Goal: Information Seeking & Learning: Learn about a topic

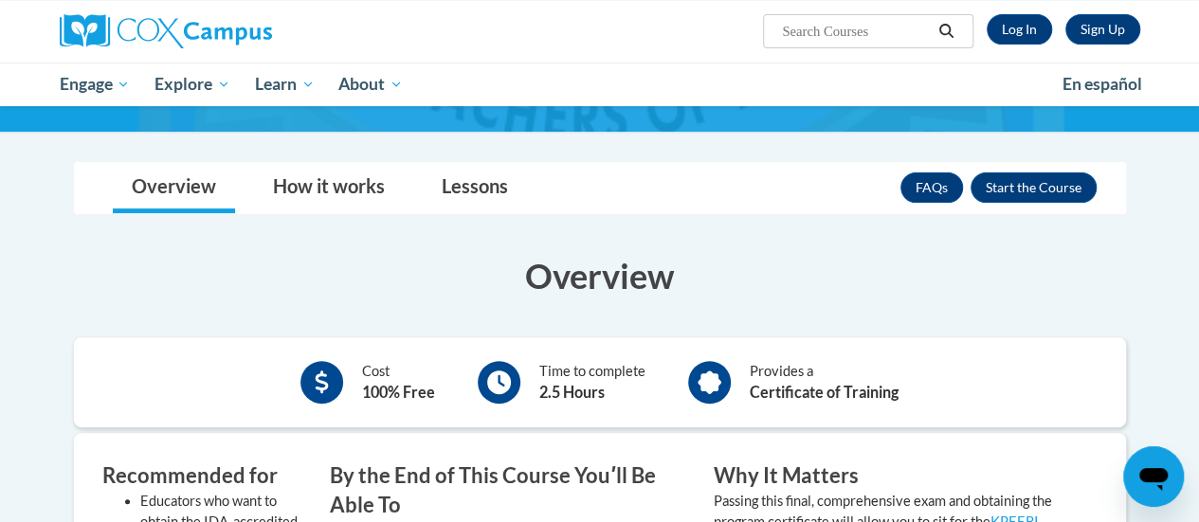
scroll to position [216, 0]
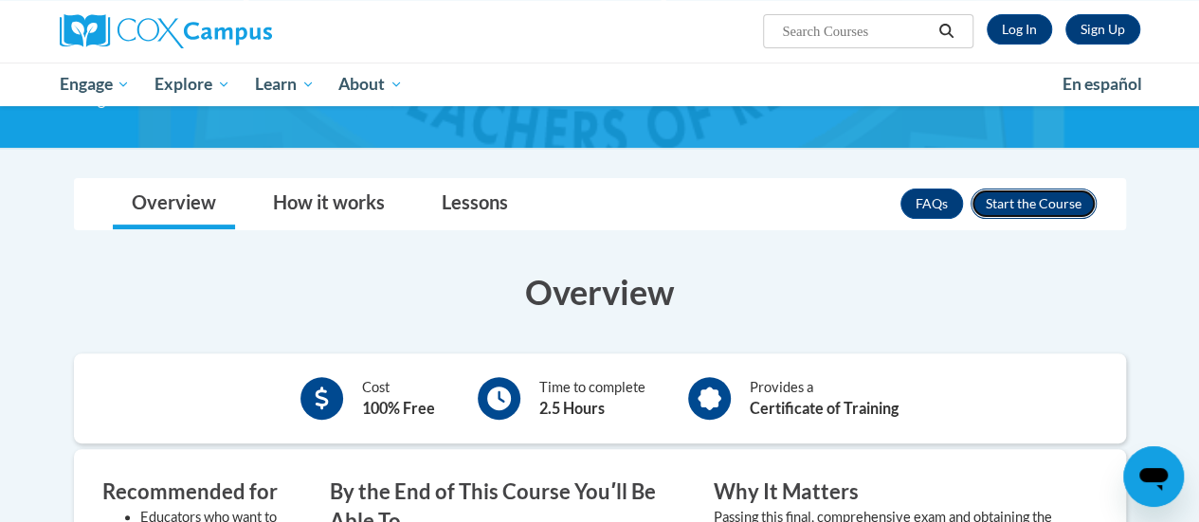
click at [1018, 209] on button "Enroll" at bounding box center [1033, 204] width 126 height 30
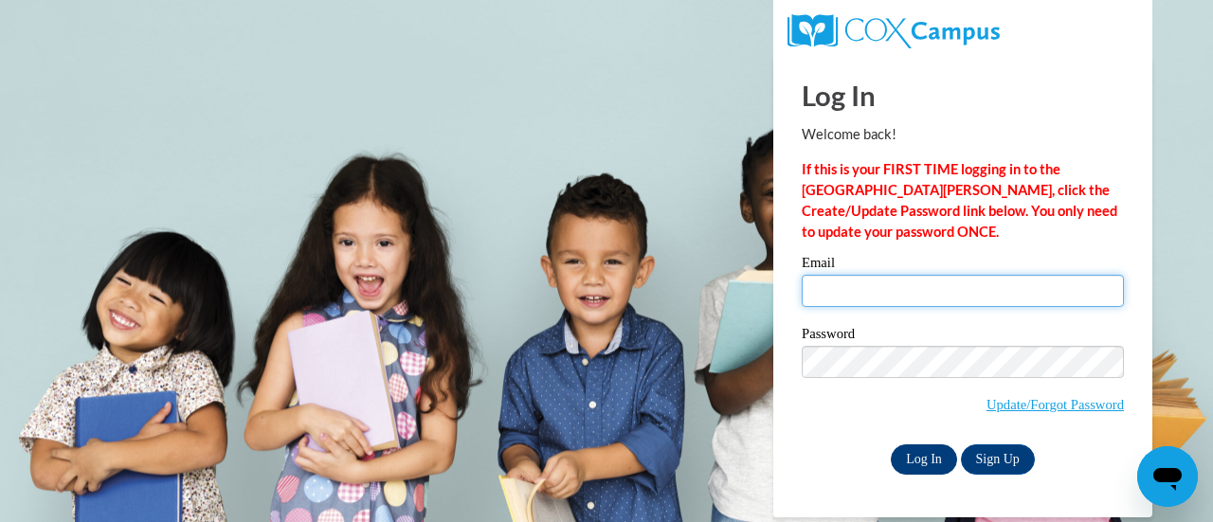
type input "jchunte@sunprairieschools.org"
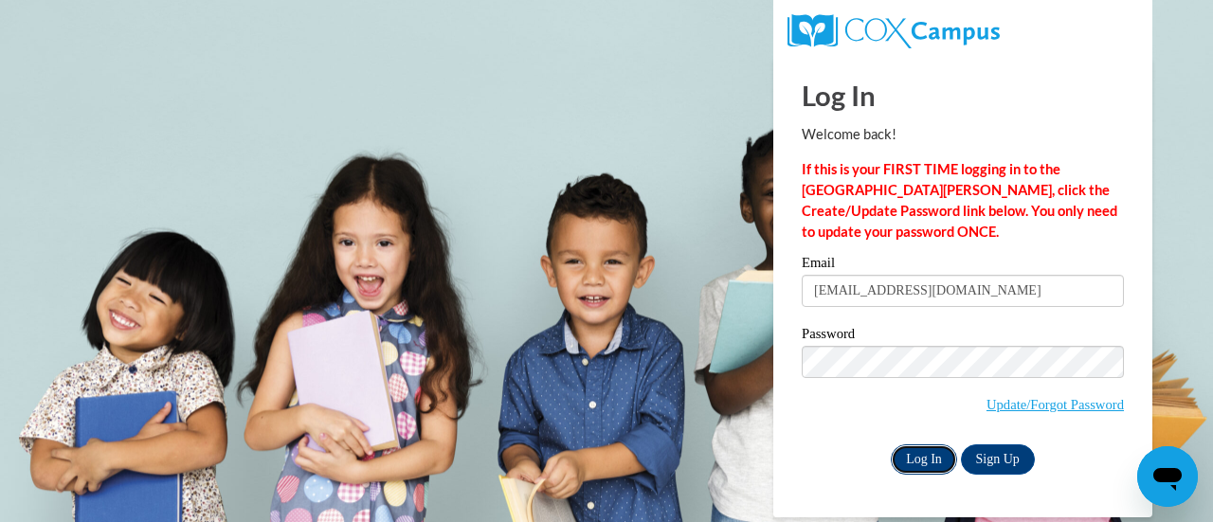
click at [928, 453] on input "Log In" at bounding box center [924, 459] width 66 height 30
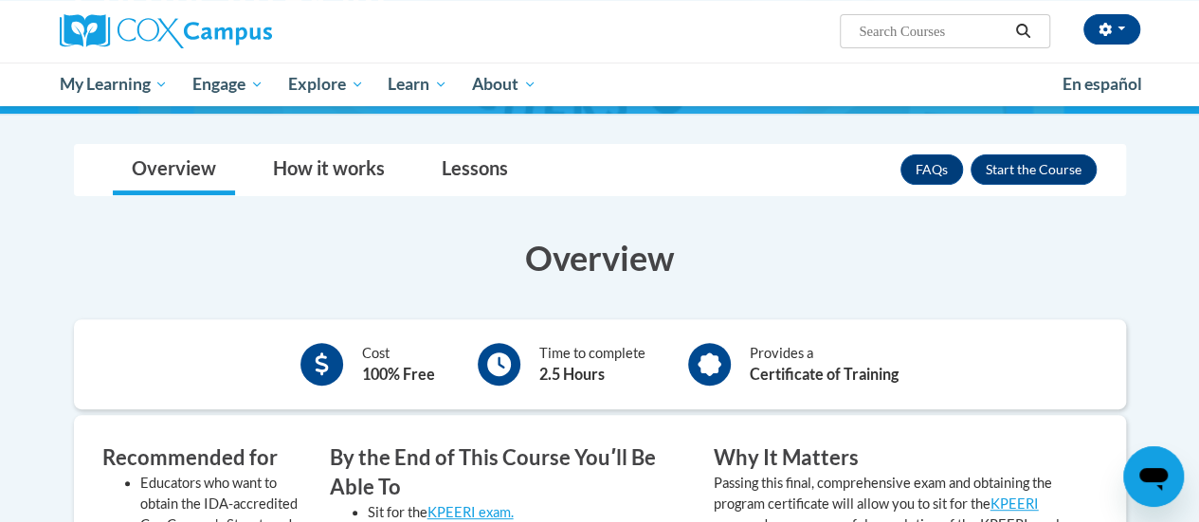
scroll to position [247, 0]
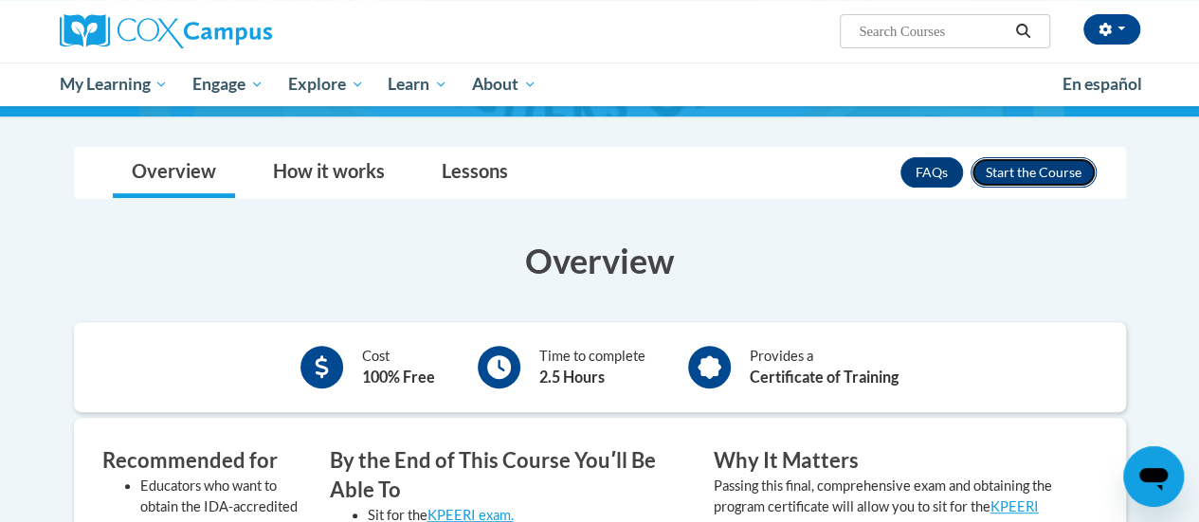
click at [1039, 172] on button "Enroll" at bounding box center [1033, 172] width 126 height 30
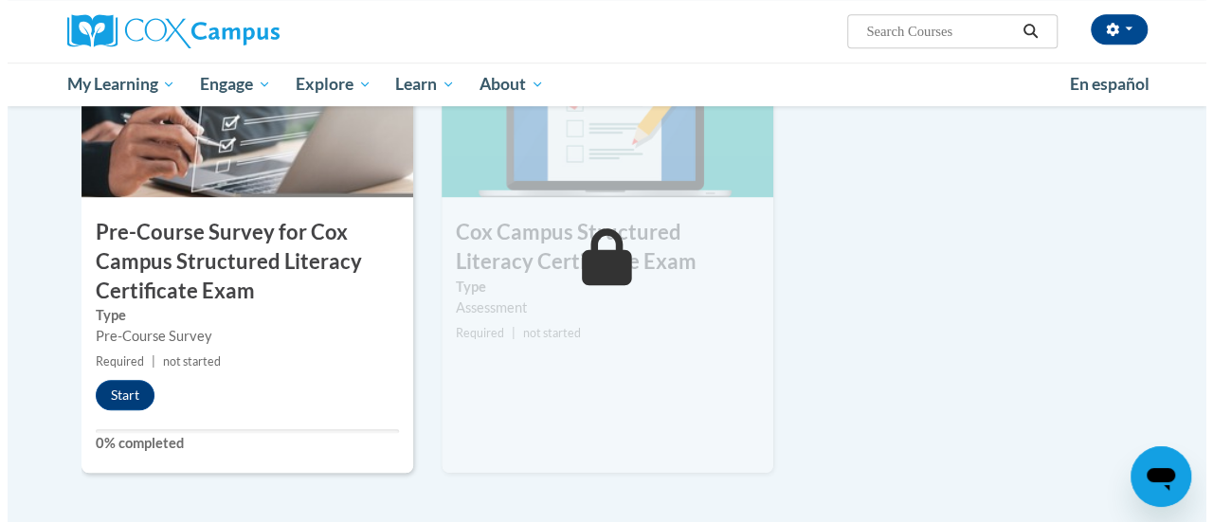
scroll to position [595, 0]
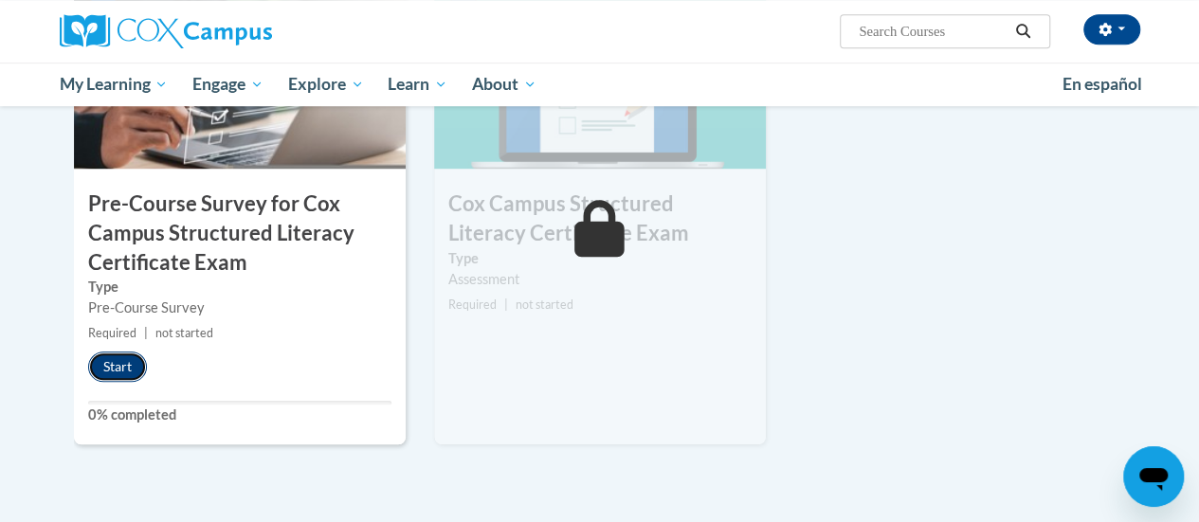
click at [103, 364] on button "Start" at bounding box center [117, 367] width 59 height 30
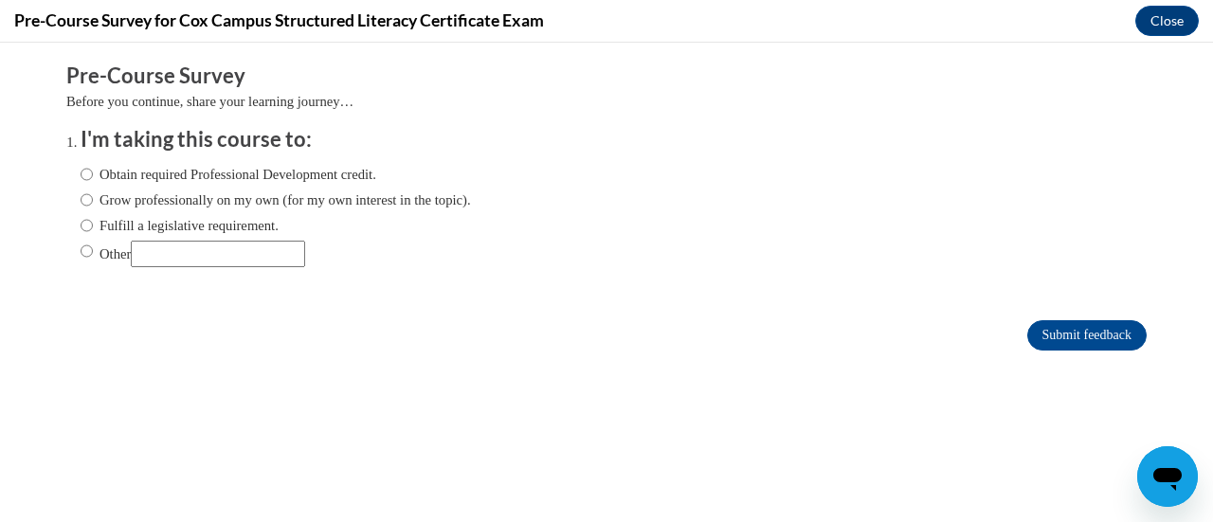
scroll to position [0, 0]
click at [81, 173] on input "Obtain required Professional Development credit." at bounding box center [87, 174] width 12 height 21
radio input "true"
click at [1032, 327] on input "Submit feedback" at bounding box center [1086, 335] width 119 height 30
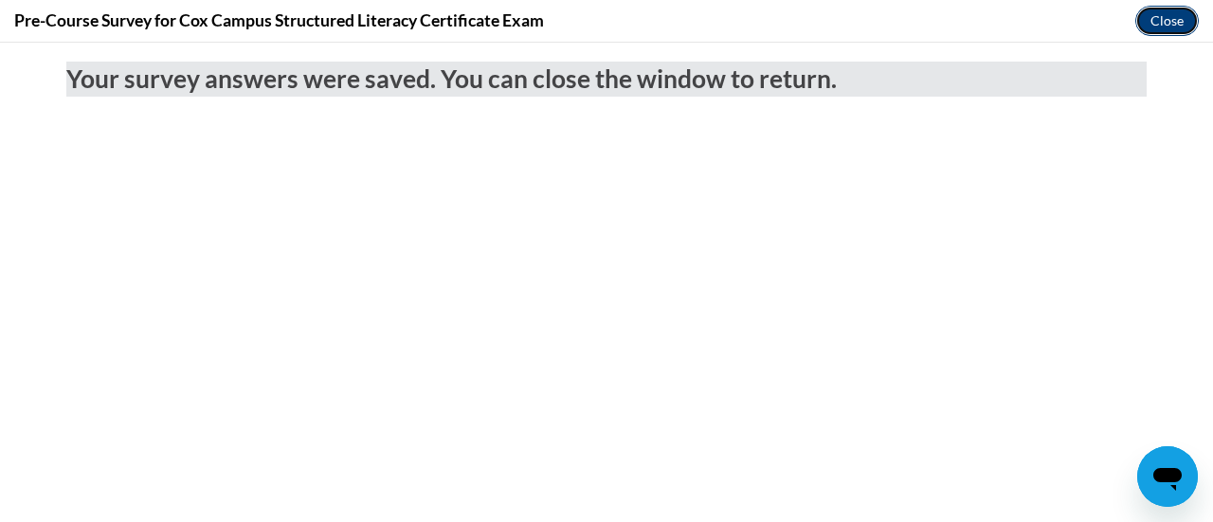
click at [1171, 18] on button "Close" at bounding box center [1166, 21] width 63 height 30
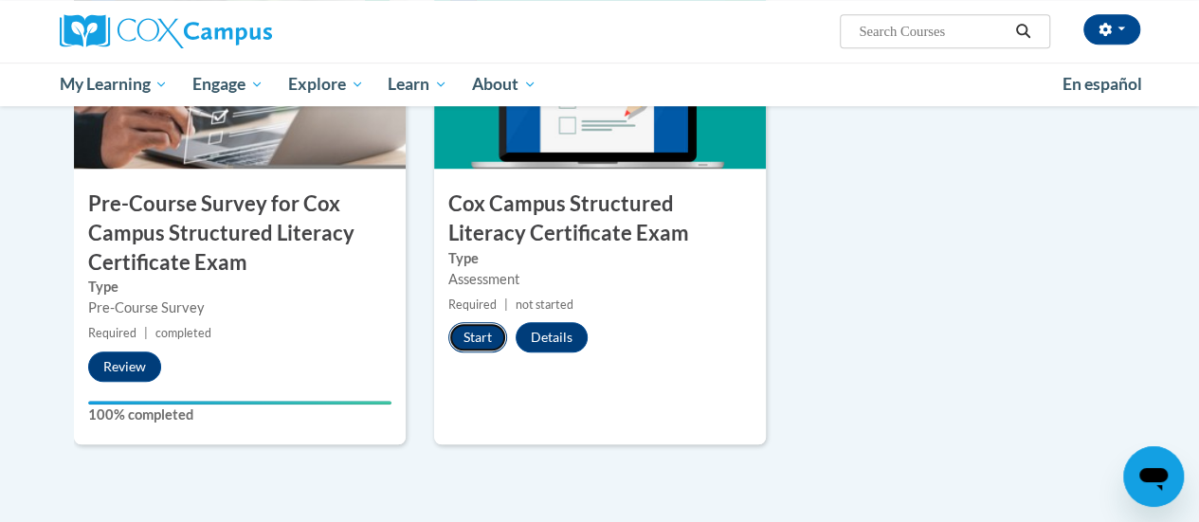
click at [478, 345] on button "Start" at bounding box center [477, 337] width 59 height 30
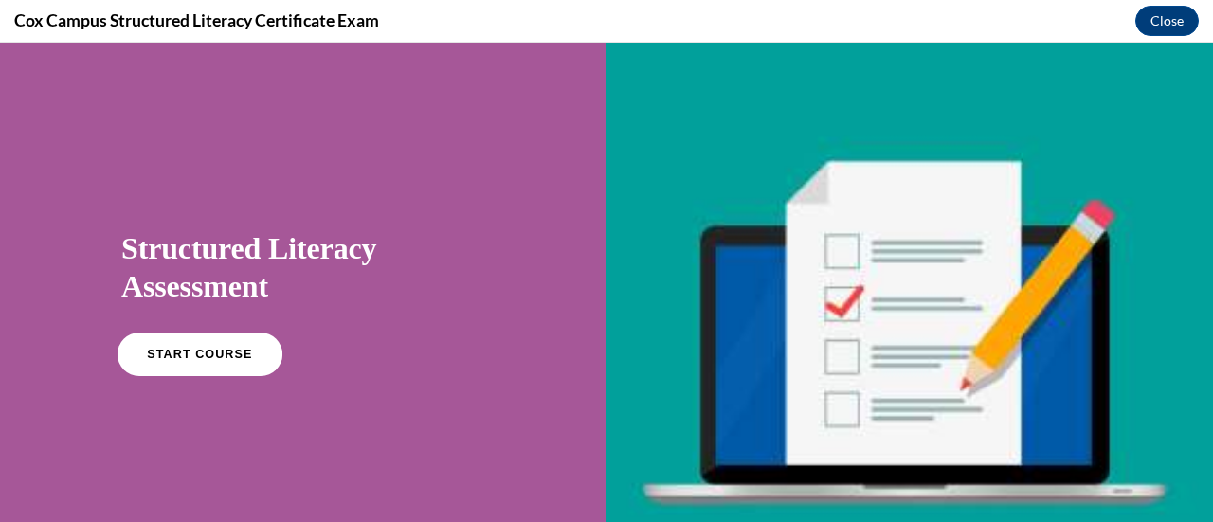
click at [224, 355] on span "START COURSE" at bounding box center [199, 355] width 105 height 14
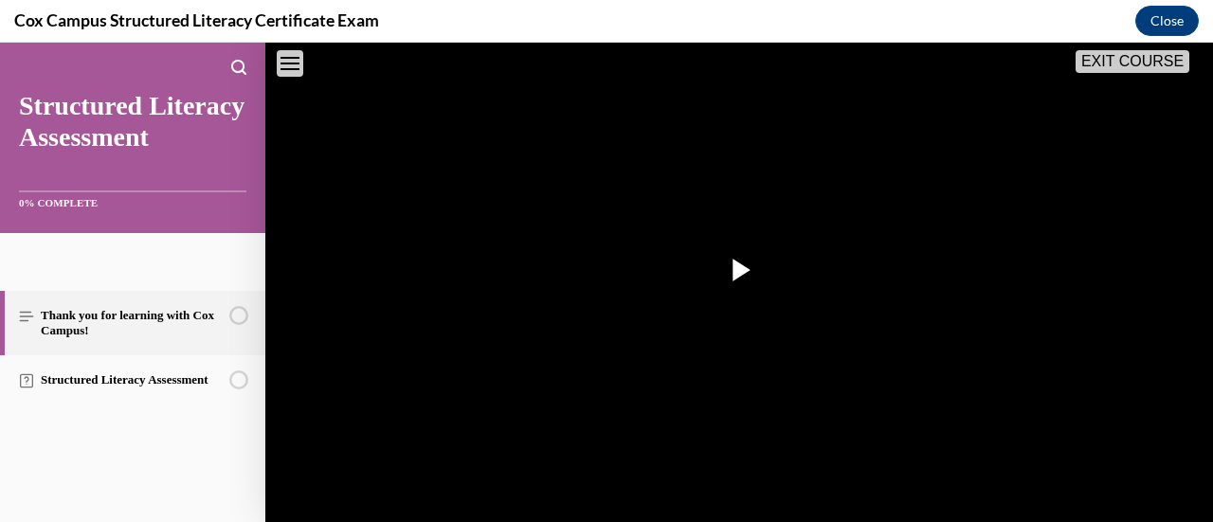
scroll to position [358, 0]
click at [739, 272] on span "Video player" at bounding box center [739, 272] width 0 height 0
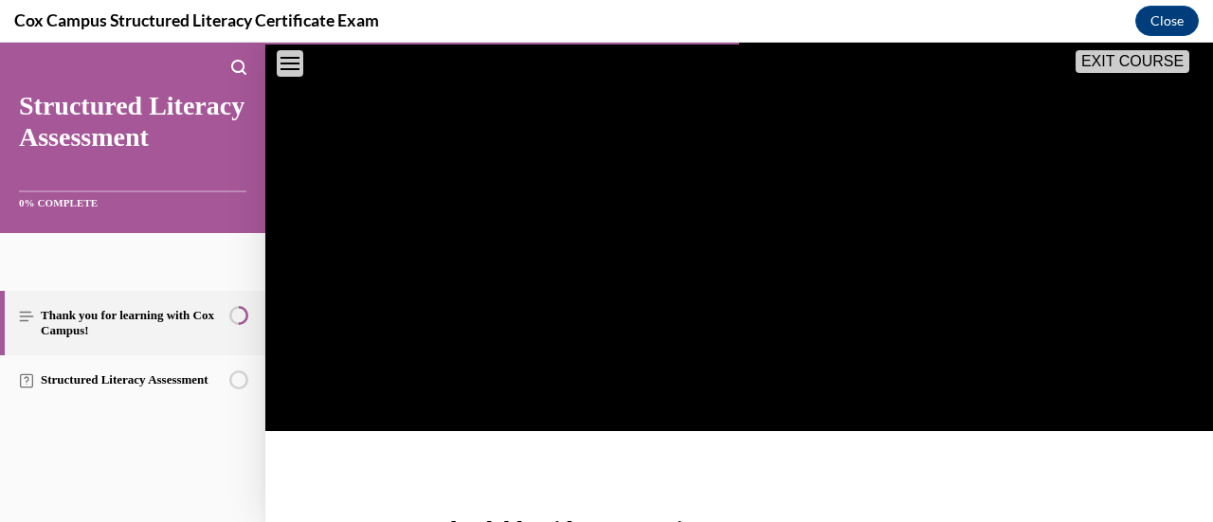
scroll to position [519, 0]
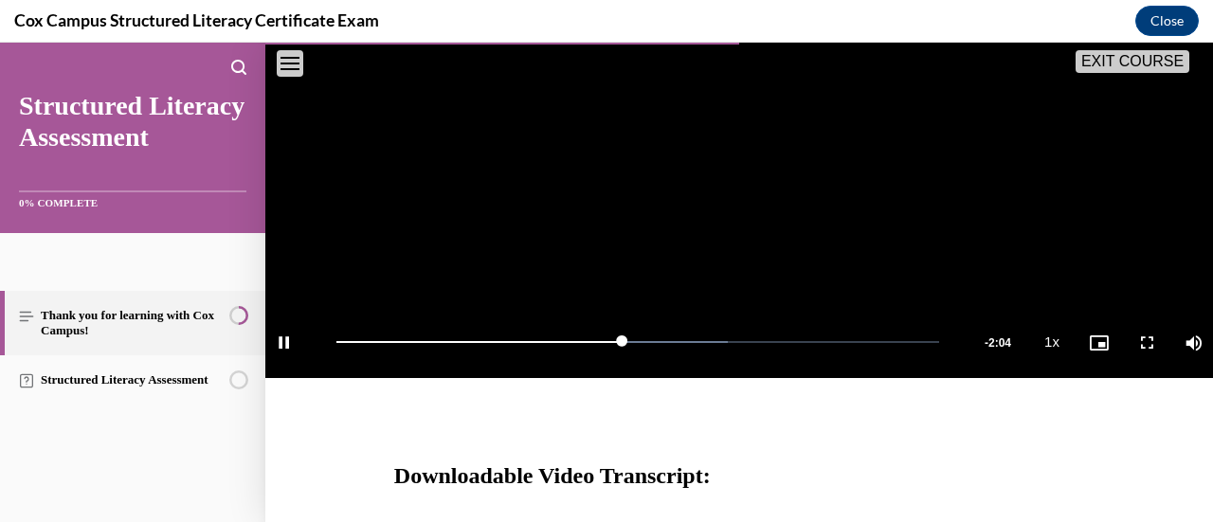
click at [1041, 498] on h3 "Downloadable Video Transcript:" at bounding box center [739, 476] width 690 height 44
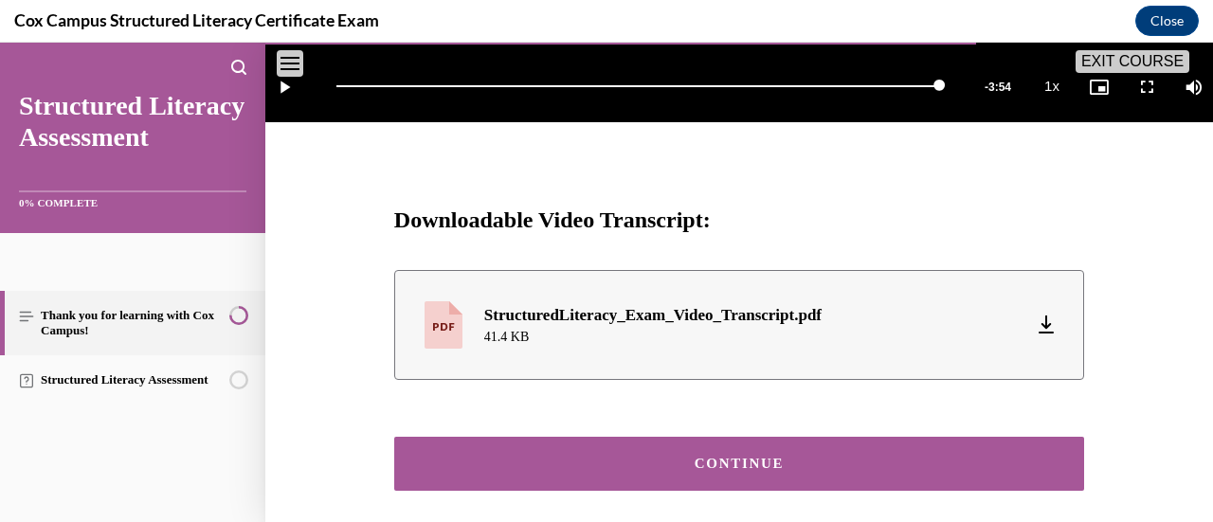
scroll to position [897, 0]
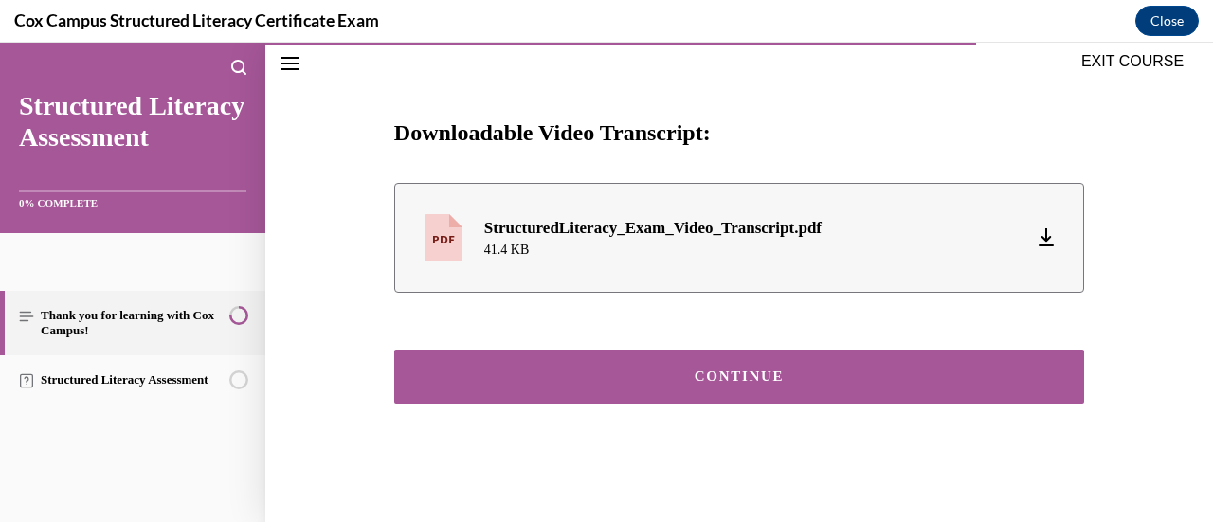
click at [1004, 384] on div "CONTINUE" at bounding box center [739, 377] width 631 height 14
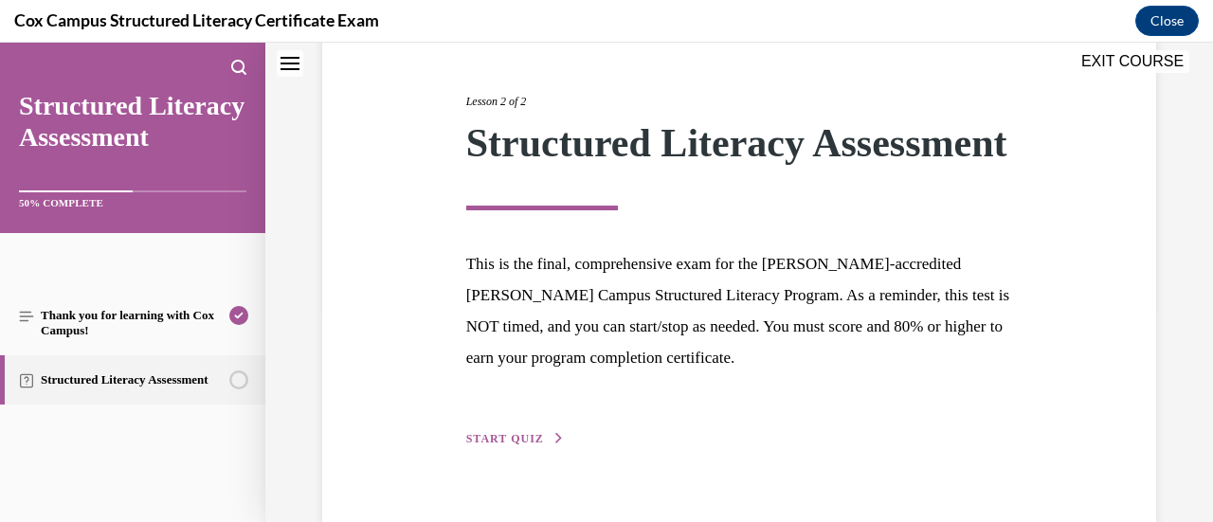
scroll to position [294, 0]
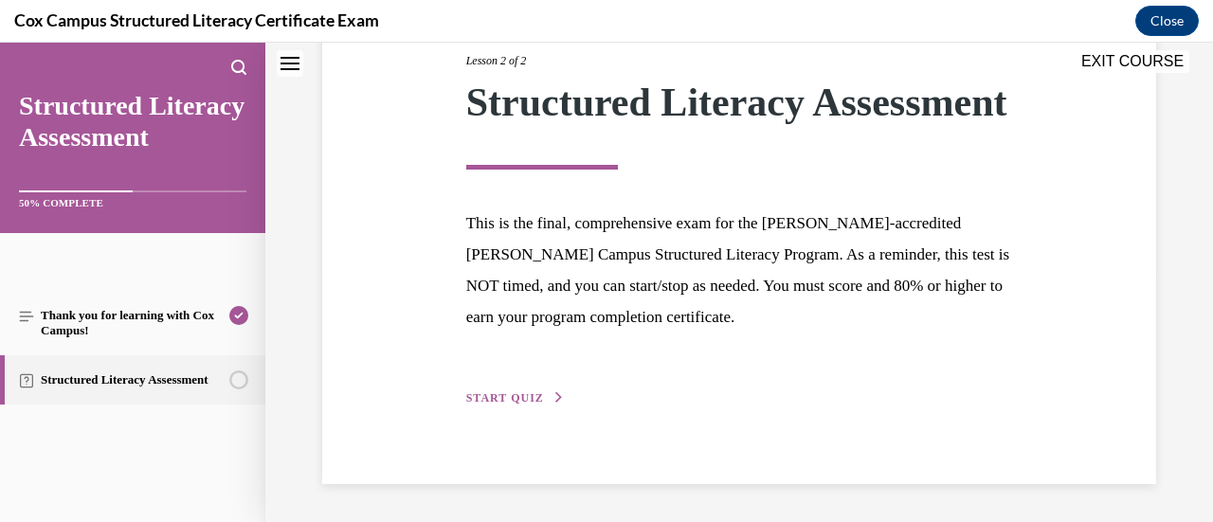
click at [486, 389] on div "Lesson 2 of 2 Structured Literacy Assessment This is the final, comprehensive e…" at bounding box center [739, 209] width 575 height 400
click at [509, 403] on span "START QUIZ" at bounding box center [505, 397] width 78 height 13
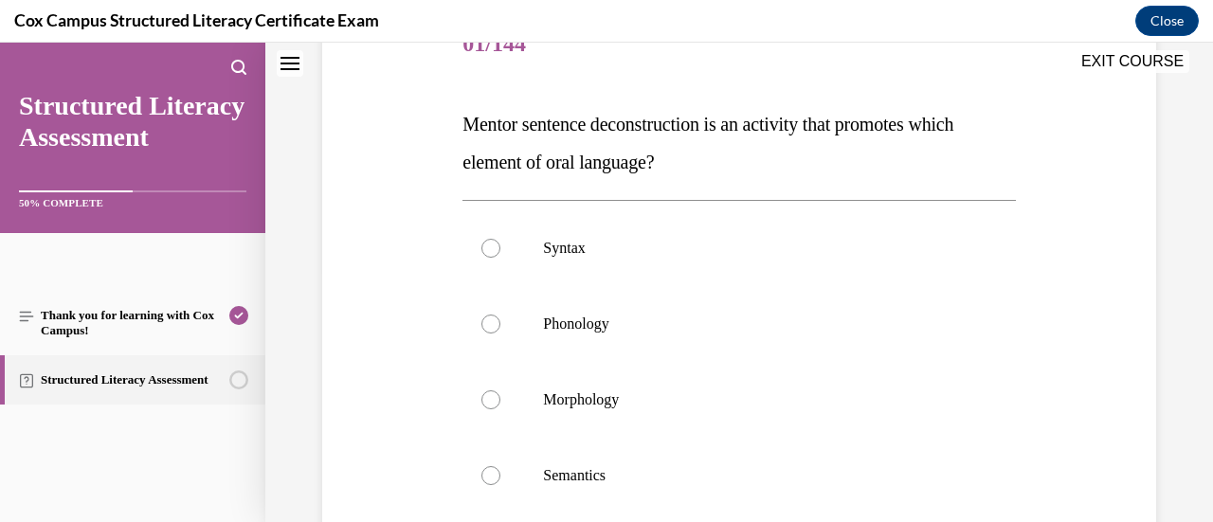
scroll to position [254, 0]
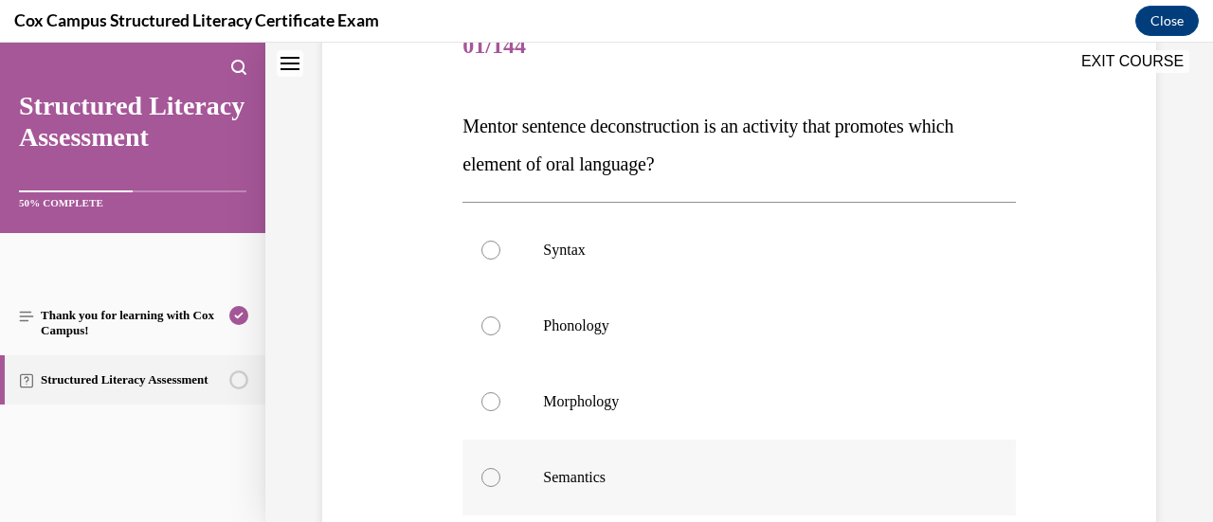
click at [487, 482] on div at bounding box center [490, 477] width 19 height 19
click at [487, 482] on input "Semantics" at bounding box center [490, 477] width 19 height 19
radio input "true"
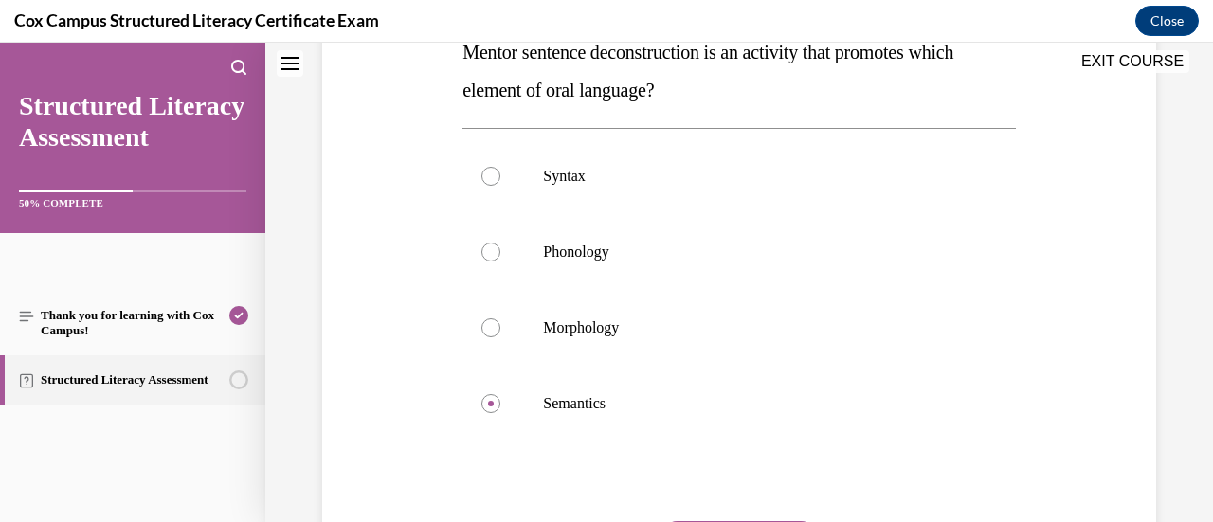
scroll to position [462, 0]
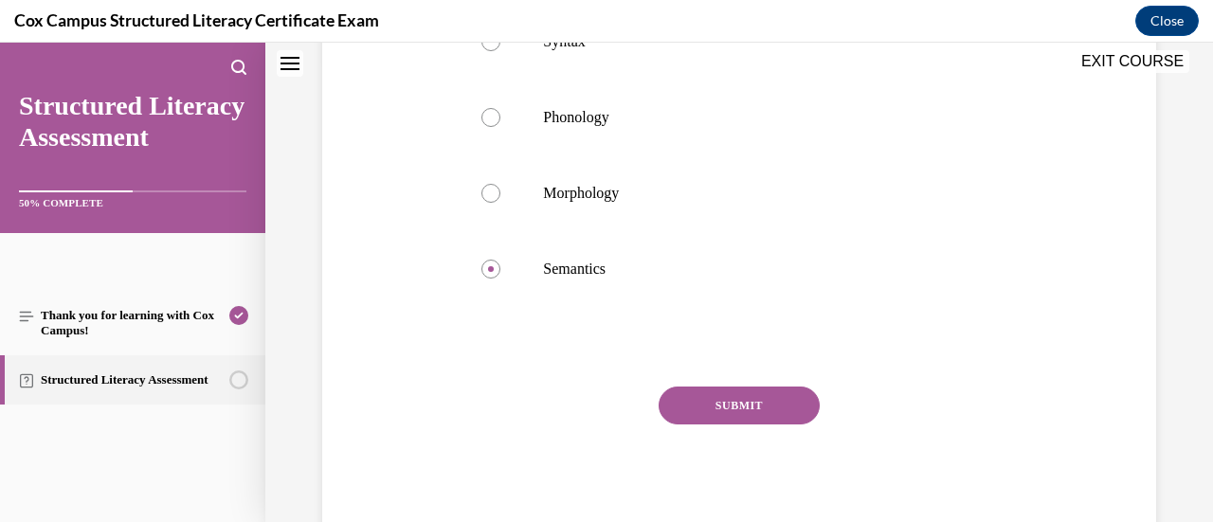
click at [709, 397] on button "SUBMIT" at bounding box center [739, 406] width 161 height 38
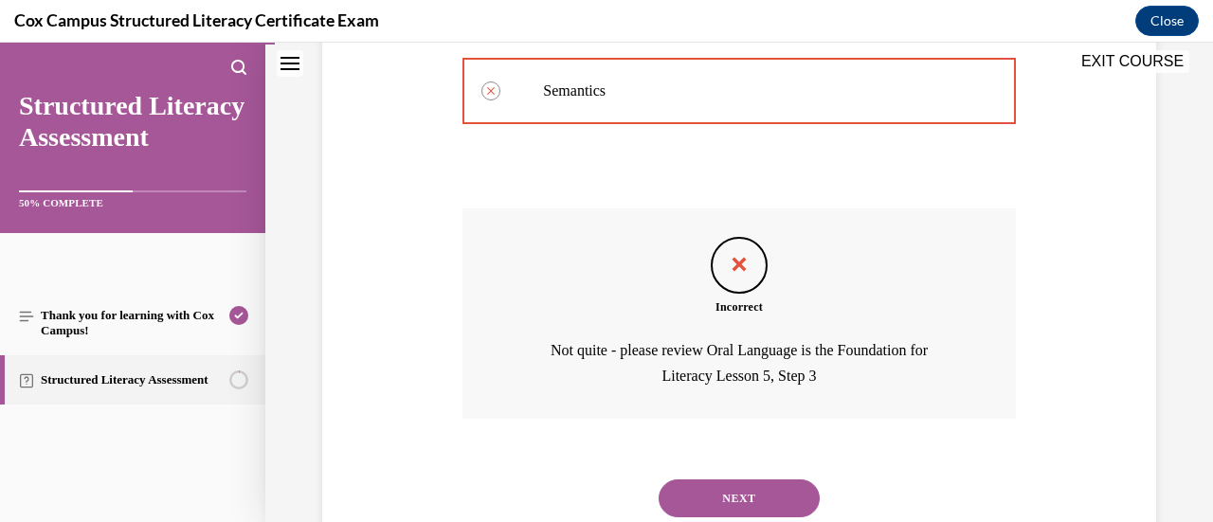
scroll to position [701, 0]
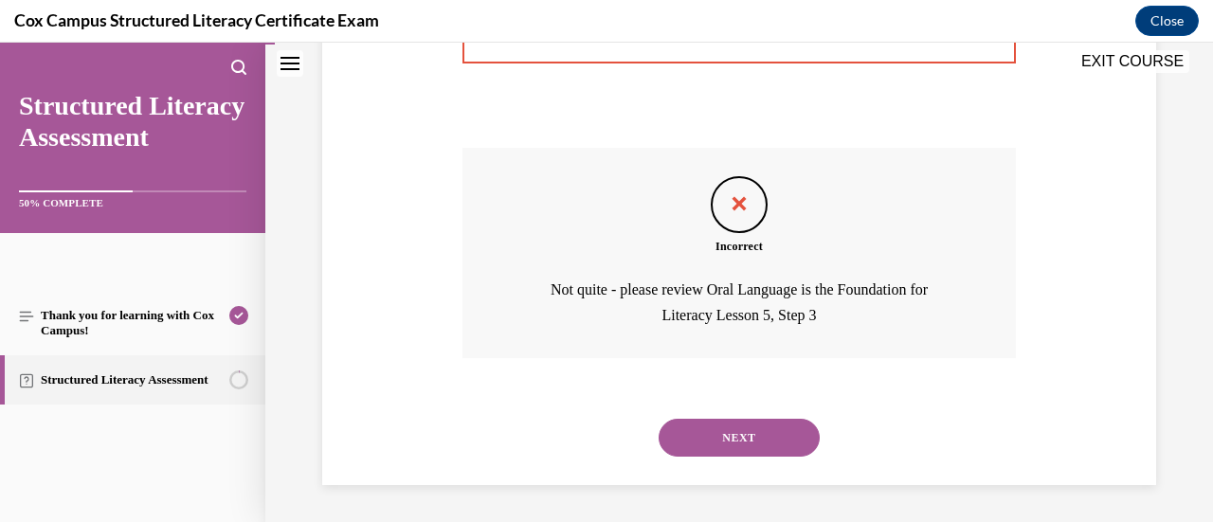
click at [789, 442] on button "NEXT" at bounding box center [739, 438] width 161 height 38
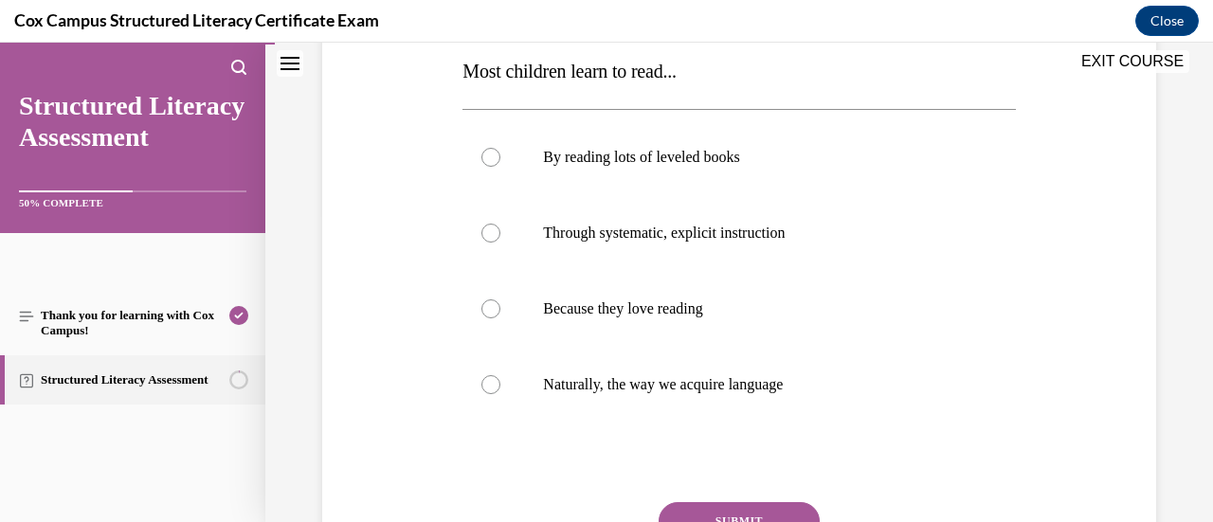
scroll to position [332, 0]
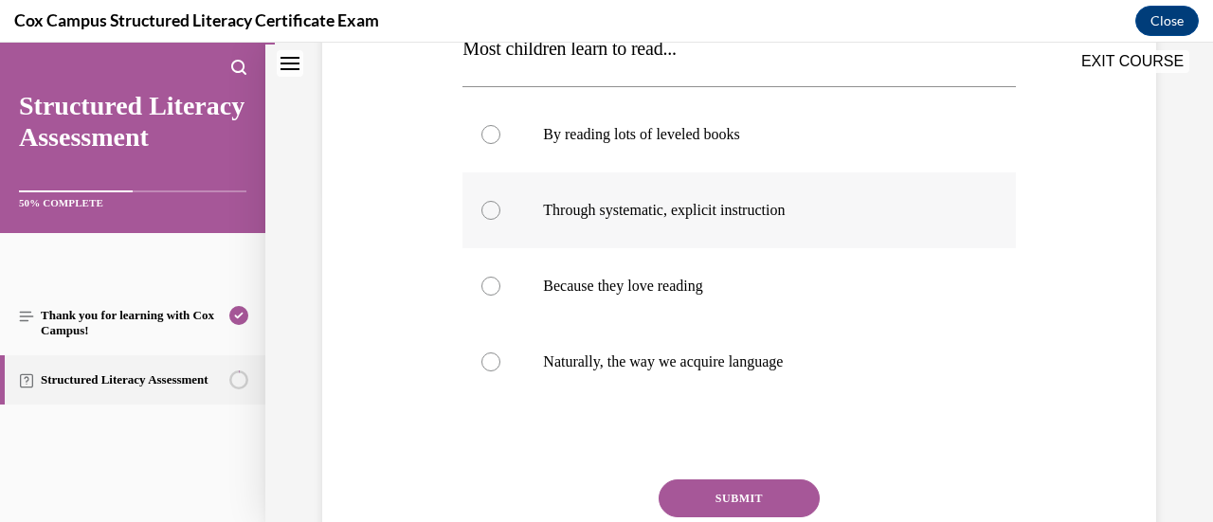
click at [488, 211] on div at bounding box center [490, 210] width 19 height 19
click at [488, 211] on input "Through systematic, explicit instruction" at bounding box center [490, 210] width 19 height 19
radio input "true"
click at [705, 493] on button "SUBMIT" at bounding box center [739, 499] width 161 height 38
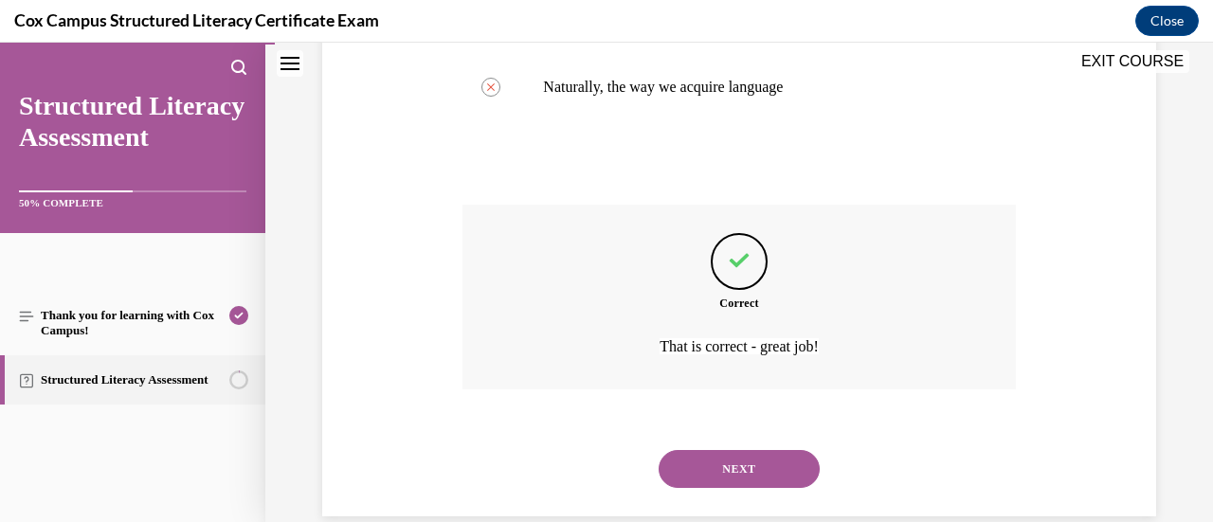
scroll to position [637, 0]
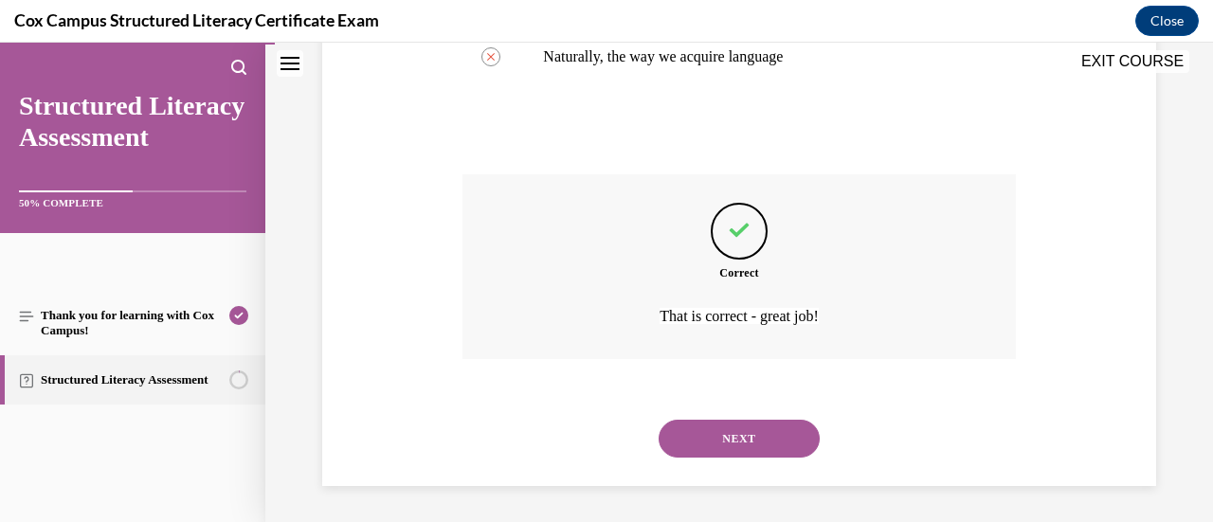
click at [692, 431] on button "NEXT" at bounding box center [739, 439] width 161 height 38
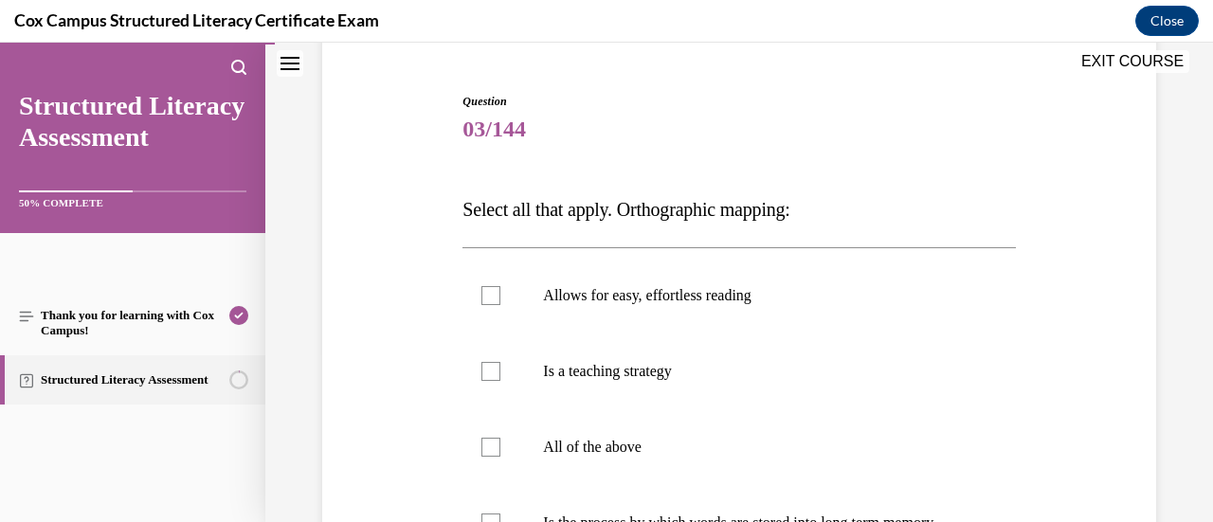
scroll to position [260, 0]
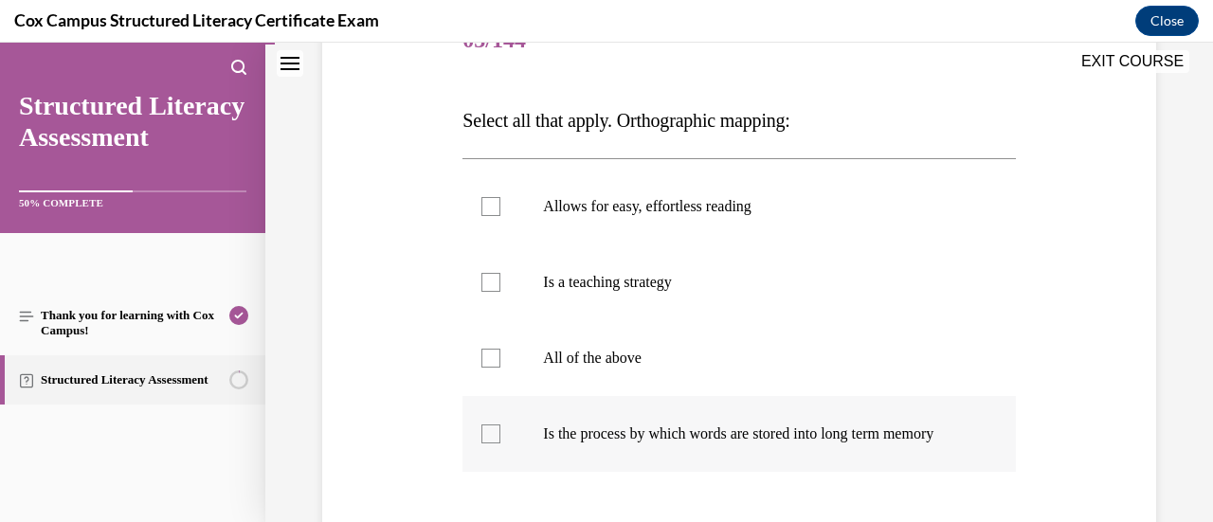
click at [490, 439] on div at bounding box center [490, 434] width 19 height 19
click at [490, 439] on input "Is the process by which words are stored into long term memory" at bounding box center [490, 434] width 19 height 19
checkbox input "true"
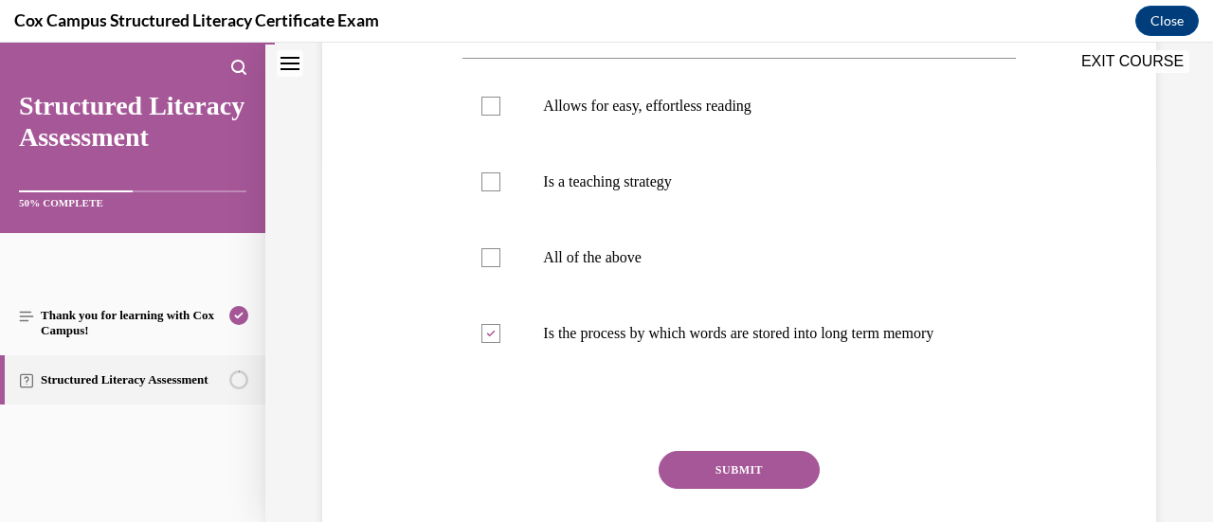
scroll to position [364, 0]
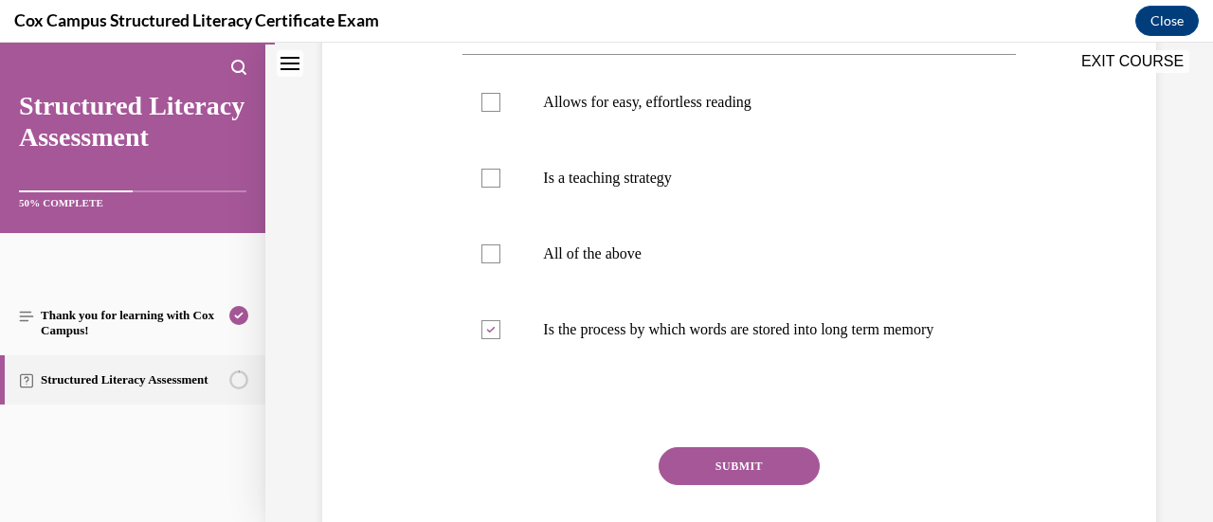
click at [720, 476] on button "SUBMIT" at bounding box center [739, 466] width 161 height 38
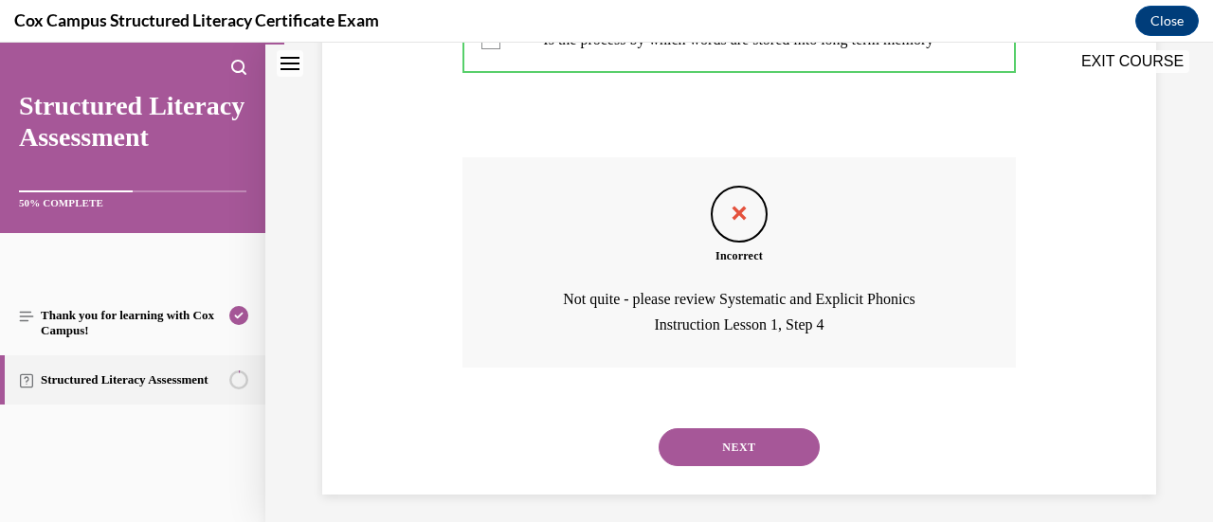
scroll to position [682, 0]
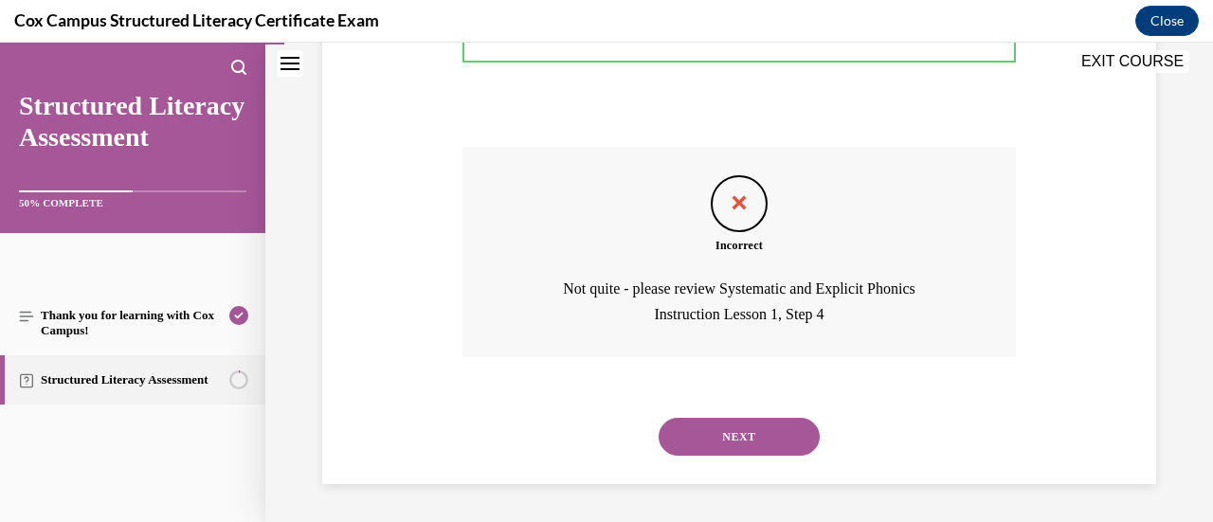
click at [766, 443] on button "NEXT" at bounding box center [739, 437] width 161 height 38
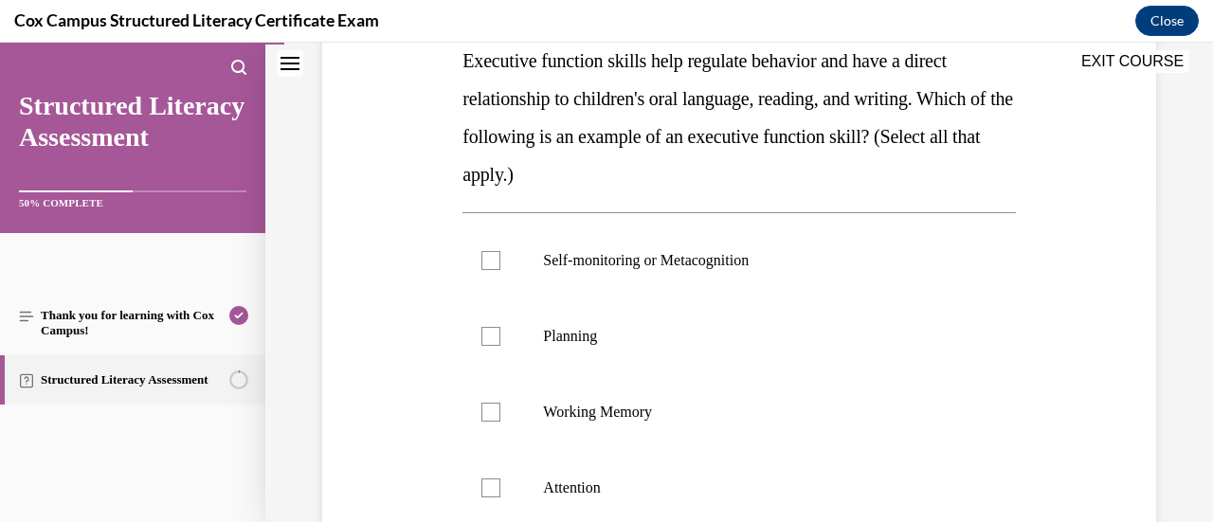
scroll to position [336, 0]
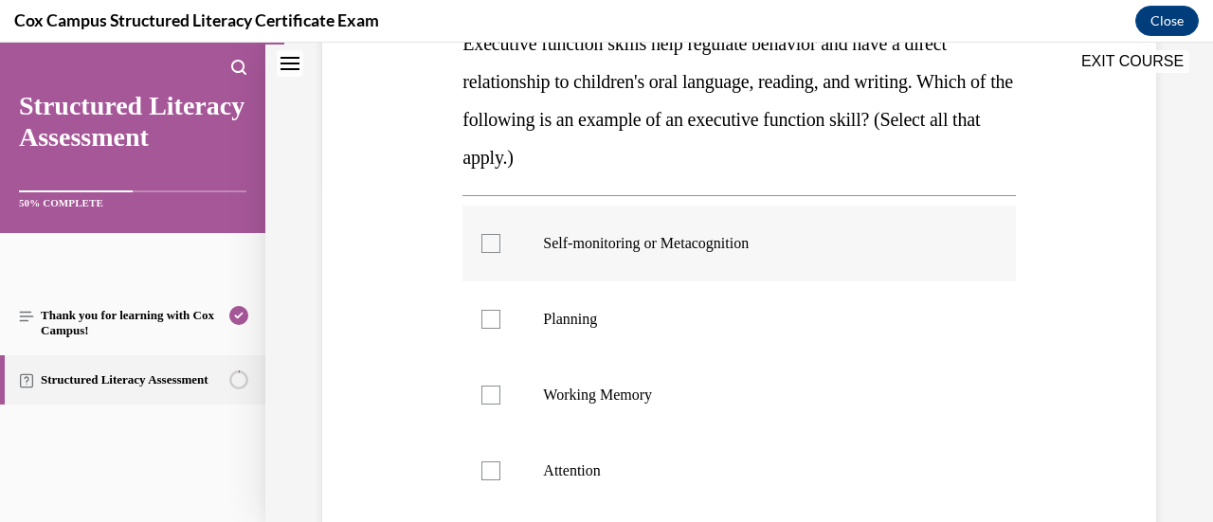
click at [484, 259] on label "Self-monitoring or Metacognition" at bounding box center [738, 244] width 553 height 76
click at [484, 253] on input "Self-monitoring or Metacognition" at bounding box center [490, 243] width 19 height 19
checkbox input "true"
click at [493, 319] on div at bounding box center [490, 319] width 19 height 19
click at [493, 319] on input "Planning" at bounding box center [490, 319] width 19 height 19
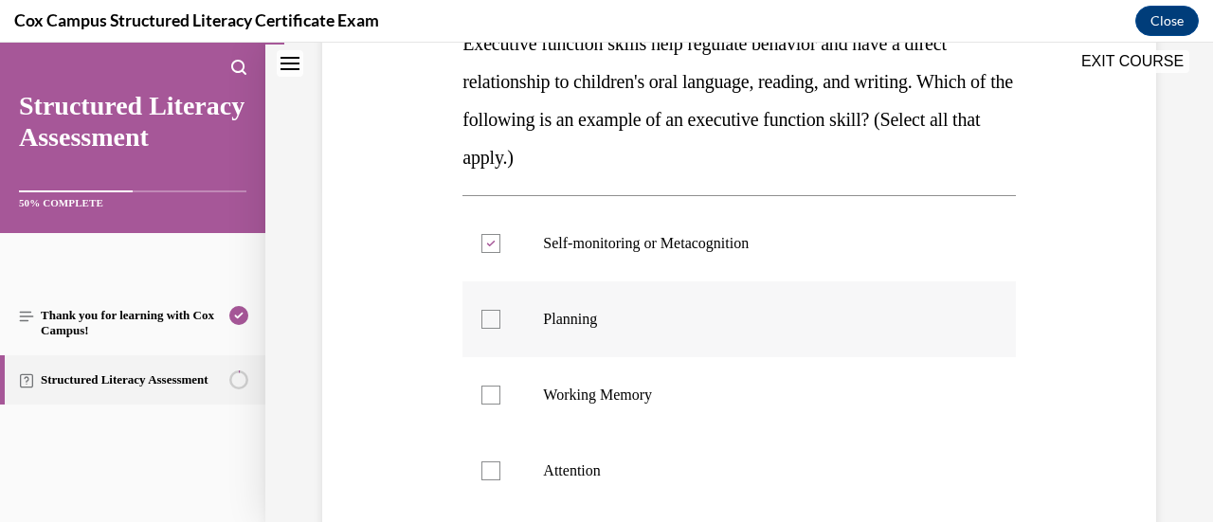
checkbox input "true"
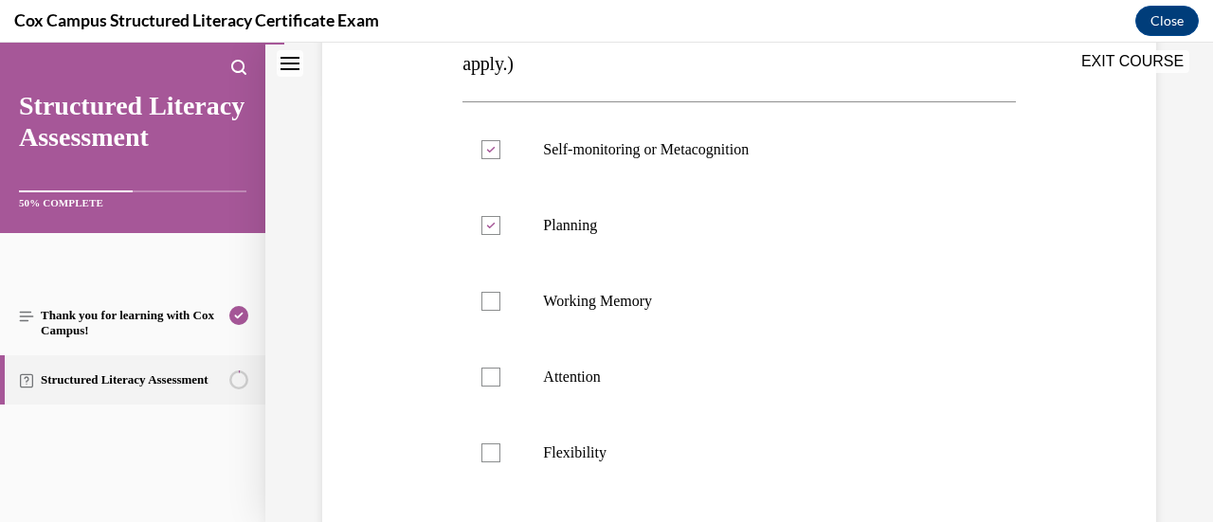
scroll to position [492, 0]
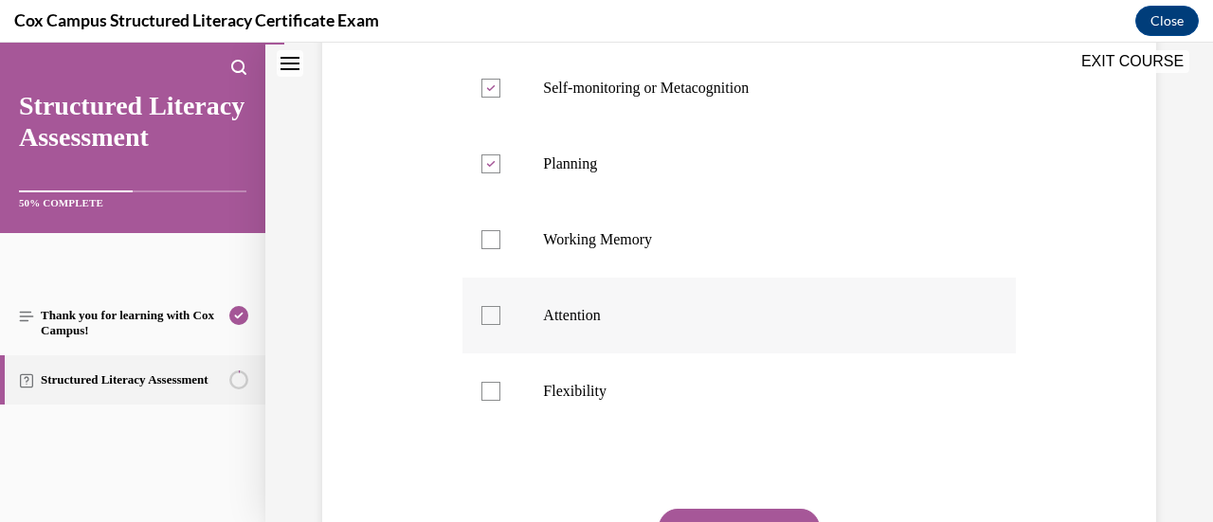
click at [495, 316] on div at bounding box center [490, 315] width 19 height 19
click at [495, 316] on input "Attention" at bounding box center [490, 315] width 19 height 19
checkbox input "true"
click at [485, 379] on label "Flexibility" at bounding box center [738, 391] width 553 height 76
click at [485, 382] on input "Flexibility" at bounding box center [490, 391] width 19 height 19
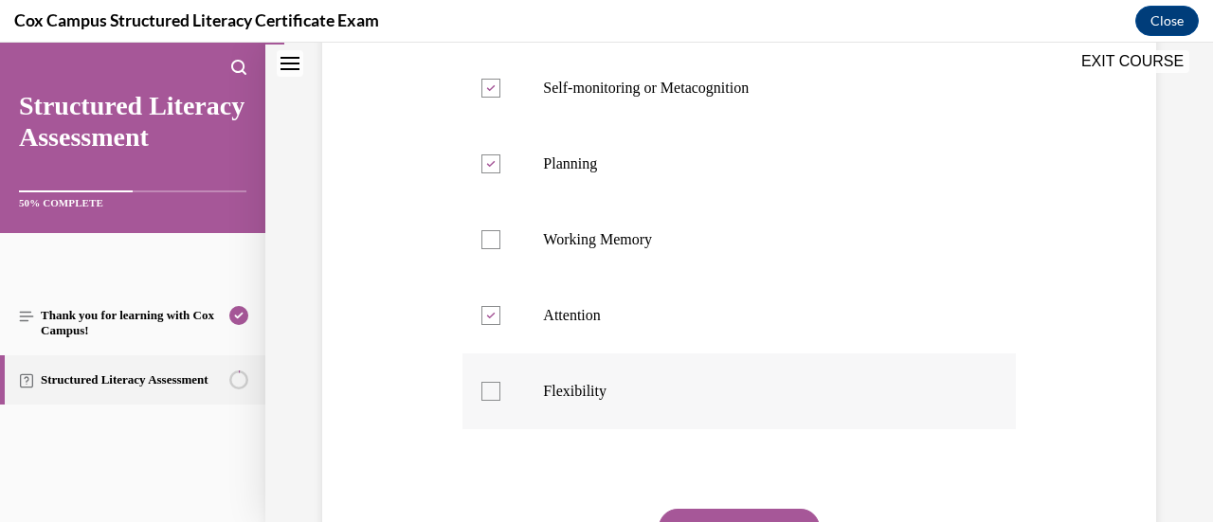
checkbox input "true"
click at [690, 509] on button "SUBMIT" at bounding box center [739, 528] width 161 height 38
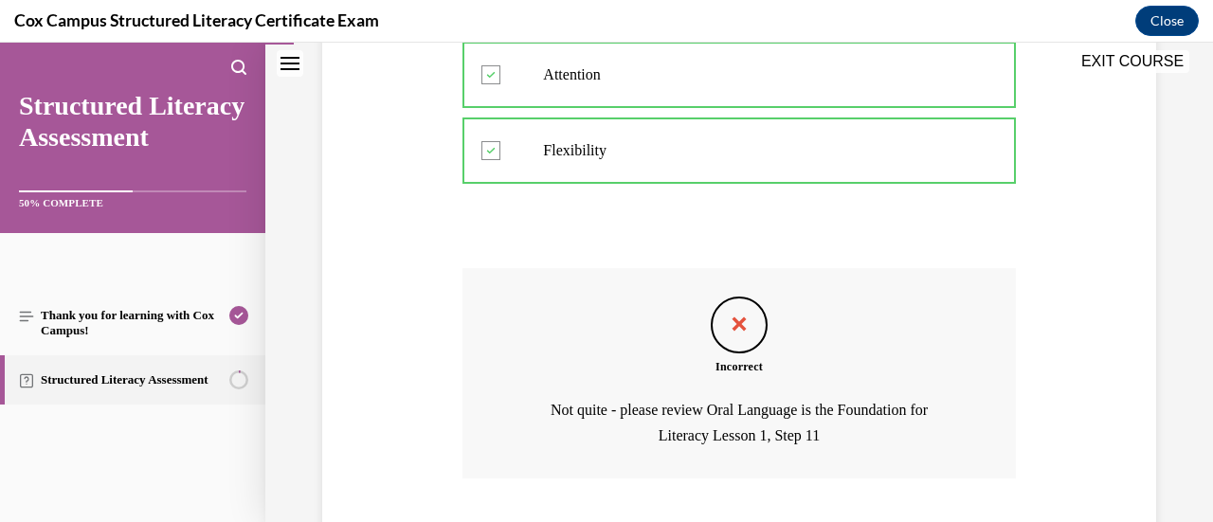
scroll to position [853, 0]
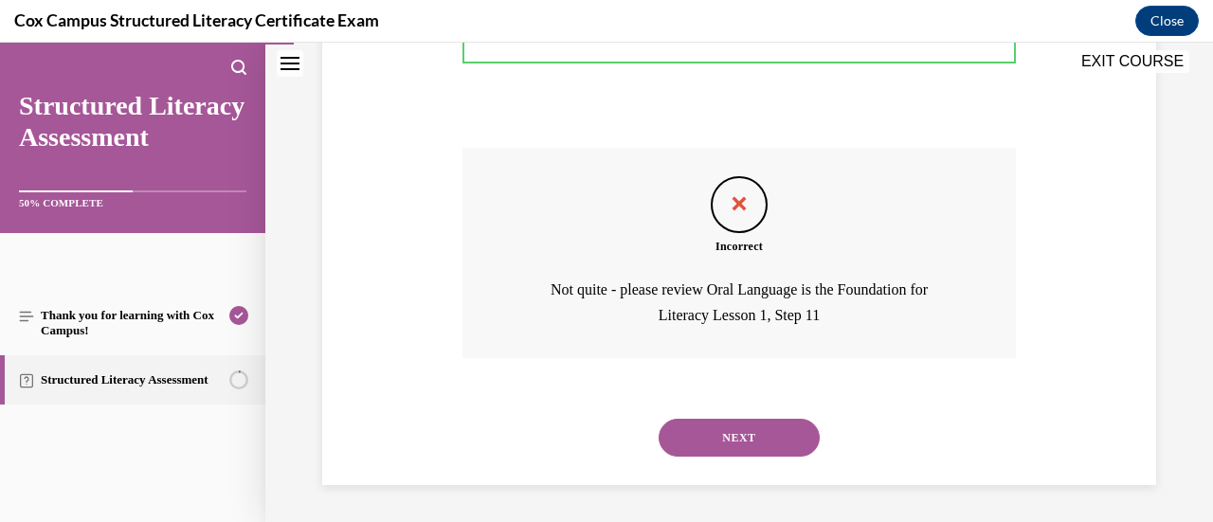
click at [752, 448] on button "NEXT" at bounding box center [739, 438] width 161 height 38
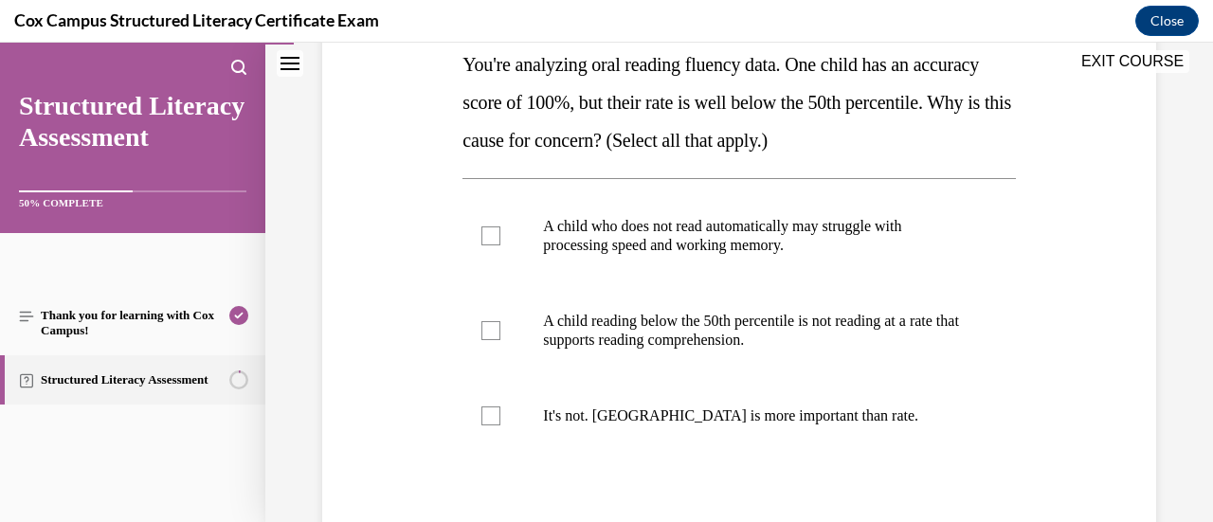
scroll to position [313, 0]
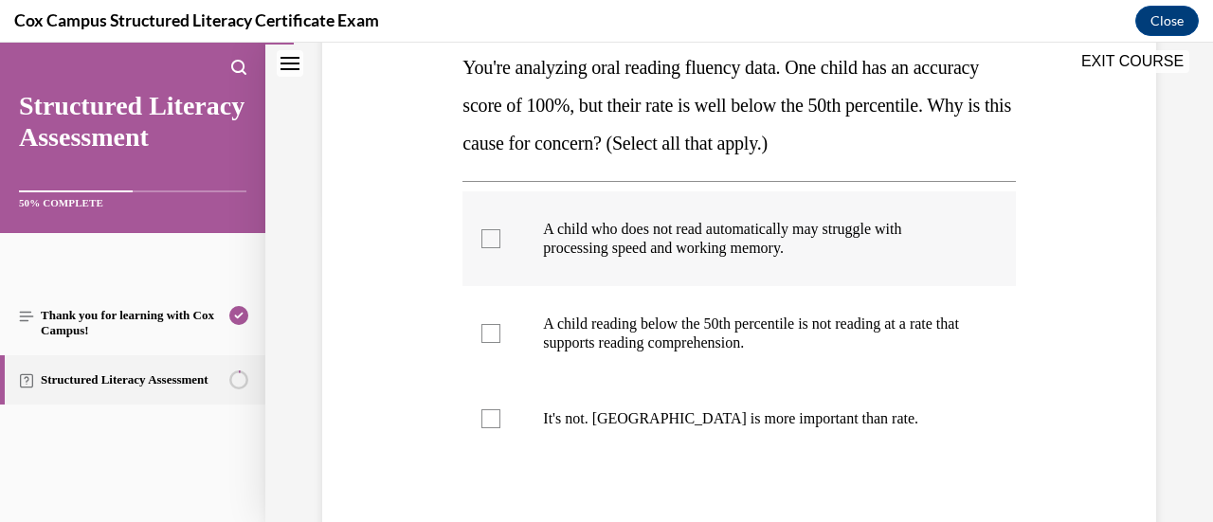
click at [493, 233] on div at bounding box center [490, 238] width 19 height 19
click at [493, 233] on input "A child who does not read automatically may struggle with processing speed and …" at bounding box center [490, 238] width 19 height 19
checkbox input "true"
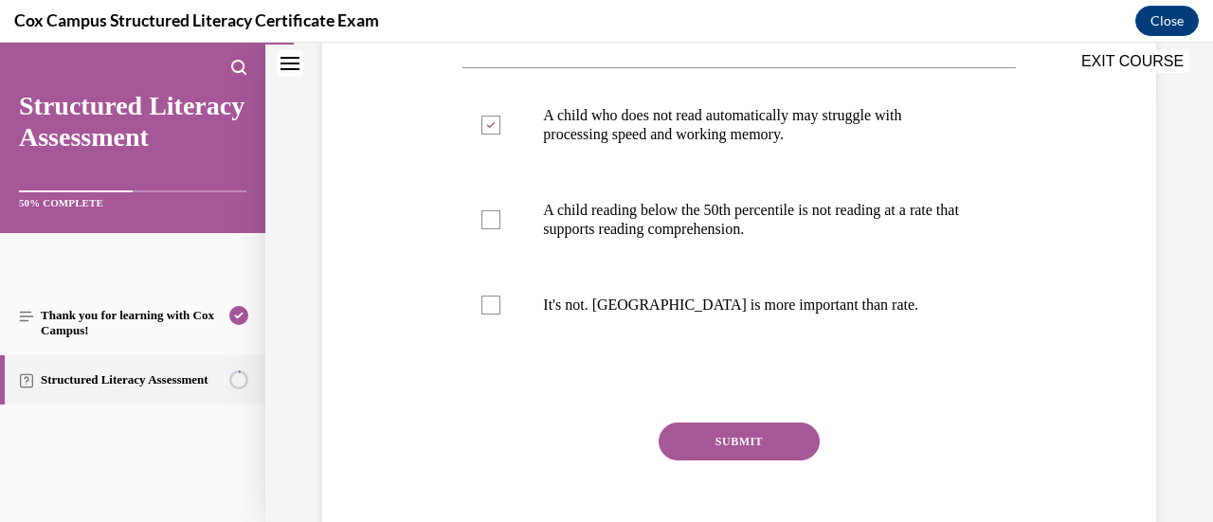
scroll to position [431, 0]
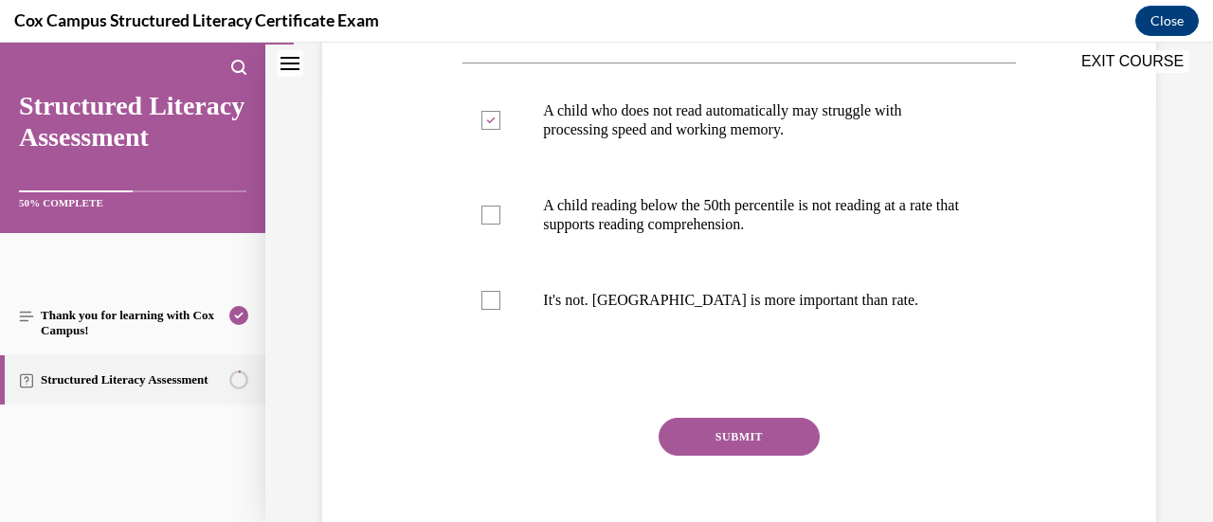
click at [743, 426] on button "SUBMIT" at bounding box center [739, 437] width 161 height 38
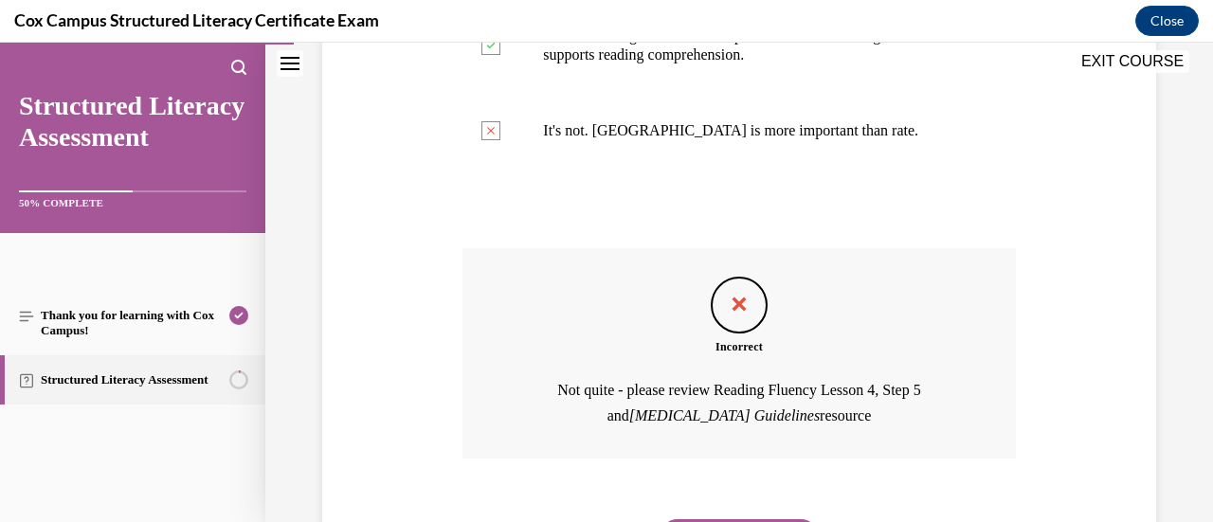
scroll to position [701, 0]
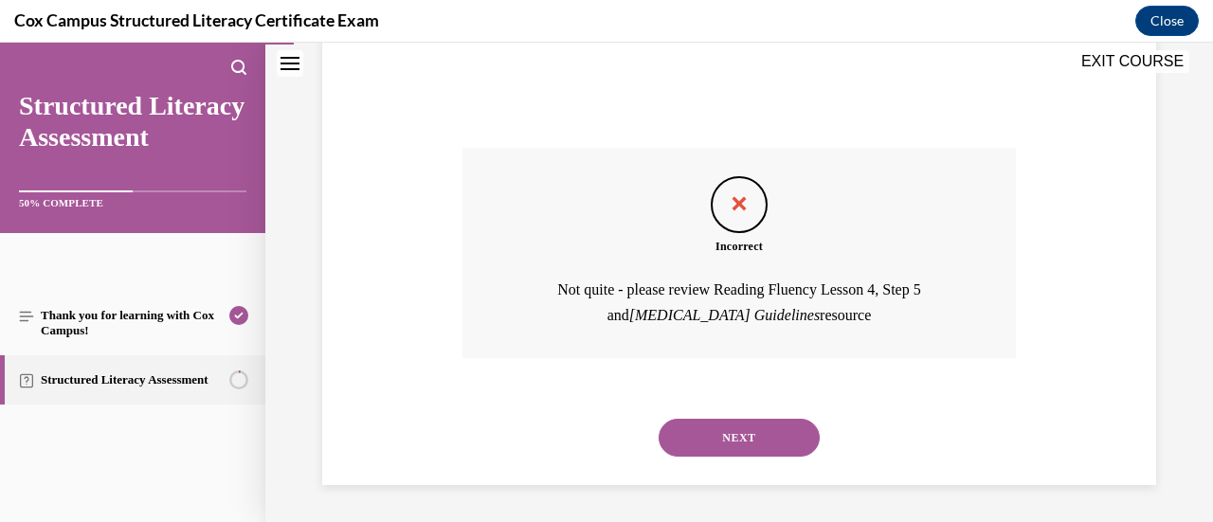
click at [753, 433] on button "NEXT" at bounding box center [739, 438] width 161 height 38
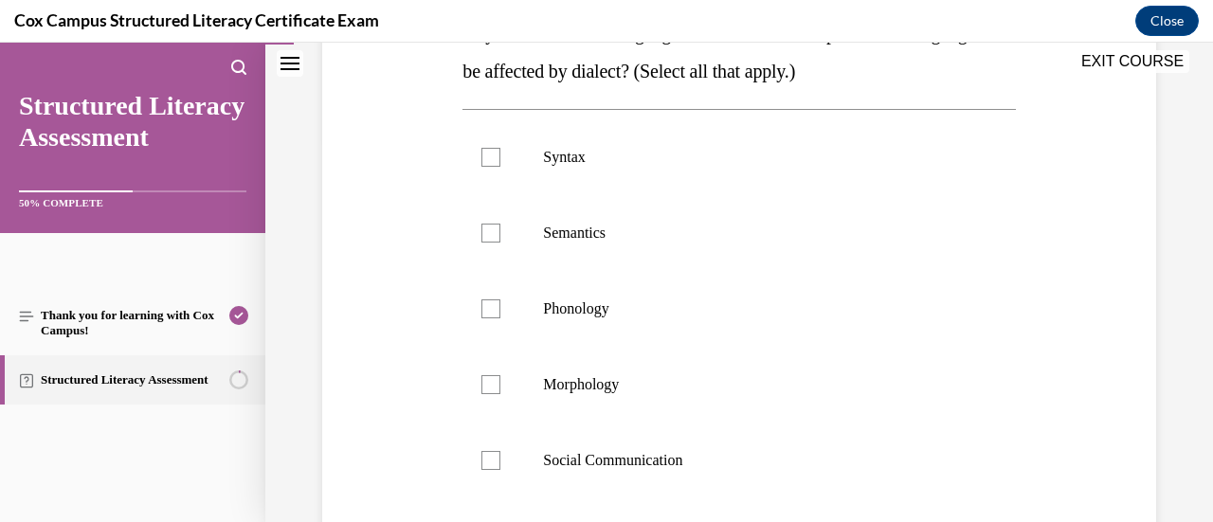
scroll to position [390, 0]
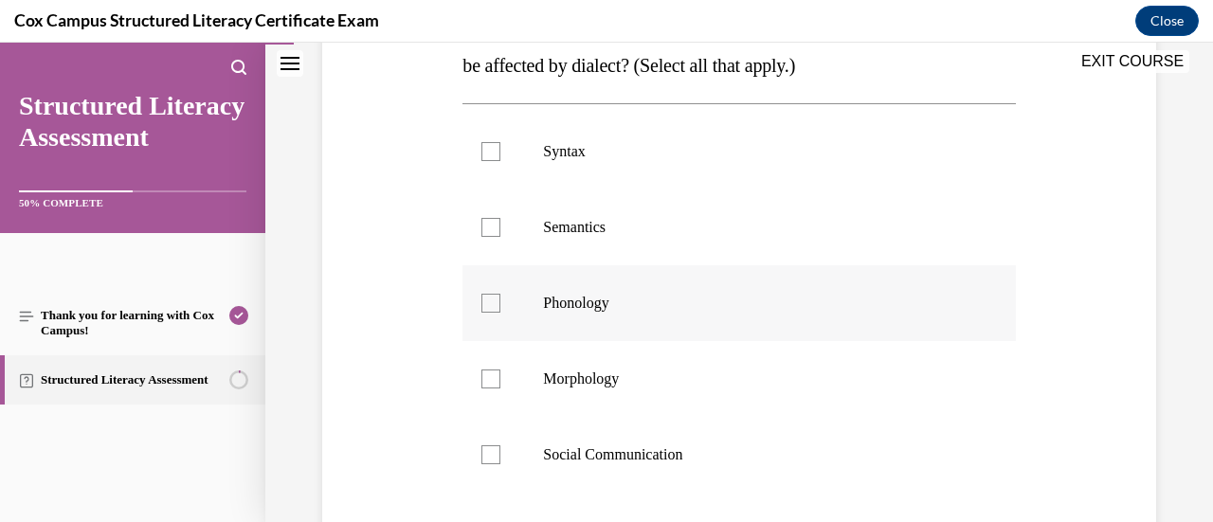
click at [490, 301] on div at bounding box center [490, 303] width 19 height 19
click at [490, 301] on input "Phonology" at bounding box center [490, 303] width 19 height 19
checkbox input "true"
click at [489, 380] on div at bounding box center [490, 379] width 19 height 19
click at [489, 380] on input "Morphology" at bounding box center [490, 379] width 19 height 19
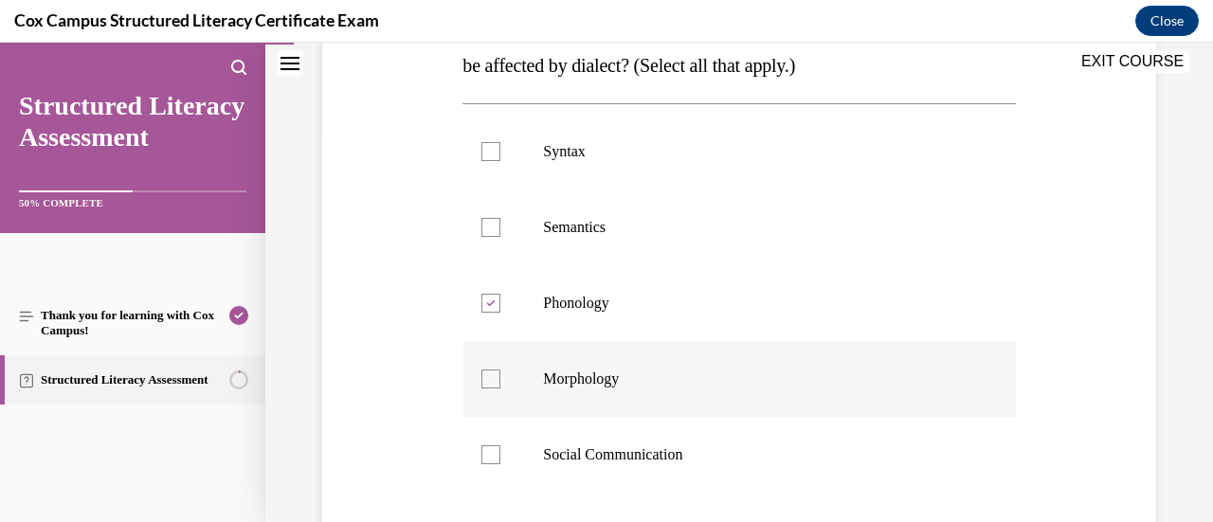
checkbox input "true"
click at [495, 449] on div at bounding box center [490, 454] width 19 height 19
click at [495, 449] on input "Social Communication" at bounding box center [490, 454] width 19 height 19
checkbox input "true"
click at [489, 153] on div at bounding box center [490, 151] width 19 height 19
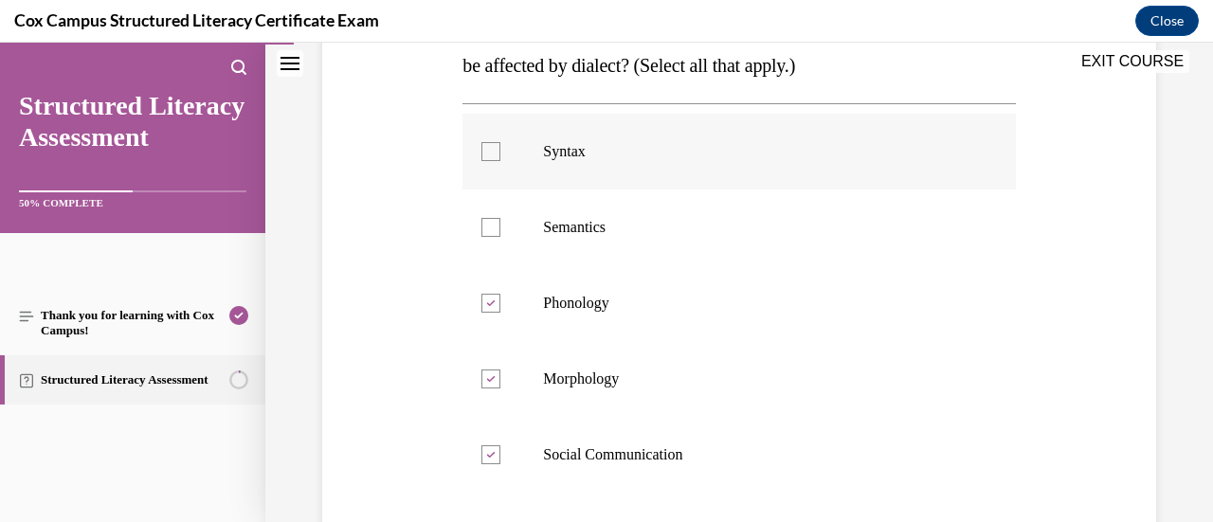
click at [489, 153] on input "Syntax" at bounding box center [490, 151] width 19 height 19
checkbox input "true"
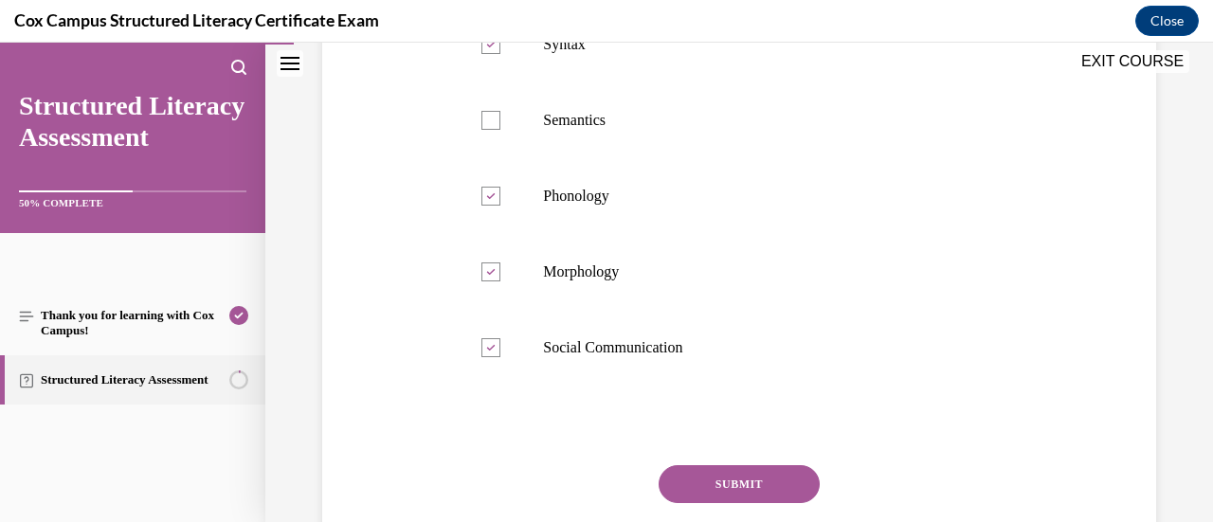
scroll to position [510, 0]
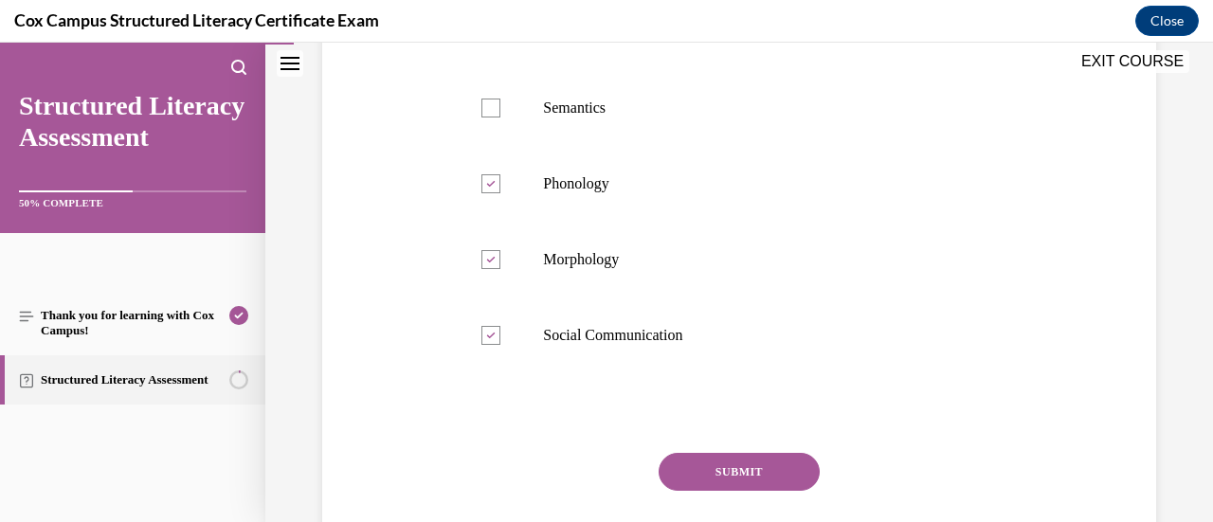
click at [731, 477] on button "SUBMIT" at bounding box center [739, 472] width 161 height 38
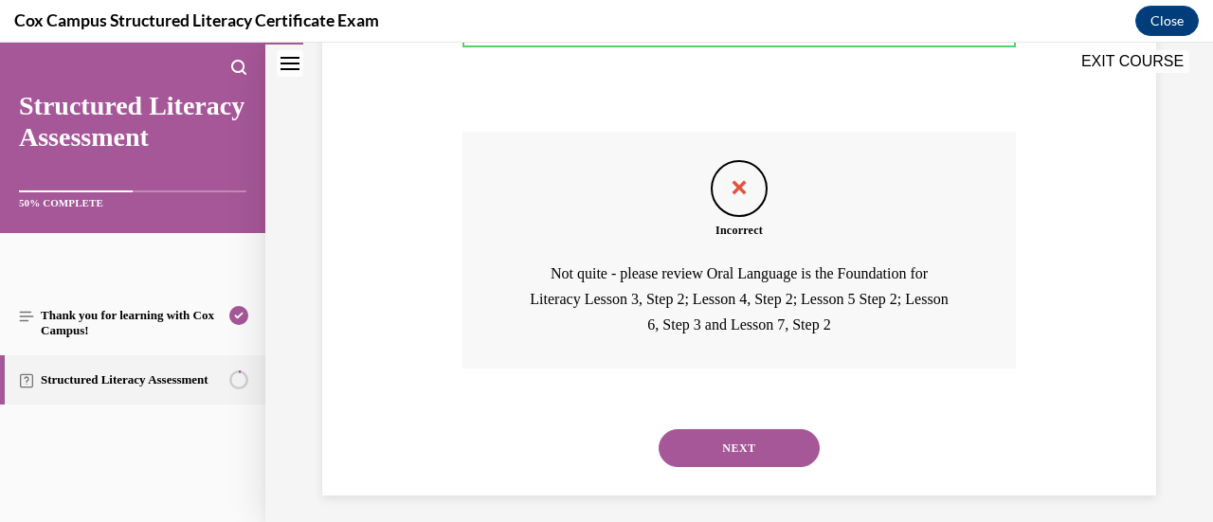
scroll to position [841, 0]
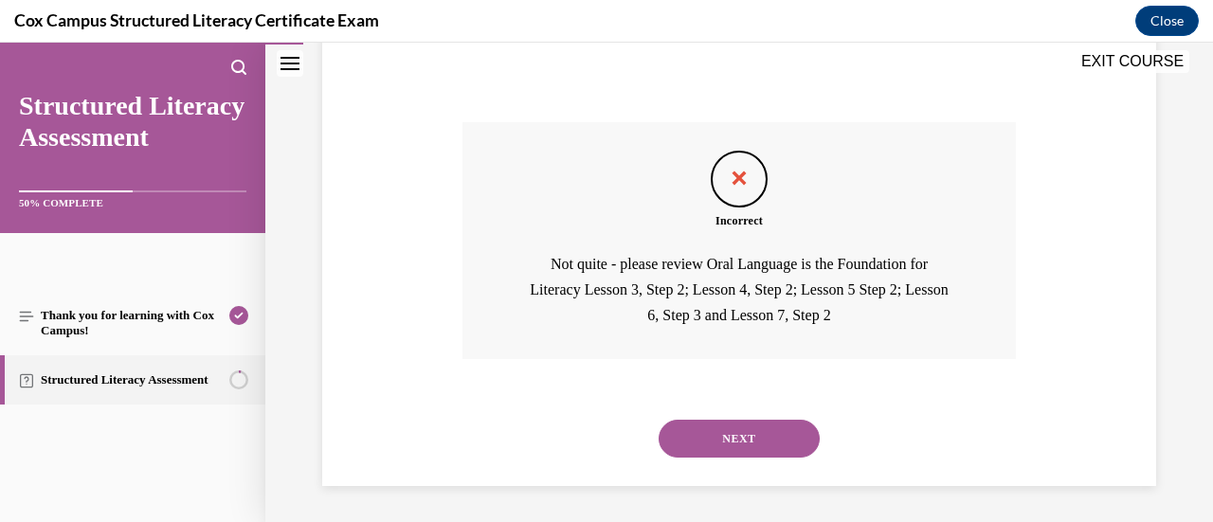
click at [714, 442] on button "NEXT" at bounding box center [739, 439] width 161 height 38
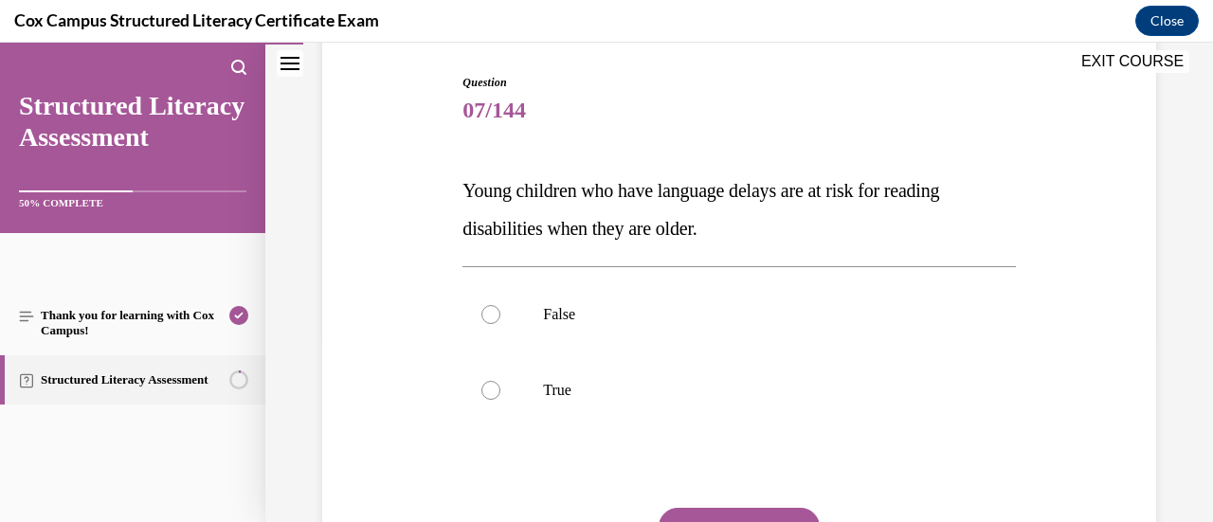
scroll to position [196, 0]
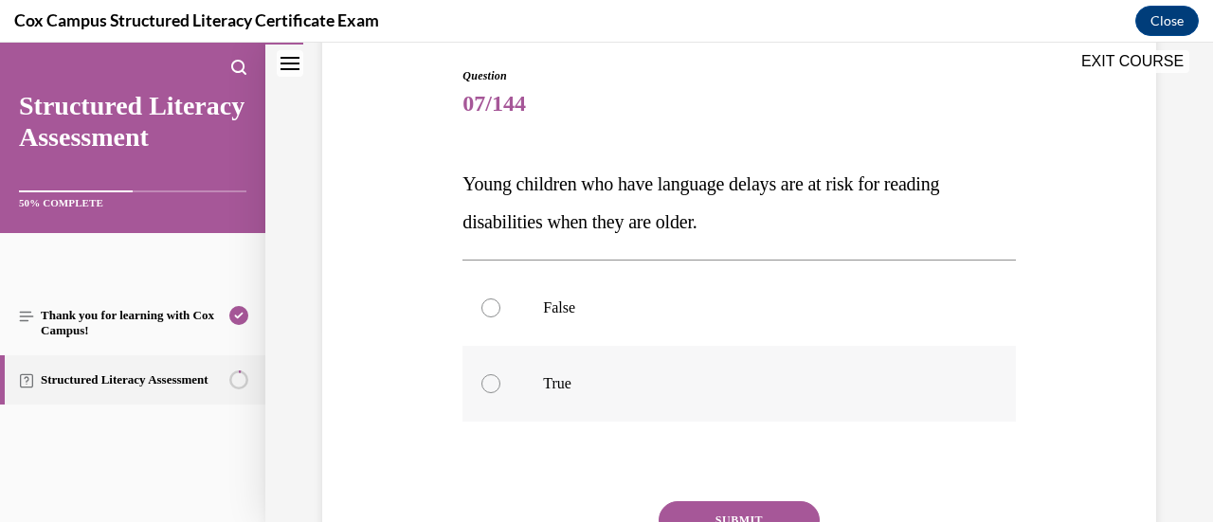
click at [491, 384] on div at bounding box center [490, 383] width 19 height 19
click at [491, 384] on input "True" at bounding box center [490, 383] width 19 height 19
radio input "true"
click at [713, 505] on button "SUBMIT" at bounding box center [739, 520] width 161 height 38
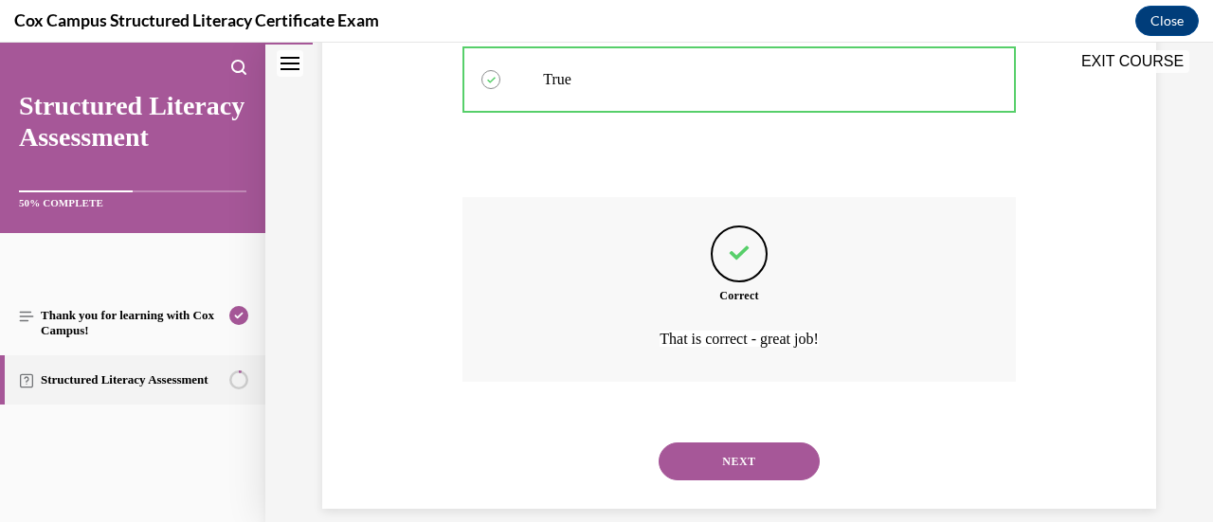
scroll to position [524, 0]
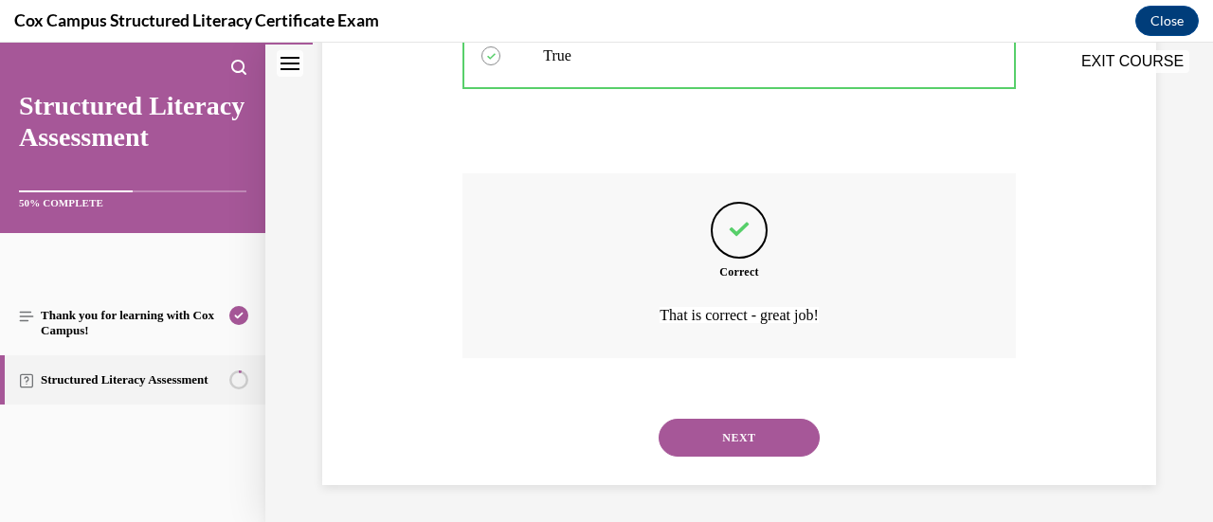
click at [690, 437] on button "NEXT" at bounding box center [739, 438] width 161 height 38
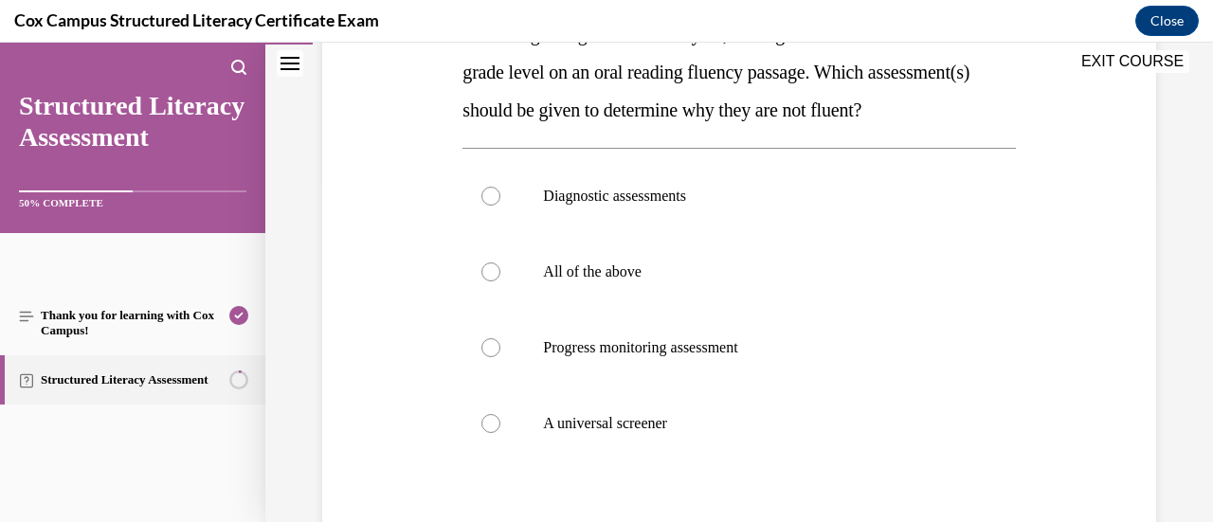
scroll to position [344, 0]
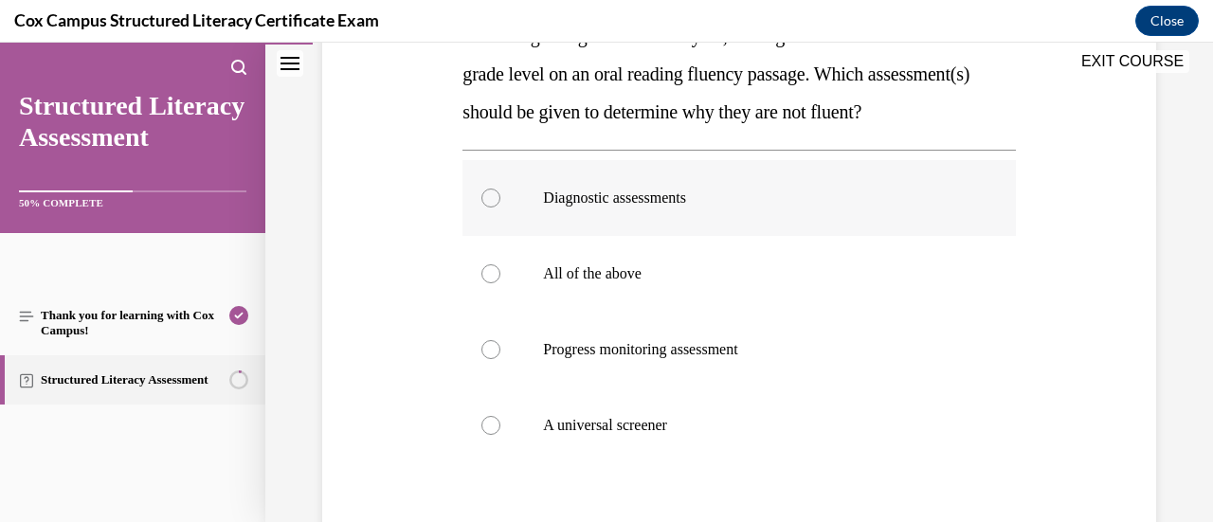
click at [490, 208] on div at bounding box center [490, 198] width 19 height 19
click at [490, 208] on input "Diagnostic assessments" at bounding box center [490, 198] width 19 height 19
radio input "true"
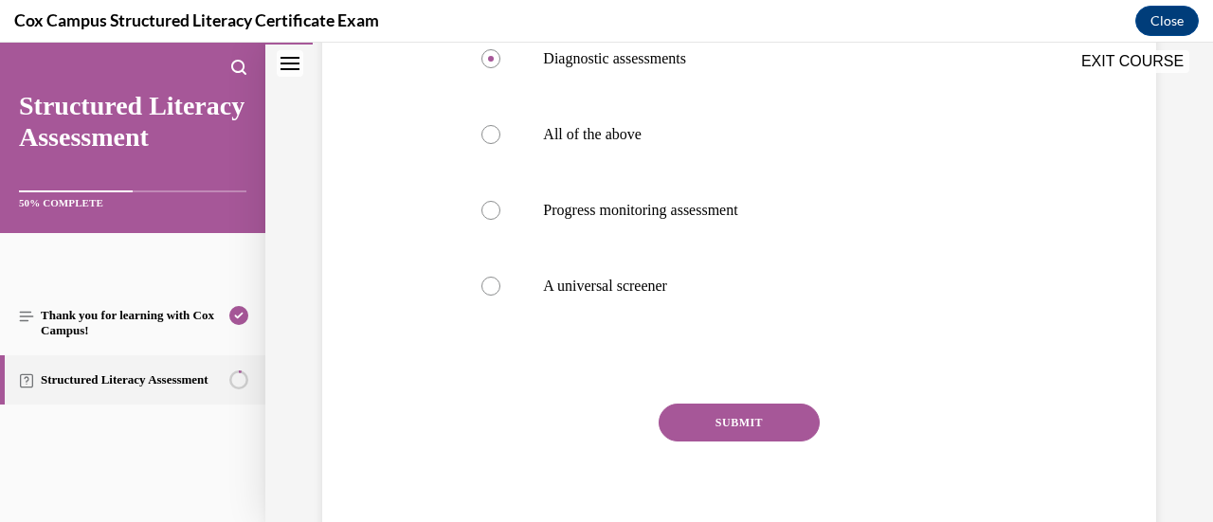
scroll to position [489, 0]
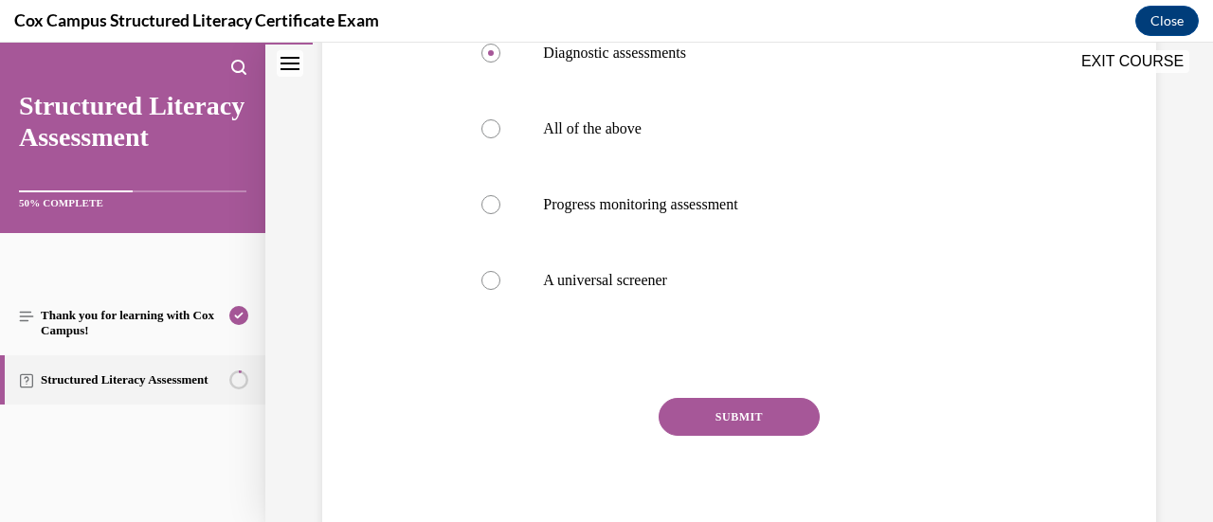
click at [736, 436] on button "SUBMIT" at bounding box center [739, 417] width 161 height 38
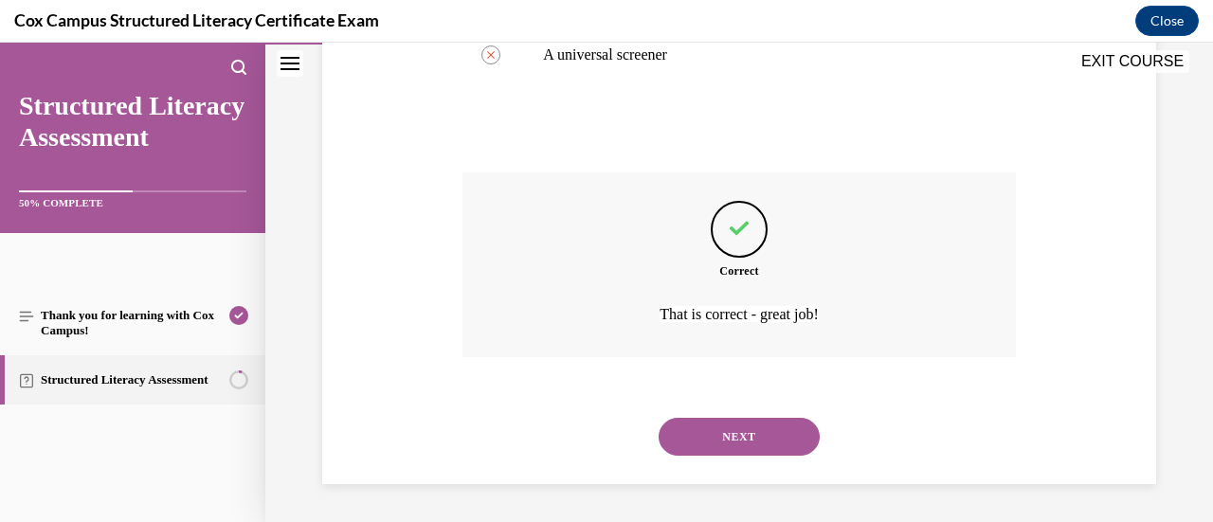
scroll to position [752, 0]
click at [734, 438] on button "NEXT" at bounding box center [739, 437] width 161 height 38
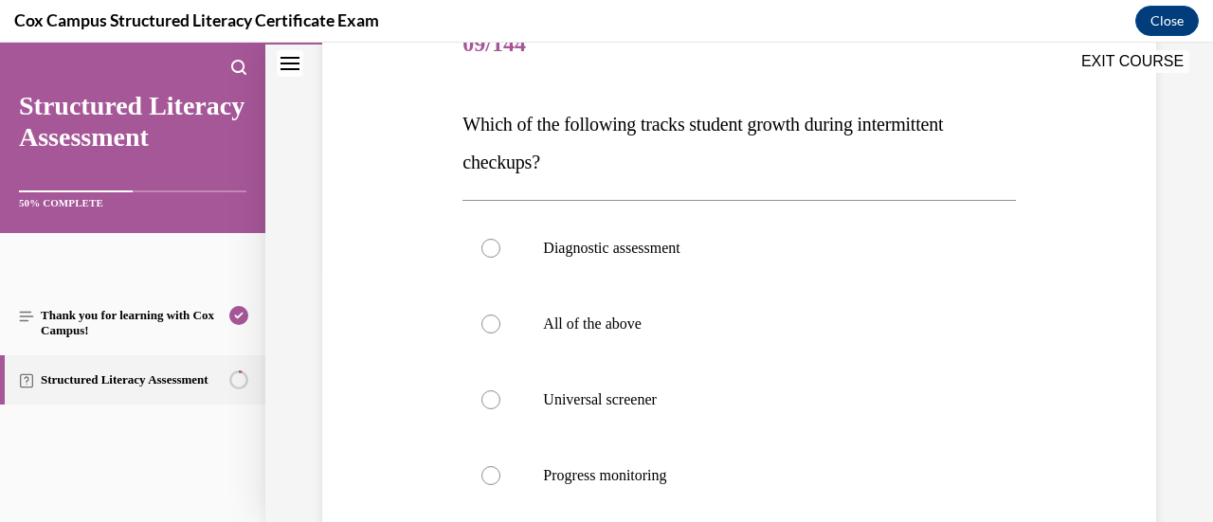
scroll to position [282, 0]
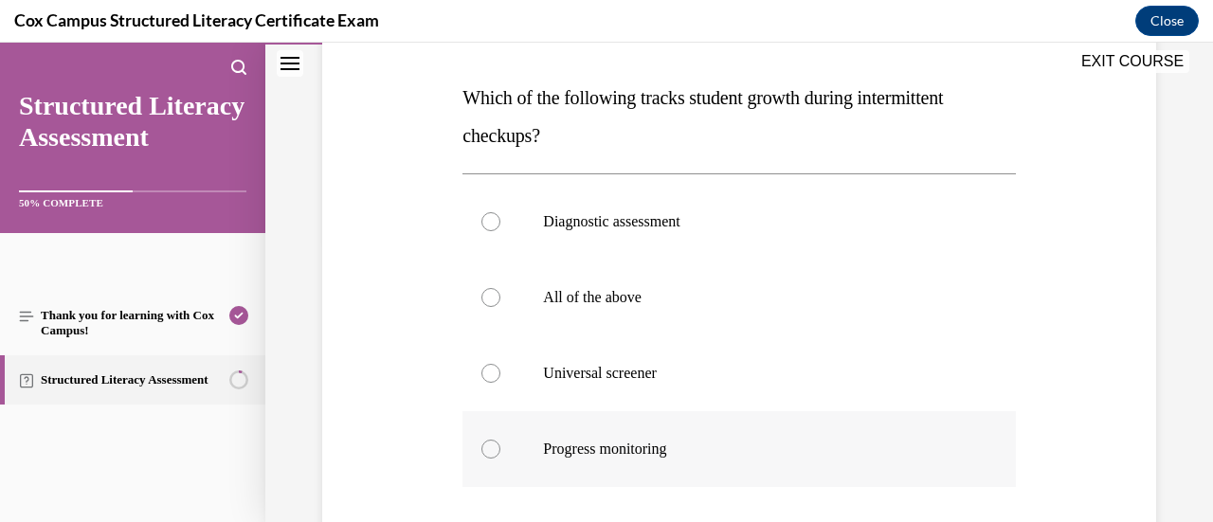
click at [489, 440] on div at bounding box center [490, 449] width 19 height 19
click at [489, 440] on input "Progress monitoring" at bounding box center [490, 449] width 19 height 19
radio input "true"
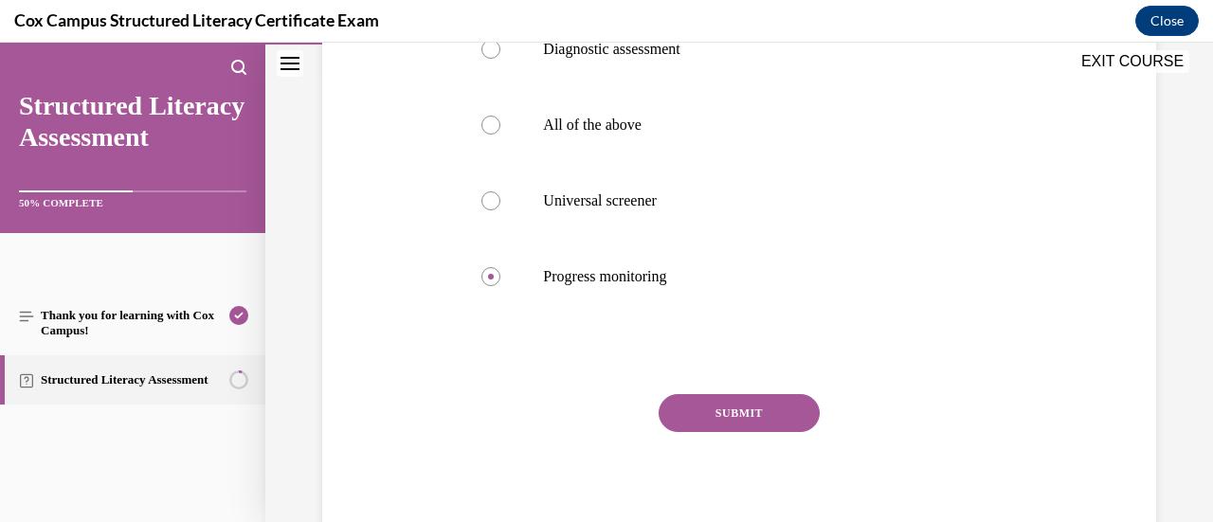
scroll to position [453, 0]
click at [752, 410] on button "SUBMIT" at bounding box center [739, 415] width 161 height 38
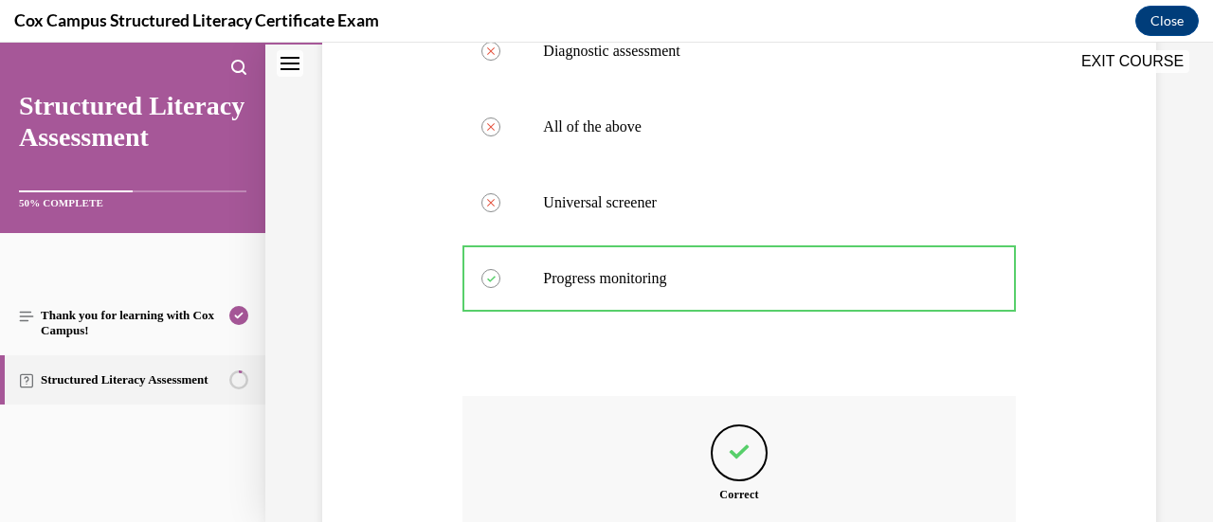
scroll to position [676, 0]
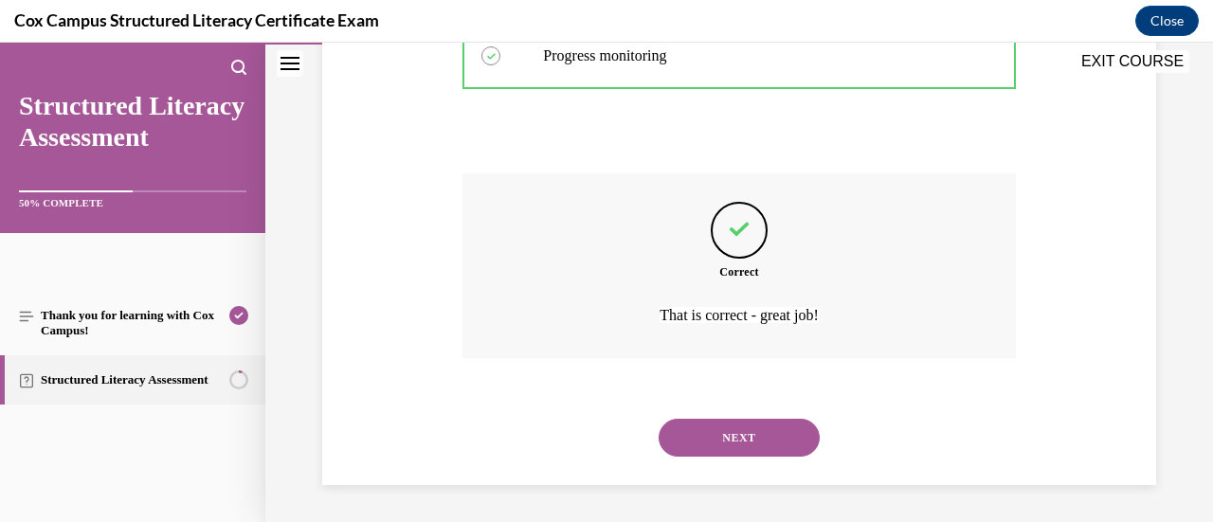
click at [693, 436] on button "NEXT" at bounding box center [739, 438] width 161 height 38
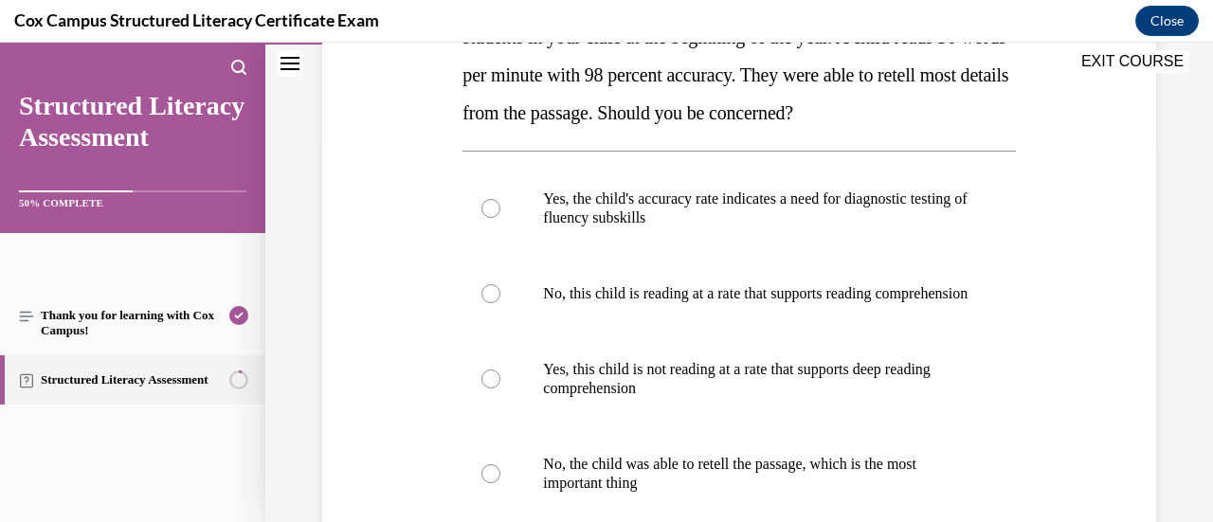
scroll to position [372, 0]
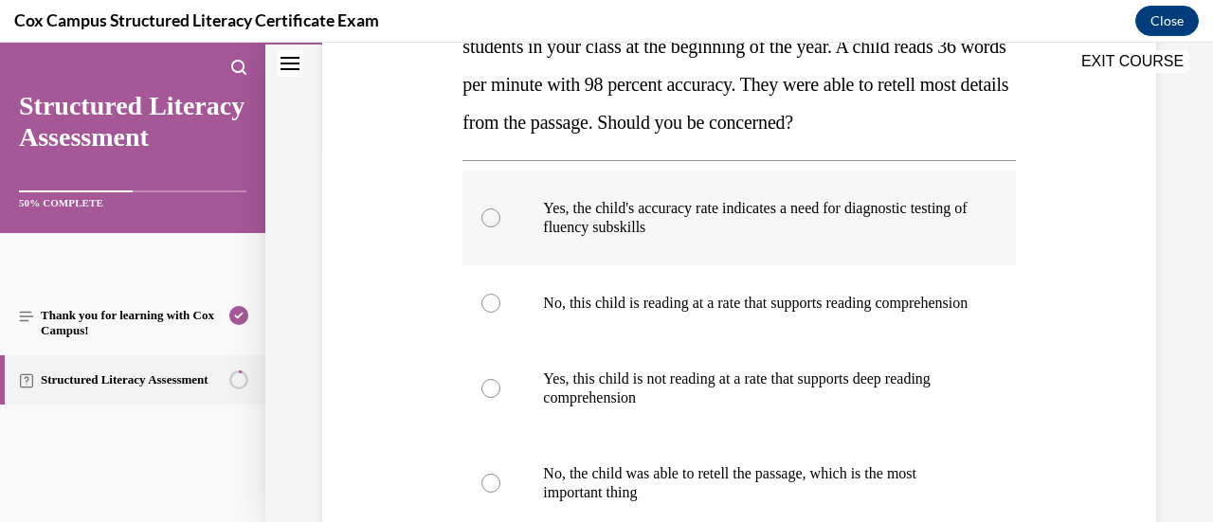
click at [496, 208] on label "Yes, the child's accuracy rate indicates a need for diagnostic testing of fluen…" at bounding box center [738, 218] width 553 height 95
click at [496, 208] on input "Yes, the child's accuracy rate indicates a need for diagnostic testing of fluen…" at bounding box center [490, 217] width 19 height 19
radio input "true"
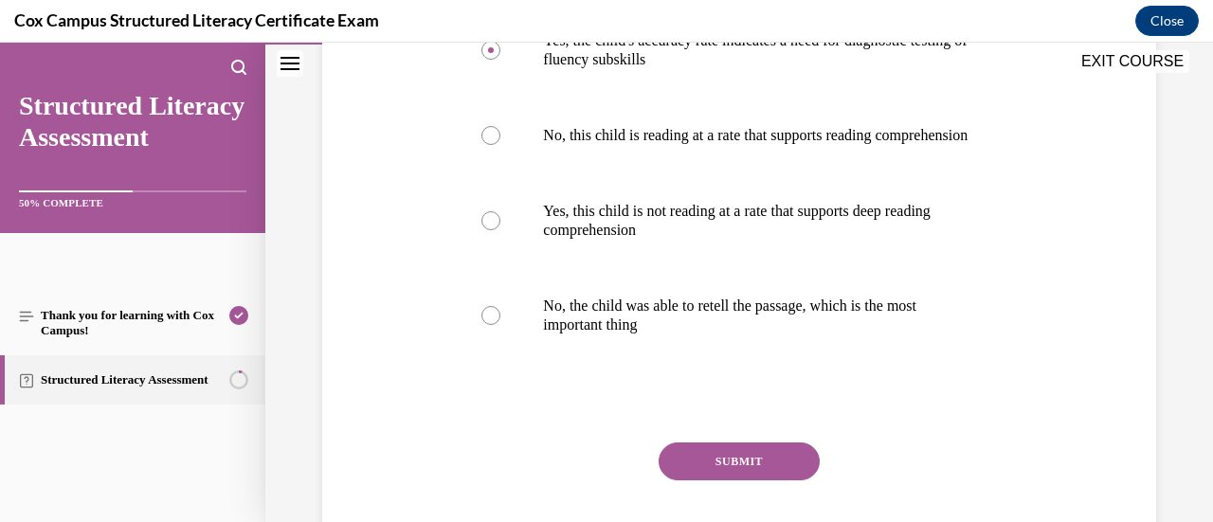
scroll to position [544, 0]
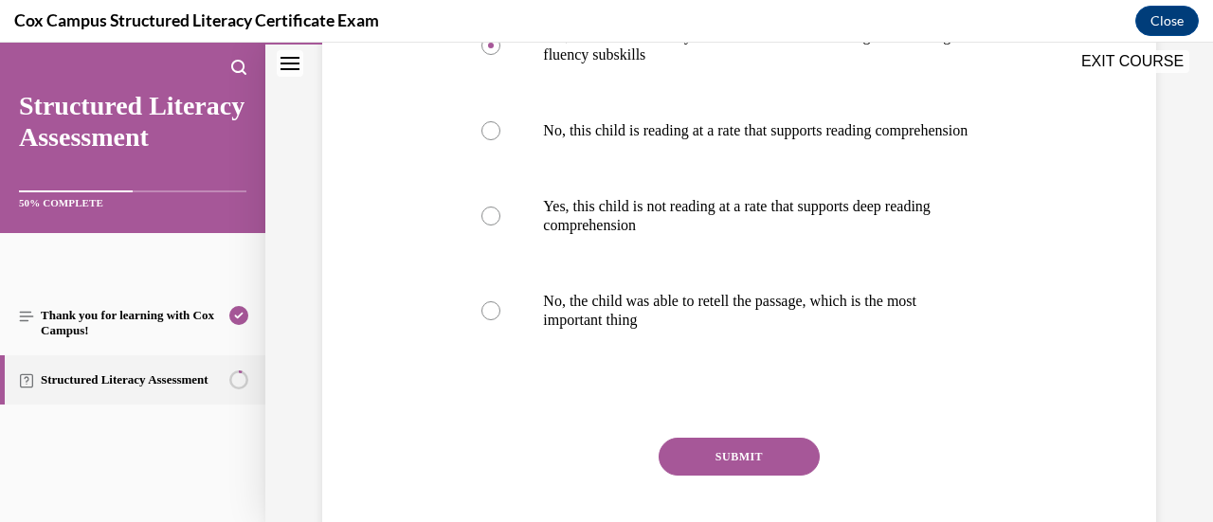
click at [752, 473] on button "SUBMIT" at bounding box center [739, 457] width 161 height 38
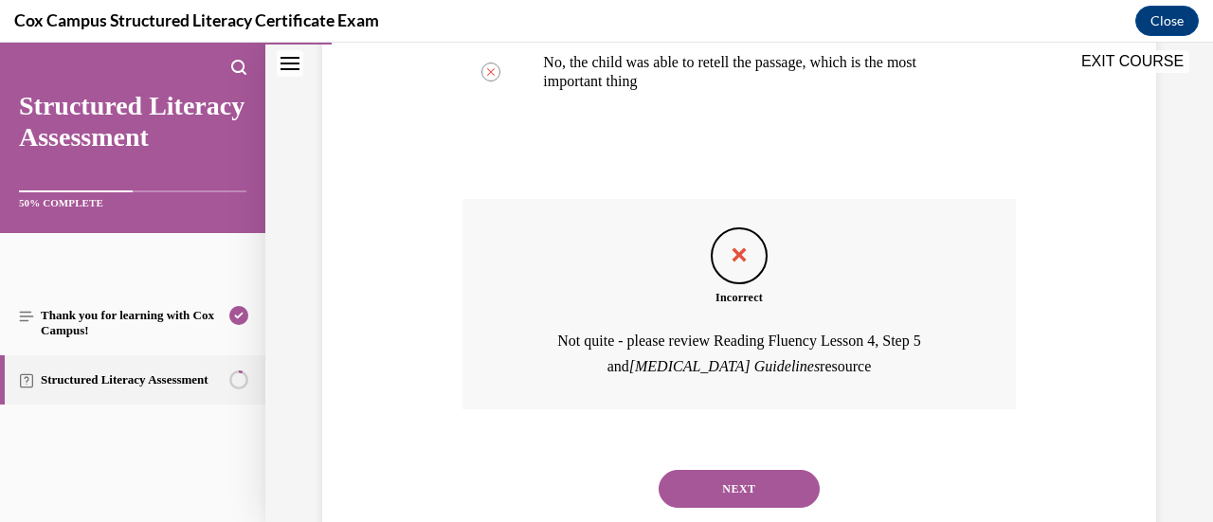
scroll to position [853, 0]
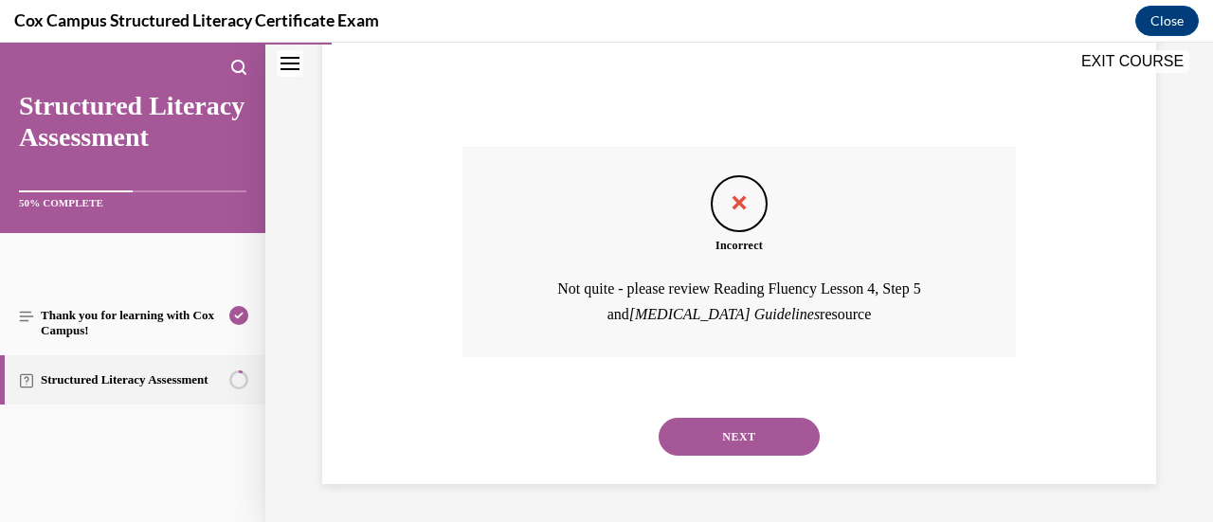
click at [760, 436] on button "NEXT" at bounding box center [739, 437] width 161 height 38
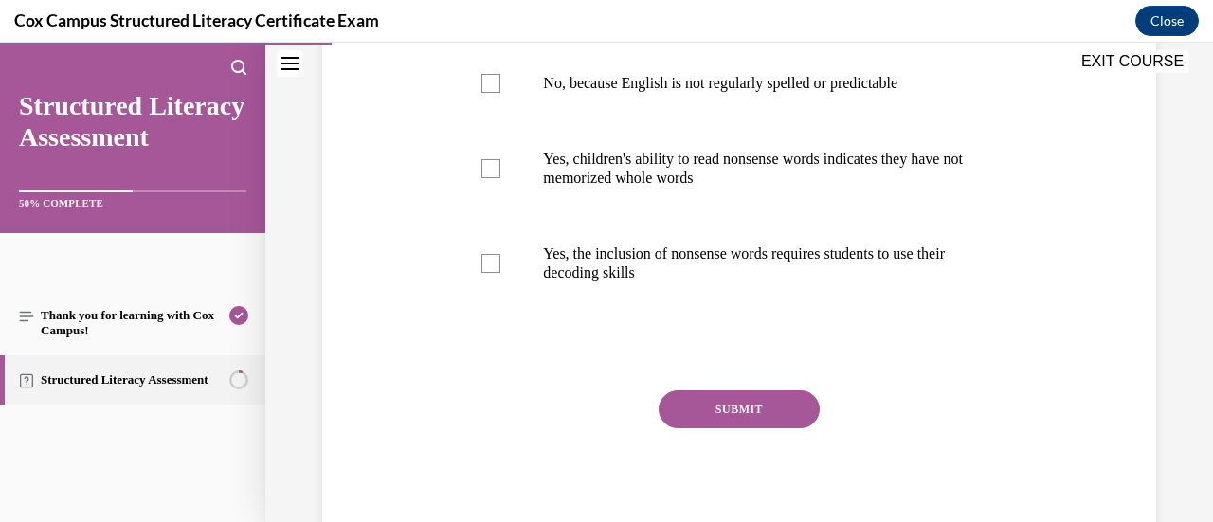
scroll to position [530, 0]
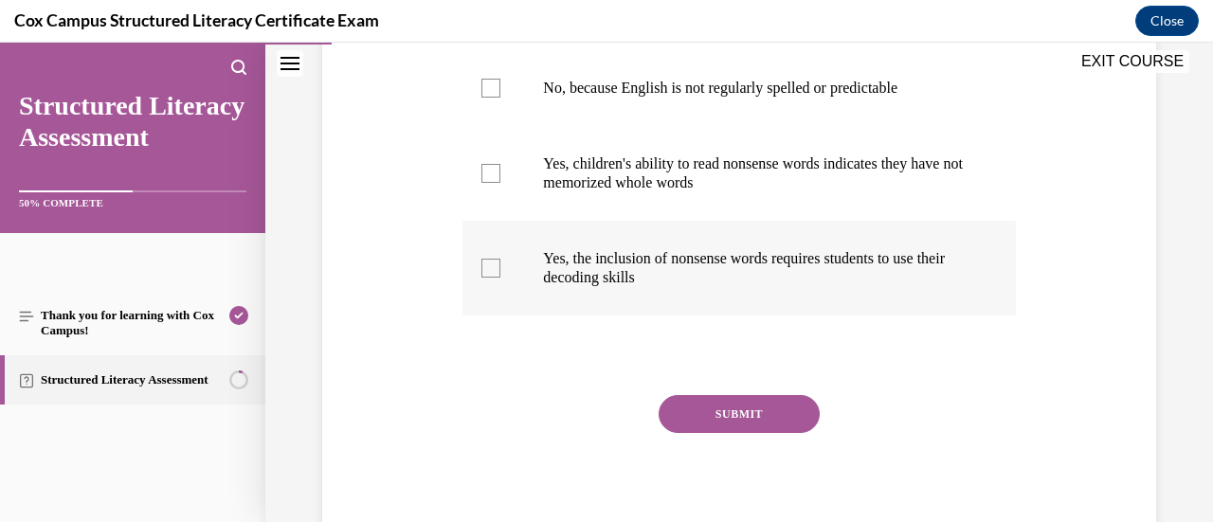
click at [493, 293] on label "Yes, the inclusion of nonsense words requires students to use their decoding sk…" at bounding box center [738, 268] width 553 height 95
click at [493, 278] on input "Yes, the inclusion of nonsense words requires students to use their decoding sk…" at bounding box center [490, 268] width 19 height 19
checkbox input "true"
click at [722, 433] on button "SUBMIT" at bounding box center [739, 414] width 161 height 38
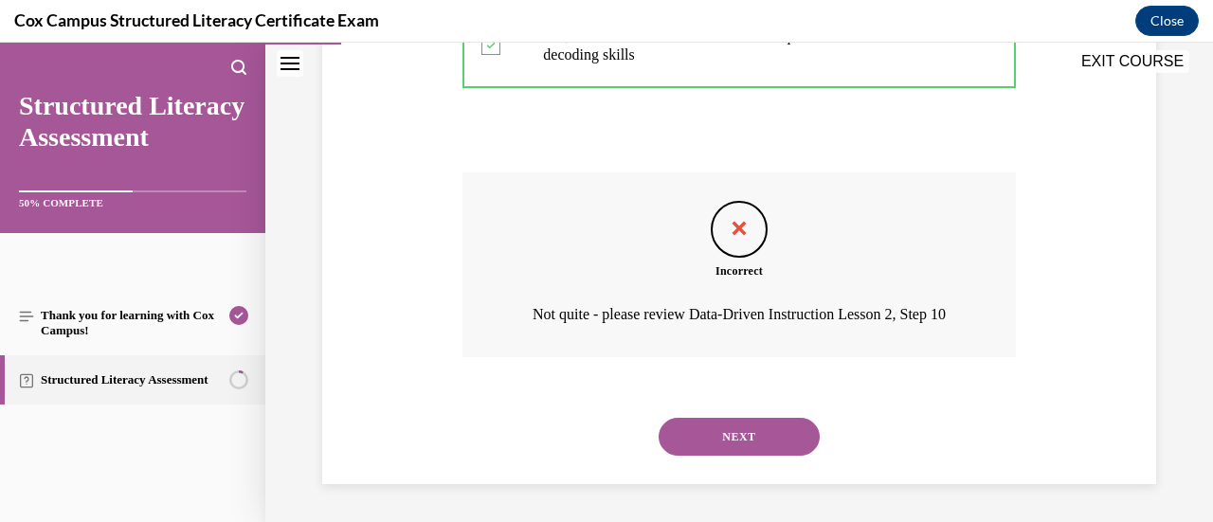
scroll to position [815, 0]
click at [764, 434] on button "NEXT" at bounding box center [739, 437] width 161 height 38
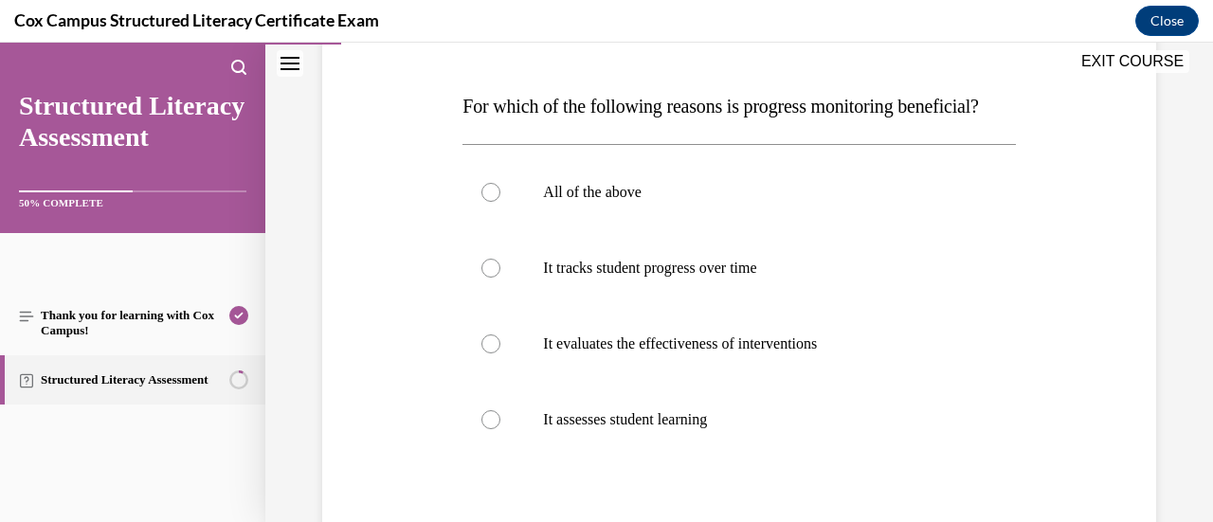
scroll to position [279, 0]
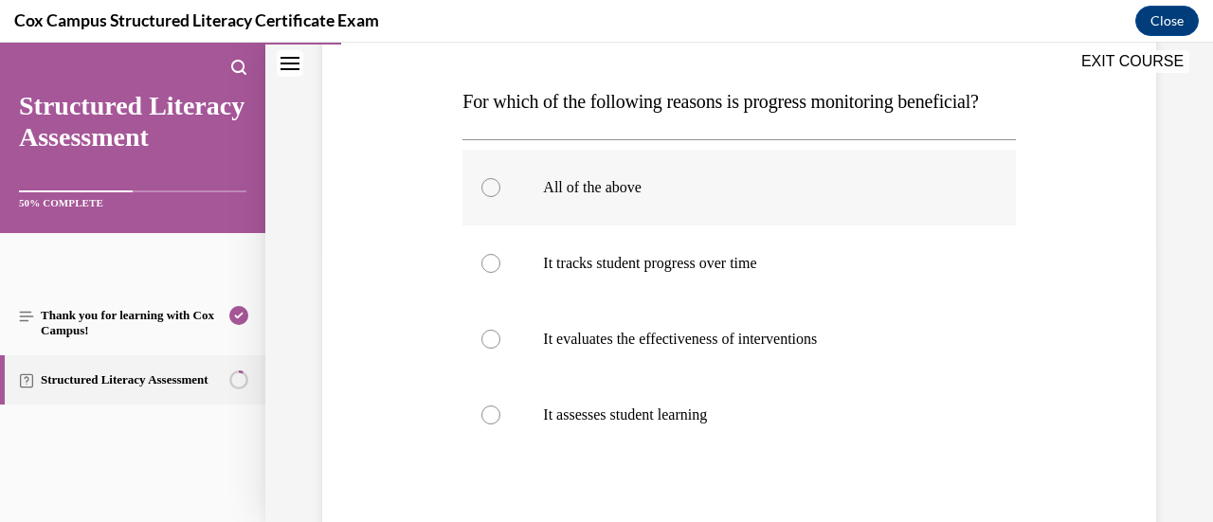
click at [485, 197] on div at bounding box center [490, 187] width 19 height 19
click at [485, 197] on input "All of the above" at bounding box center [490, 187] width 19 height 19
radio input "true"
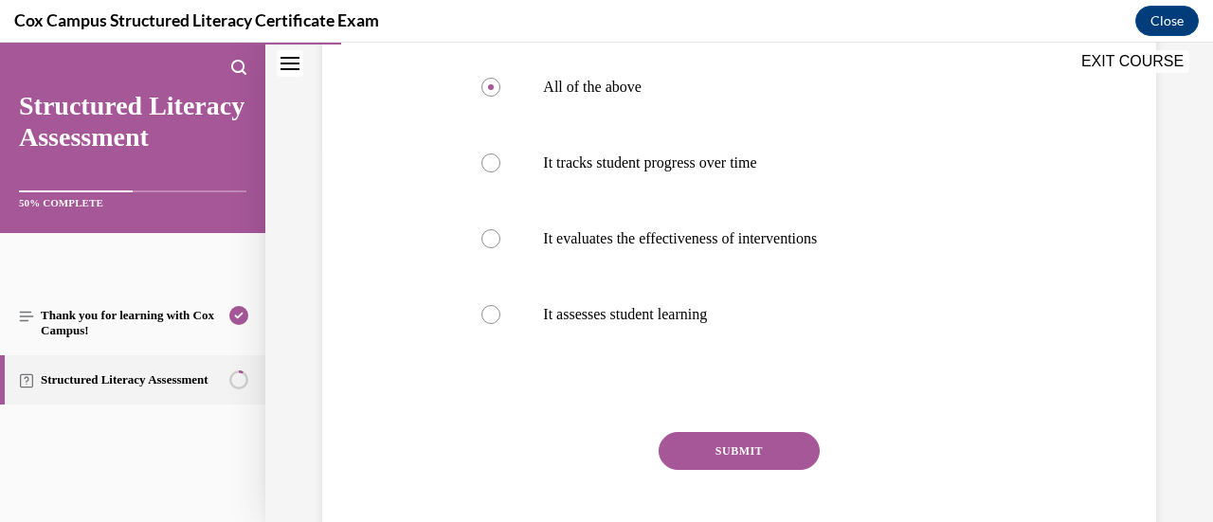
scroll to position [415, 0]
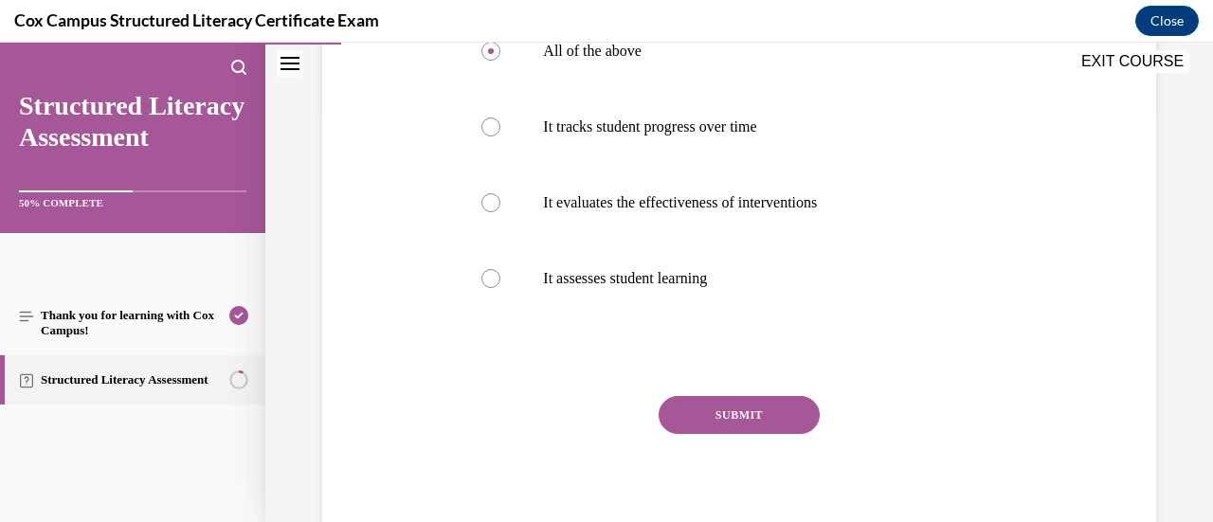
click at [711, 434] on button "SUBMIT" at bounding box center [739, 415] width 161 height 38
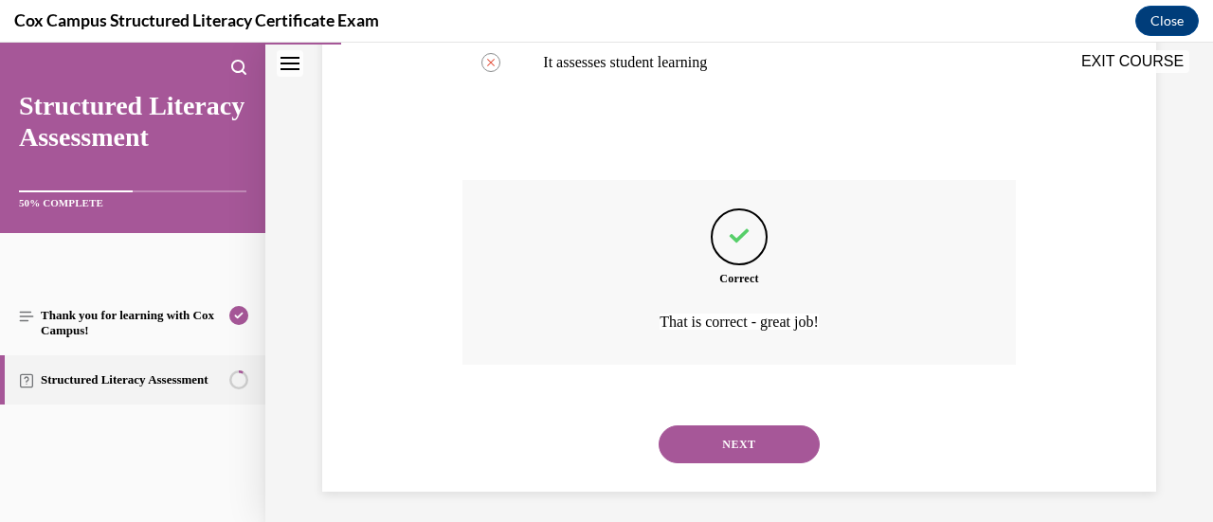
scroll to position [626, 0]
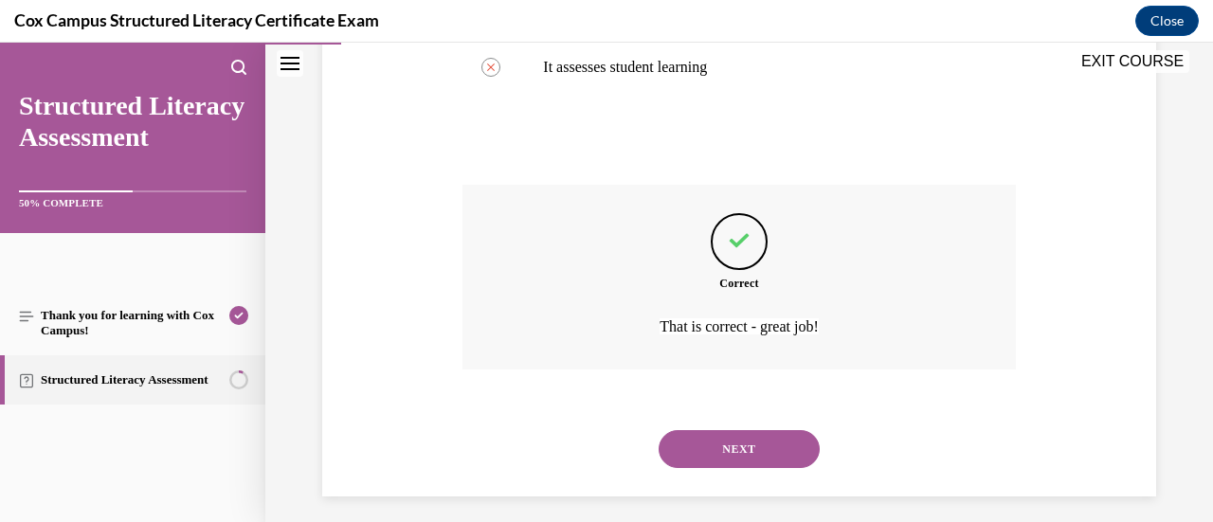
click at [705, 468] on button "NEXT" at bounding box center [739, 449] width 161 height 38
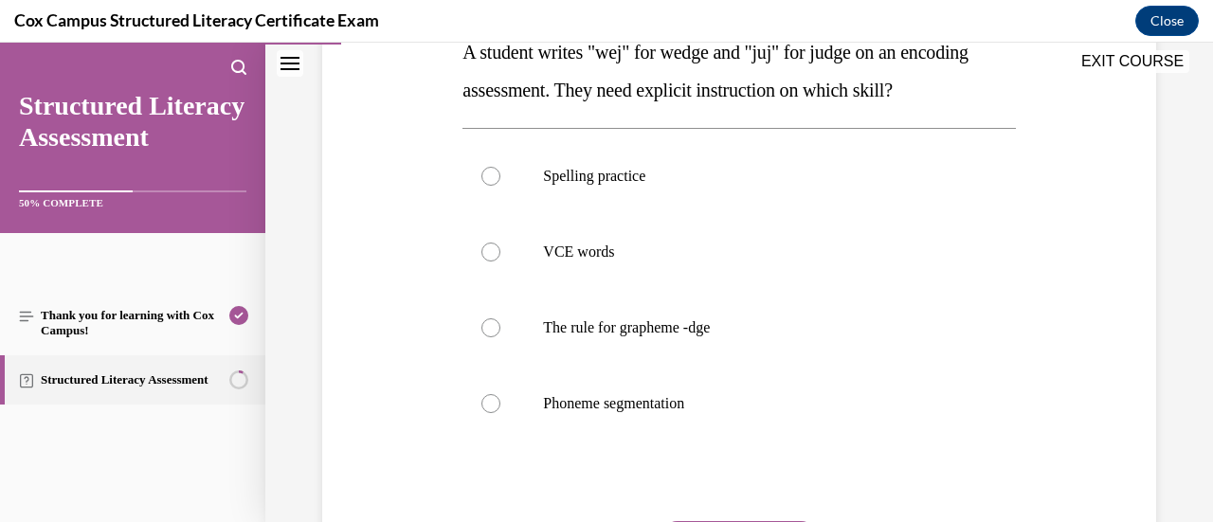
scroll to position [336, 0]
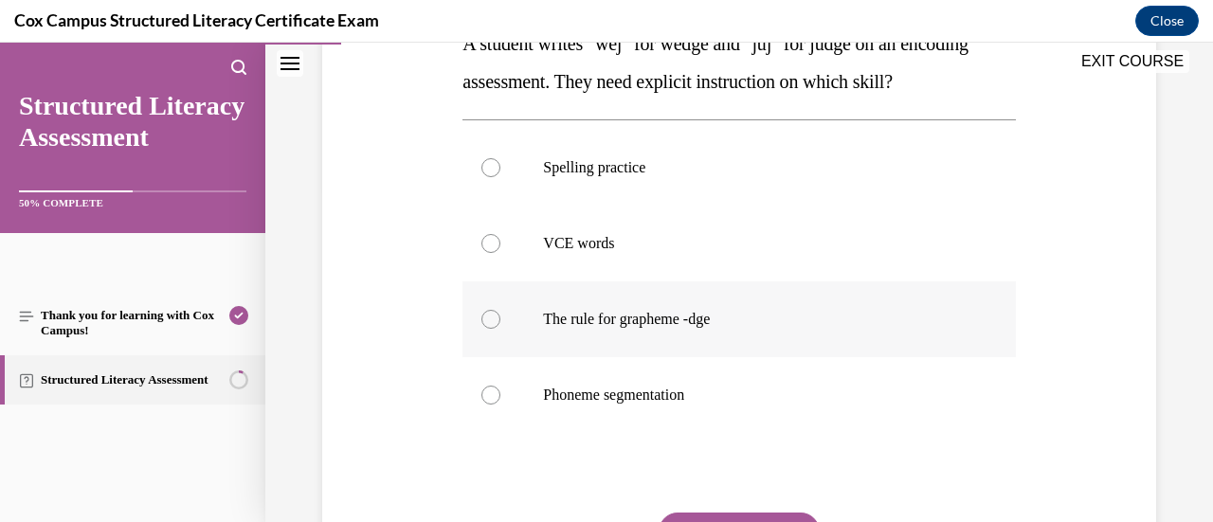
click at [487, 317] on div at bounding box center [490, 319] width 19 height 19
click at [487, 317] on input "The rule for grapheme -dge" at bounding box center [490, 319] width 19 height 19
radio input "true"
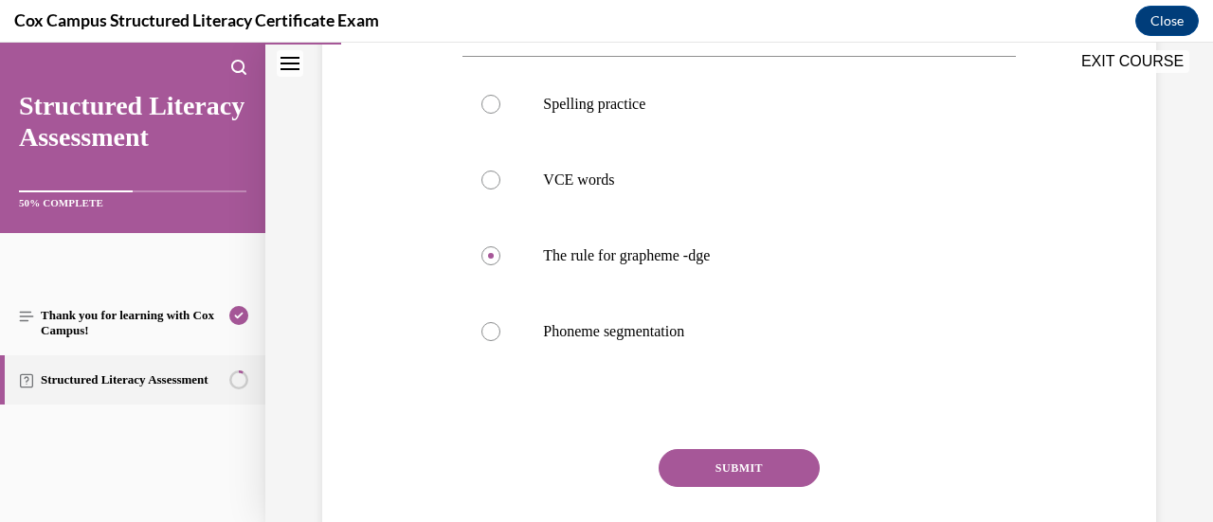
scroll to position [402, 0]
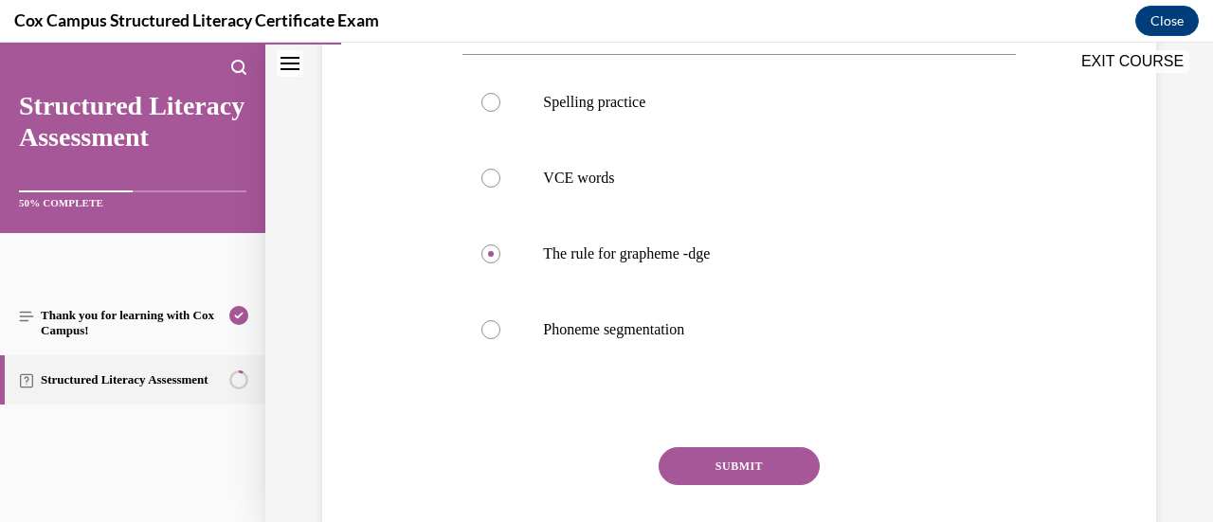
click at [720, 470] on button "SUBMIT" at bounding box center [739, 466] width 161 height 38
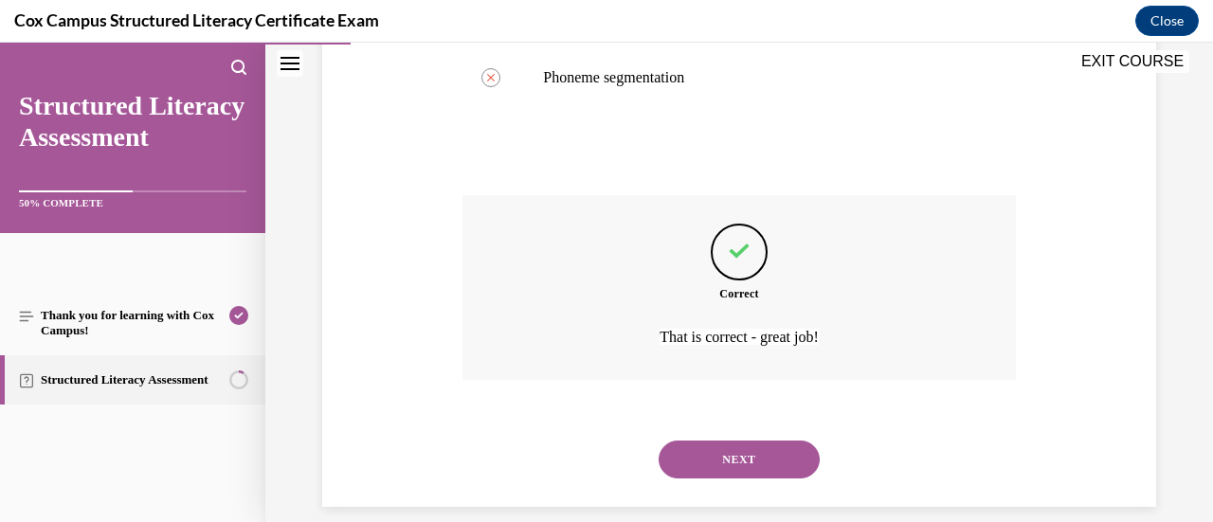
scroll to position [666, 0]
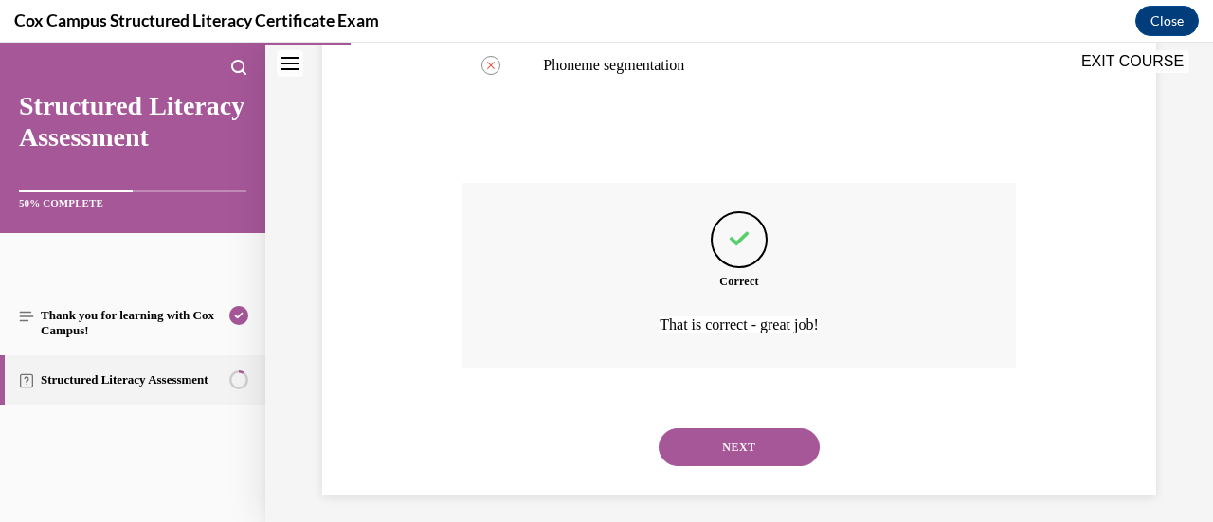
click at [735, 459] on button "NEXT" at bounding box center [739, 447] width 161 height 38
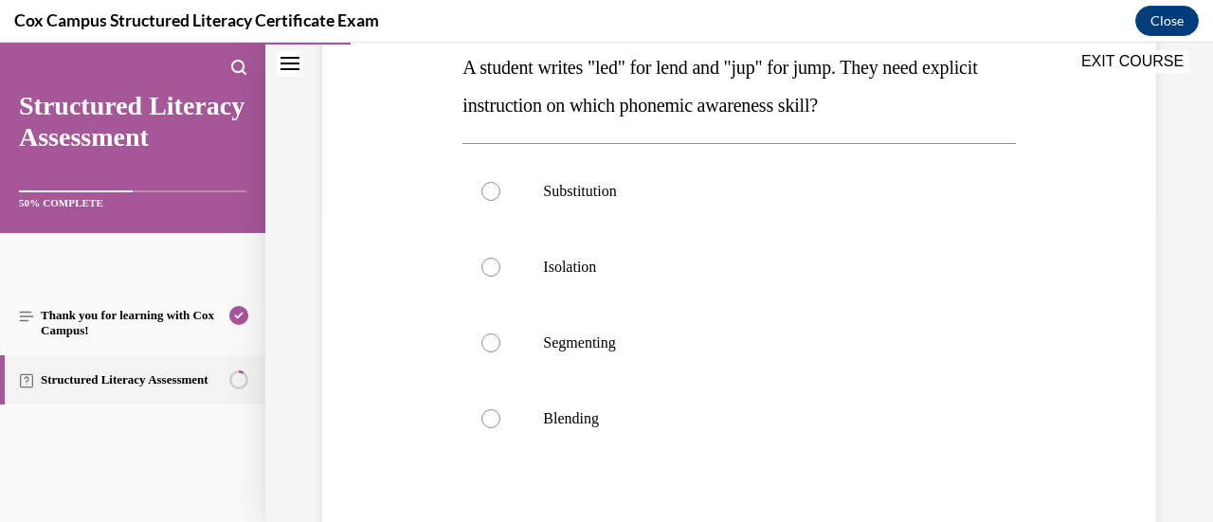
scroll to position [299, 0]
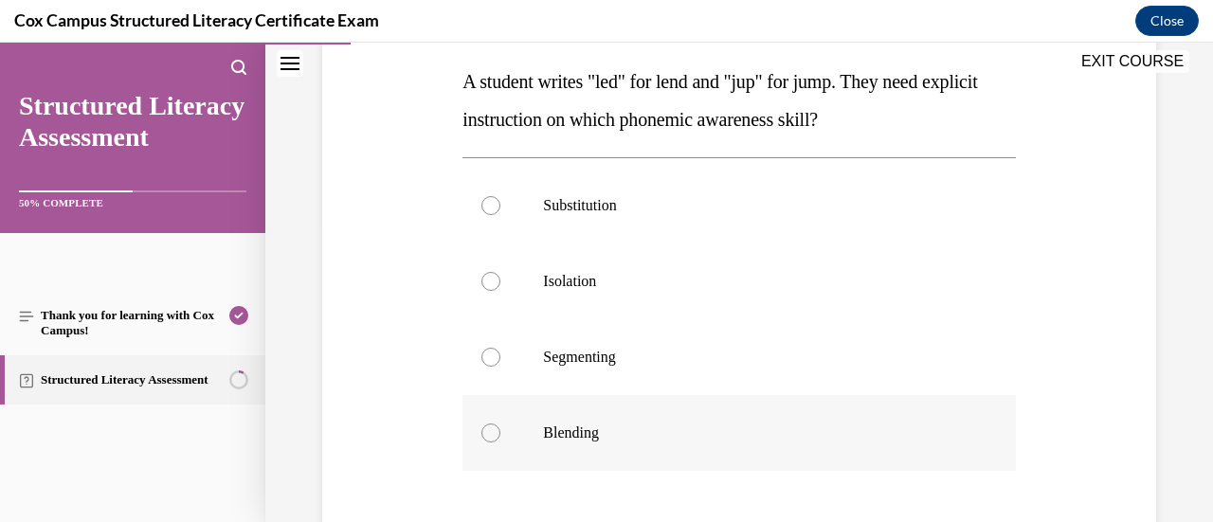
click at [491, 432] on div at bounding box center [490, 433] width 19 height 19
click at [491, 432] on input "Blending" at bounding box center [490, 433] width 19 height 19
radio input "true"
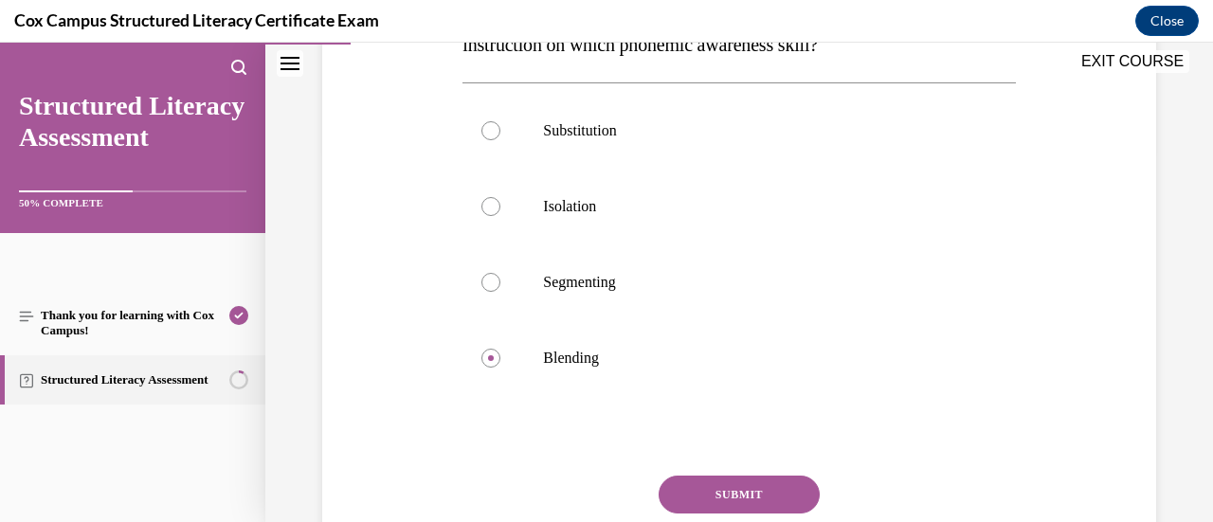
scroll to position [377, 0]
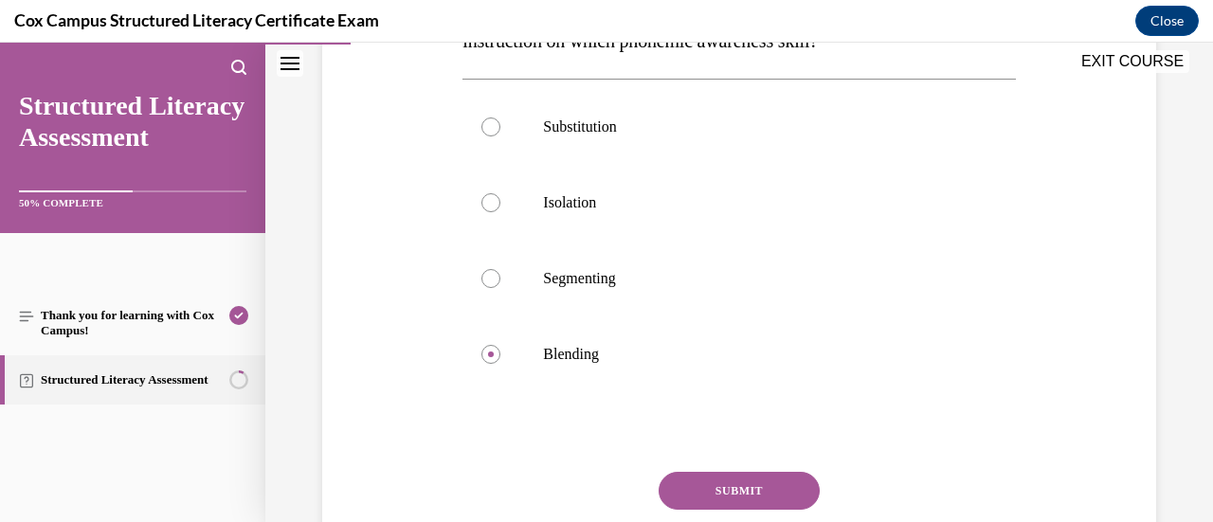
click at [712, 484] on button "SUBMIT" at bounding box center [739, 491] width 161 height 38
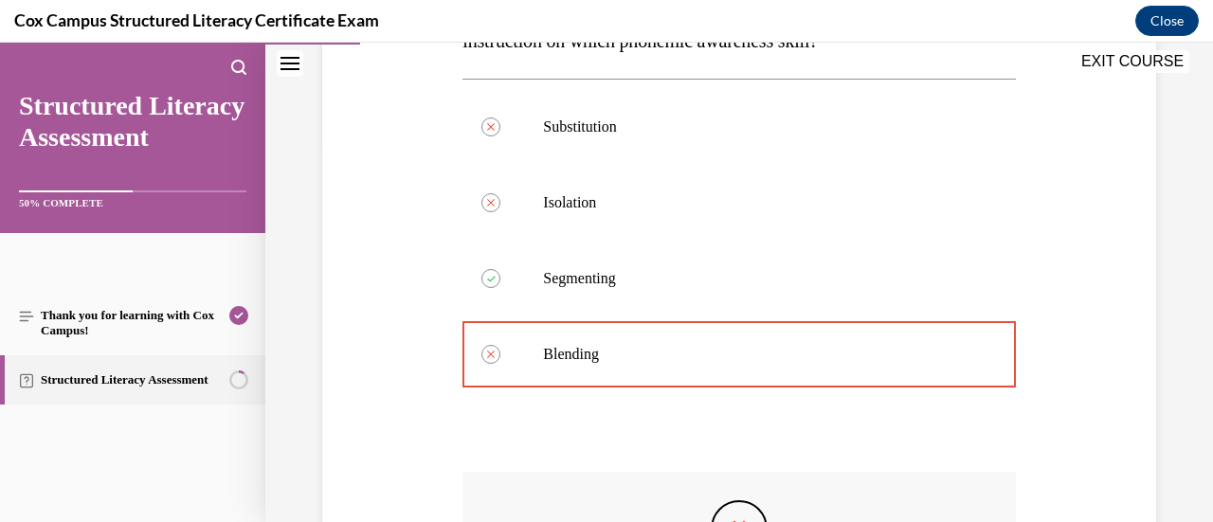
scroll to position [610, 0]
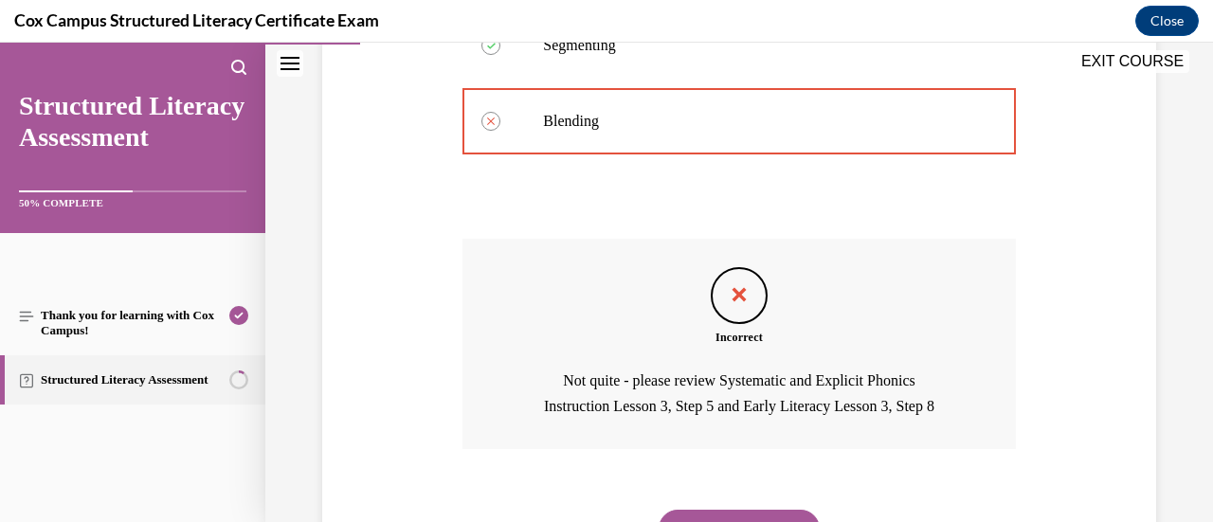
click at [762, 513] on button "NEXT" at bounding box center [739, 529] width 161 height 38
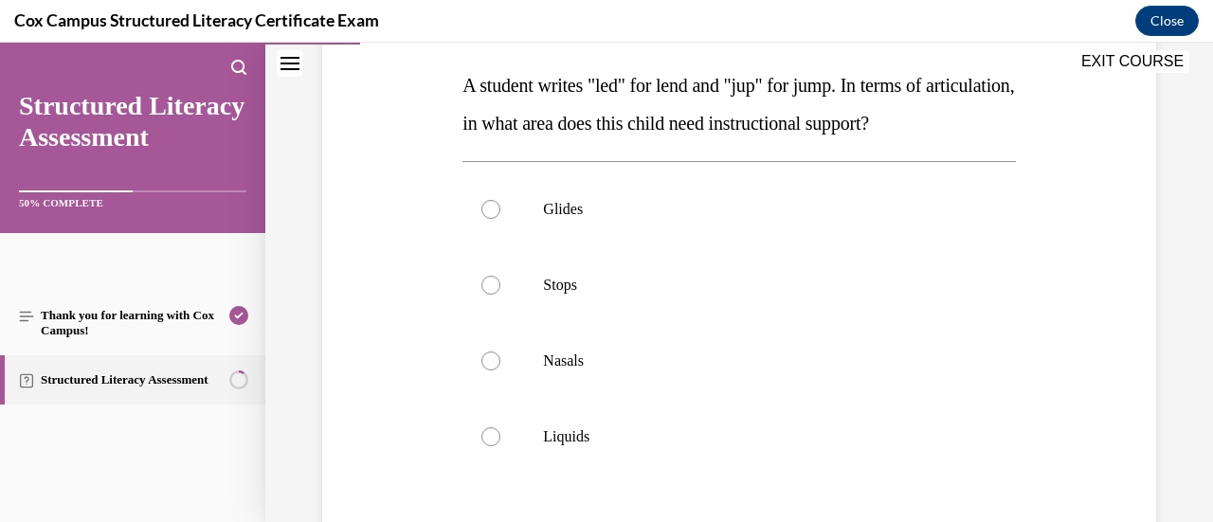
scroll to position [286, 0]
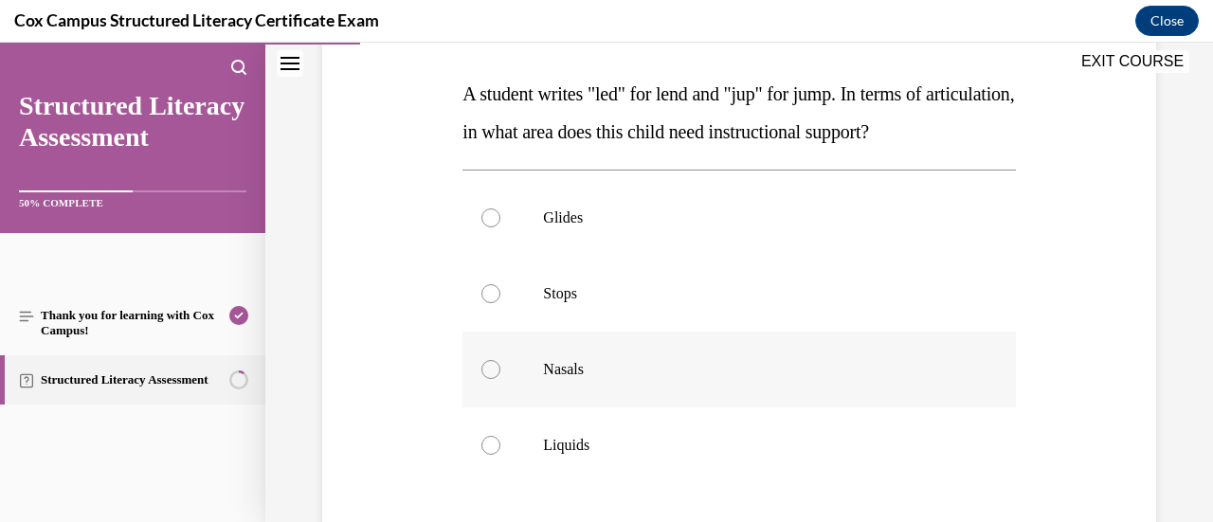
click at [493, 379] on div at bounding box center [490, 369] width 19 height 19
click at [493, 379] on input "Nasals" at bounding box center [490, 369] width 19 height 19
radio input "true"
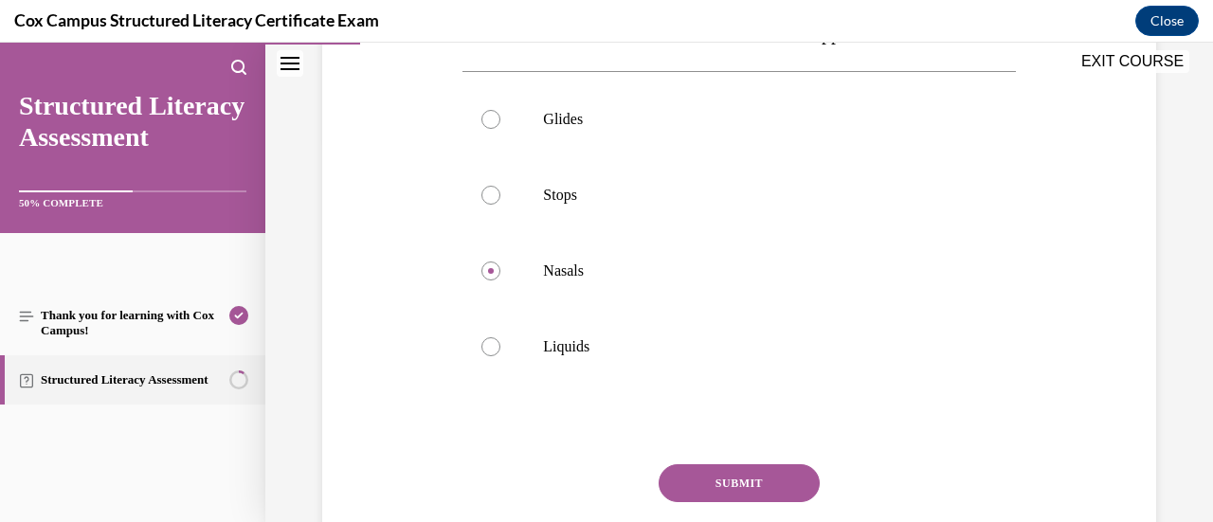
scroll to position [396, 0]
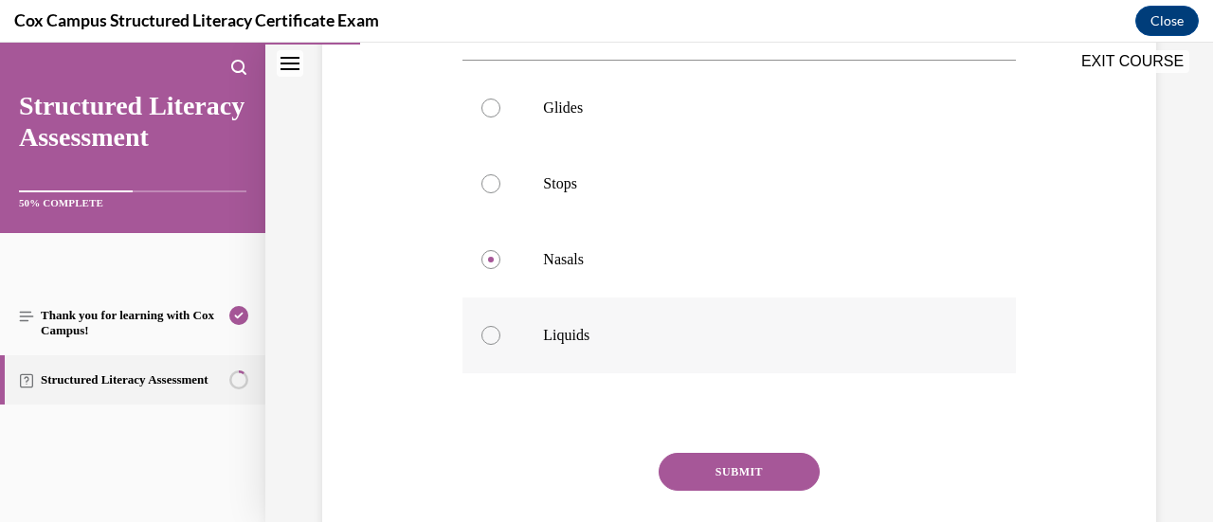
click at [496, 345] on div at bounding box center [490, 335] width 19 height 19
click at [496, 345] on input "Liquids" at bounding box center [490, 335] width 19 height 19
radio input "true"
click at [724, 491] on button "SUBMIT" at bounding box center [739, 472] width 161 height 38
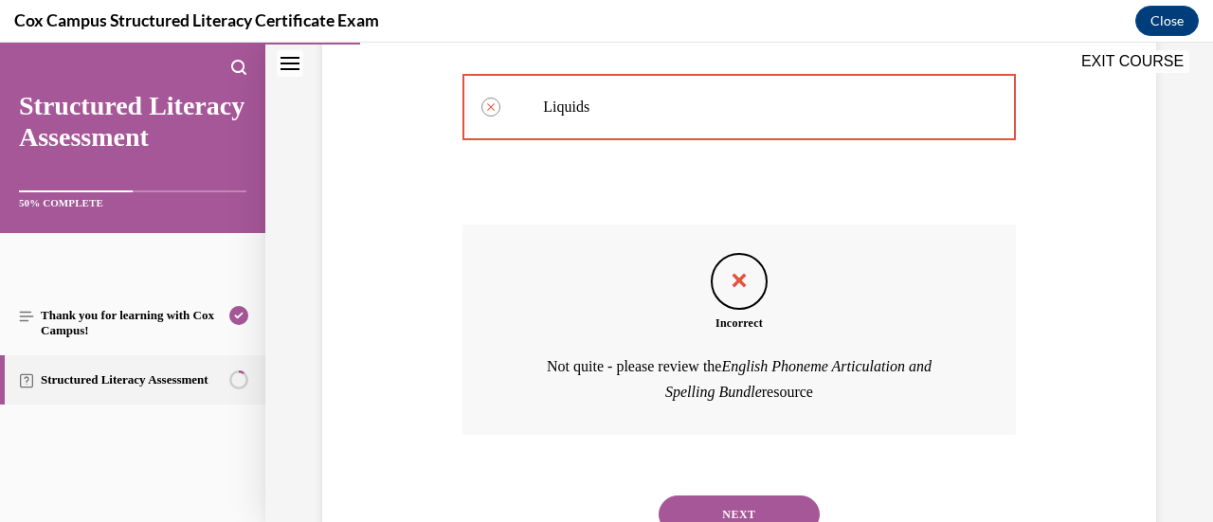
scroll to position [664, 0]
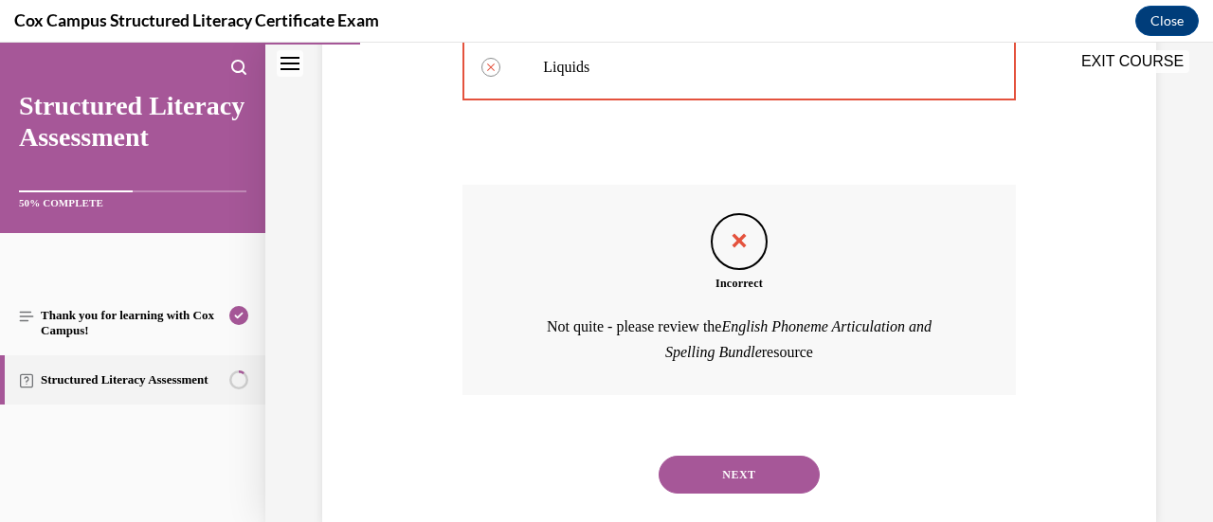
click at [766, 494] on button "NEXT" at bounding box center [739, 475] width 161 height 38
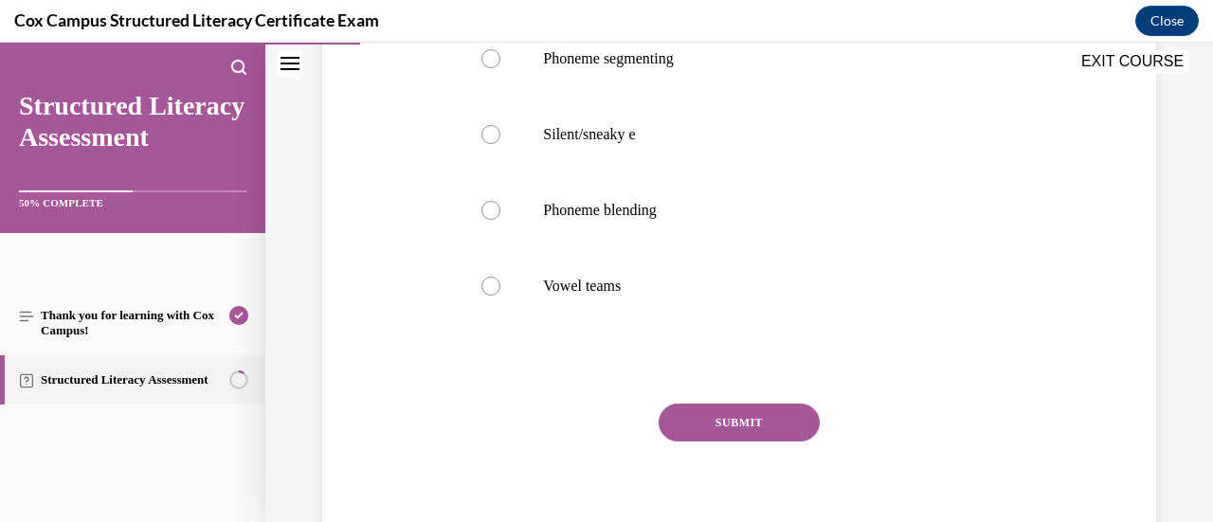
scroll to position [462, 0]
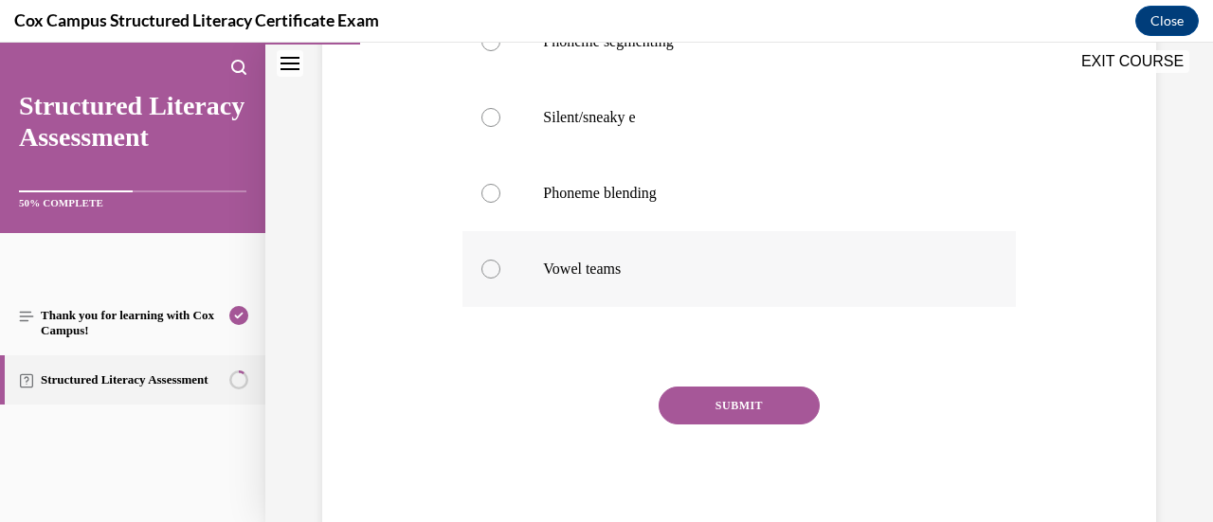
click at [490, 276] on div at bounding box center [490, 269] width 19 height 19
click at [490, 276] on input "Vowel teams" at bounding box center [490, 269] width 19 height 19
radio input "true"
click at [744, 412] on button "SUBMIT" at bounding box center [739, 406] width 161 height 38
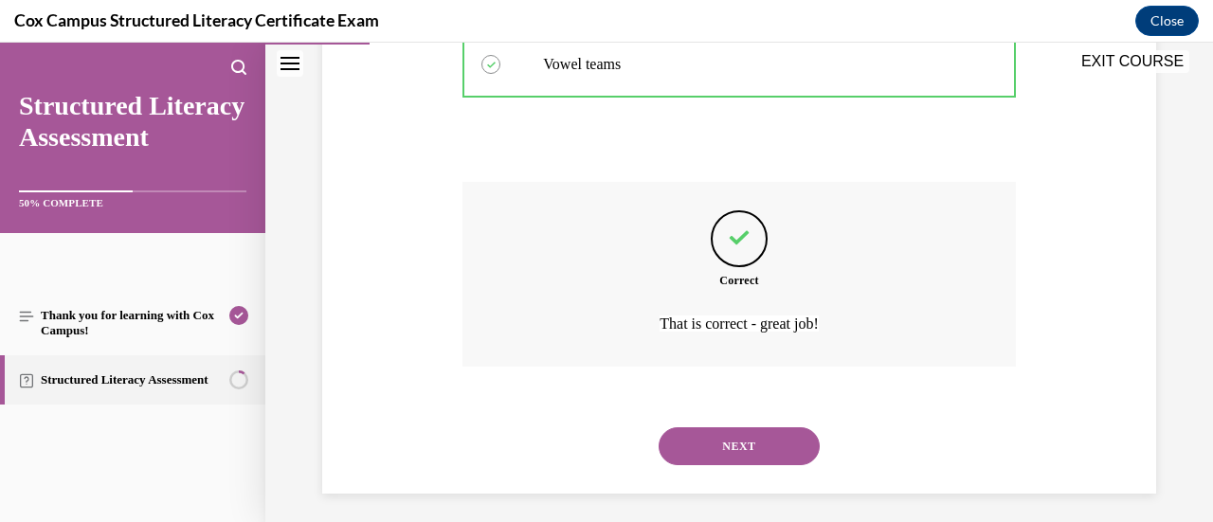
scroll to position [671, 0]
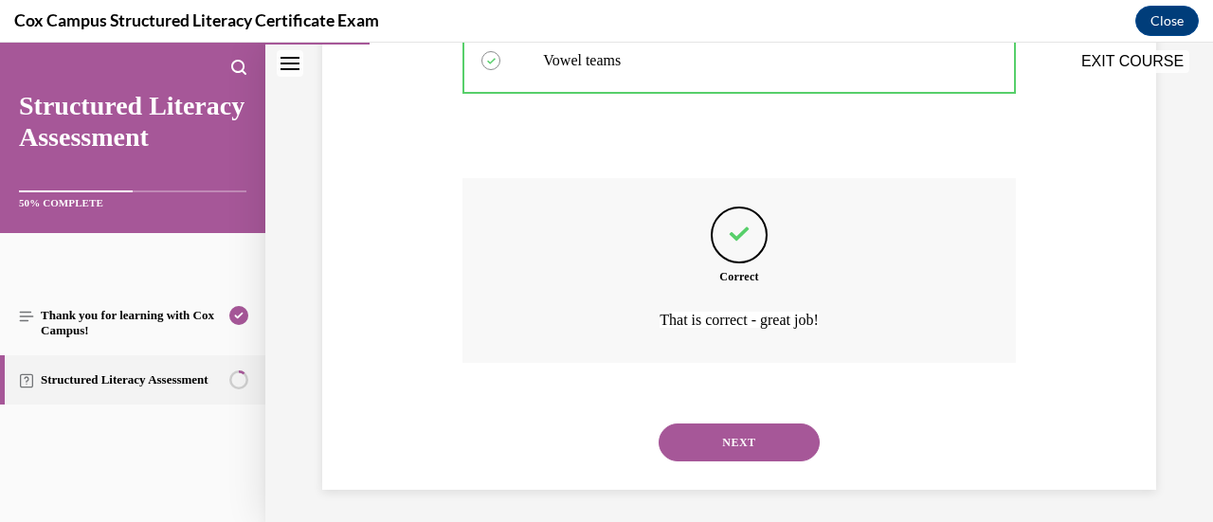
click at [716, 429] on button "NEXT" at bounding box center [739, 443] width 161 height 38
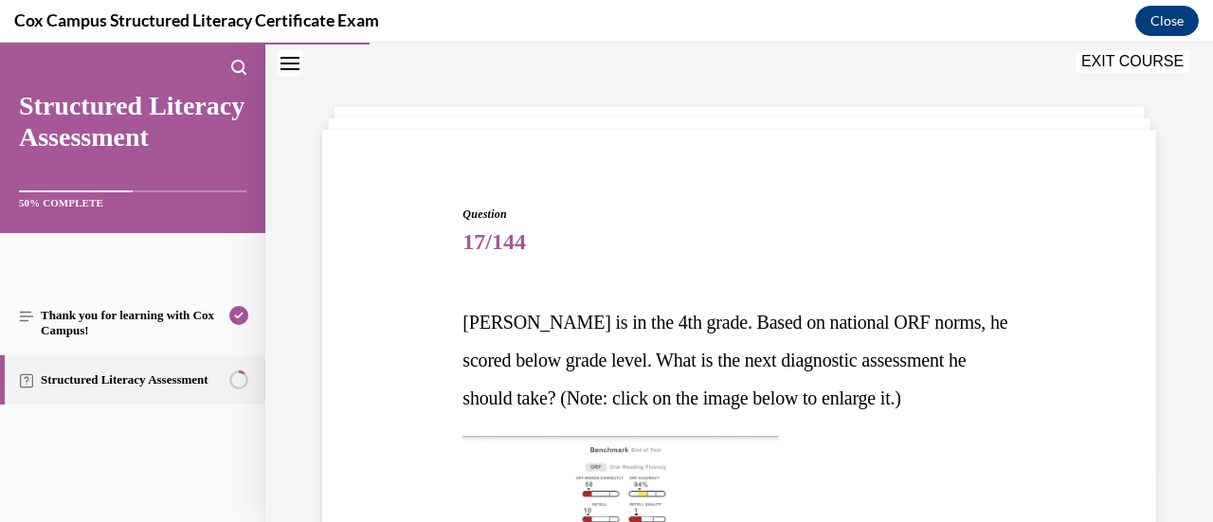
click at [296, 60] on icon "Close navigation menu" at bounding box center [290, 63] width 19 height 13
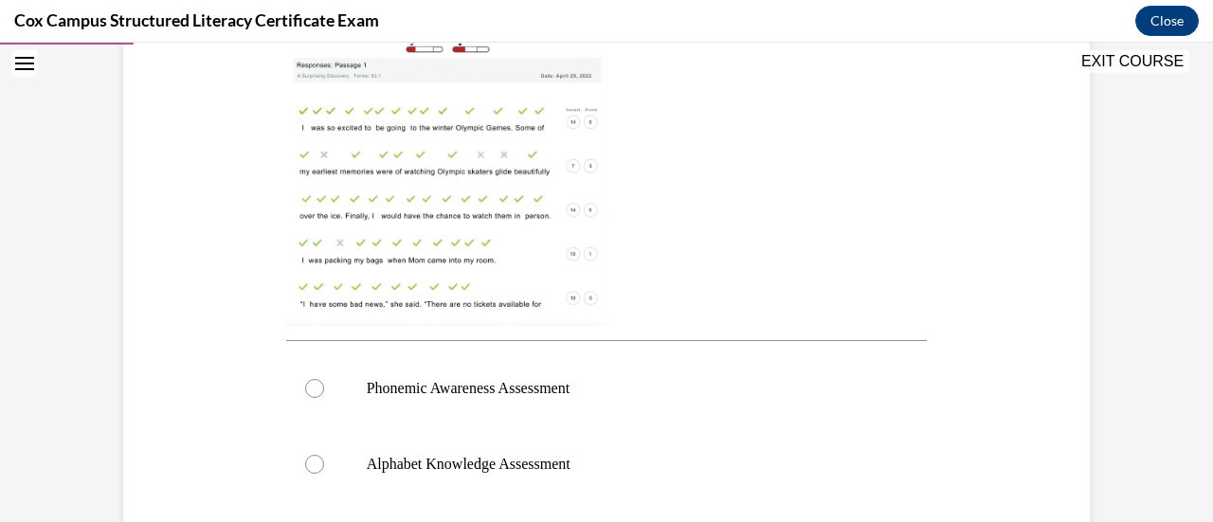
scroll to position [535, 0]
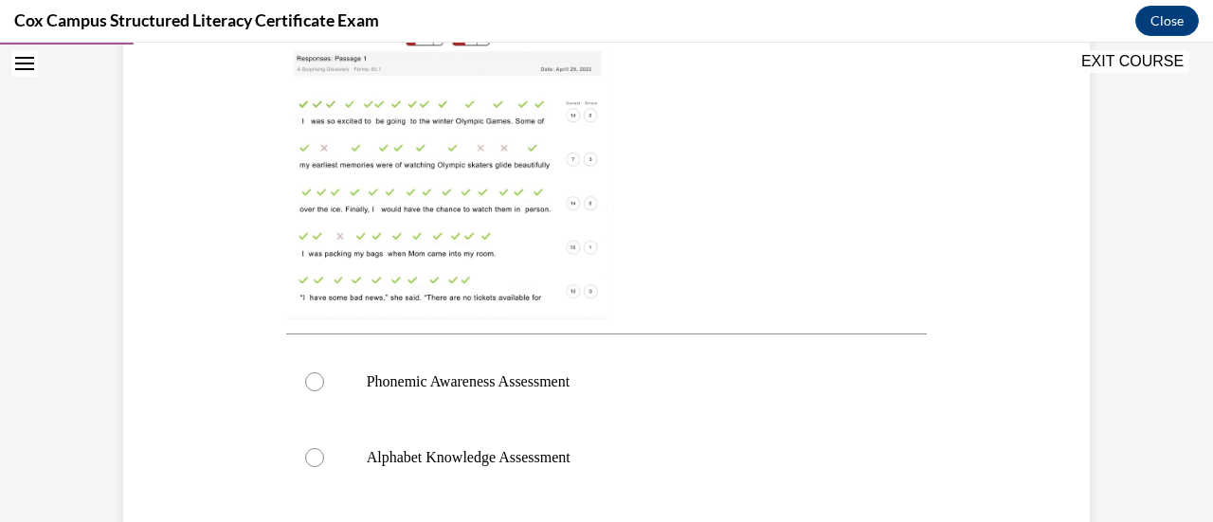
click at [510, 156] on img at bounding box center [446, 139] width 321 height 360
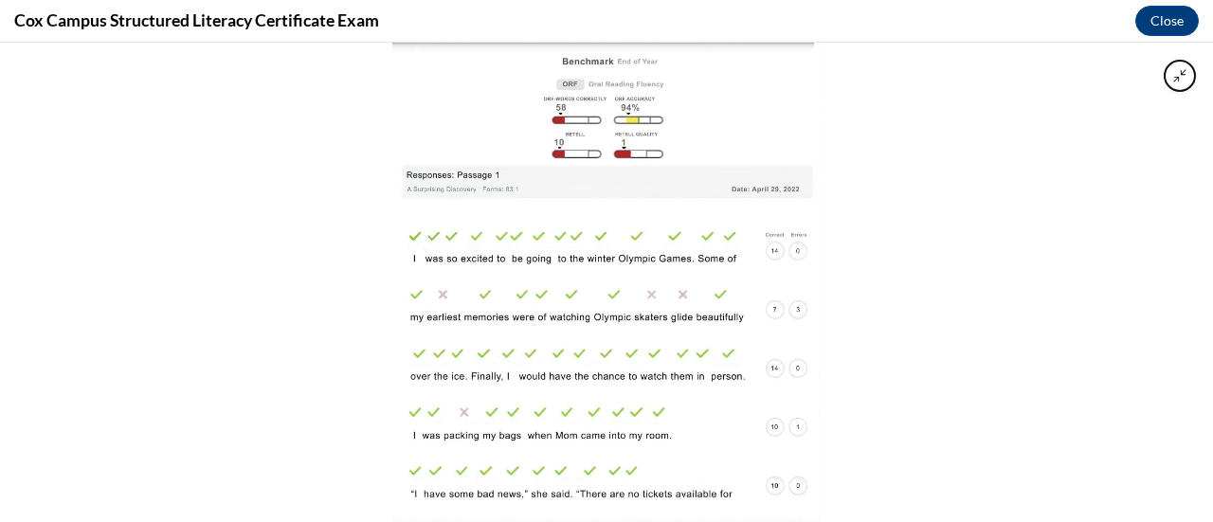
click at [605, 200] on img at bounding box center [606, 283] width 428 height 480
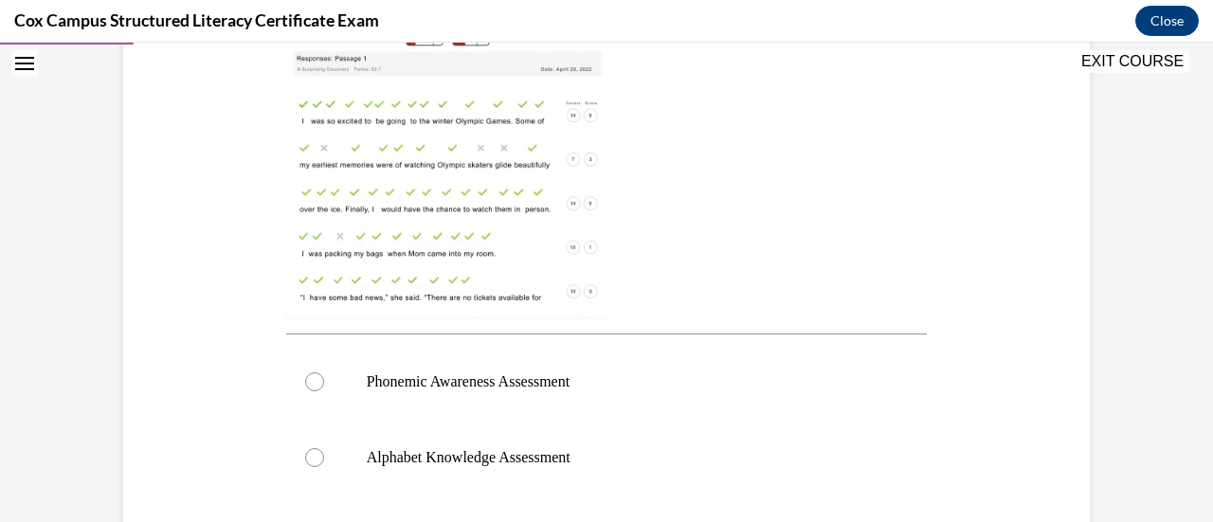
click at [483, 207] on img at bounding box center [446, 139] width 321 height 360
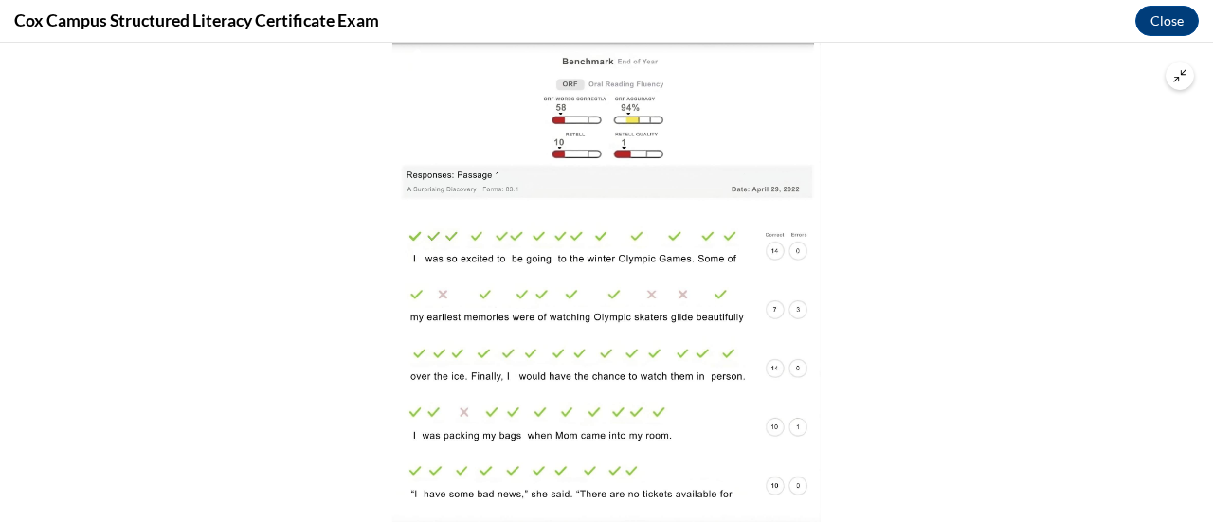
click at [1175, 84] on button "Unzoom image" at bounding box center [1180, 76] width 28 height 28
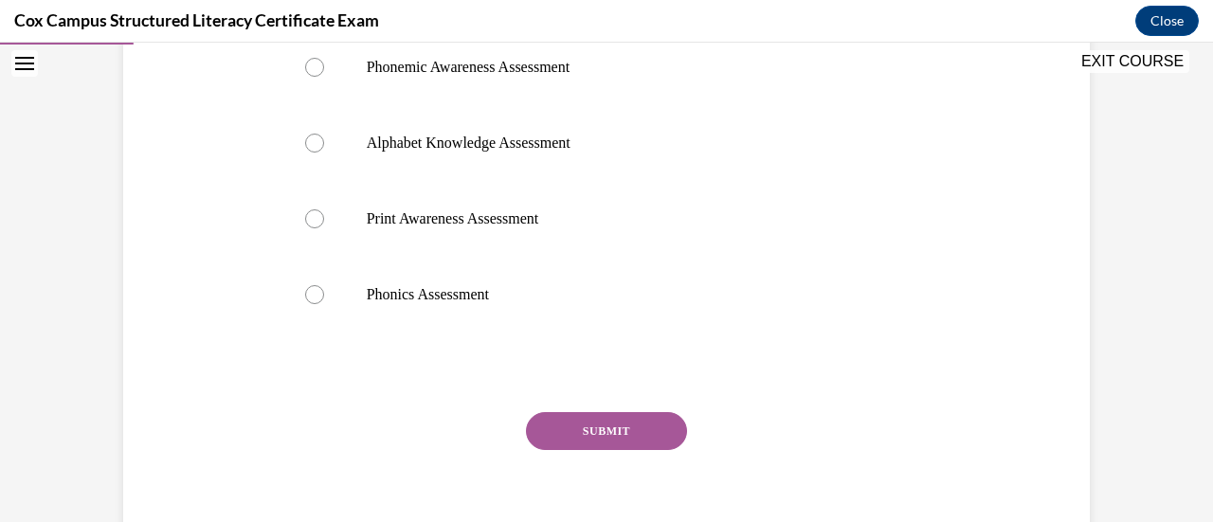
scroll to position [857, 0]
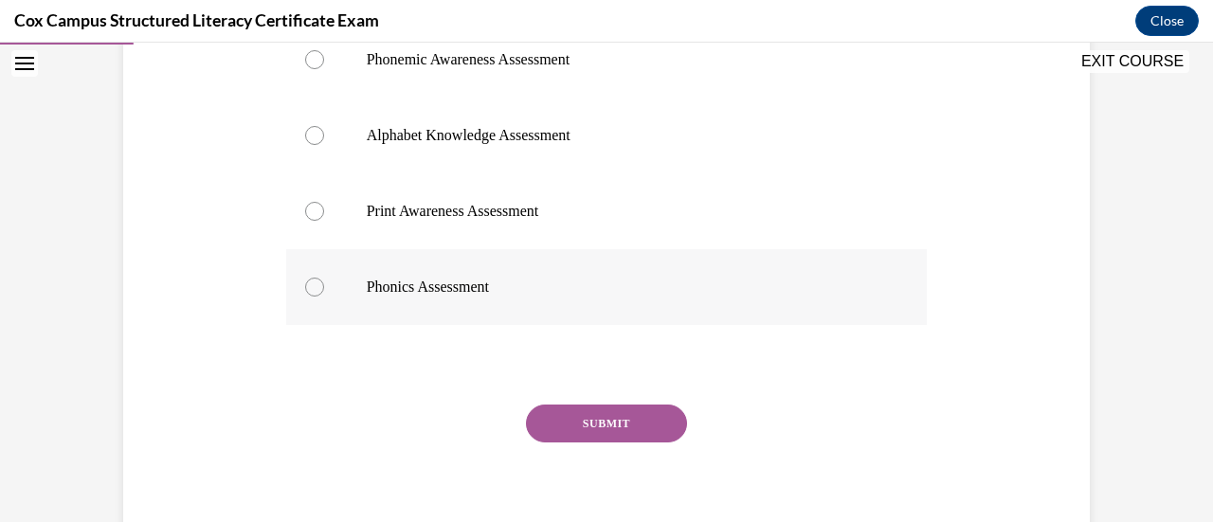
click at [305, 284] on div at bounding box center [314, 287] width 19 height 19
click at [305, 284] on input "Phonics Assessment" at bounding box center [314, 287] width 19 height 19
radio input "true"
click at [559, 424] on button "SUBMIT" at bounding box center [606, 424] width 161 height 38
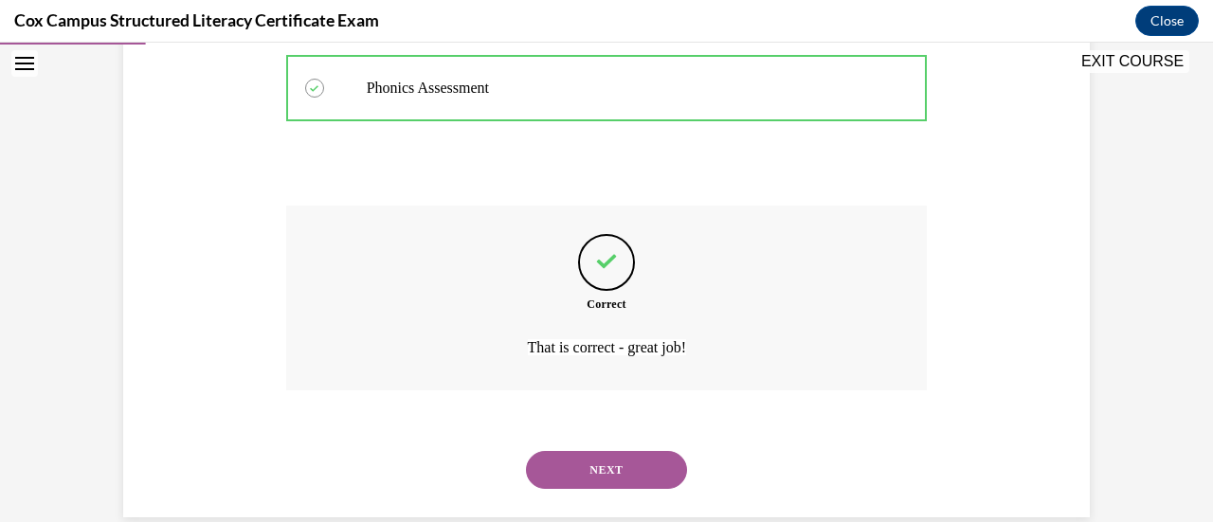
scroll to position [1088, 0]
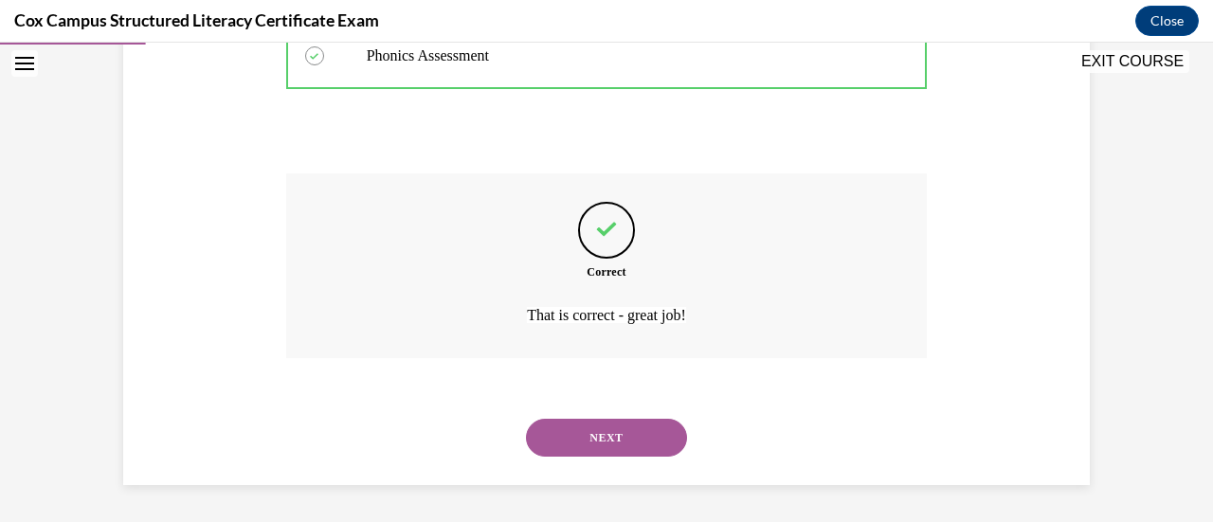
click at [644, 433] on button "NEXT" at bounding box center [606, 438] width 161 height 38
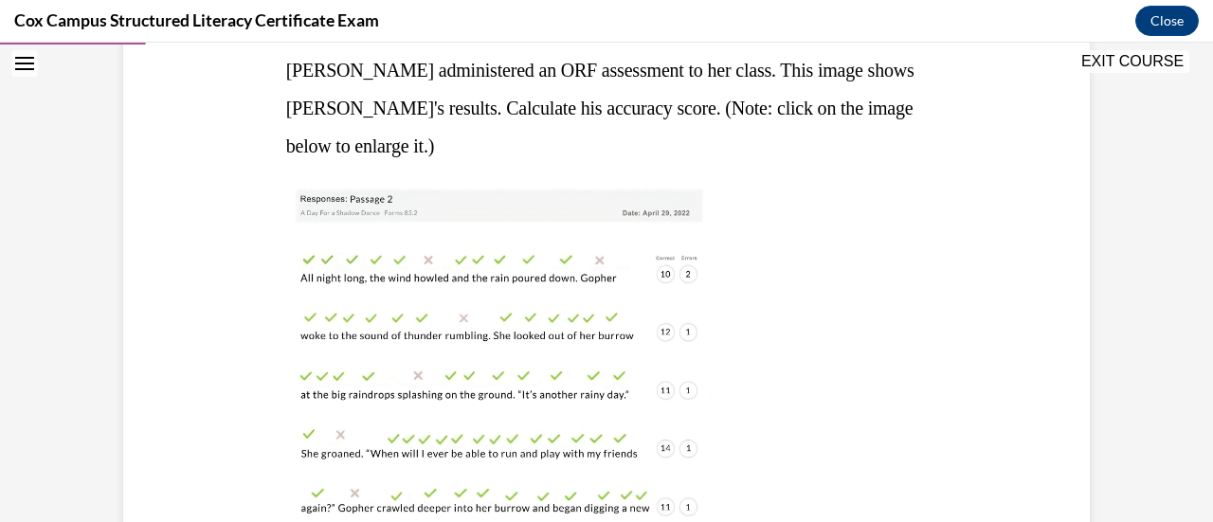
scroll to position [308, 0]
click at [518, 356] on img at bounding box center [498, 366] width 425 height 360
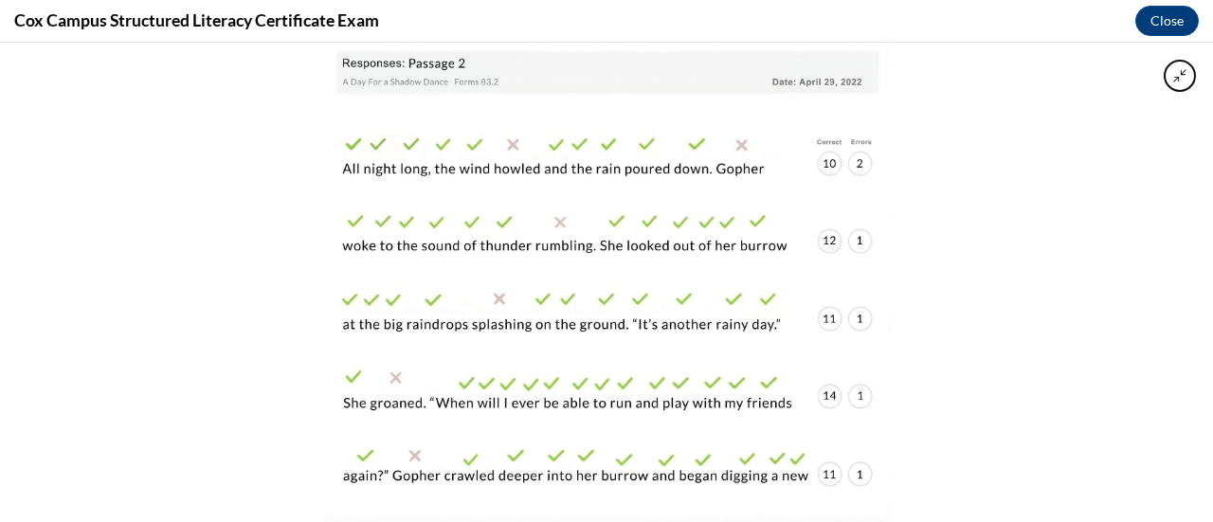
drag, startPoint x: 1047, startPoint y: 300, endPoint x: 1029, endPoint y: 183, distance: 118.9
click at [1029, 183] on div at bounding box center [606, 283] width 1213 height 480
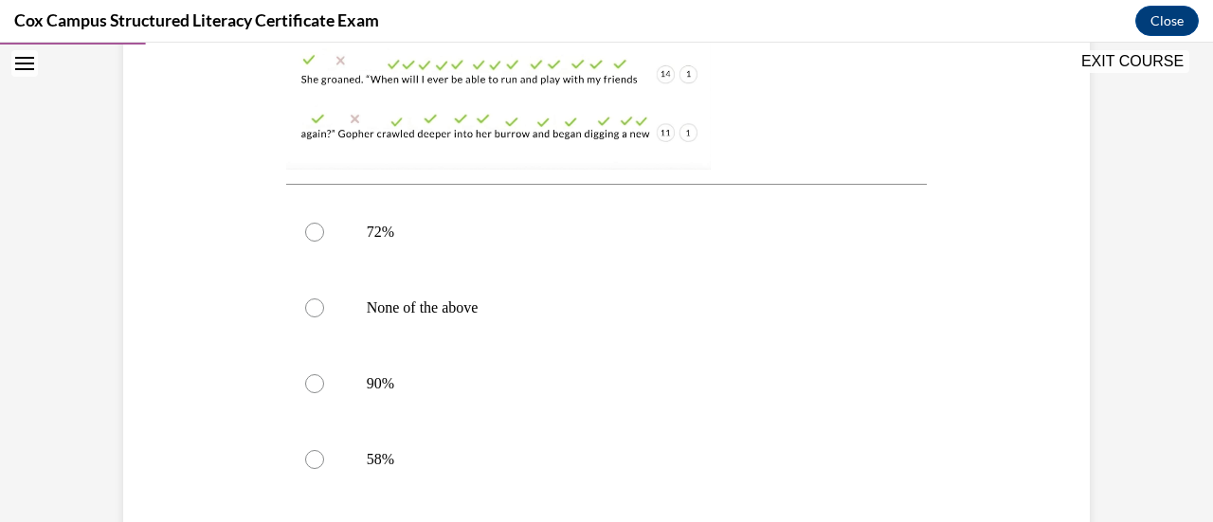
scroll to position [686, 0]
click at [308, 379] on div at bounding box center [314, 381] width 19 height 19
click at [308, 379] on input "90%" at bounding box center [314, 381] width 19 height 19
radio input "true"
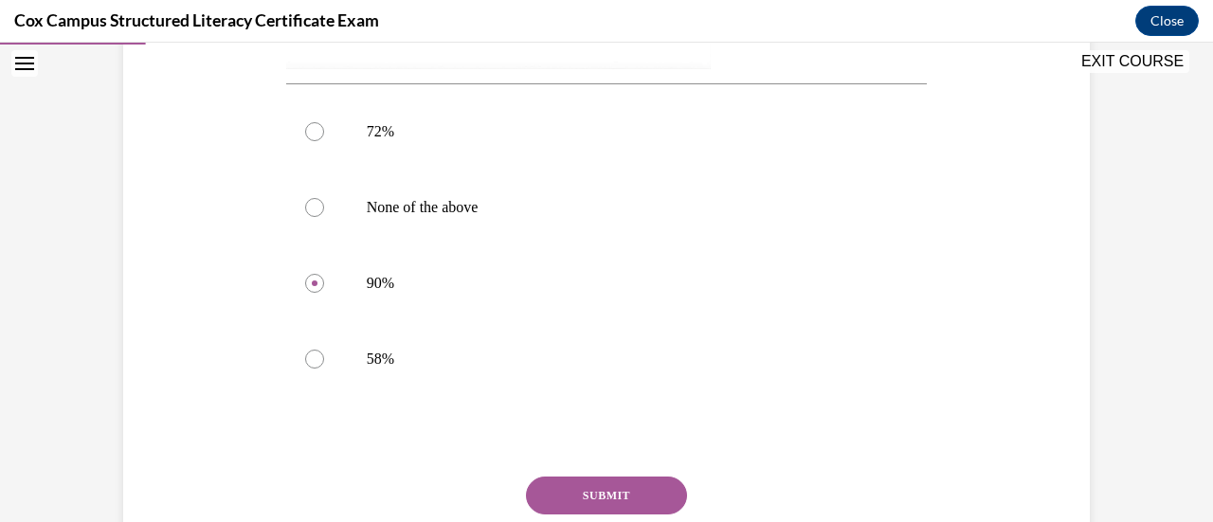
scroll to position [875, 0]
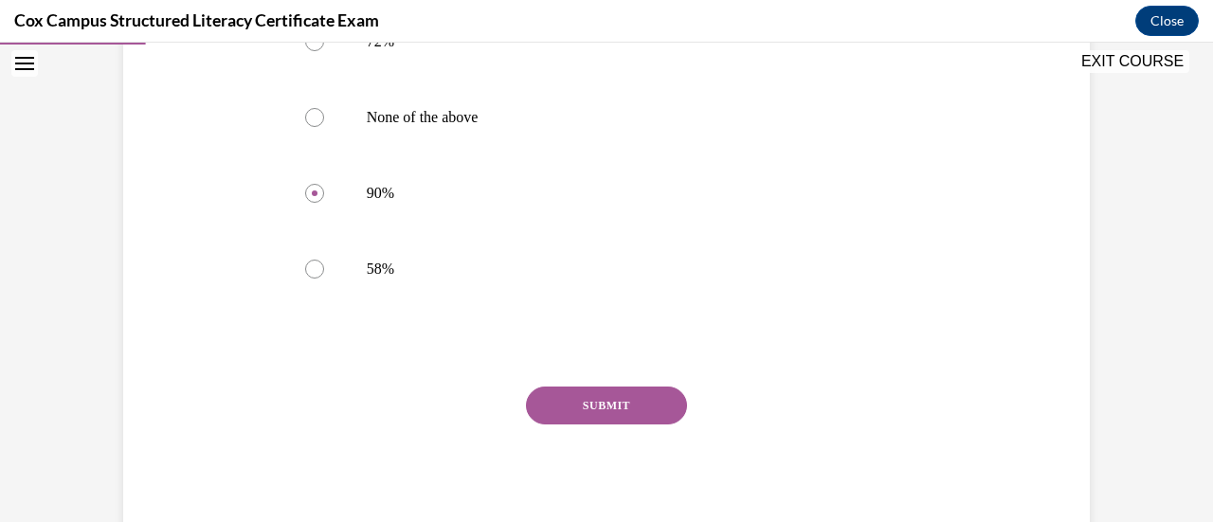
click at [638, 412] on button "SUBMIT" at bounding box center [606, 406] width 161 height 38
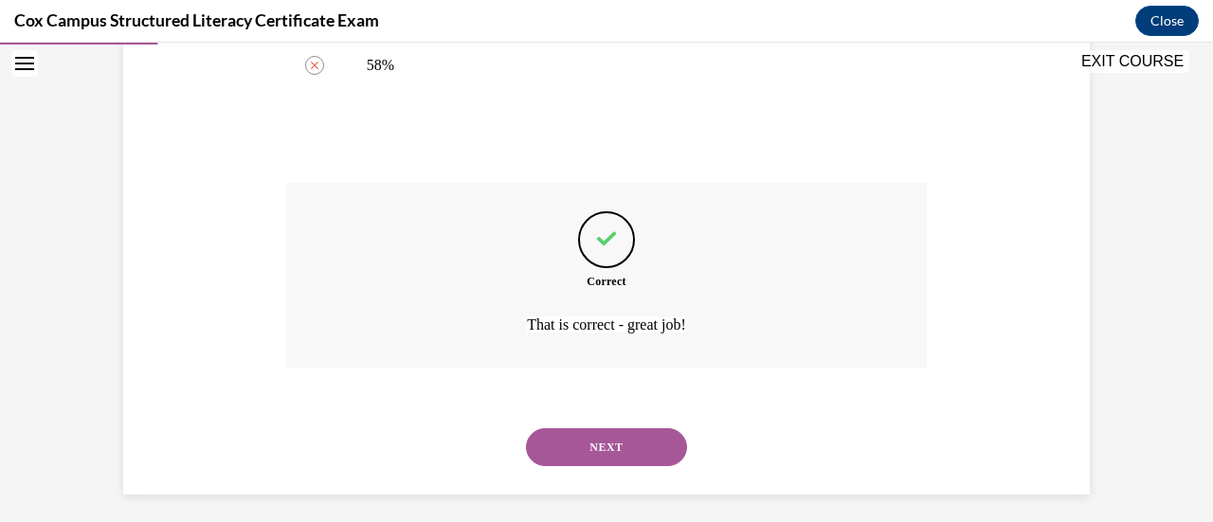
scroll to position [1088, 0]
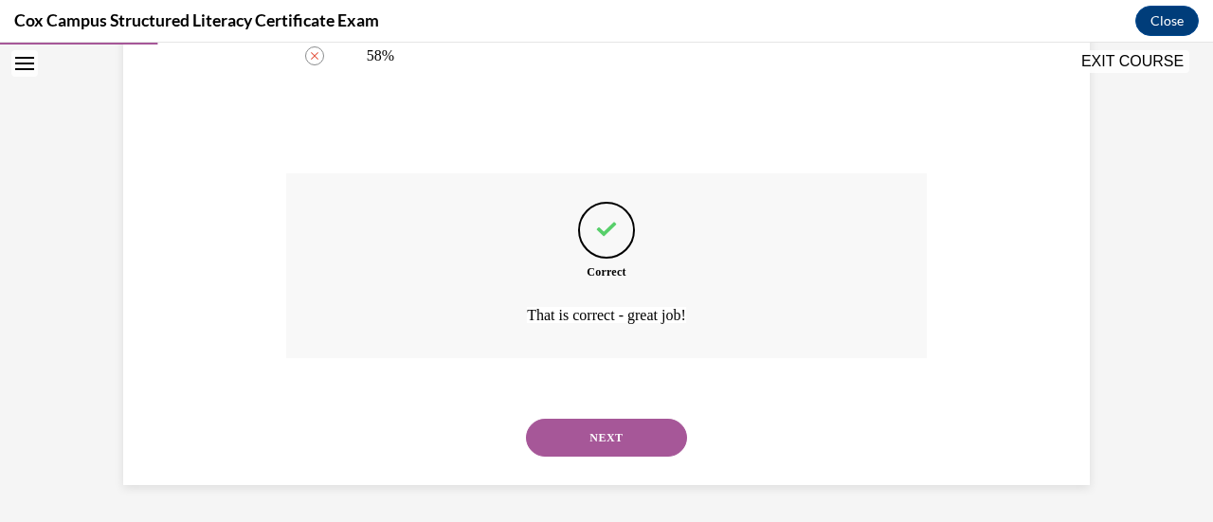
click at [603, 428] on button "NEXT" at bounding box center [606, 438] width 161 height 38
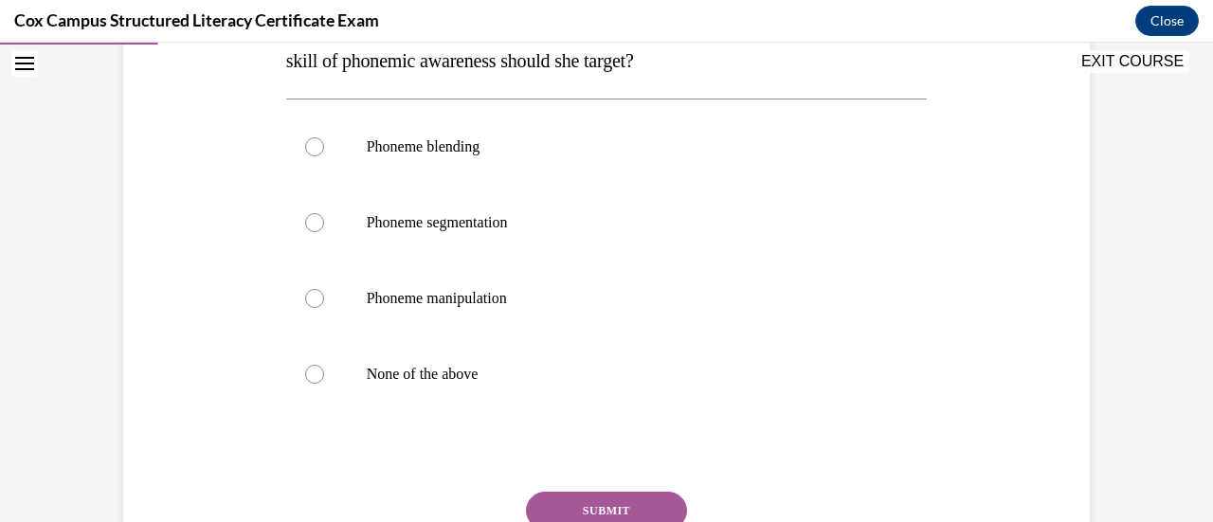
scroll to position [396, 0]
click at [312, 211] on label "Phoneme segmentation" at bounding box center [607, 222] width 642 height 76
click at [312, 212] on input "Phoneme segmentation" at bounding box center [314, 221] width 19 height 19
radio input "true"
click at [592, 509] on button "SUBMIT" at bounding box center [606, 510] width 161 height 38
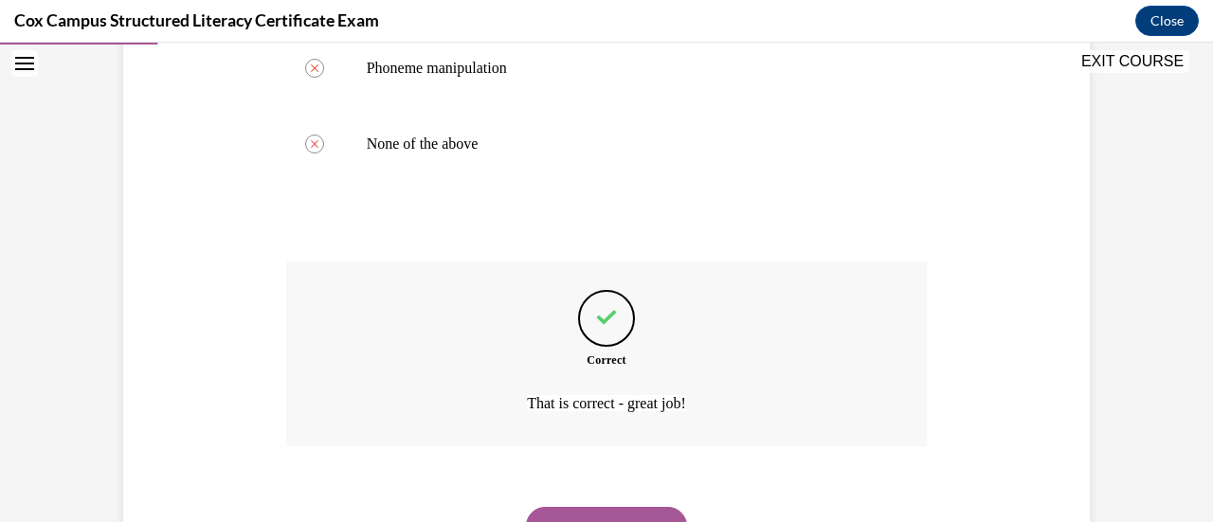
scroll to position [714, 0]
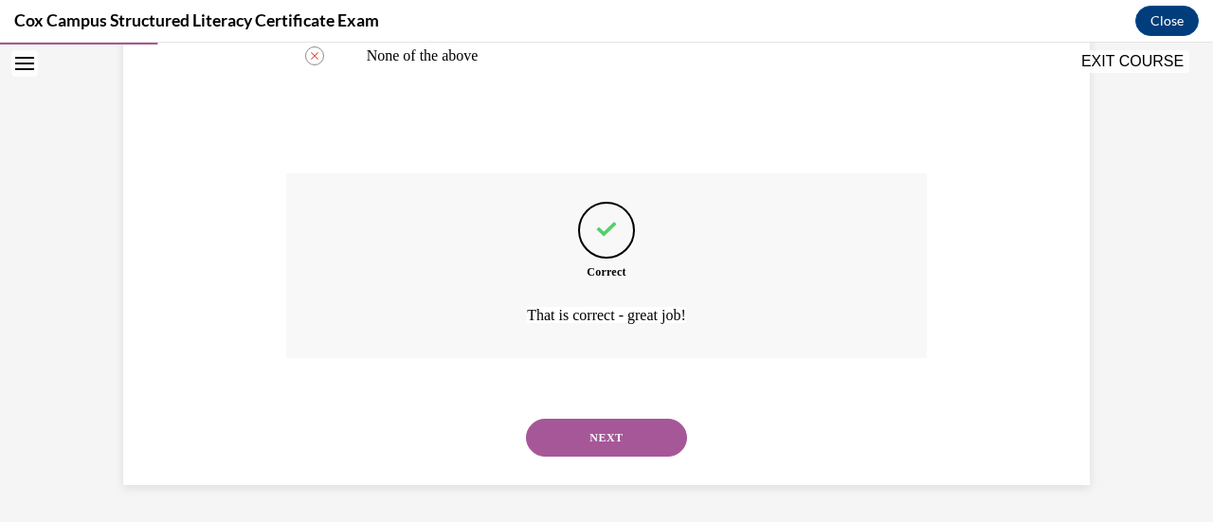
click at [656, 439] on button "NEXT" at bounding box center [606, 438] width 161 height 38
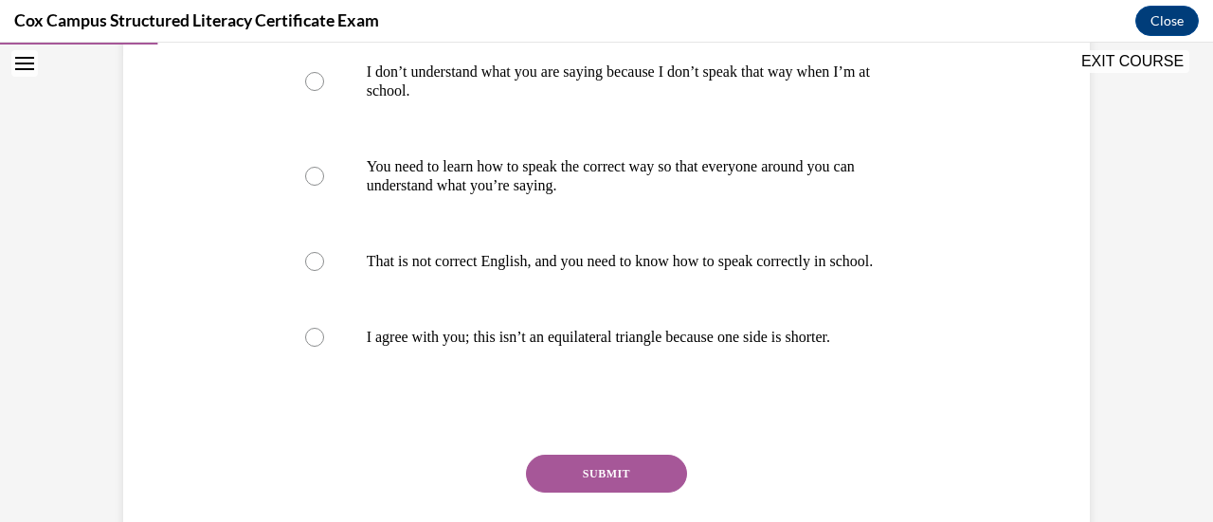
scroll to position [474, 0]
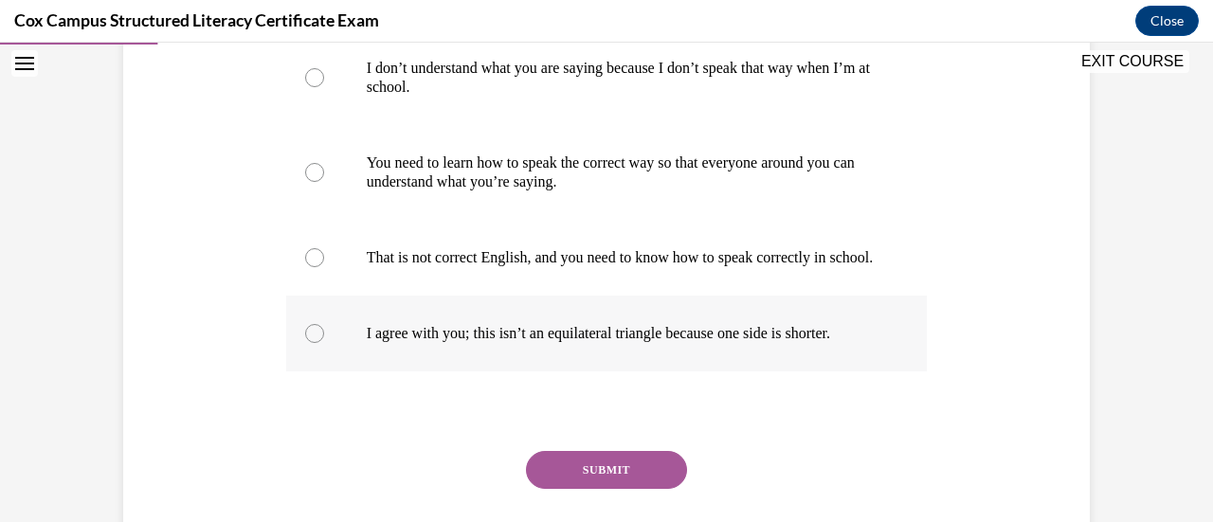
click at [307, 343] on div at bounding box center [314, 333] width 19 height 19
click at [307, 343] on input "I agree with you; this isn’t an equilateral triangle because one side is shorte…" at bounding box center [314, 333] width 19 height 19
radio input "true"
click at [616, 488] on button "SUBMIT" at bounding box center [606, 470] width 161 height 38
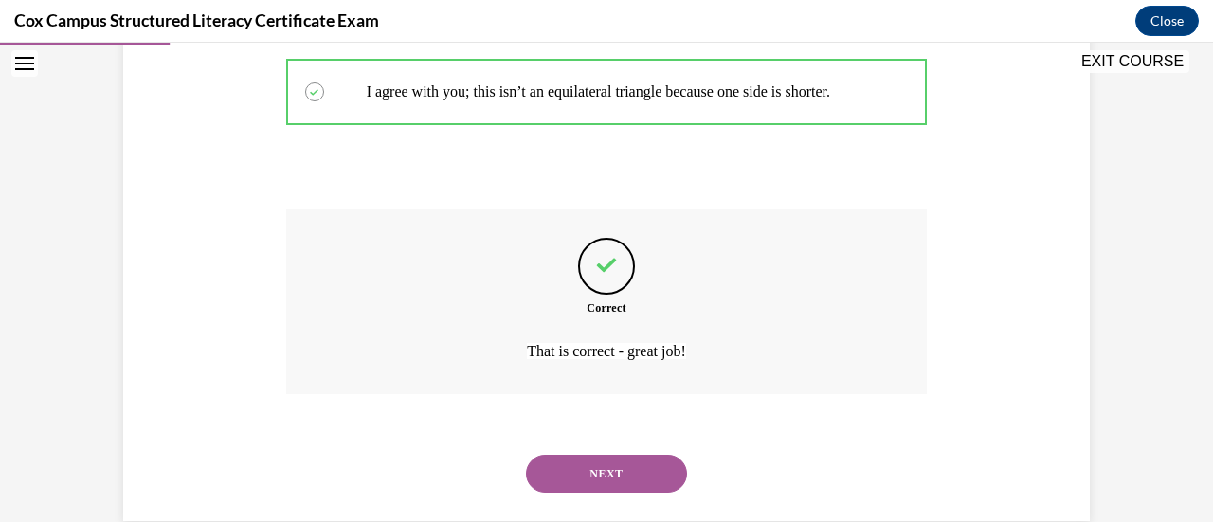
scroll to position [717, 0]
click at [628, 491] on button "NEXT" at bounding box center [606, 472] width 161 height 38
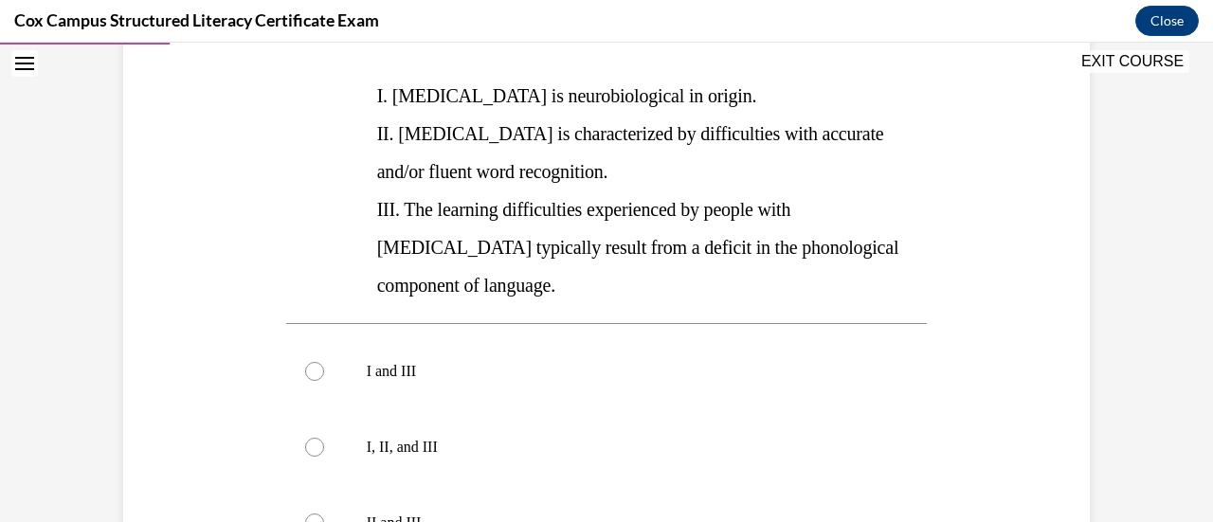
scroll to position [400, 0]
click at [306, 422] on label "I, II, and III" at bounding box center [607, 446] width 642 height 76
click at [306, 436] on input "I, II, and III" at bounding box center [314, 445] width 19 height 19
radio input "true"
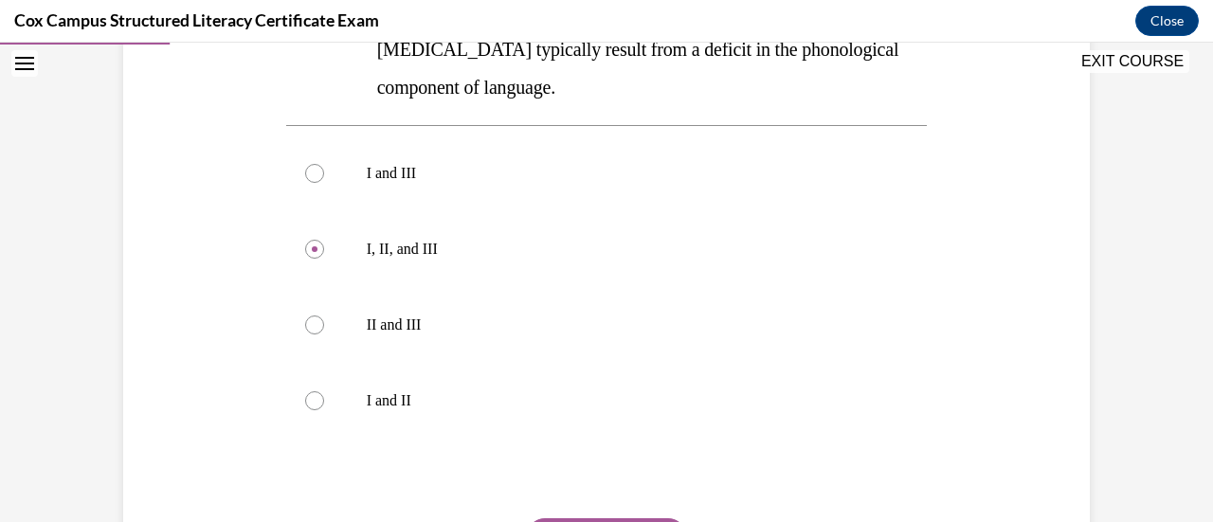
scroll to position [598, 0]
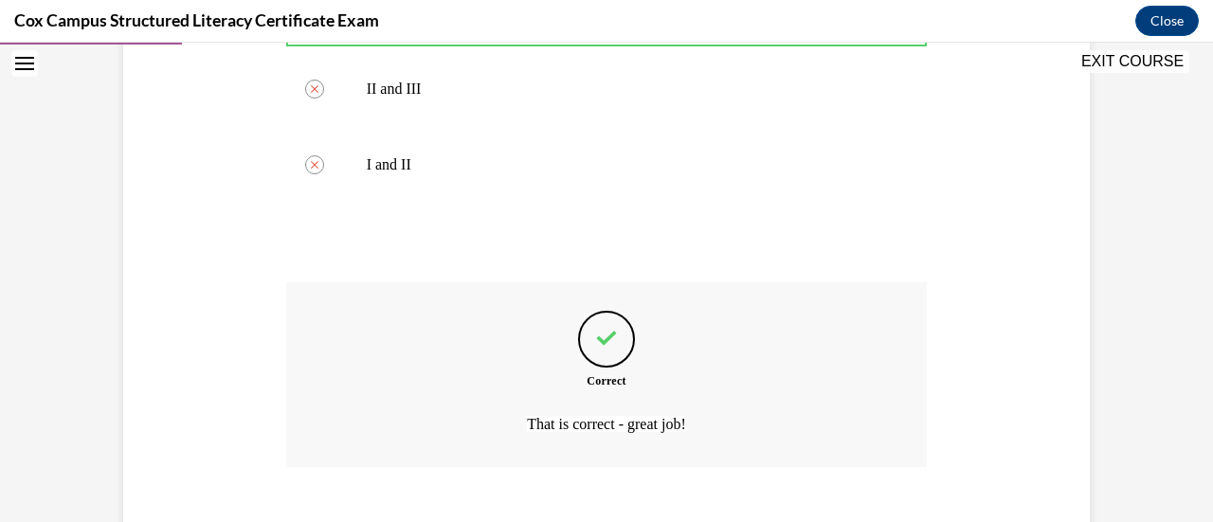
scroll to position [869, 0]
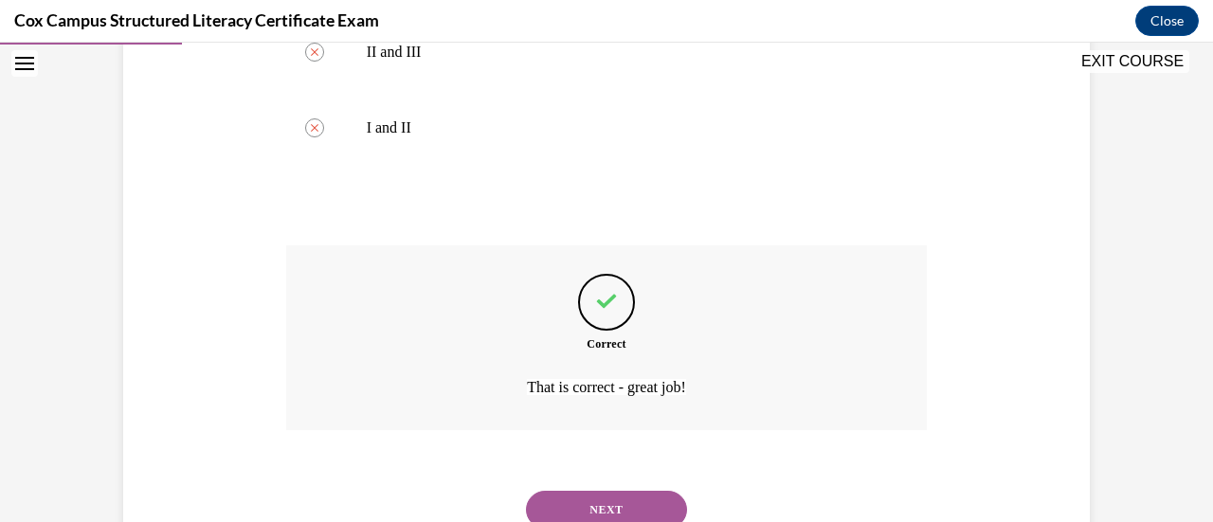
click at [665, 491] on button "NEXT" at bounding box center [606, 510] width 161 height 38
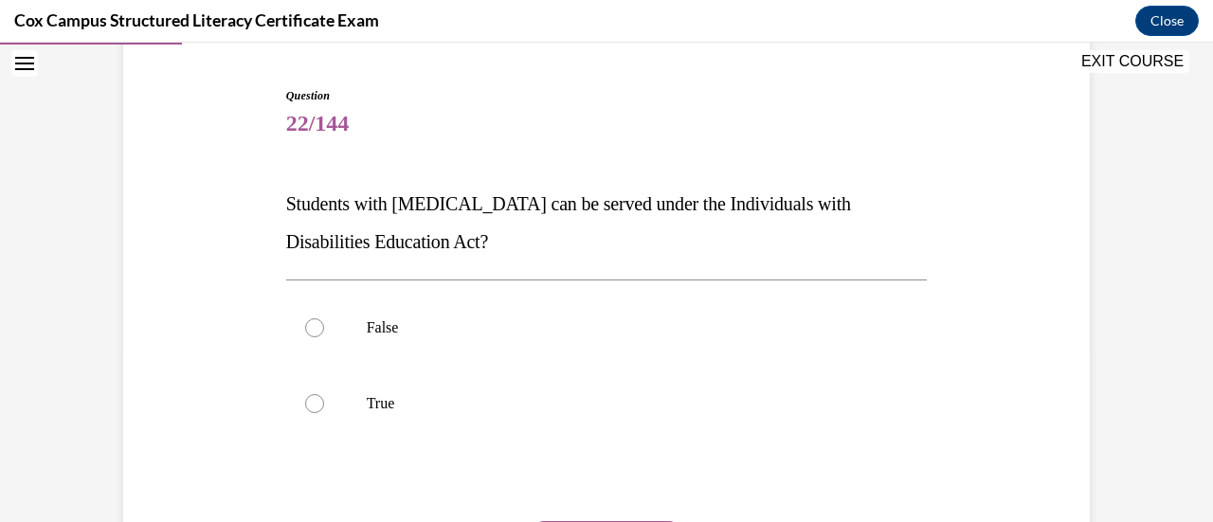
scroll to position [180, 0]
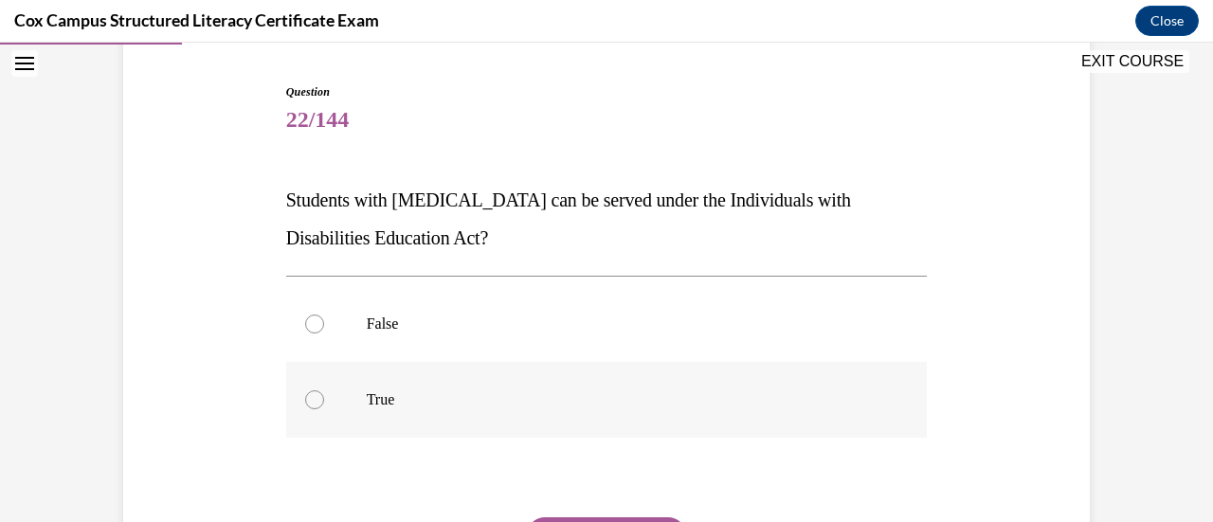
click at [307, 402] on div at bounding box center [314, 399] width 19 height 19
click at [307, 402] on input "True" at bounding box center [314, 399] width 19 height 19
radio input "true"
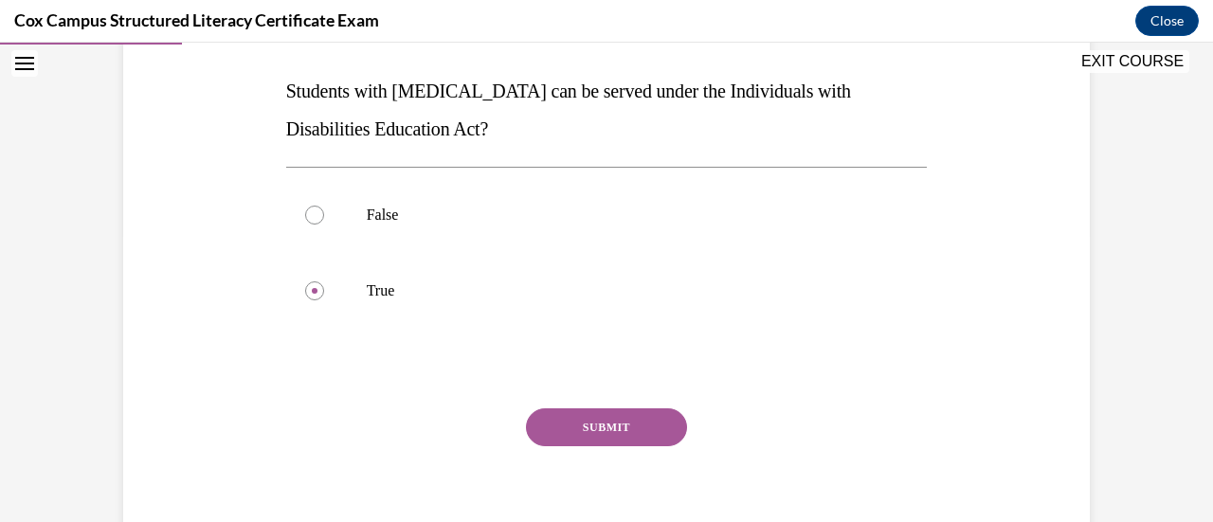
scroll to position [288, 0]
click at [574, 427] on button "SUBMIT" at bounding box center [606, 428] width 161 height 38
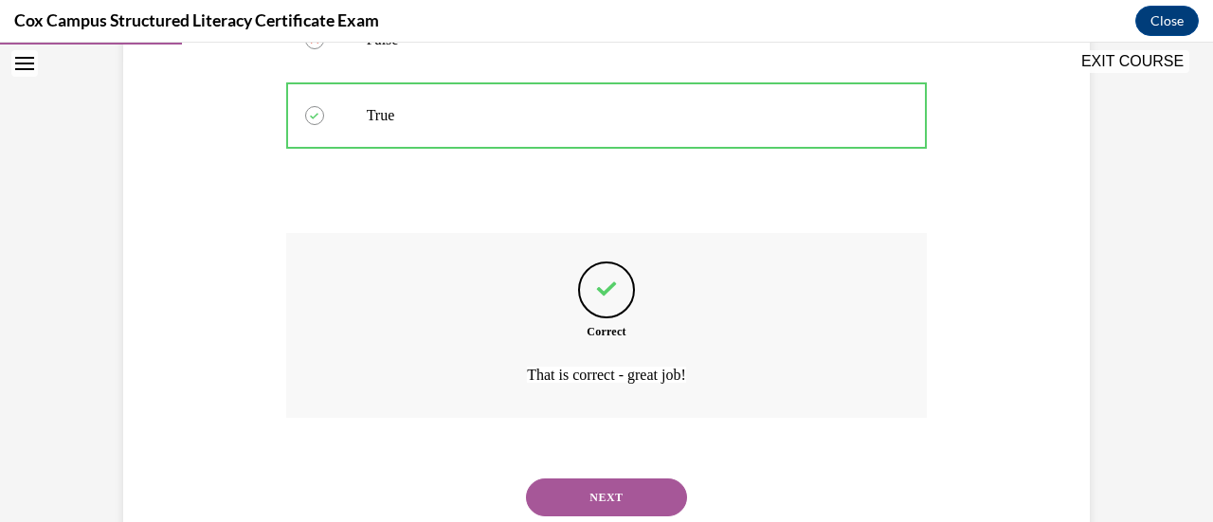
scroll to position [524, 0]
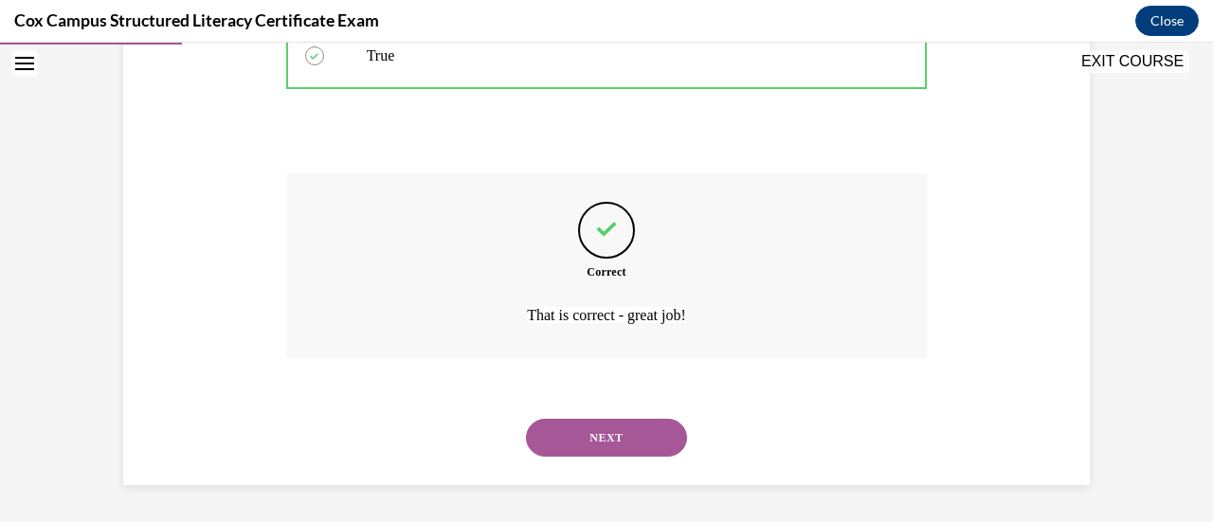
click at [620, 433] on button "NEXT" at bounding box center [606, 438] width 161 height 38
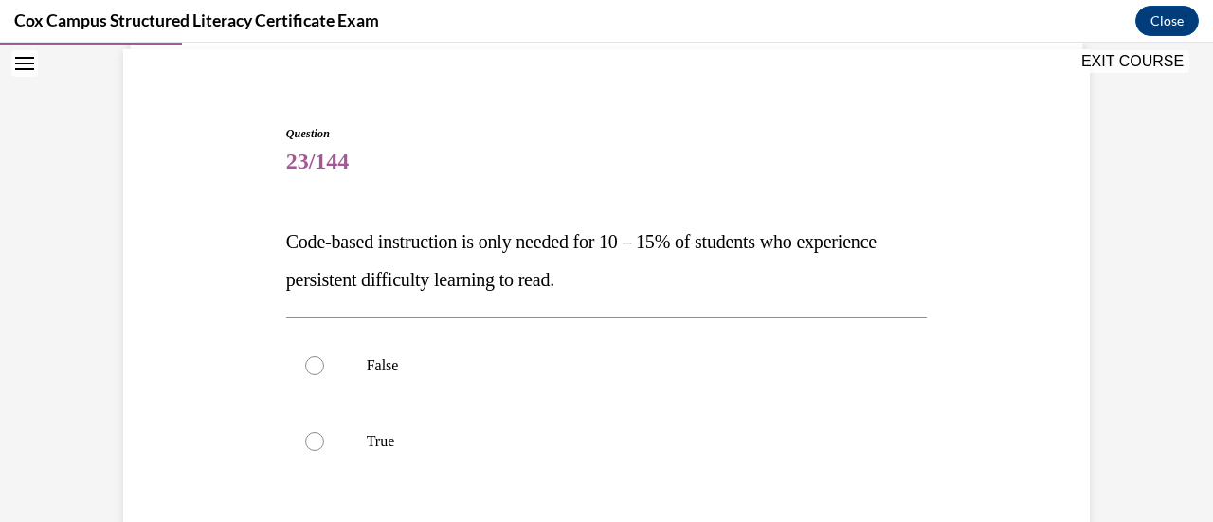
scroll to position [146, 0]
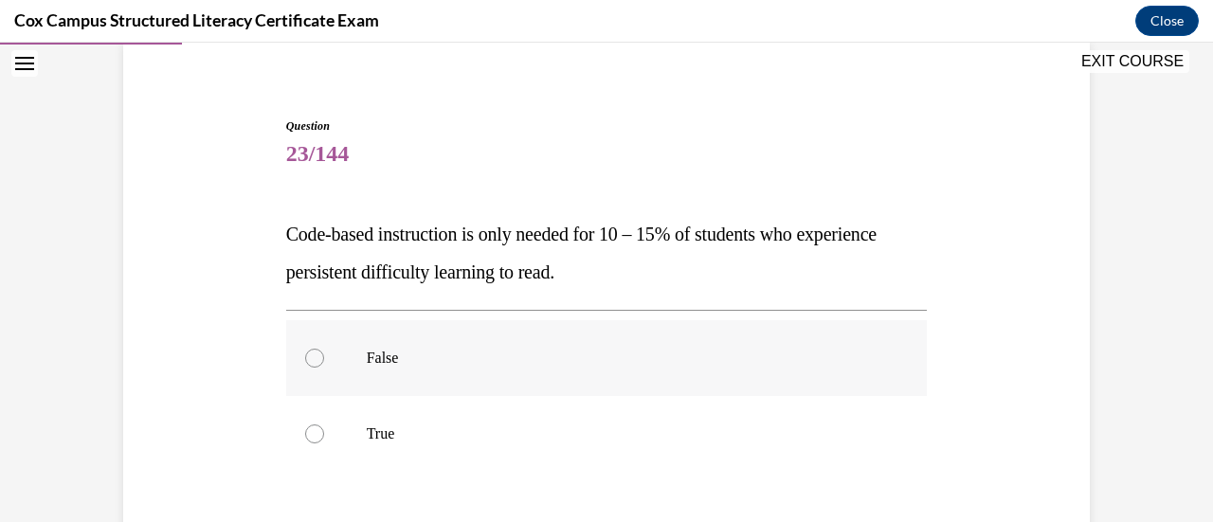
click at [307, 361] on div at bounding box center [314, 358] width 19 height 19
click at [307, 361] on input "False" at bounding box center [314, 358] width 19 height 19
radio input "true"
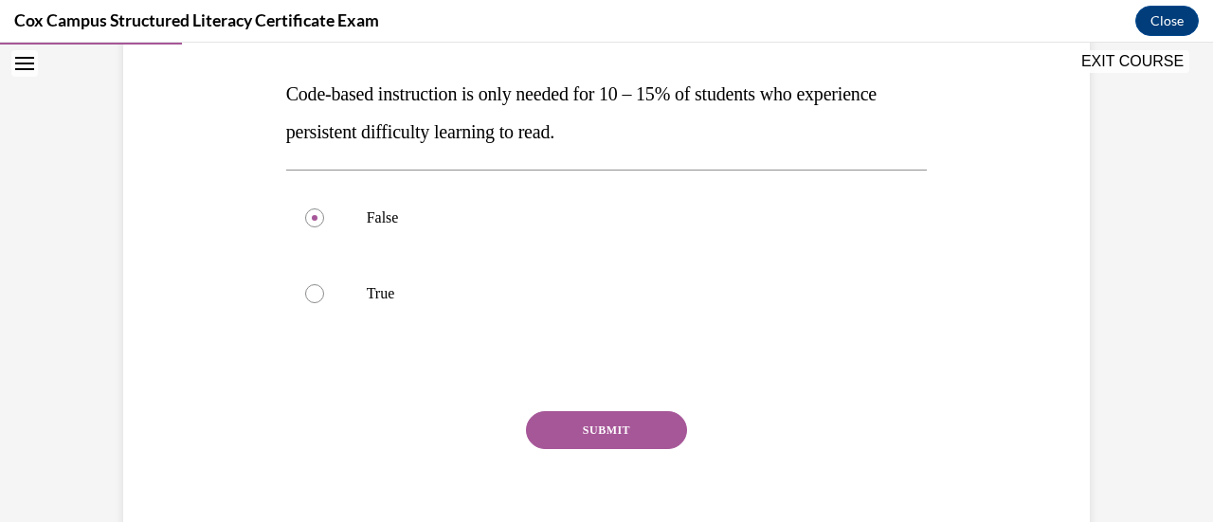
scroll to position [299, 0]
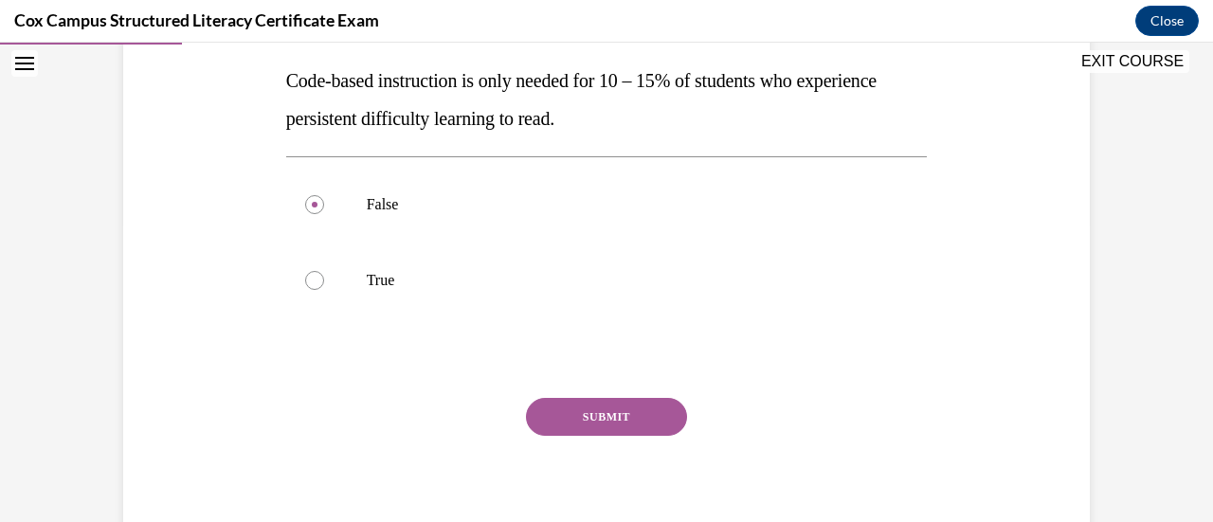
click at [648, 407] on button "SUBMIT" at bounding box center [606, 417] width 161 height 38
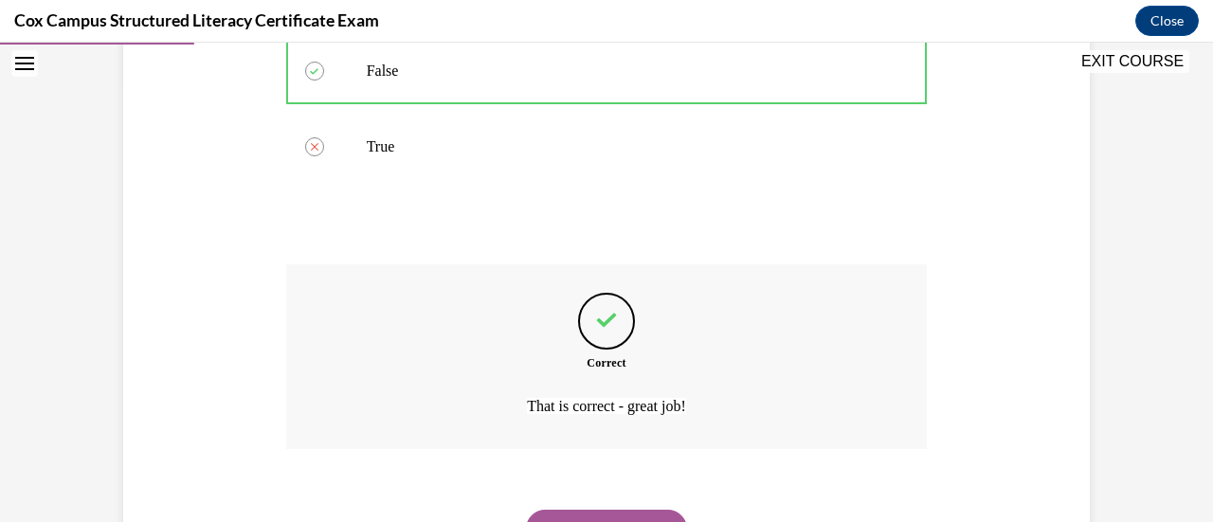
scroll to position [524, 0]
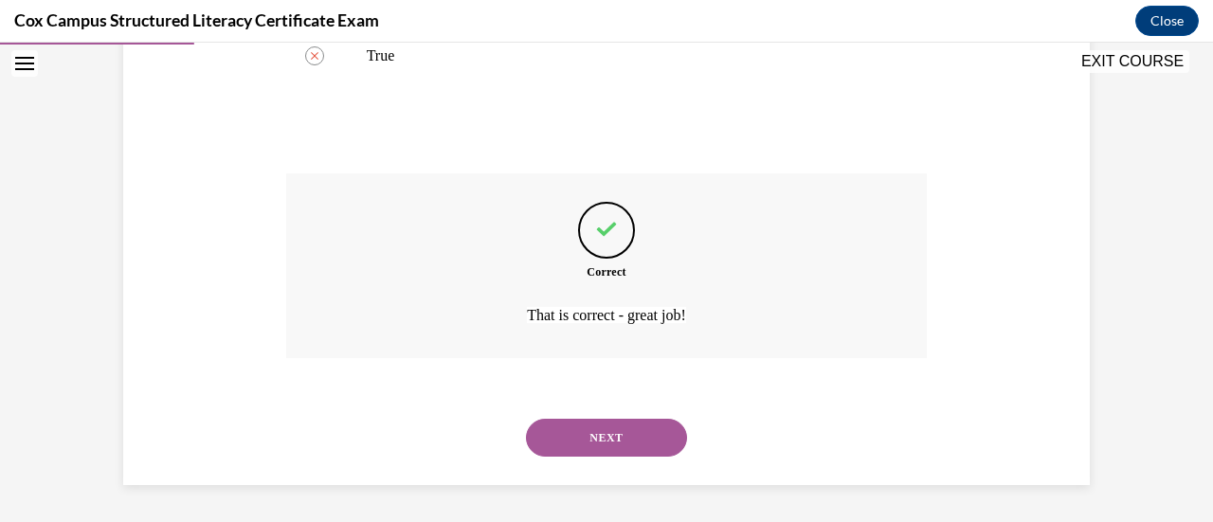
click at [652, 431] on button "NEXT" at bounding box center [606, 438] width 161 height 38
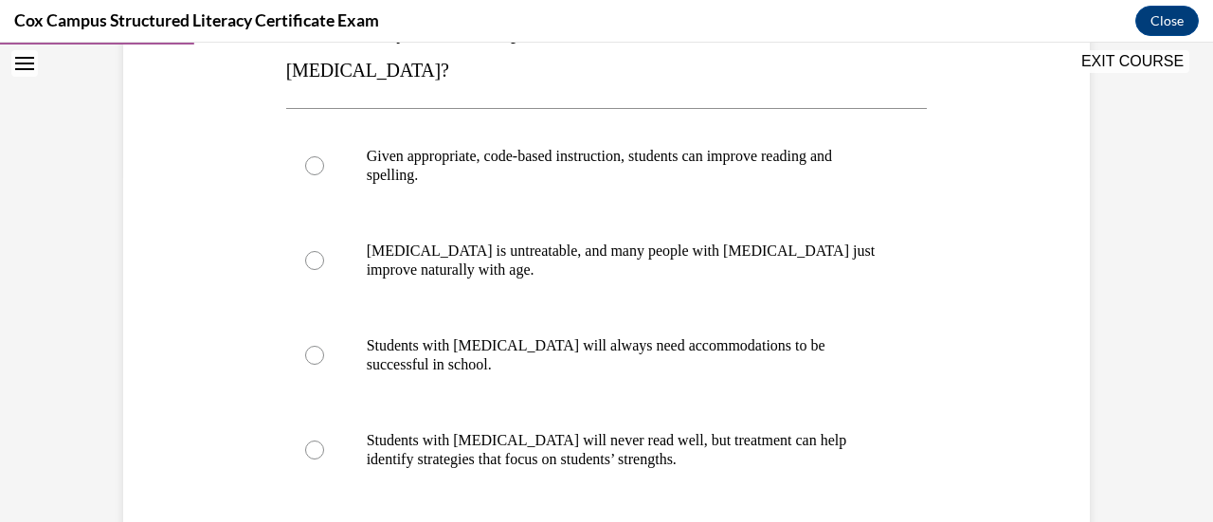
scroll to position [354, 0]
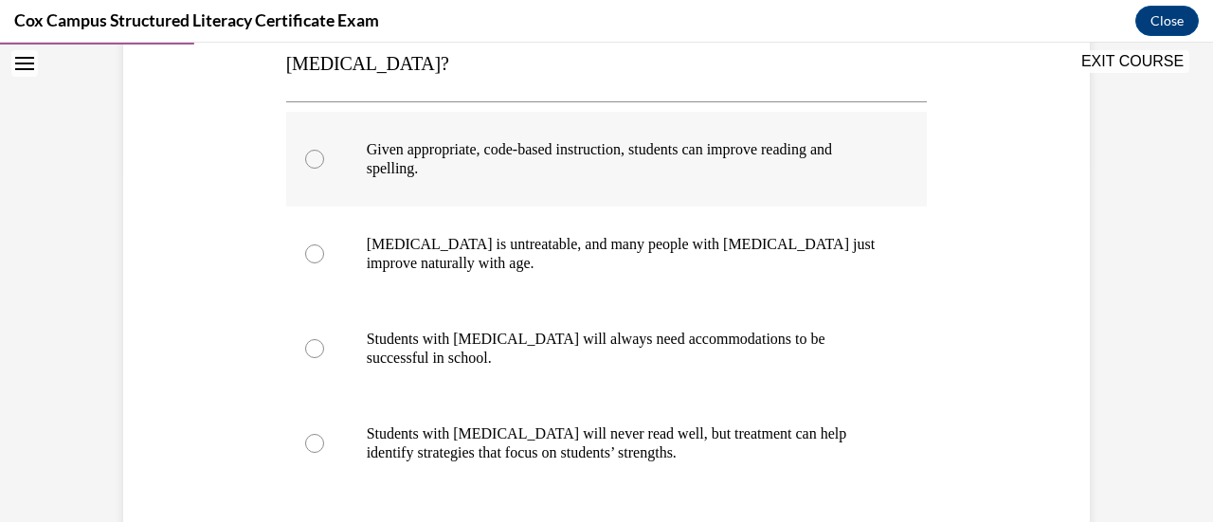
click at [309, 150] on div at bounding box center [314, 159] width 19 height 19
click at [309, 150] on input "Given appropriate, code-based instruction, students can improve reading and spe…" at bounding box center [314, 159] width 19 height 19
radio input "true"
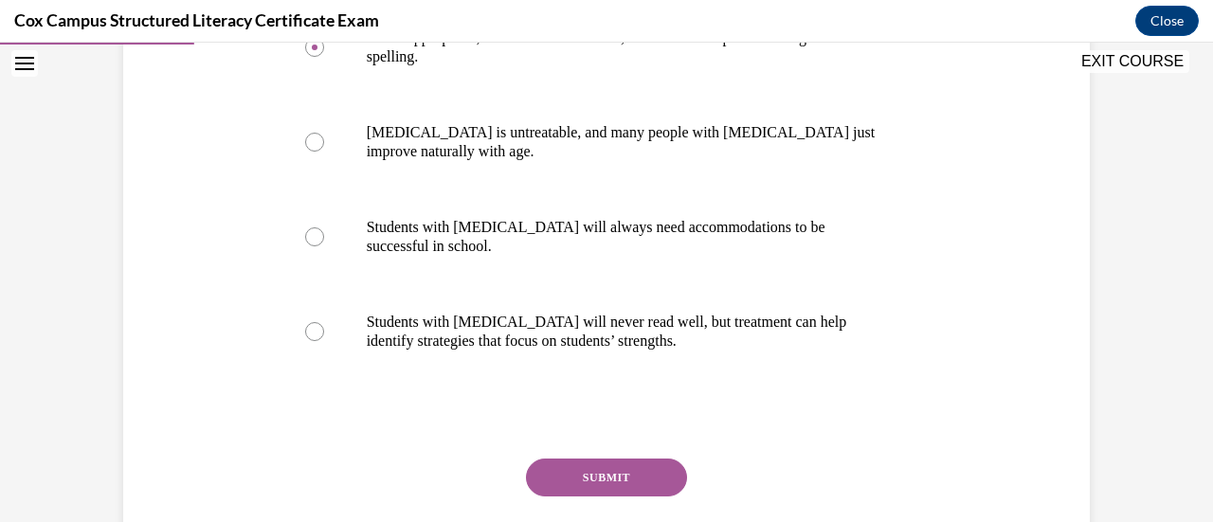
scroll to position [500, 0]
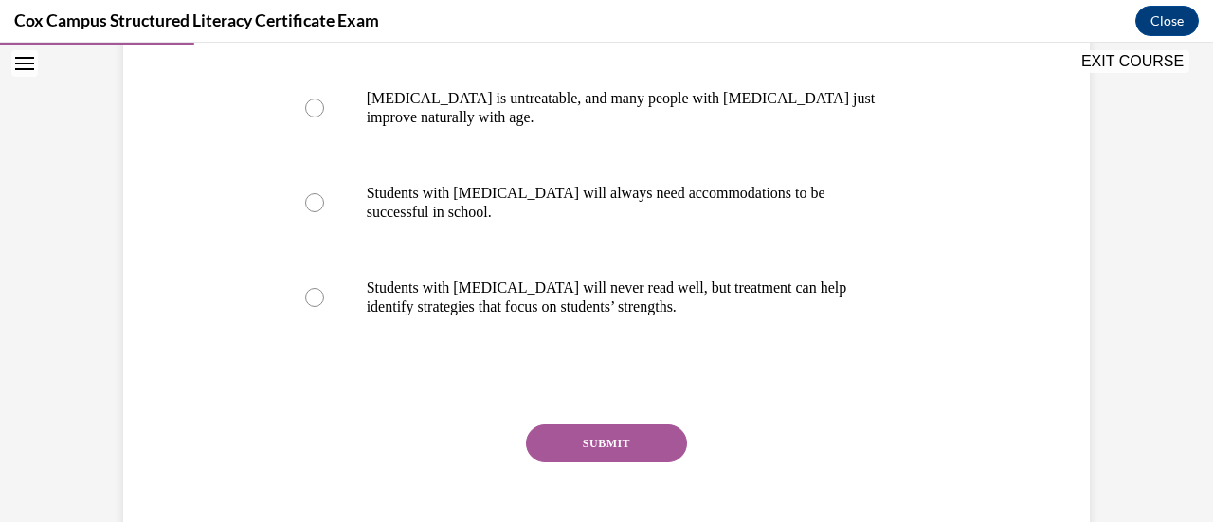
click at [616, 425] on button "SUBMIT" at bounding box center [606, 444] width 161 height 38
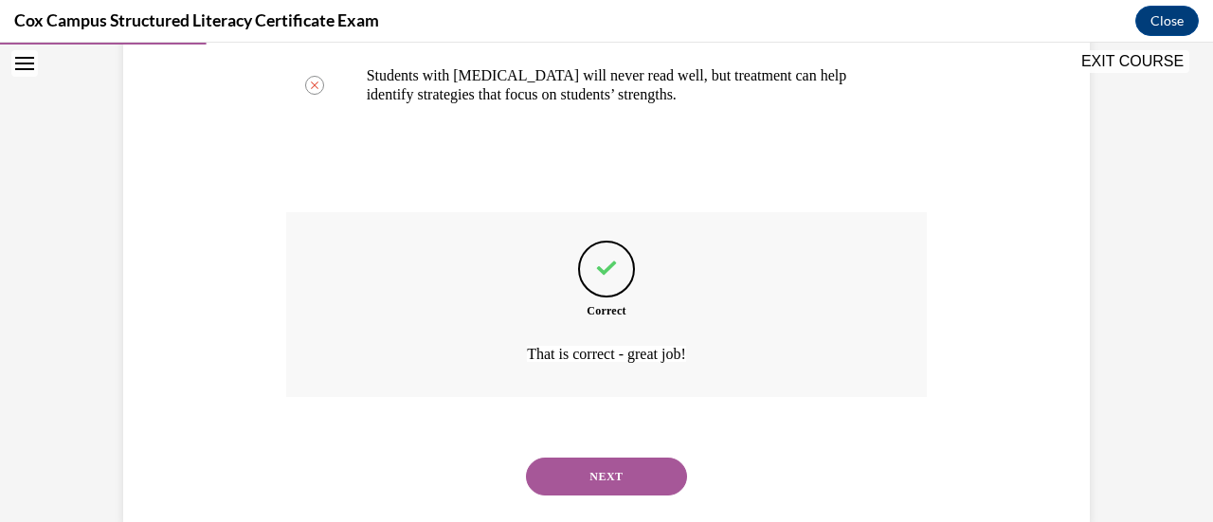
scroll to position [714, 0]
click at [630, 457] on button "NEXT" at bounding box center [606, 476] width 161 height 38
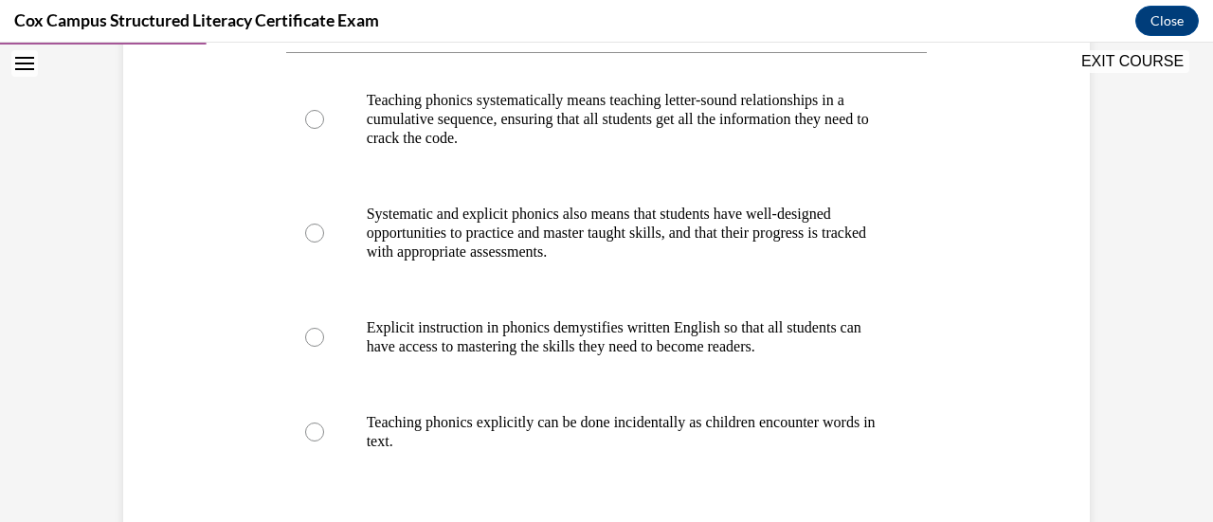
scroll to position [411, 0]
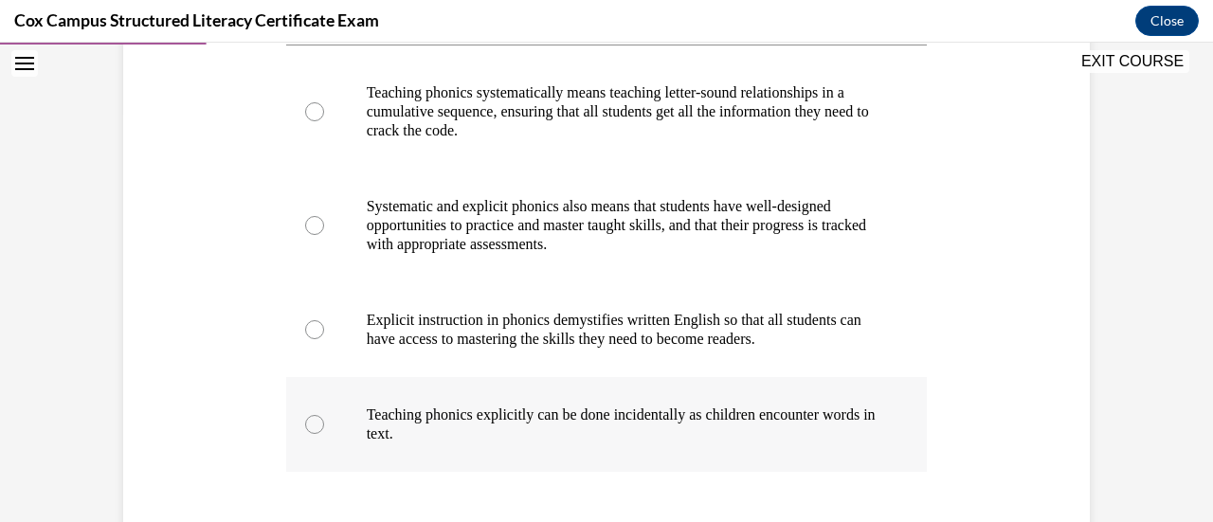
click at [305, 421] on div at bounding box center [314, 424] width 19 height 19
click at [305, 421] on input "Teaching phonics explicitly can be done incidentally as children encounter word…" at bounding box center [314, 424] width 19 height 19
radio input "true"
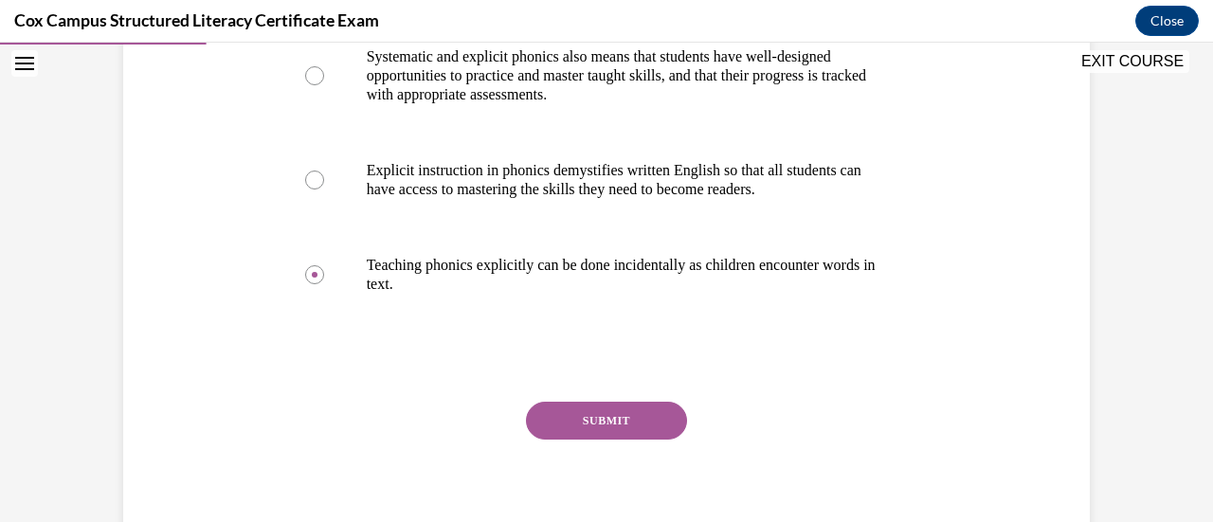
scroll to position [565, 0]
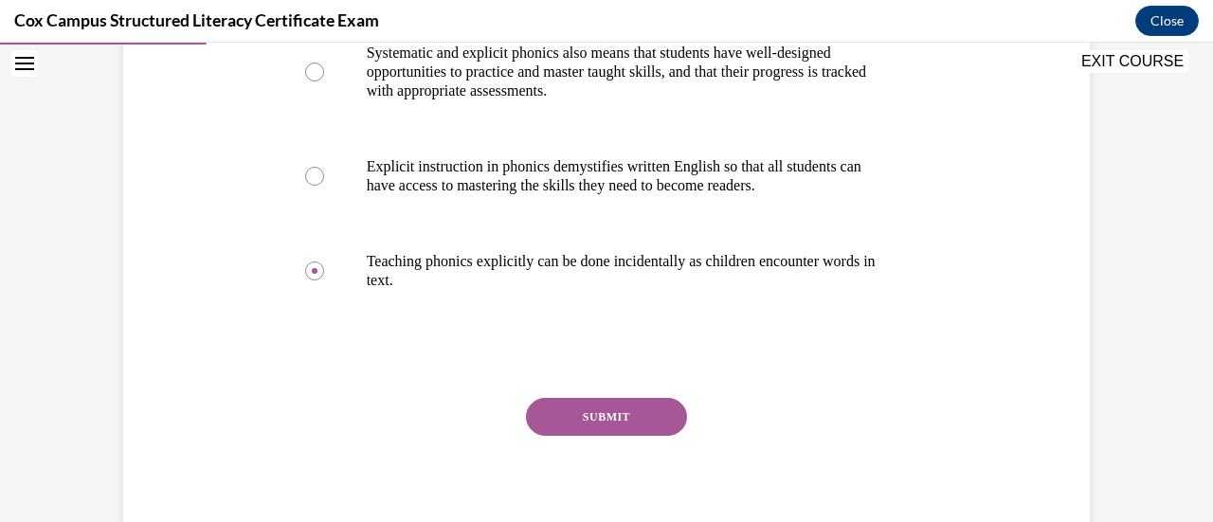
click at [622, 423] on button "SUBMIT" at bounding box center [606, 417] width 161 height 38
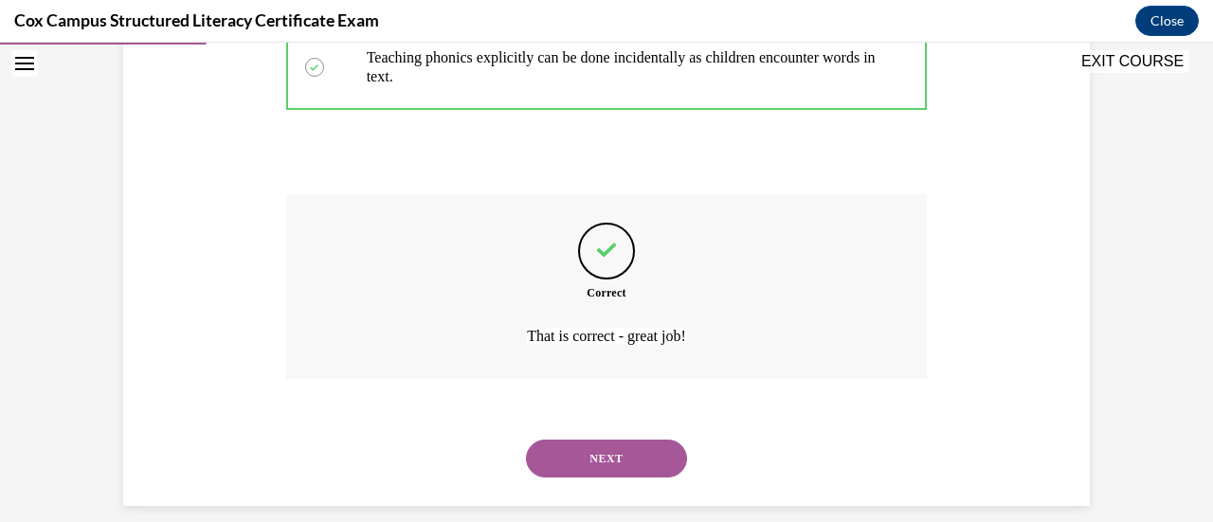
scroll to position [789, 0]
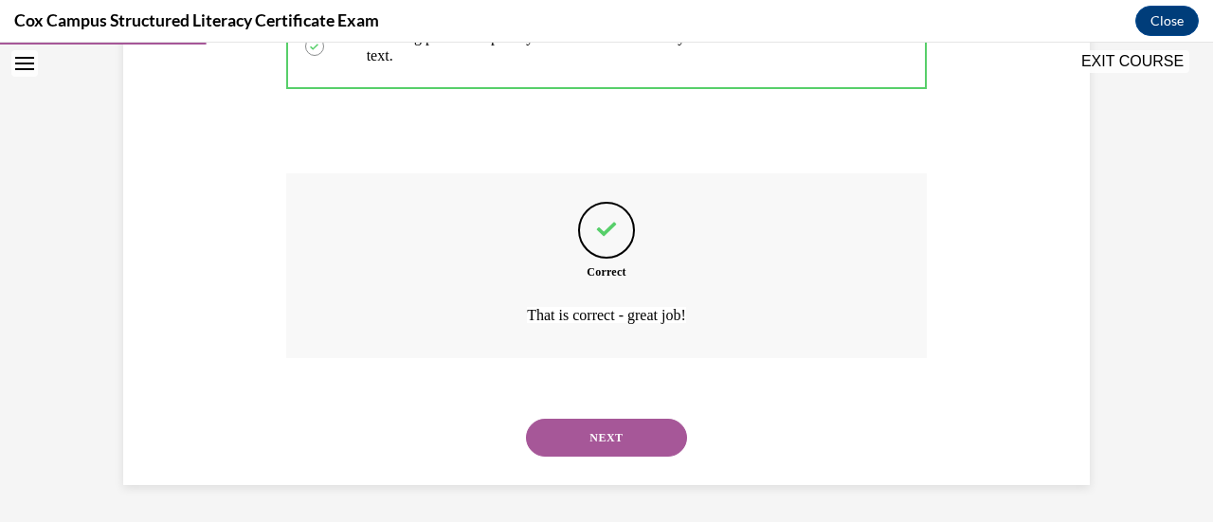
click at [608, 448] on button "NEXT" at bounding box center [606, 438] width 161 height 38
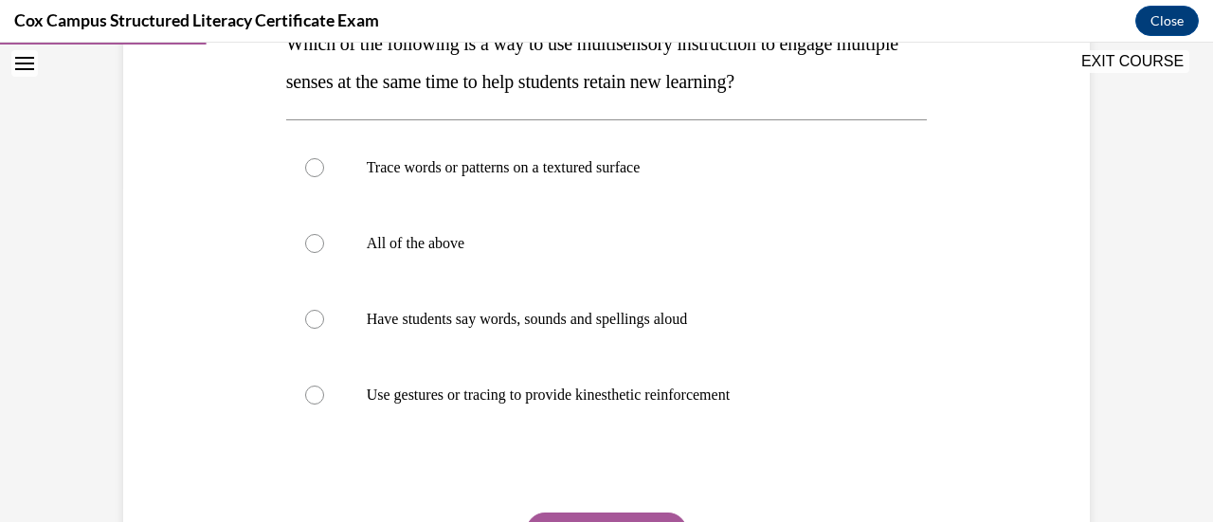
scroll to position [370, 0]
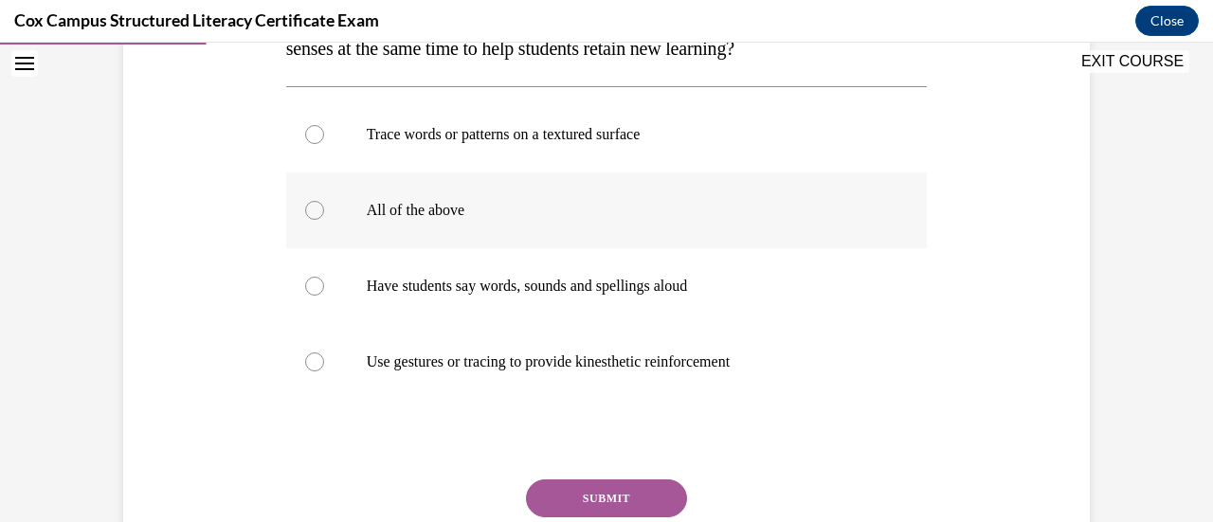
click at [311, 213] on div at bounding box center [314, 210] width 19 height 19
click at [311, 213] on input "All of the above" at bounding box center [314, 210] width 19 height 19
radio input "true"
click at [580, 488] on button "SUBMIT" at bounding box center [606, 499] width 161 height 38
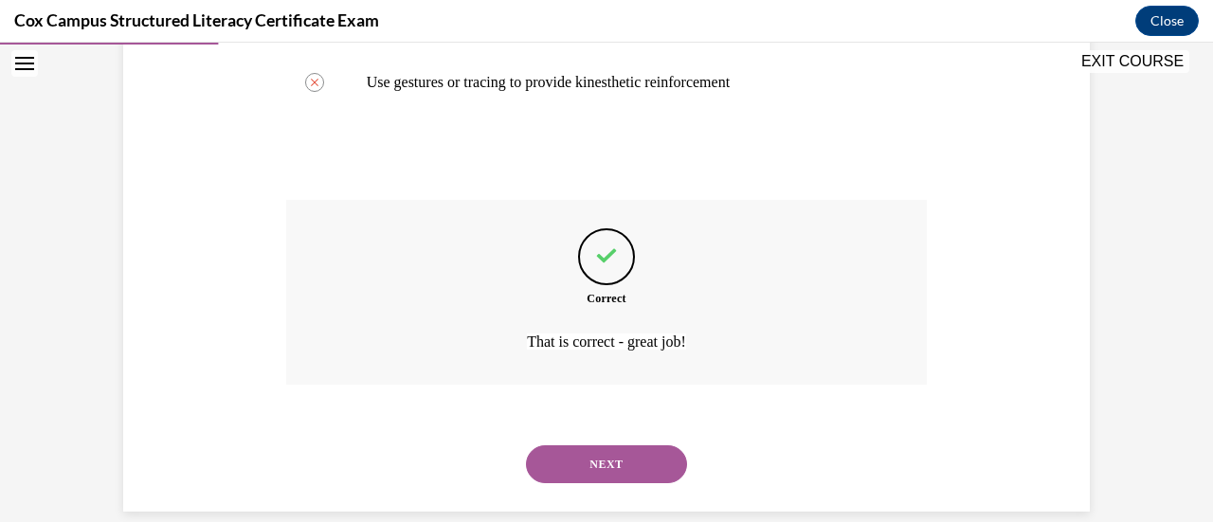
scroll to position [676, 0]
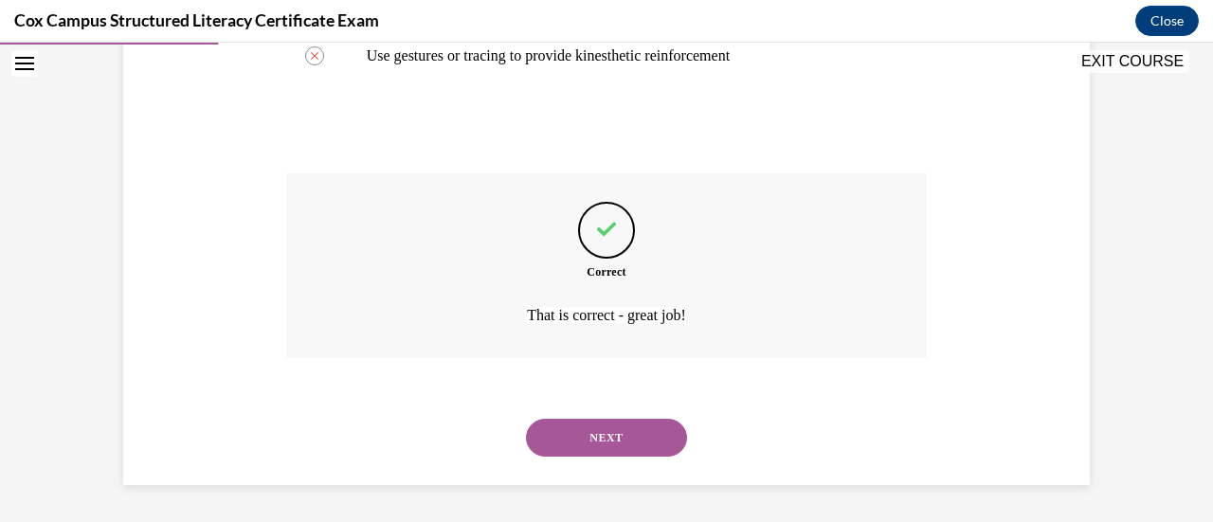
click at [625, 443] on button "NEXT" at bounding box center [606, 438] width 161 height 38
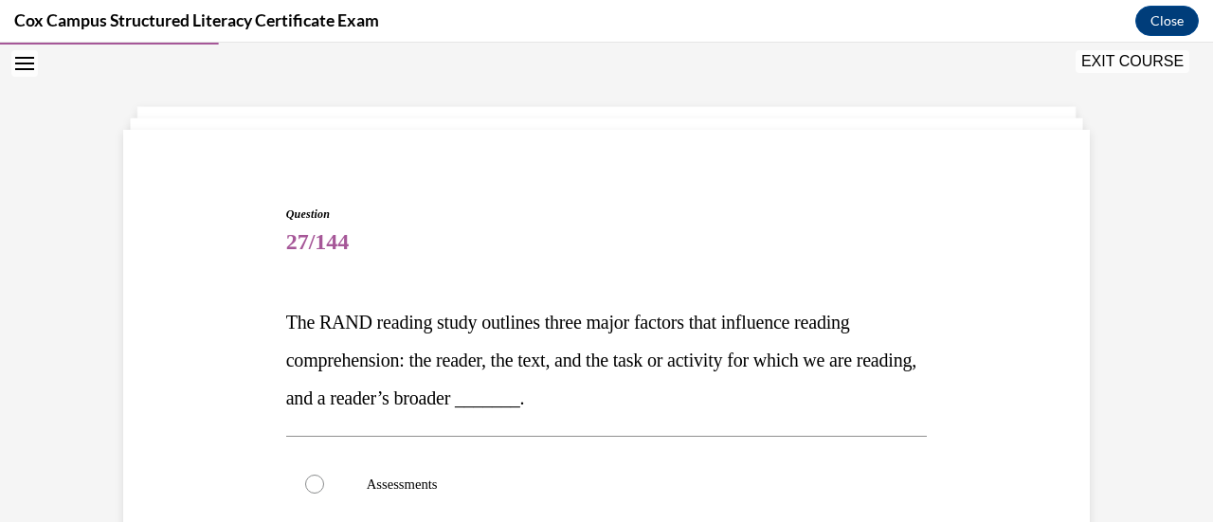
drag, startPoint x: 1197, startPoint y: 172, endPoint x: 1206, endPoint y: 211, distance: 40.7
click at [1198, 211] on div "Lesson 1 - Thank you for learning with Cox Campus! Question 26/144 Which of the…" at bounding box center [606, 283] width 1213 height 480
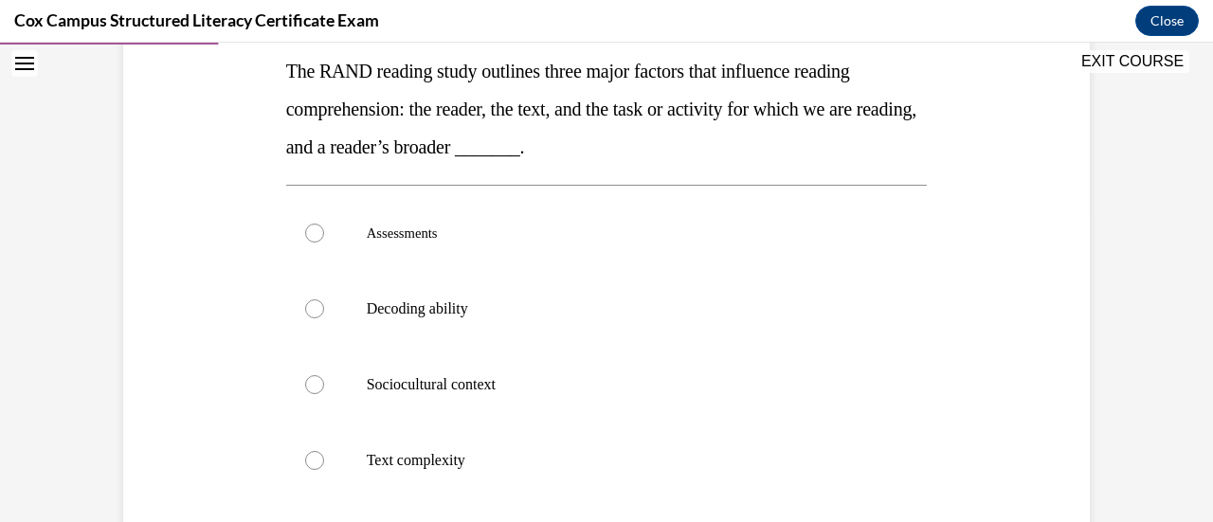
scroll to position [305, 0]
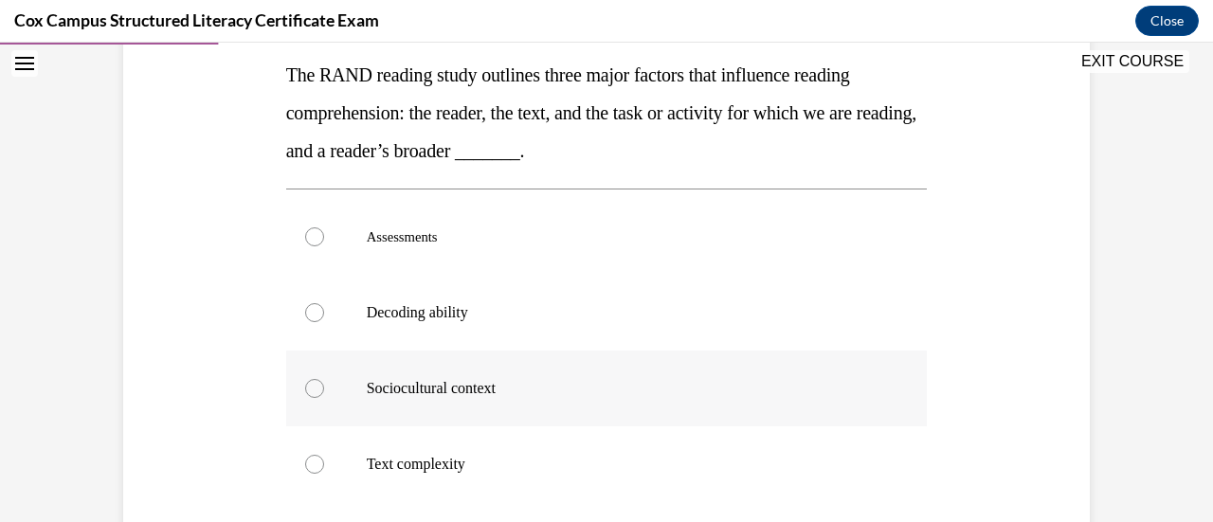
click at [308, 390] on div at bounding box center [314, 388] width 19 height 19
click at [308, 390] on input "Sociocultural context" at bounding box center [314, 388] width 19 height 19
radio input "true"
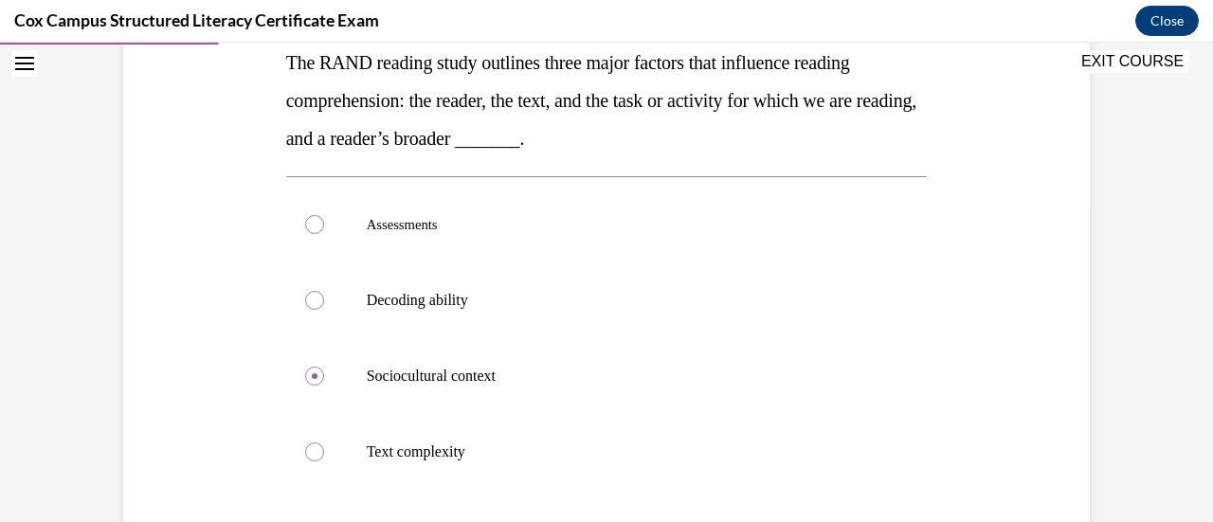
scroll to position [319, 0]
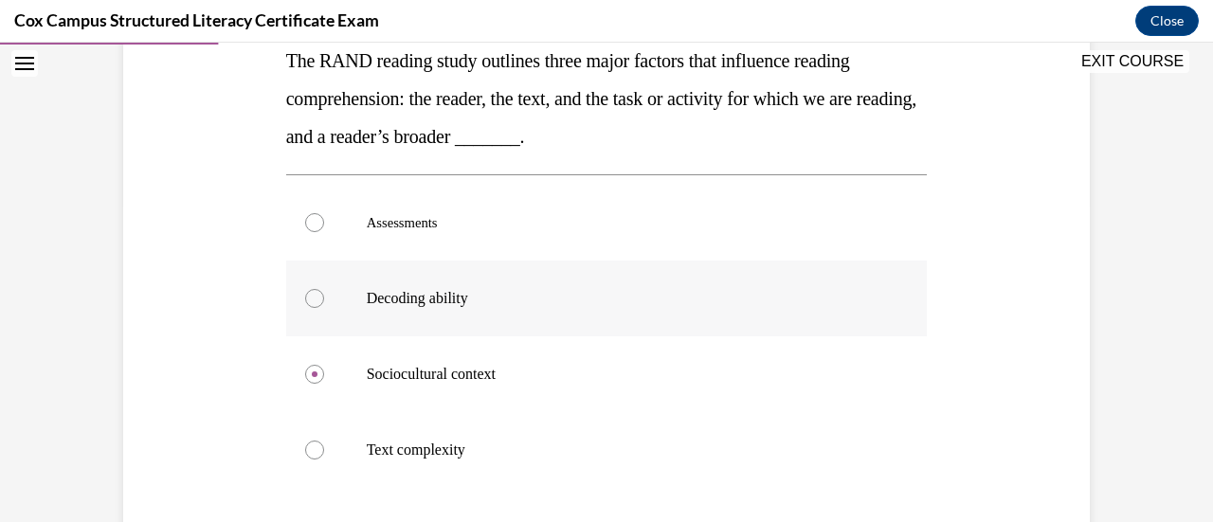
click at [305, 298] on div at bounding box center [314, 298] width 19 height 19
click at [305, 298] on input "Decoding ability" at bounding box center [314, 298] width 19 height 19
radio input "true"
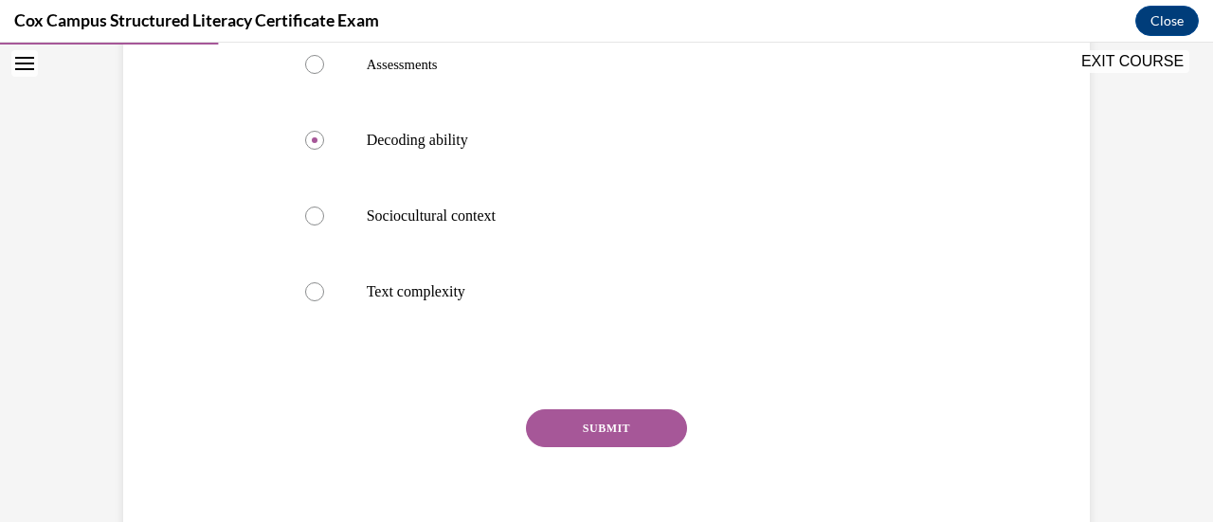
scroll to position [489, 0]
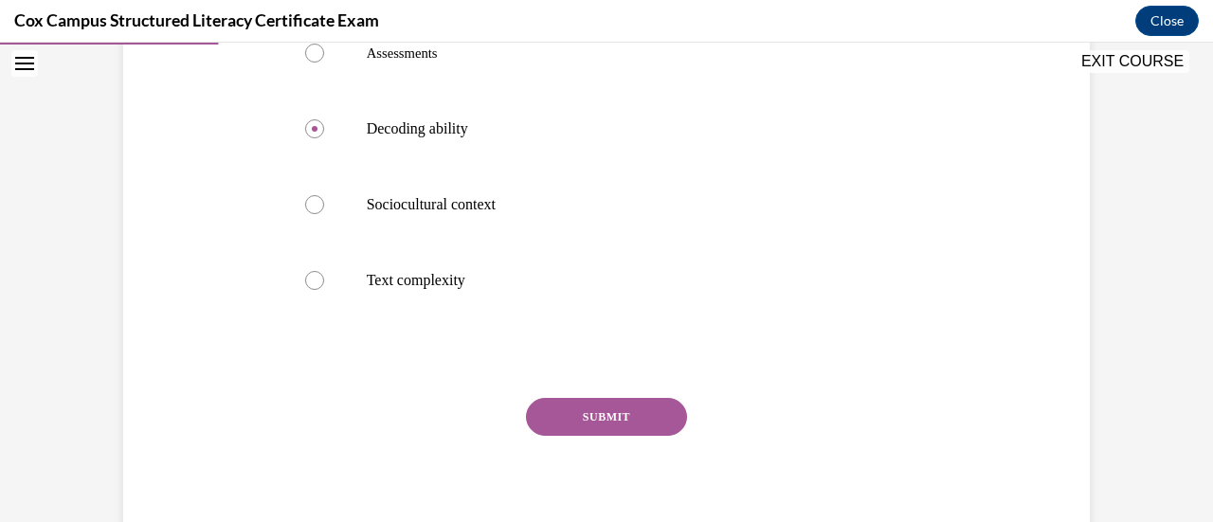
click at [632, 422] on button "SUBMIT" at bounding box center [606, 417] width 161 height 38
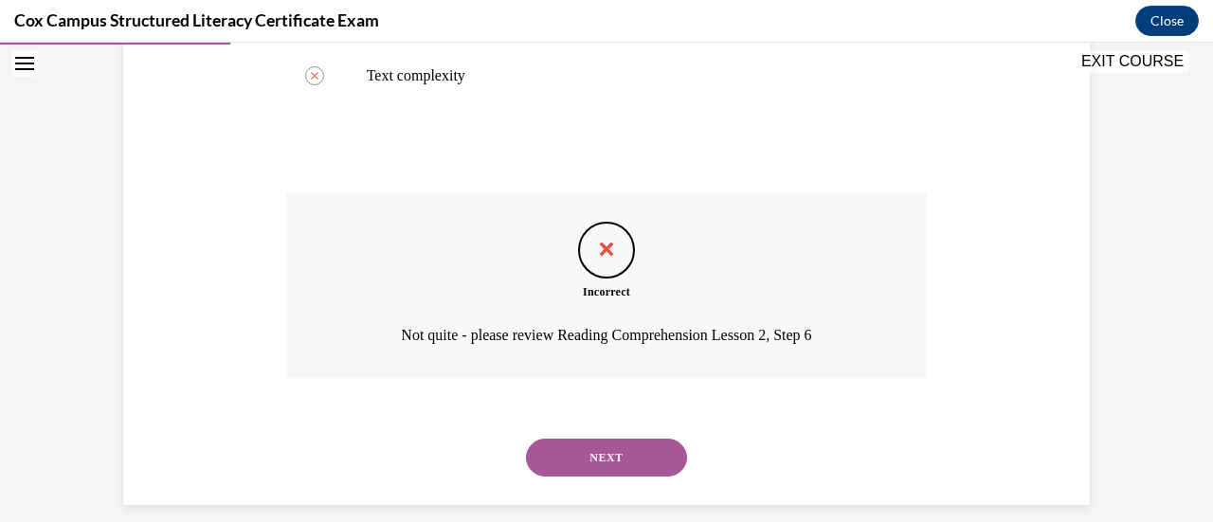
scroll to position [705, 0]
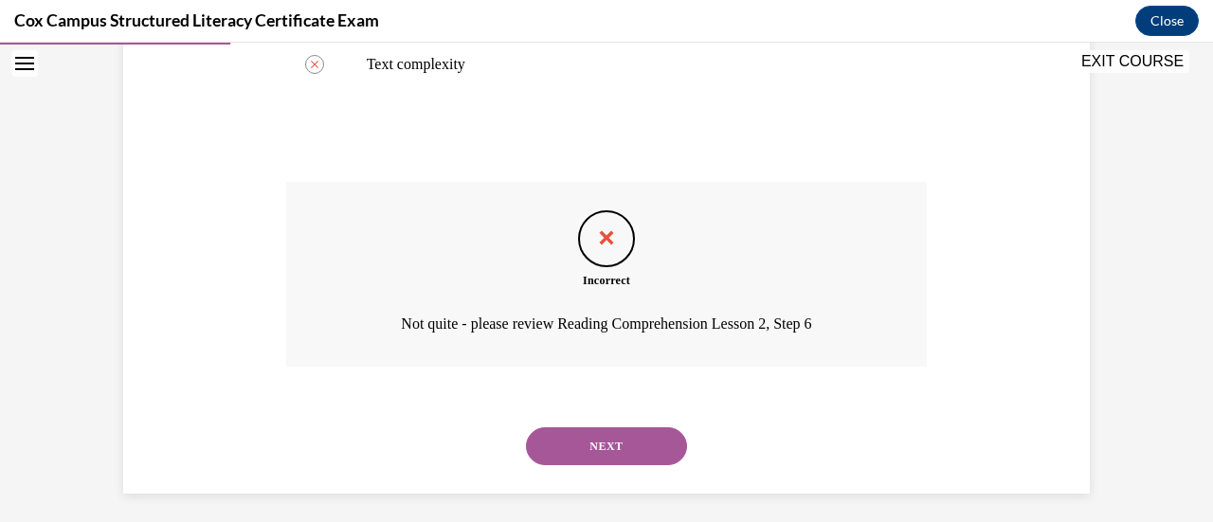
click at [625, 458] on button "NEXT" at bounding box center [606, 446] width 161 height 38
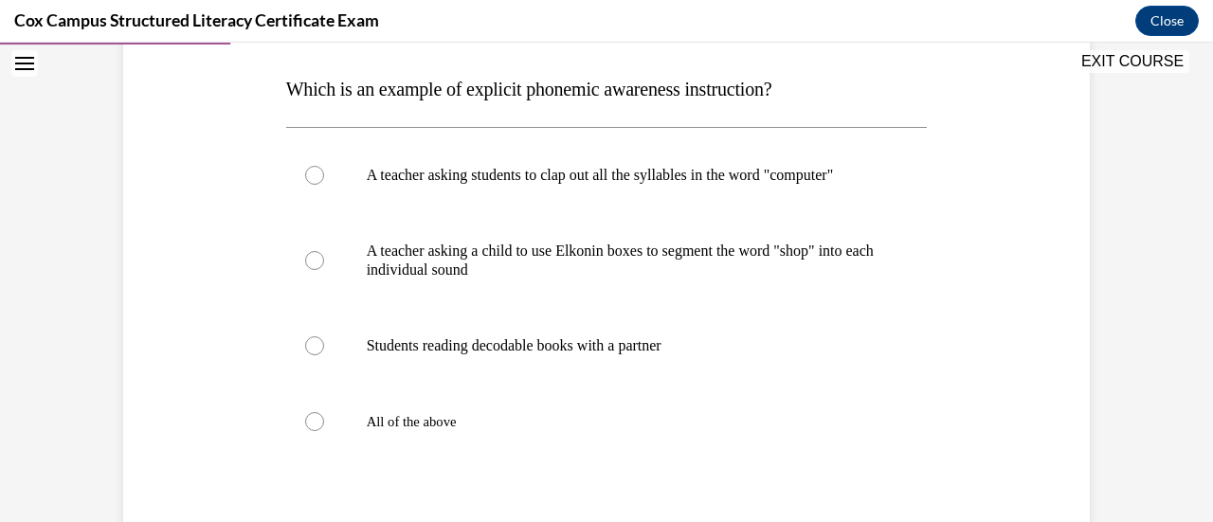
scroll to position [294, 0]
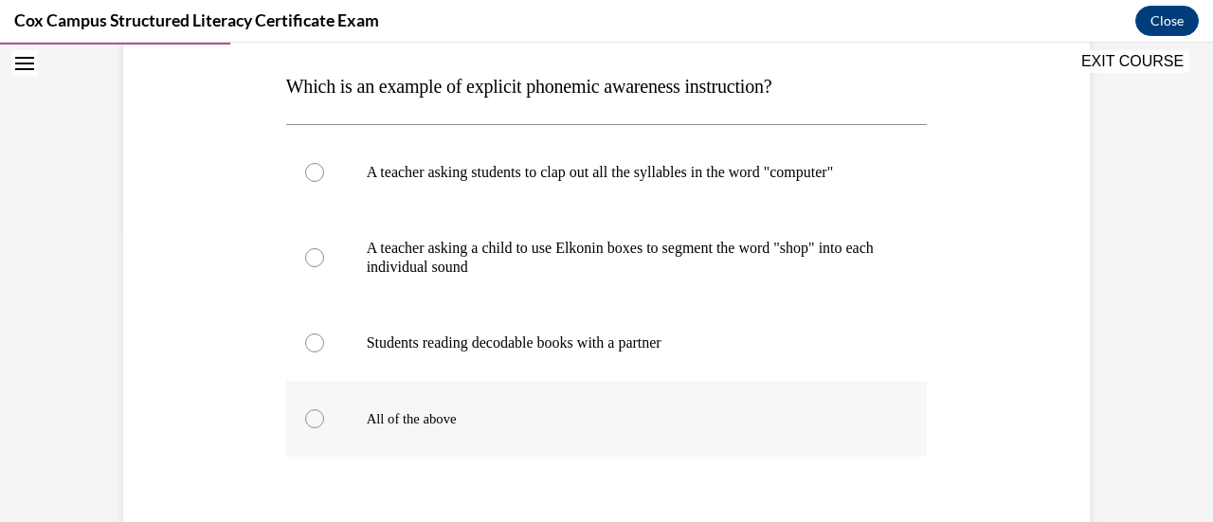
click at [306, 428] on div at bounding box center [314, 418] width 19 height 19
click at [306, 428] on input "All of the above" at bounding box center [314, 418] width 19 height 19
radio input "true"
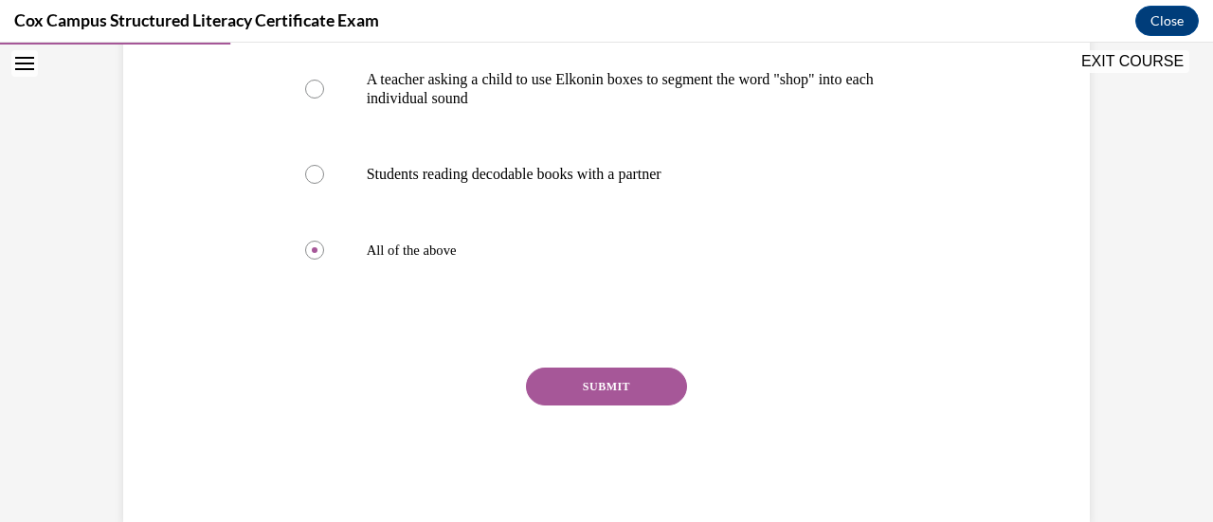
click at [621, 401] on button "SUBMIT" at bounding box center [606, 387] width 161 height 38
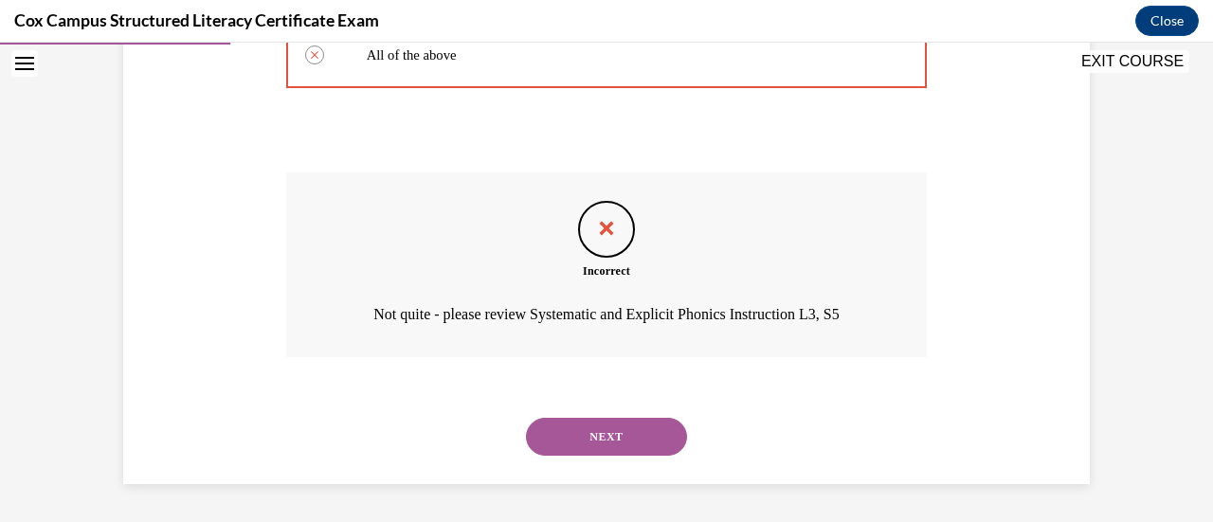
scroll to position [676, 0]
click at [599, 437] on button "NEXT" at bounding box center [606, 437] width 161 height 38
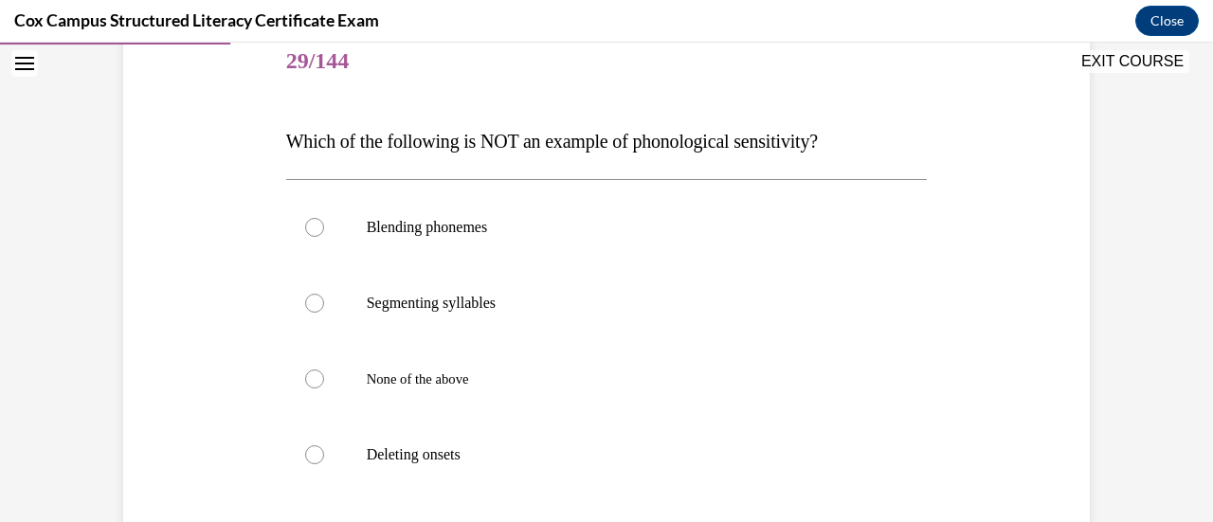
scroll to position [241, 0]
click at [310, 380] on div at bounding box center [314, 377] width 19 height 19
click at [310, 380] on input "None of the above" at bounding box center [314, 377] width 19 height 19
radio input "true"
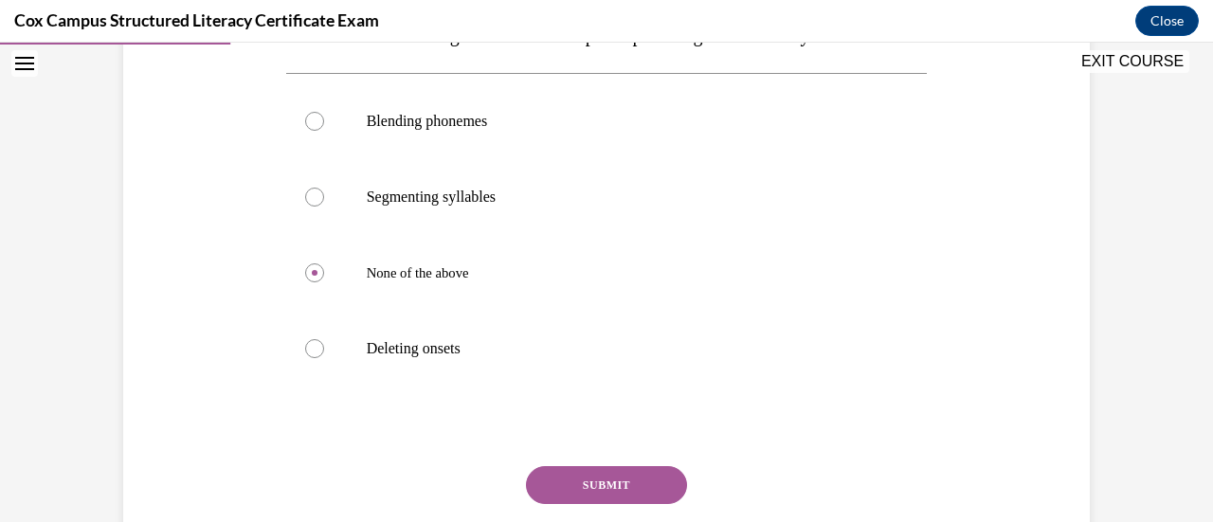
scroll to position [355, 0]
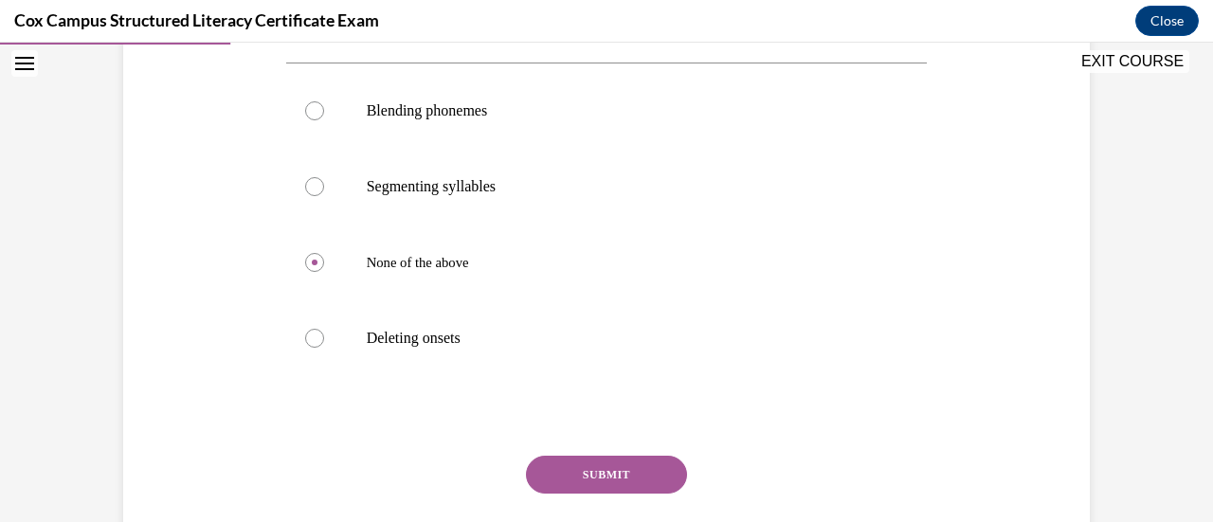
click at [633, 468] on button "SUBMIT" at bounding box center [606, 475] width 161 height 38
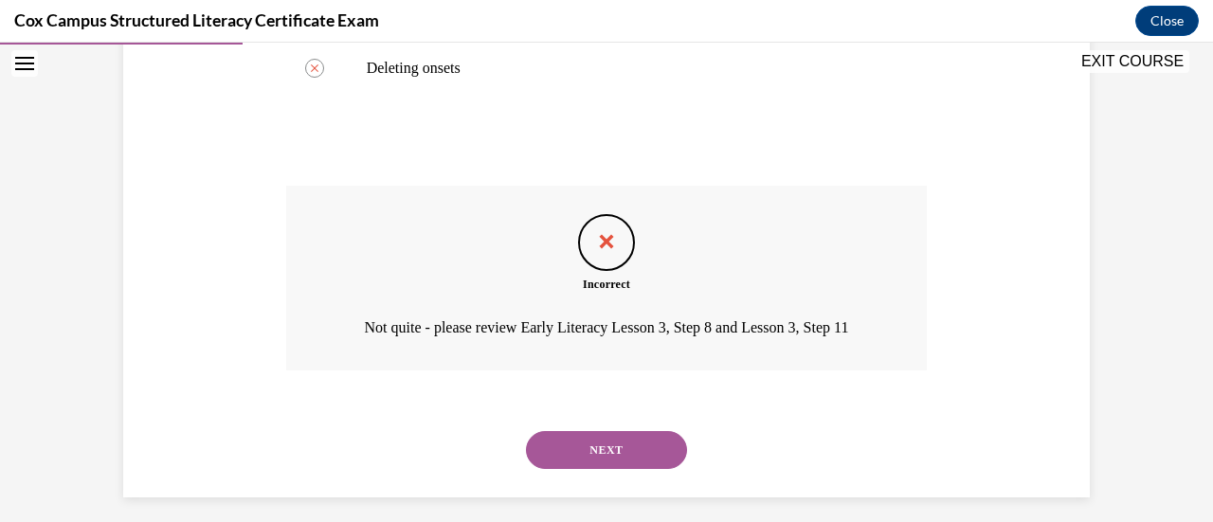
scroll to position [663, 0]
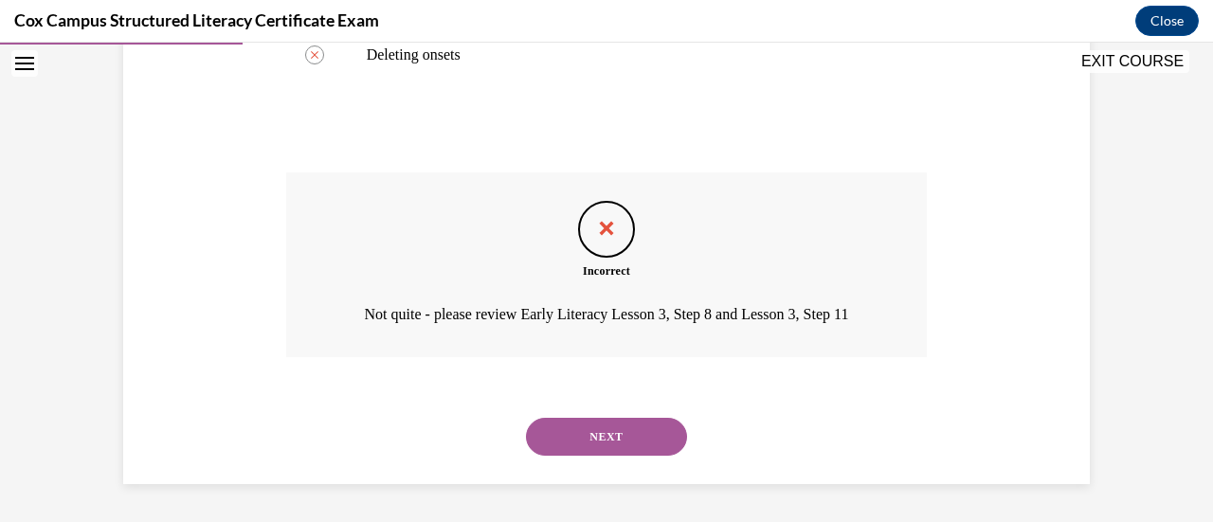
click at [633, 450] on button "NEXT" at bounding box center [606, 437] width 161 height 38
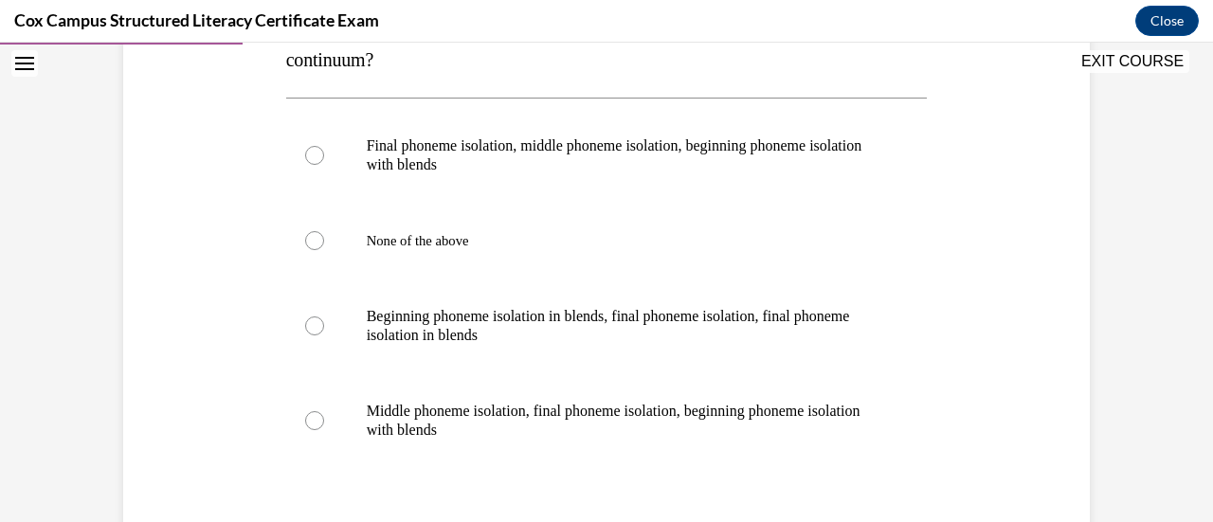
scroll to position [400, 0]
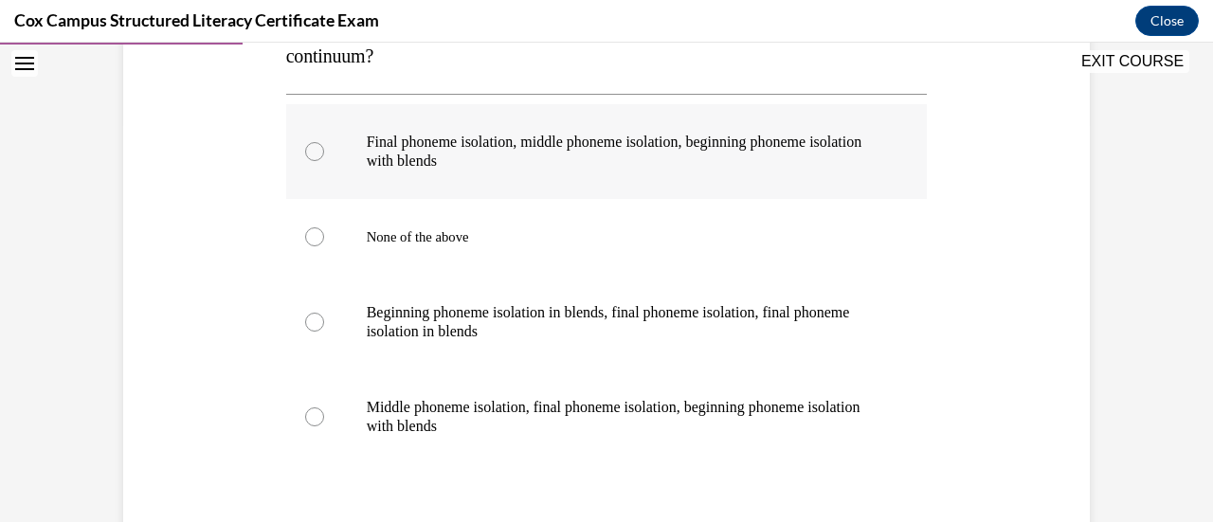
click at [296, 147] on label "Final phoneme isolation, middle phoneme isolation, beginning phoneme isolation …" at bounding box center [607, 151] width 642 height 95
click at [305, 147] on input "Final phoneme isolation, middle phoneme isolation, beginning phoneme isolation …" at bounding box center [314, 151] width 19 height 19
radio input "true"
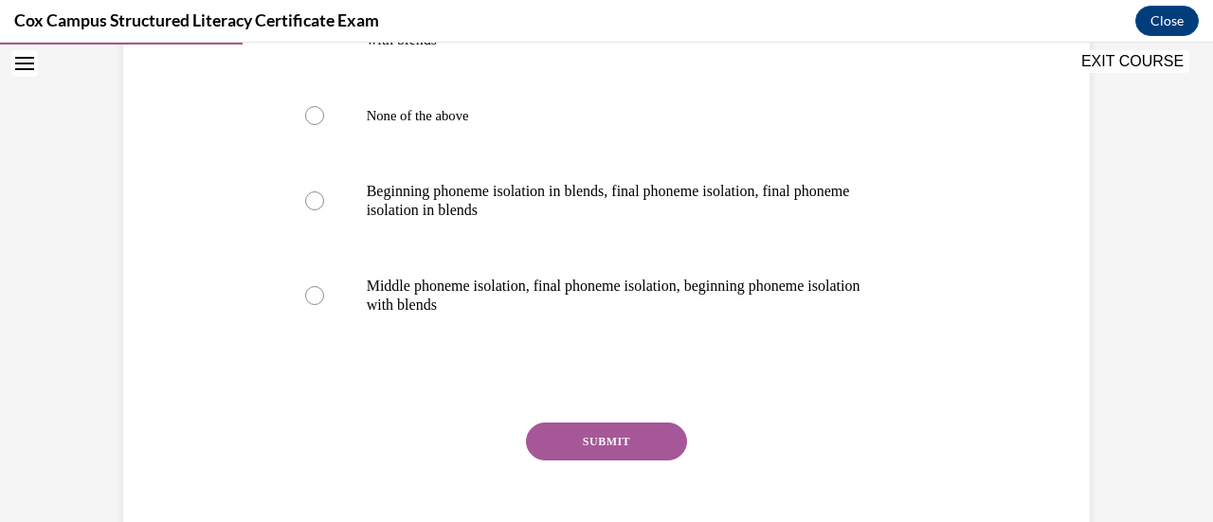
scroll to position [557, 0]
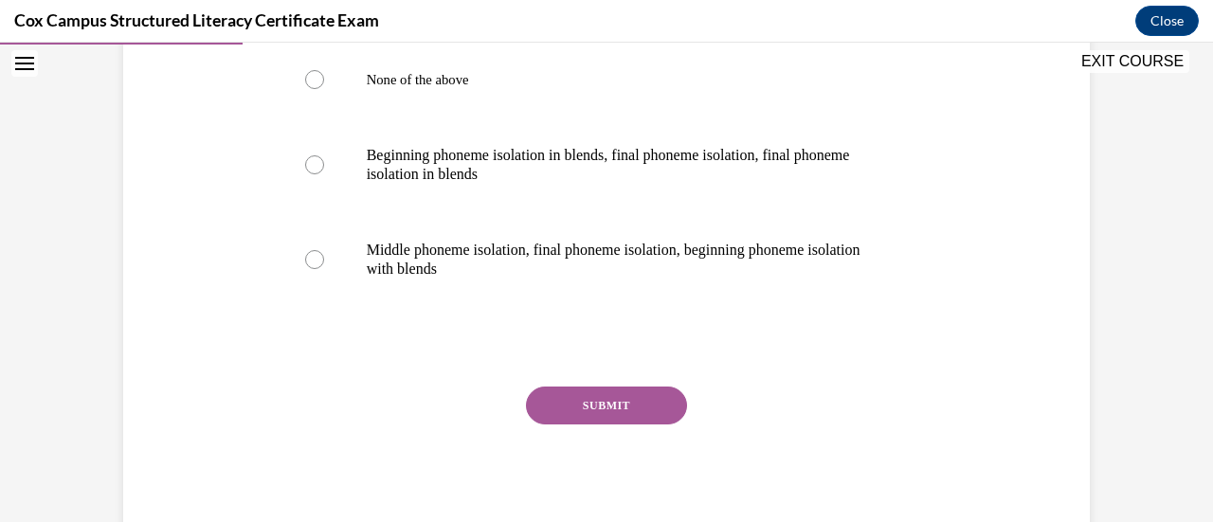
click at [639, 398] on button "SUBMIT" at bounding box center [606, 406] width 161 height 38
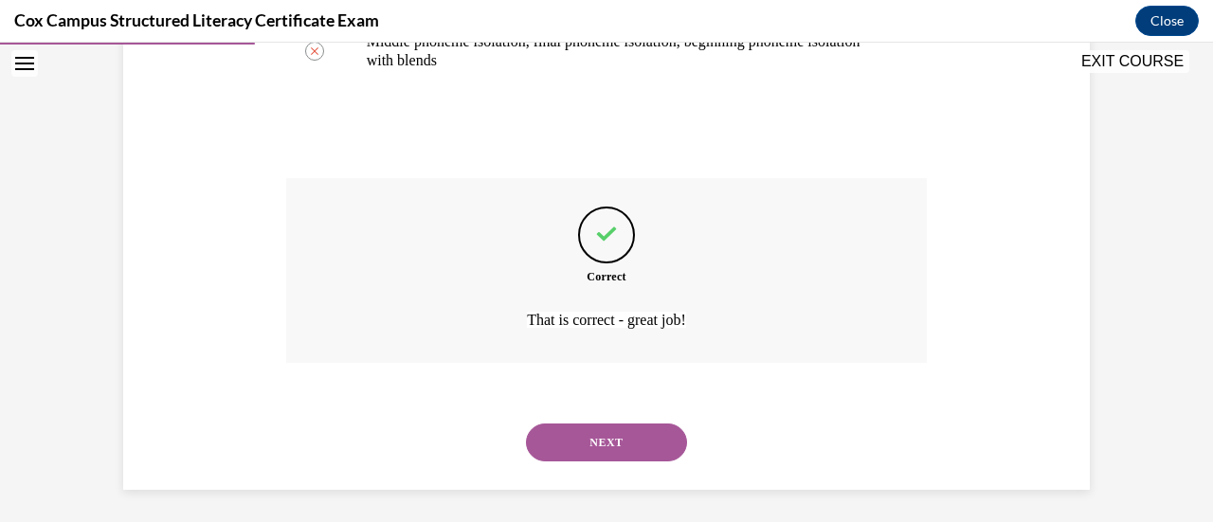
scroll to position [770, 0]
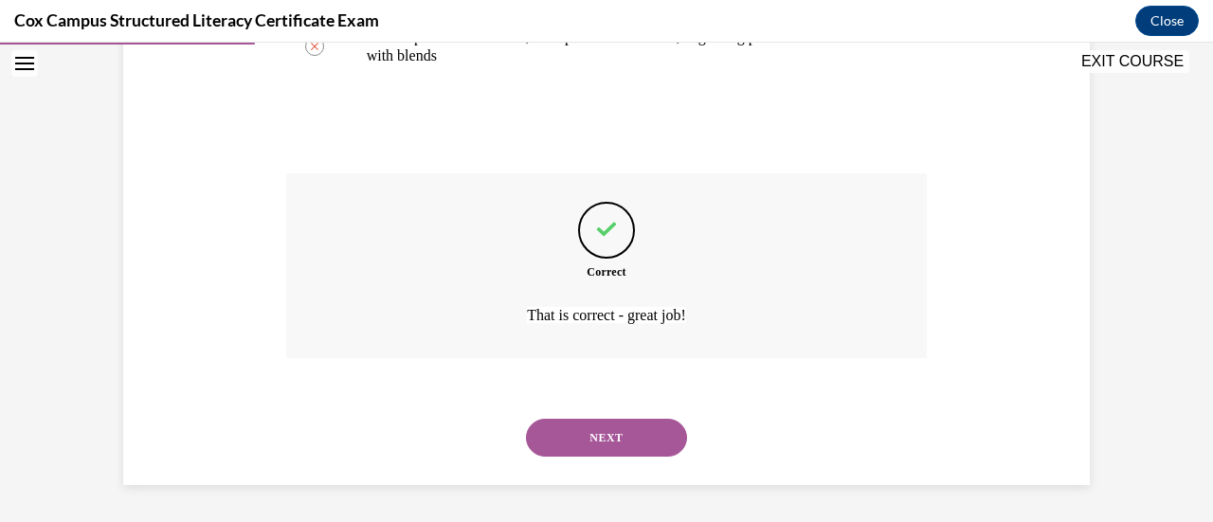
click at [607, 441] on button "NEXT" at bounding box center [606, 438] width 161 height 38
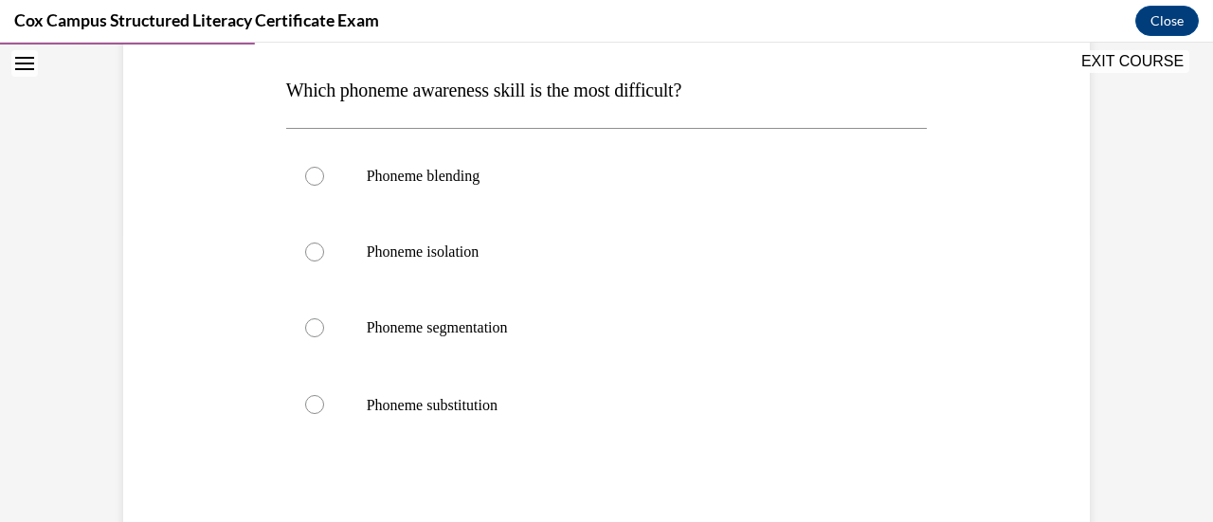
scroll to position [292, 0]
click at [290, 401] on label "Phoneme substitution" at bounding box center [607, 403] width 642 height 78
click at [305, 401] on input "Phoneme substitution" at bounding box center [314, 402] width 19 height 19
radio input "true"
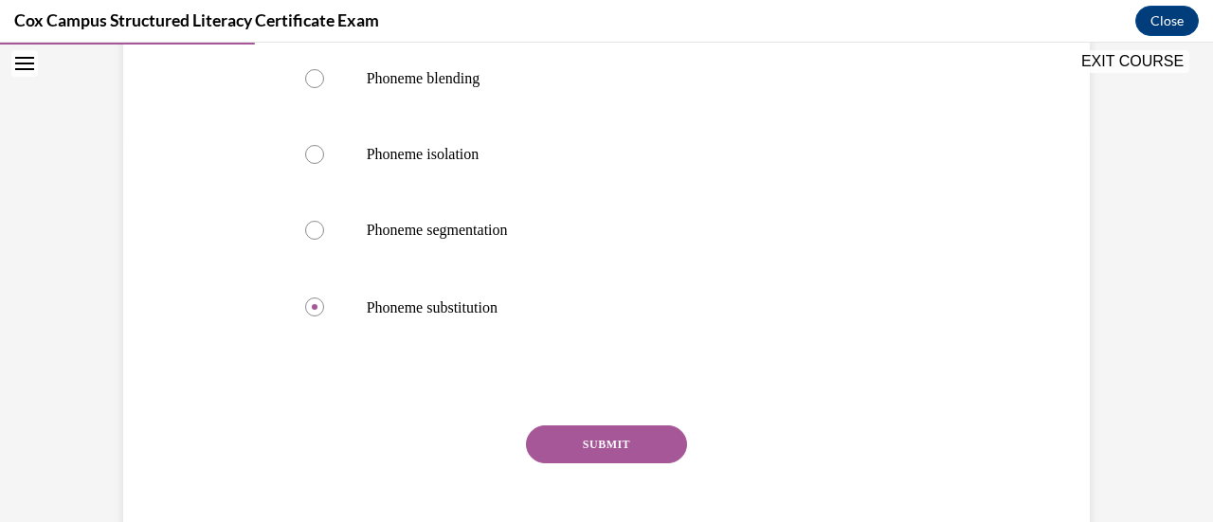
scroll to position [394, 0]
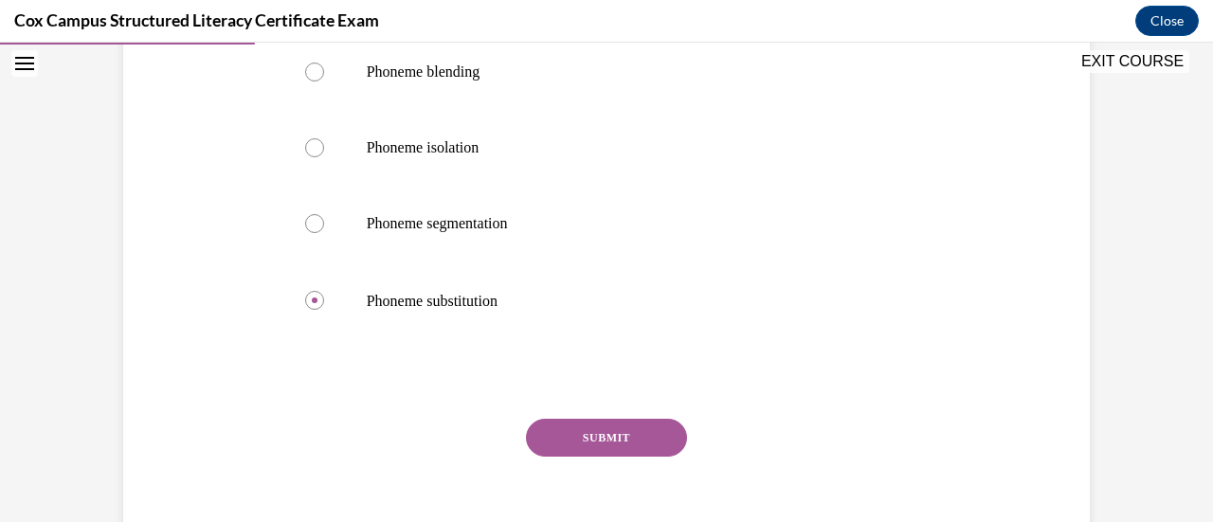
click at [602, 433] on button "SUBMIT" at bounding box center [606, 438] width 161 height 38
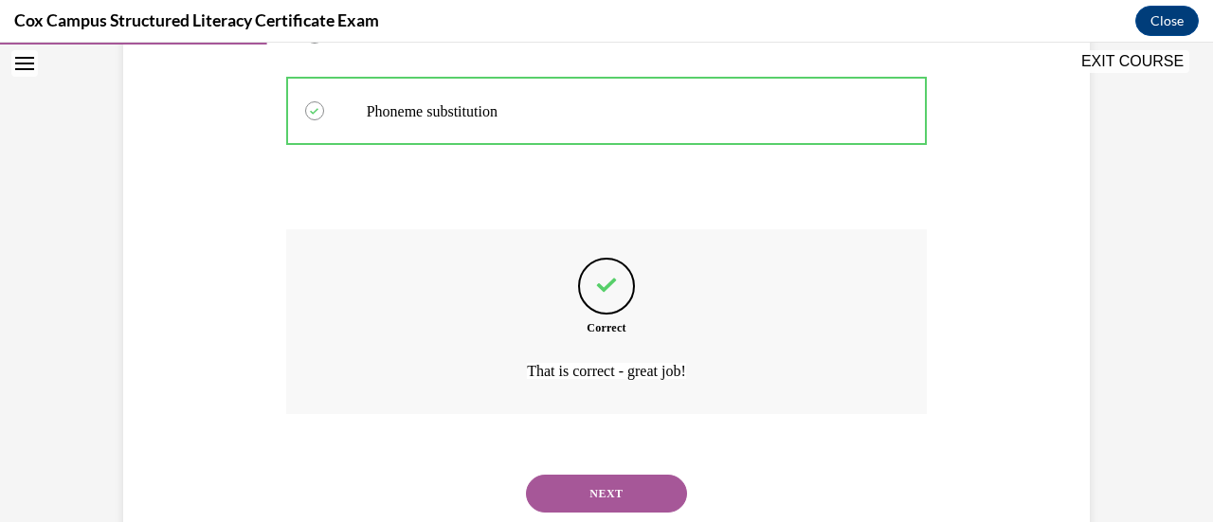
scroll to position [595, 0]
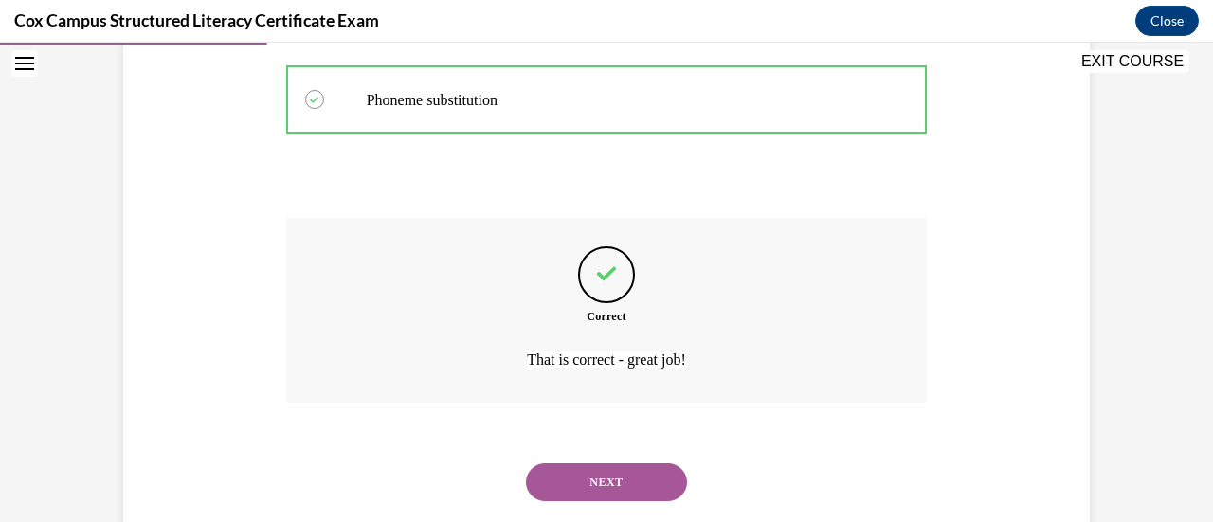
click at [599, 476] on button "NEXT" at bounding box center [606, 482] width 161 height 38
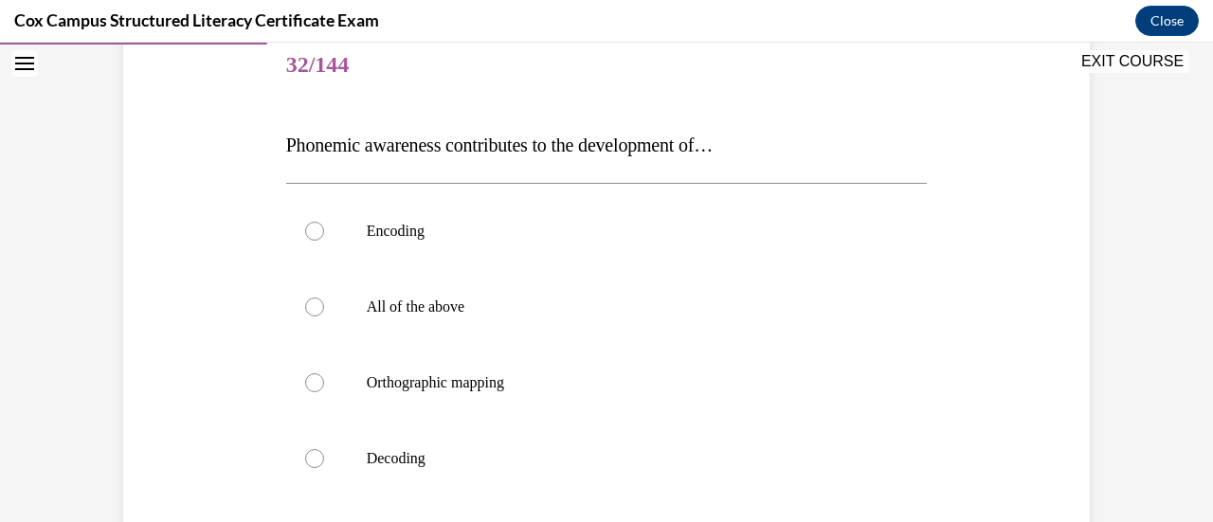
scroll to position [239, 0]
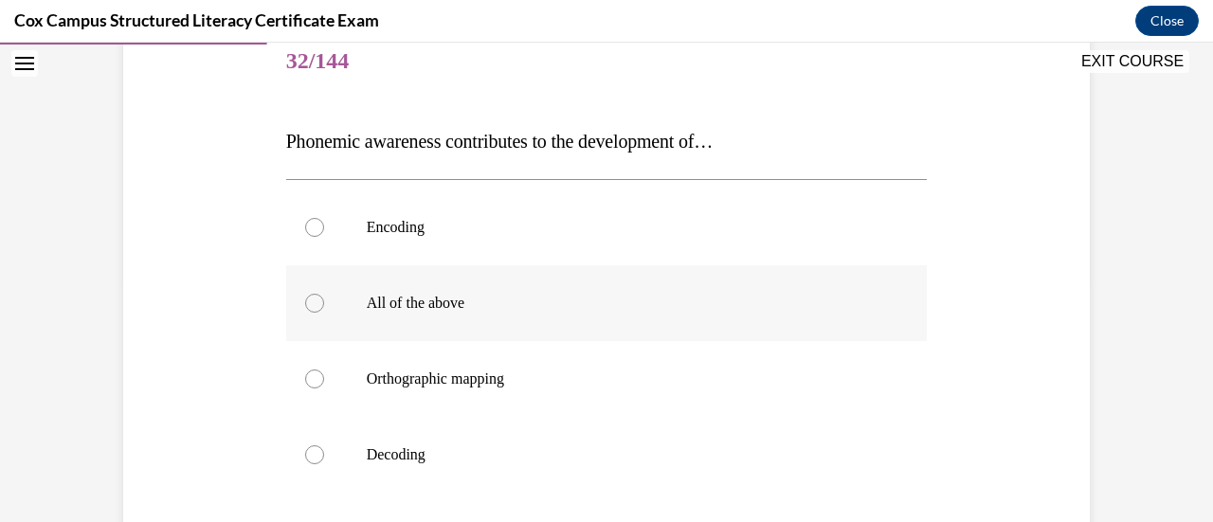
click at [308, 302] on div at bounding box center [314, 303] width 19 height 19
click at [308, 302] on input "All of the above" at bounding box center [314, 303] width 19 height 19
radio input "true"
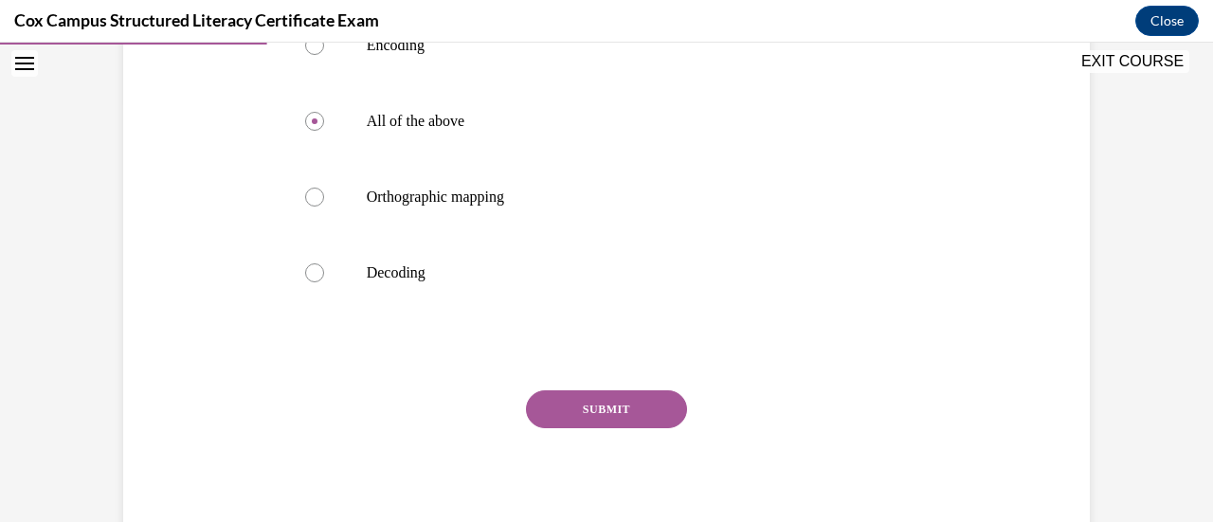
scroll to position [425, 0]
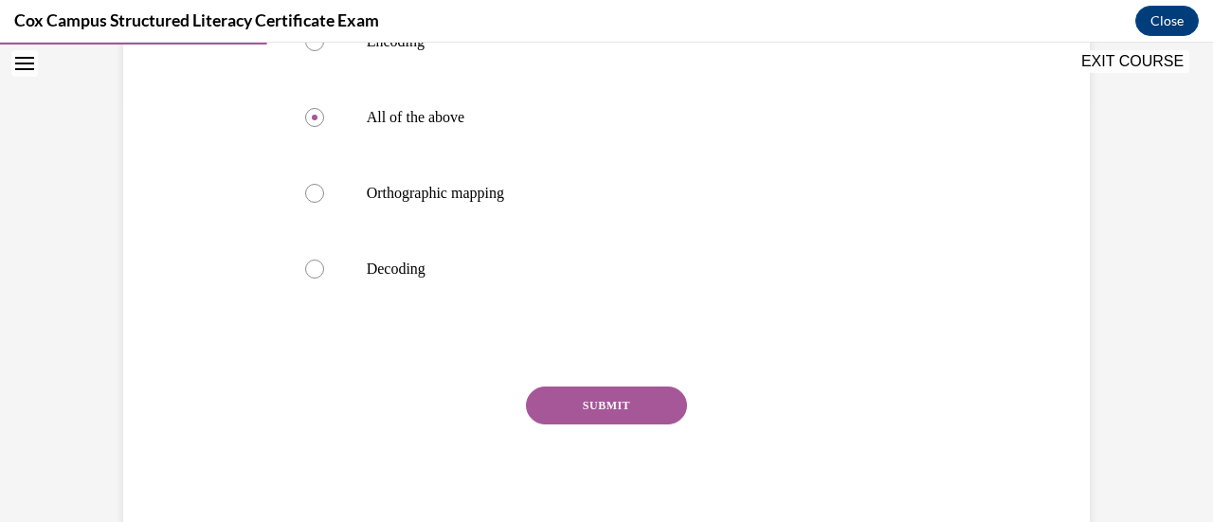
click at [582, 410] on button "SUBMIT" at bounding box center [606, 406] width 161 height 38
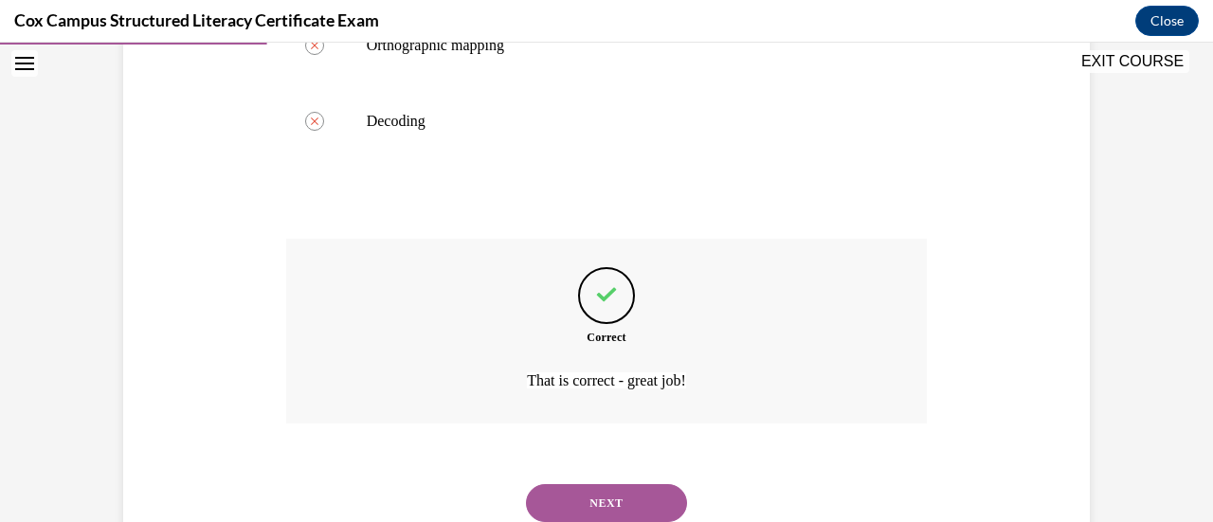
scroll to position [638, 0]
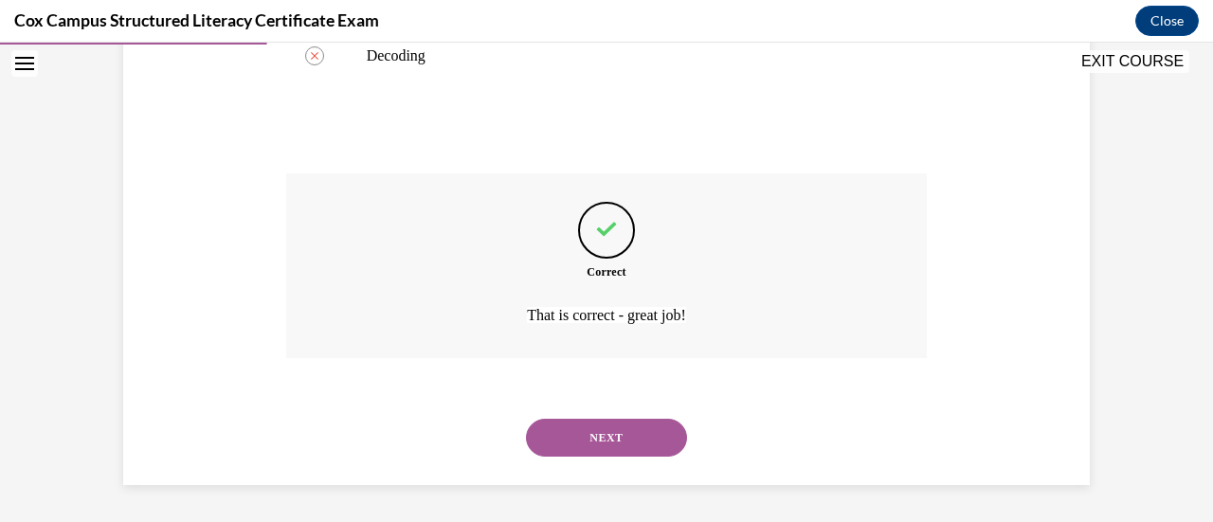
click at [608, 435] on button "NEXT" at bounding box center [606, 438] width 161 height 38
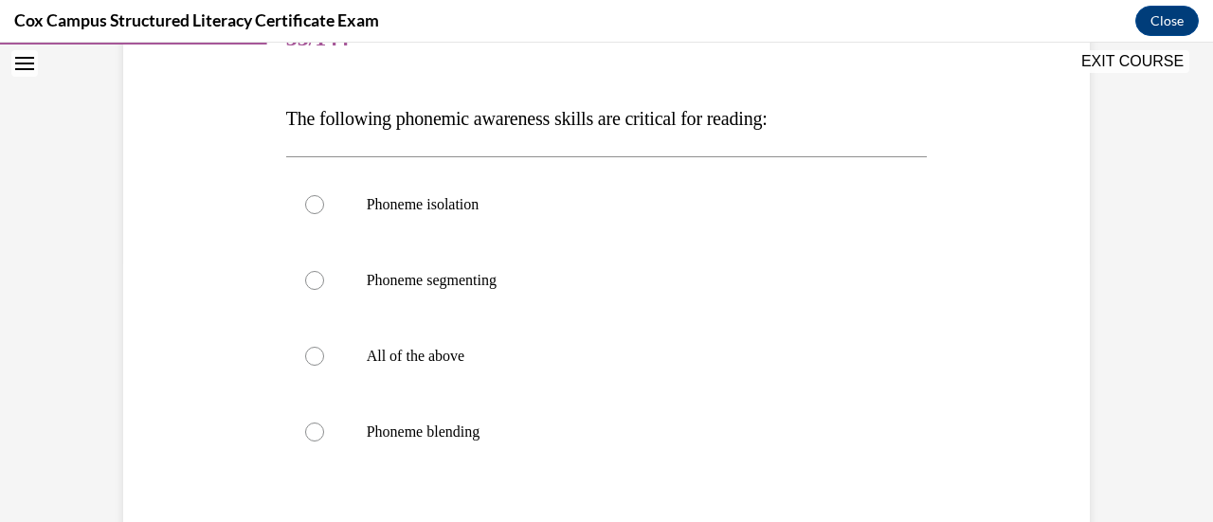
scroll to position [281, 0]
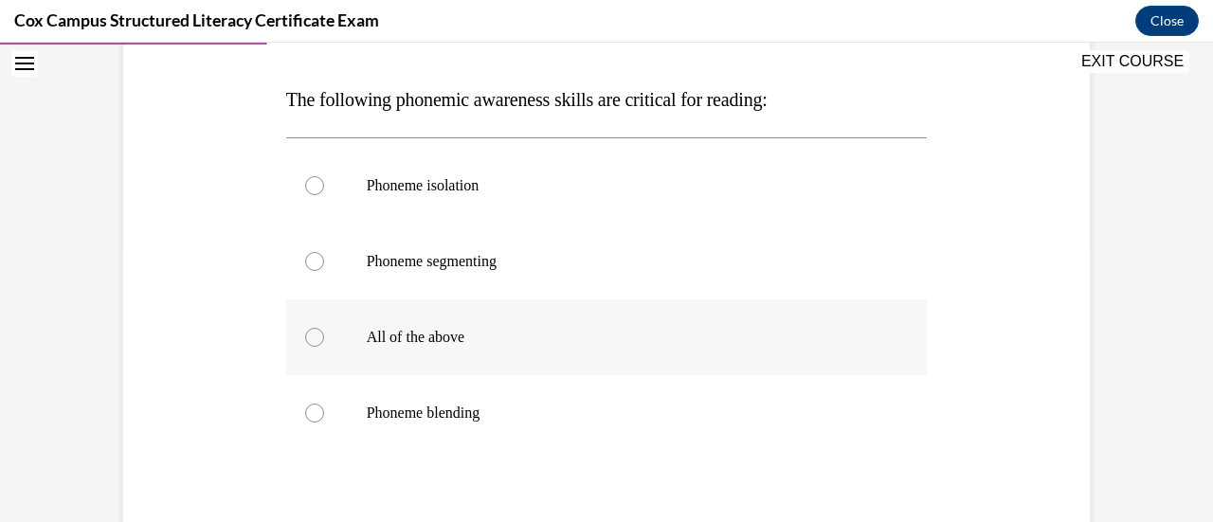
click at [309, 336] on div at bounding box center [314, 337] width 19 height 19
click at [309, 336] on input "All of the above" at bounding box center [314, 337] width 19 height 19
radio input "true"
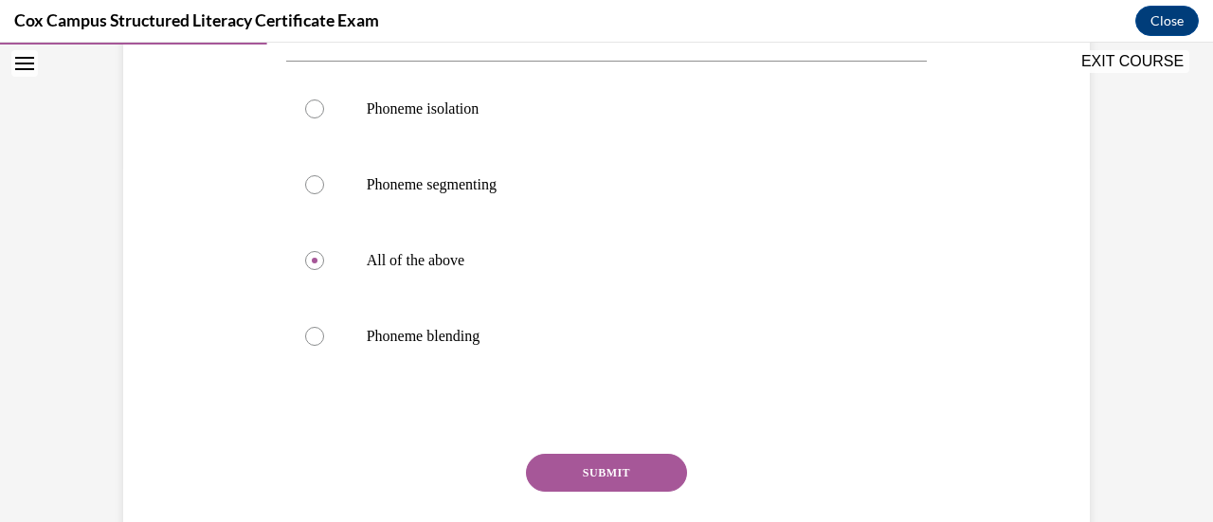
scroll to position [425, 0]
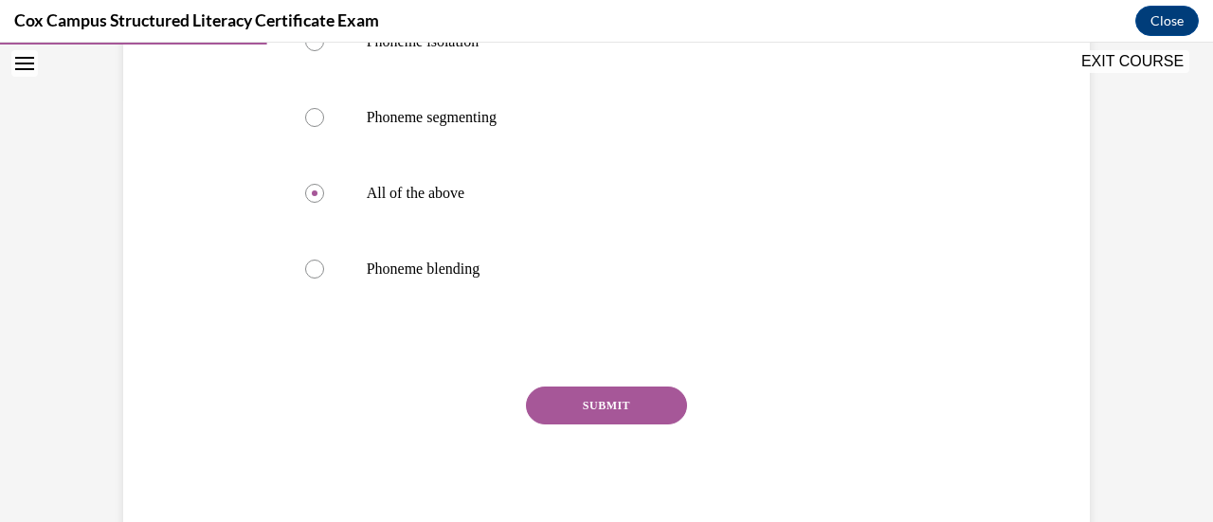
click at [644, 398] on button "SUBMIT" at bounding box center [606, 406] width 161 height 38
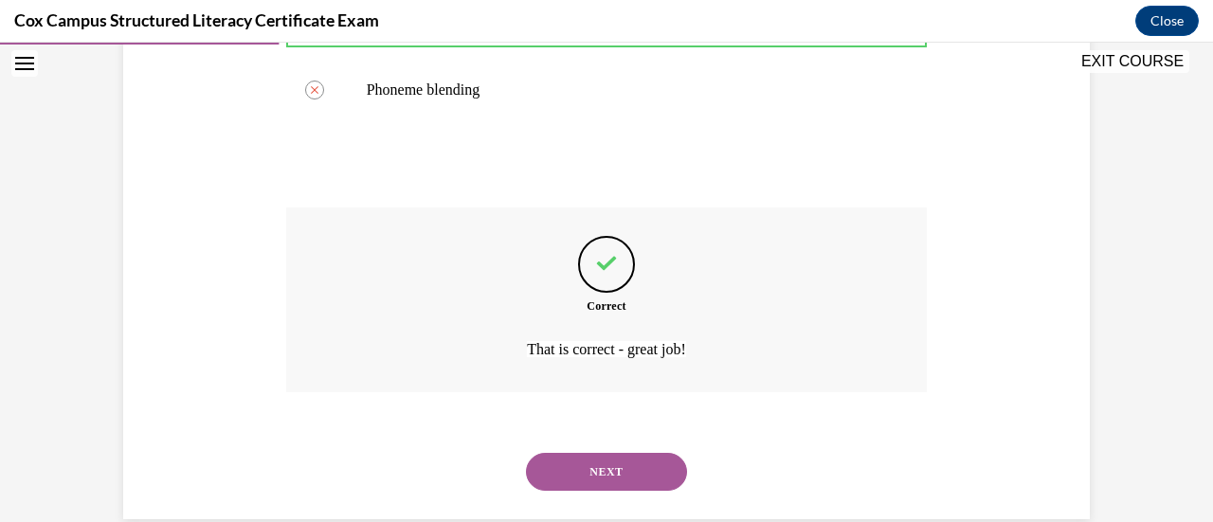
scroll to position [610, 0]
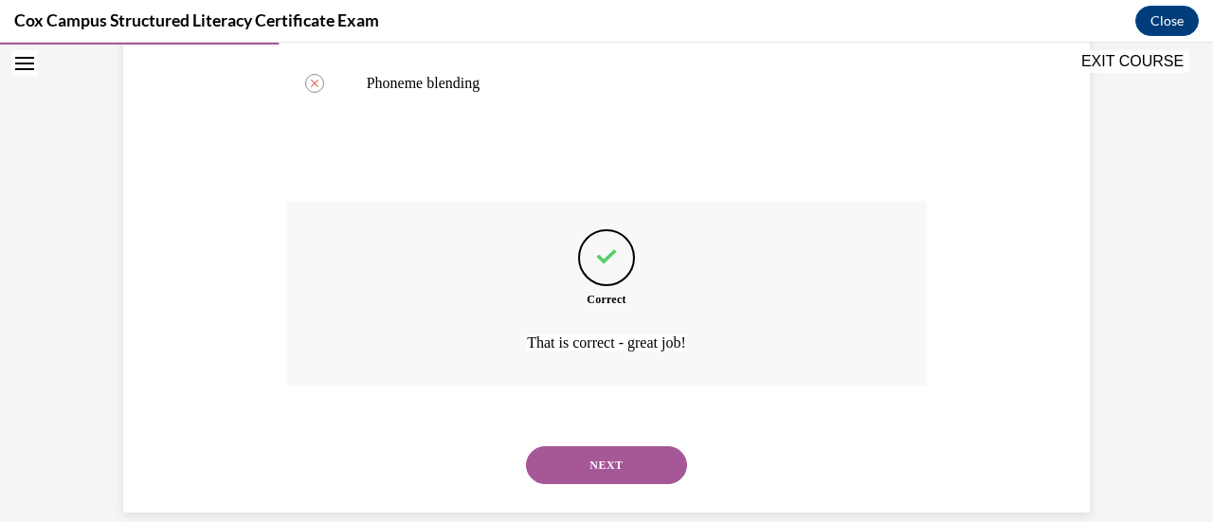
click at [613, 449] on button "NEXT" at bounding box center [606, 465] width 161 height 38
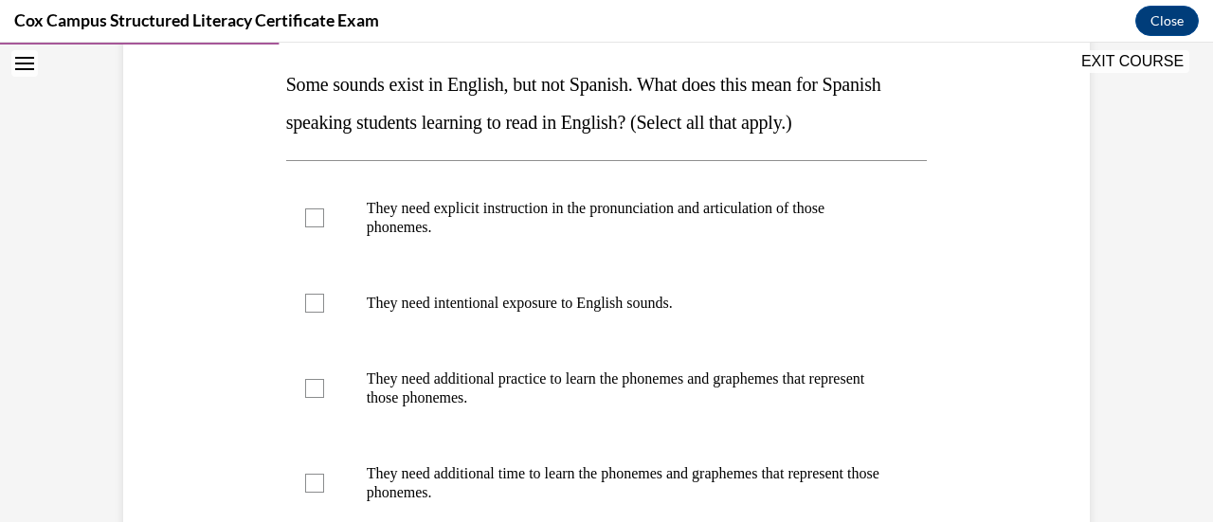
scroll to position [305, 0]
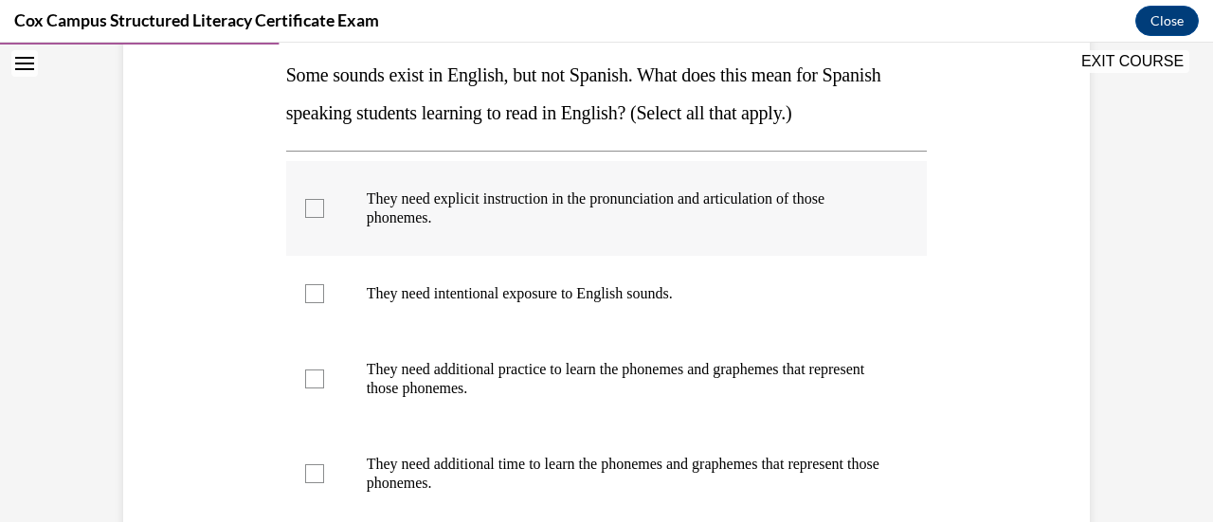
click at [311, 204] on div at bounding box center [314, 208] width 19 height 19
click at [311, 204] on input "They need explicit instruction in the pronunciation and articulation of those p…" at bounding box center [314, 208] width 19 height 19
checkbox input "true"
click at [305, 298] on div at bounding box center [314, 293] width 19 height 19
click at [305, 298] on input "They need intentional exposure to English sounds." at bounding box center [314, 293] width 19 height 19
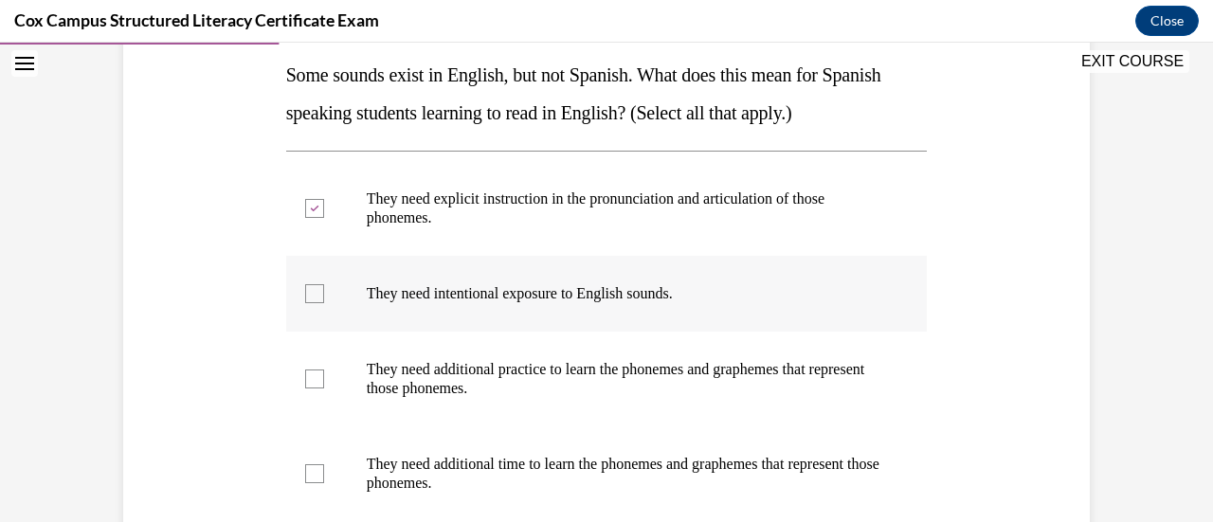
checkbox input "true"
click at [305, 376] on div at bounding box center [314, 379] width 19 height 19
click at [305, 376] on input "They need additional practice to learn the phonemes and graphemes that represen…" at bounding box center [314, 379] width 19 height 19
checkbox input "true"
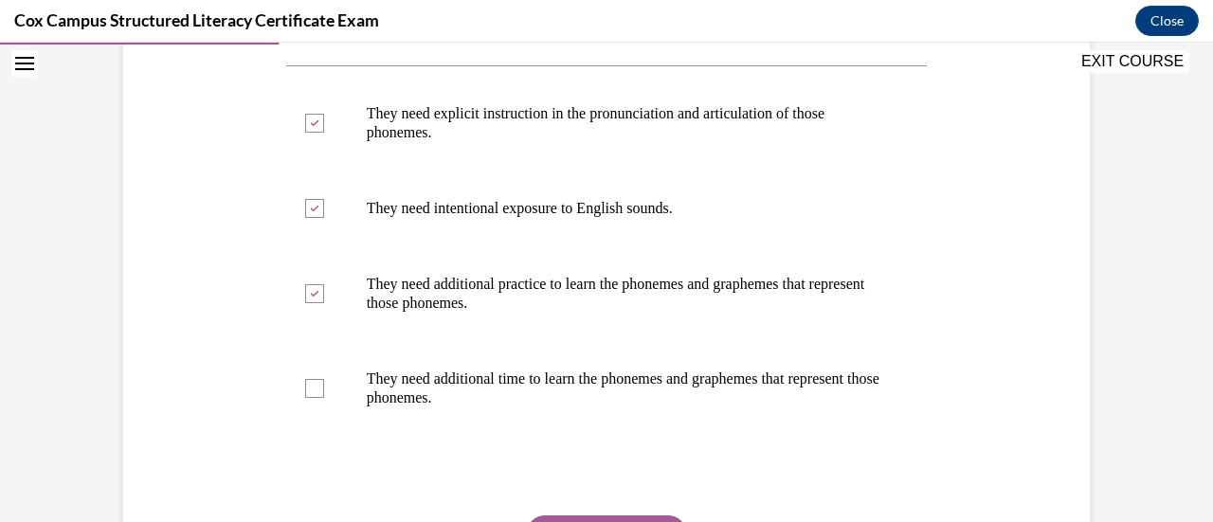
scroll to position [439, 0]
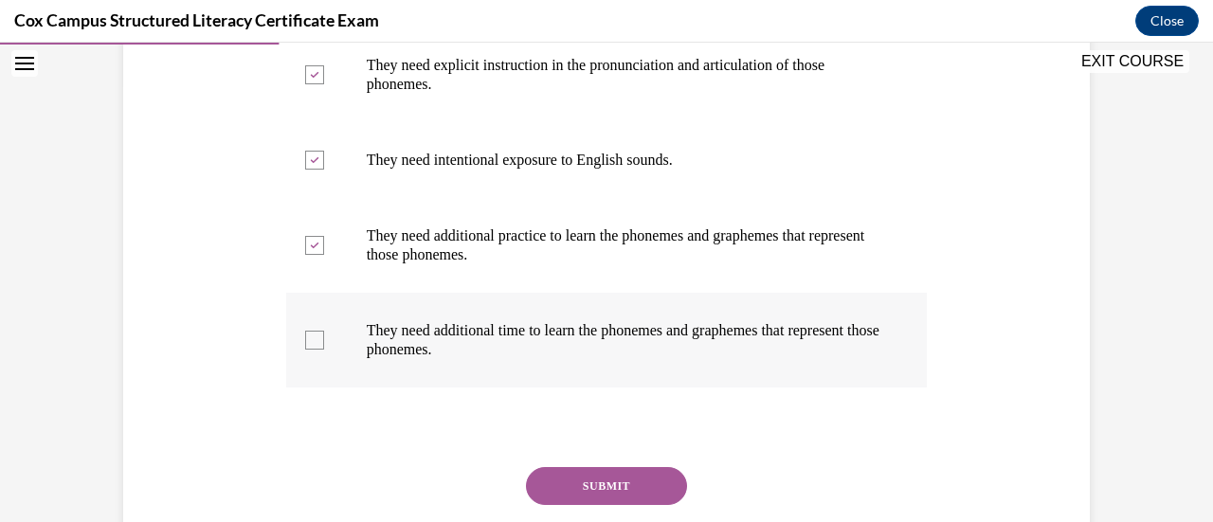
click at [313, 348] on div at bounding box center [314, 340] width 19 height 19
click at [313, 348] on input "They need additional time to learn the phonemes and graphemes that represent th…" at bounding box center [314, 340] width 19 height 19
checkbox input "true"
click at [565, 484] on button "SUBMIT" at bounding box center [606, 486] width 161 height 38
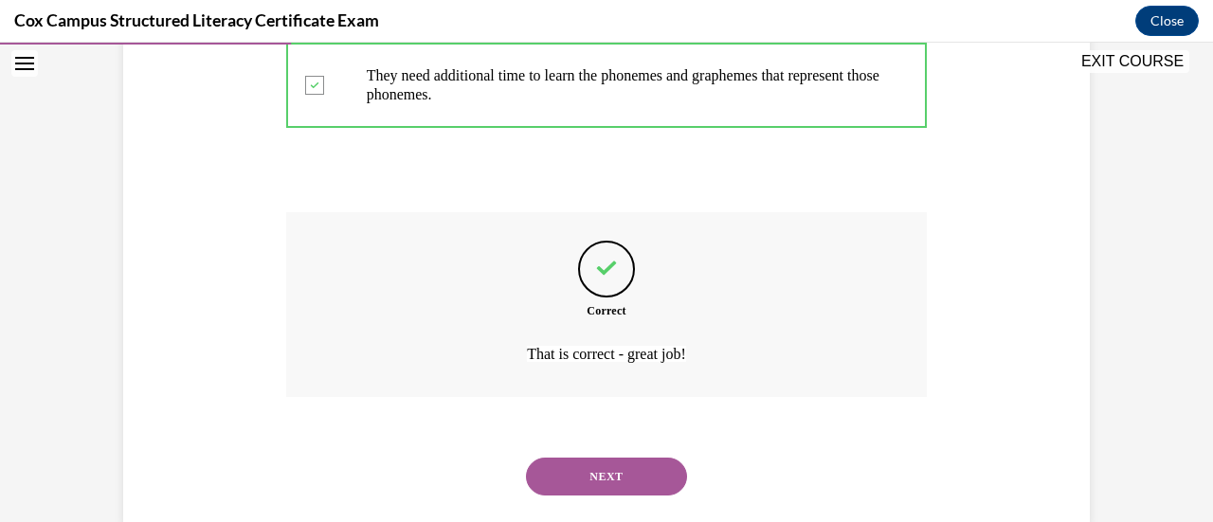
scroll to position [733, 0]
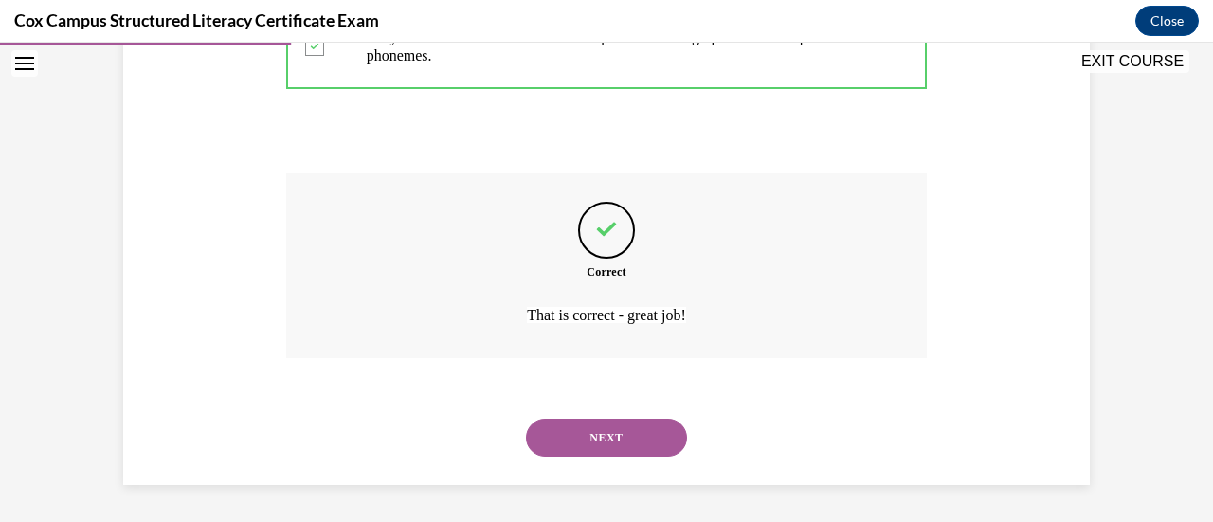
click at [616, 435] on button "NEXT" at bounding box center [606, 438] width 161 height 38
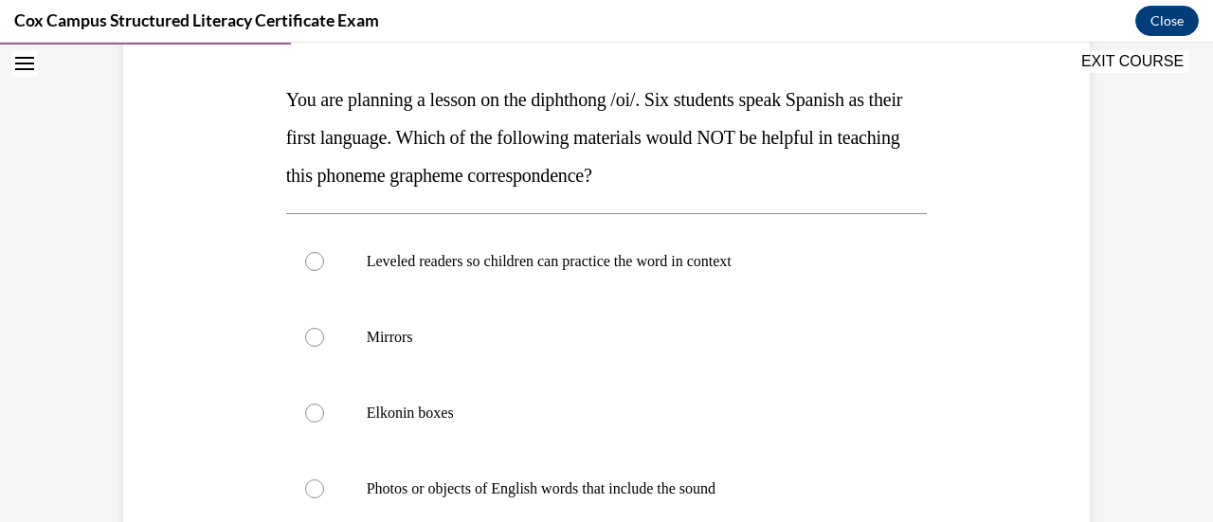
scroll to position [319, 0]
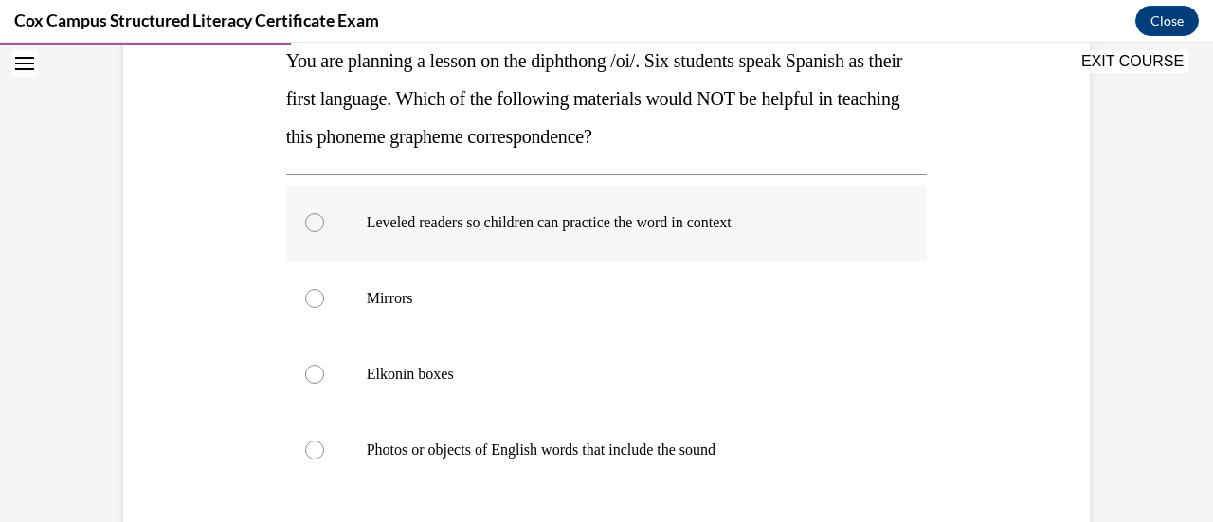
click at [317, 221] on label "Leveled readers so children can practice the word in context" at bounding box center [607, 223] width 642 height 76
click at [317, 221] on input "Leveled readers so children can practice the word in context" at bounding box center [314, 222] width 19 height 19
radio input "true"
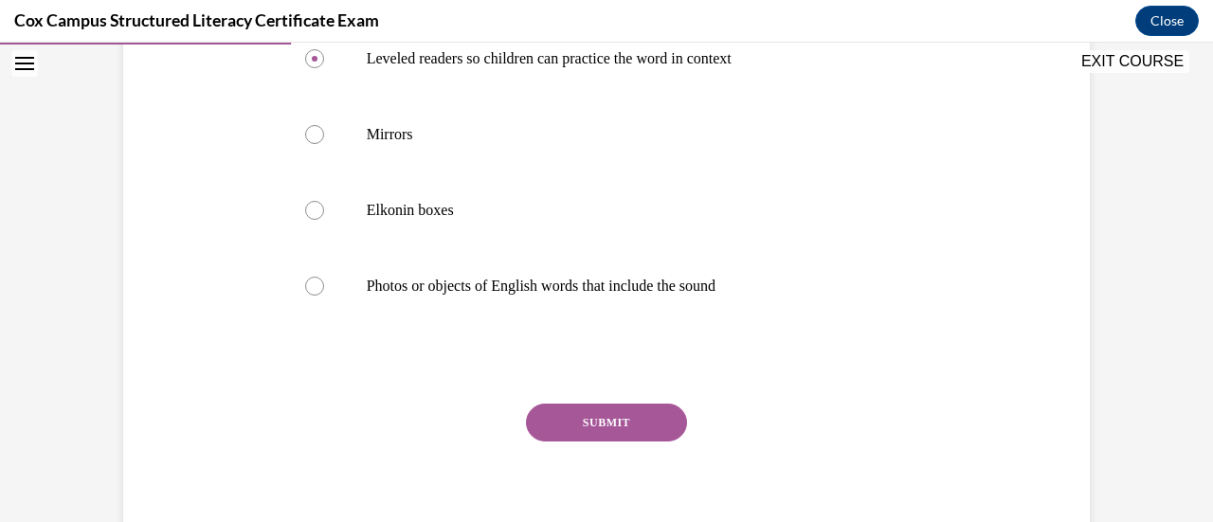
scroll to position [485, 0]
click at [587, 419] on button "SUBMIT" at bounding box center [606, 421] width 161 height 38
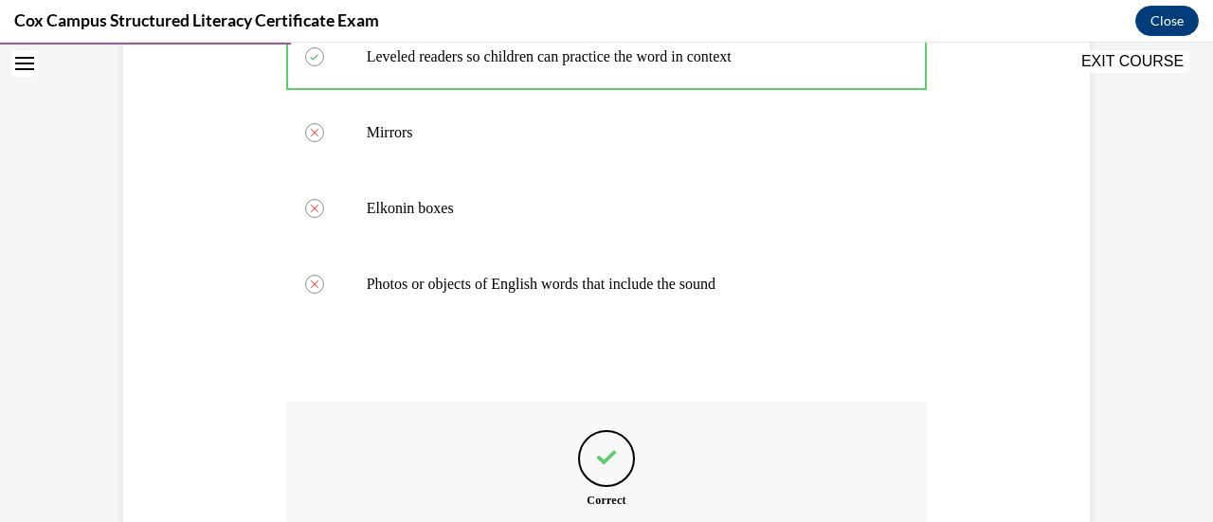
scroll to position [714, 0]
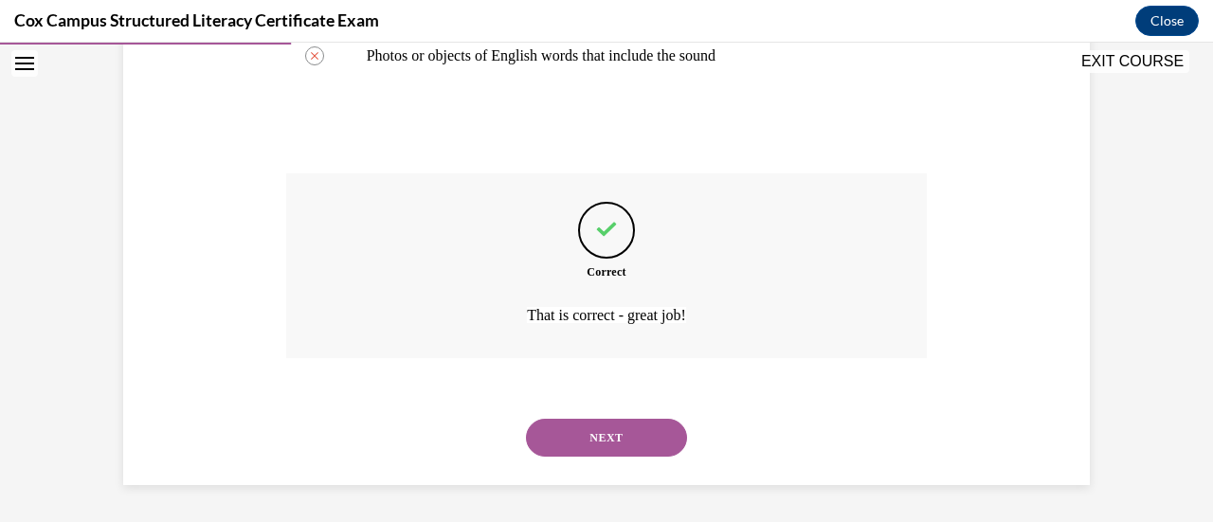
click at [595, 437] on button "NEXT" at bounding box center [606, 438] width 161 height 38
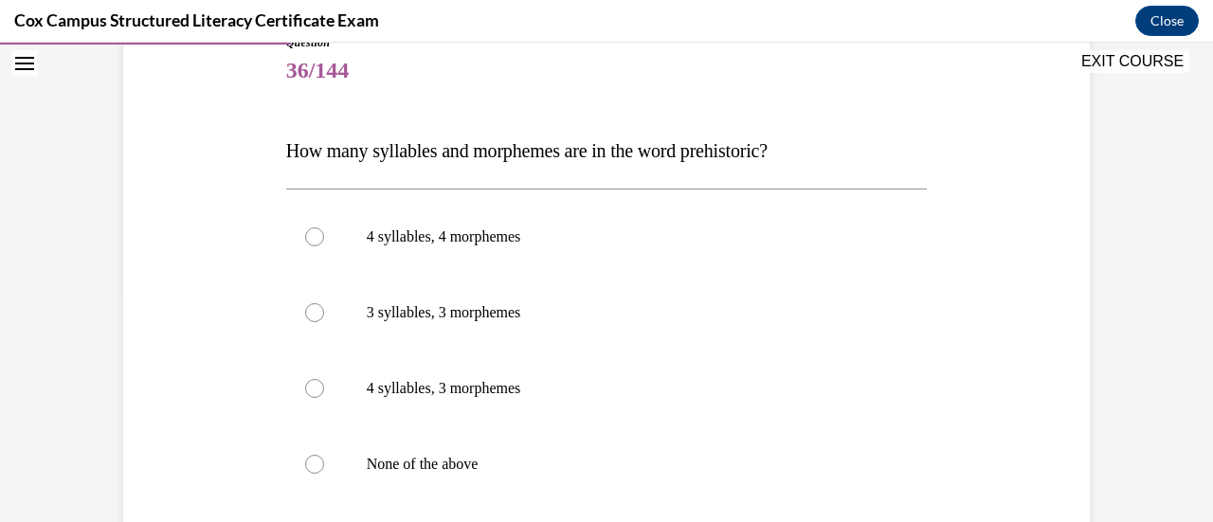
scroll to position [226, 0]
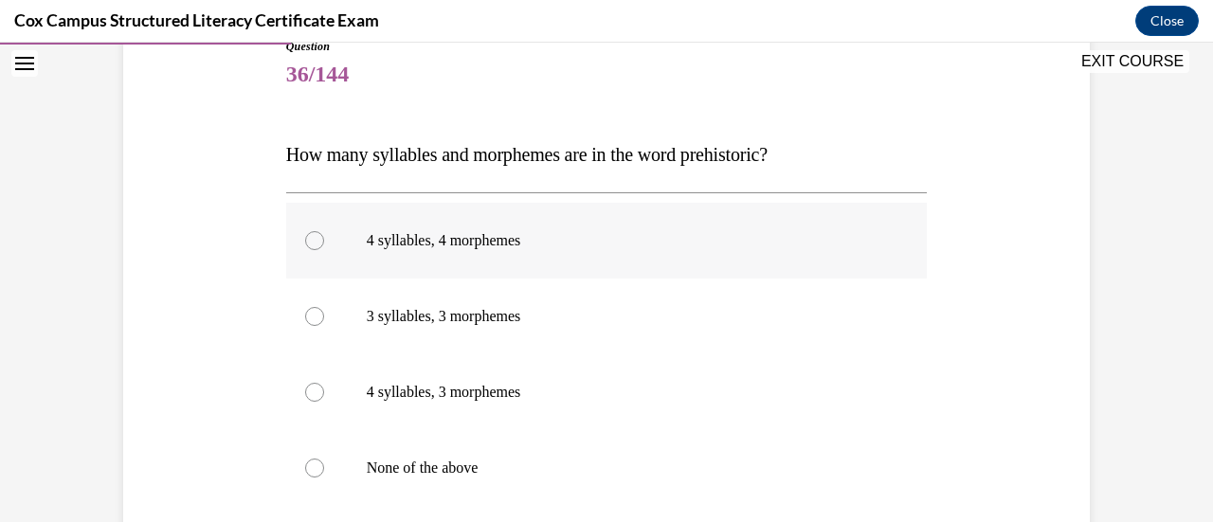
click at [305, 239] on div at bounding box center [314, 240] width 19 height 19
click at [305, 239] on input "4 syllables, 4 morphemes" at bounding box center [314, 240] width 19 height 19
radio input "true"
click at [307, 467] on div at bounding box center [314, 468] width 19 height 19
click at [307, 467] on input "None of the above" at bounding box center [314, 468] width 19 height 19
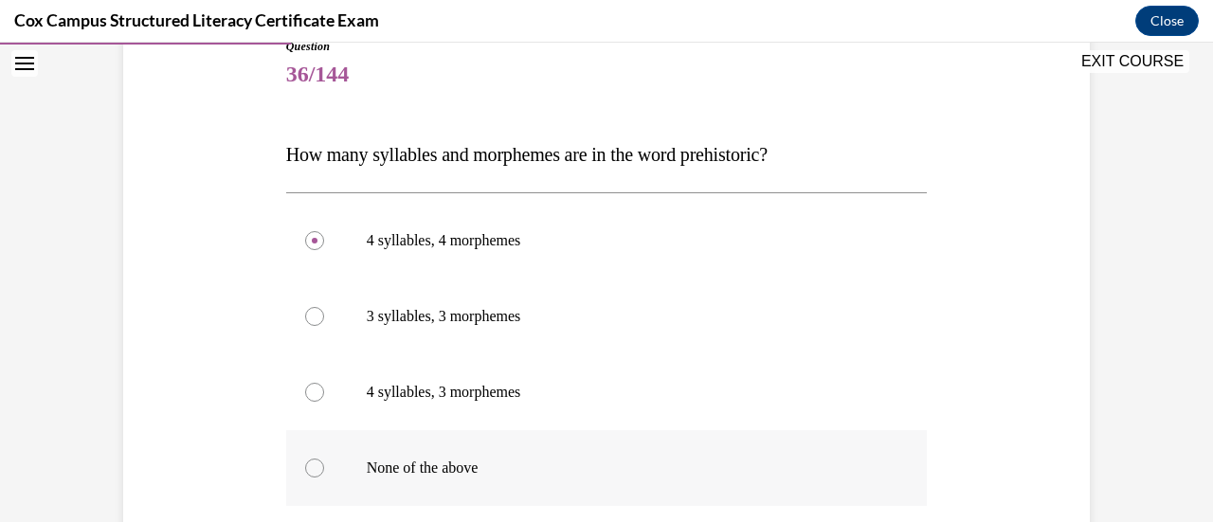
radio input "true"
click at [307, 243] on div at bounding box center [314, 240] width 19 height 19
click at [307, 243] on input "4 syllables, 4 morphemes" at bounding box center [314, 240] width 19 height 19
radio input "true"
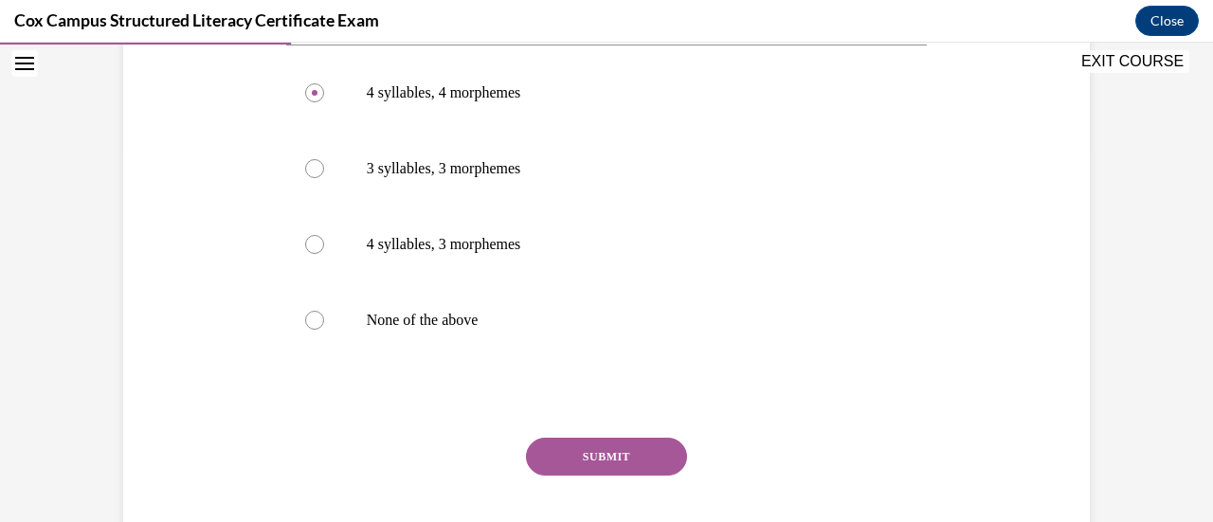
scroll to position [375, 0]
click at [593, 459] on button "SUBMIT" at bounding box center [606, 455] width 161 height 38
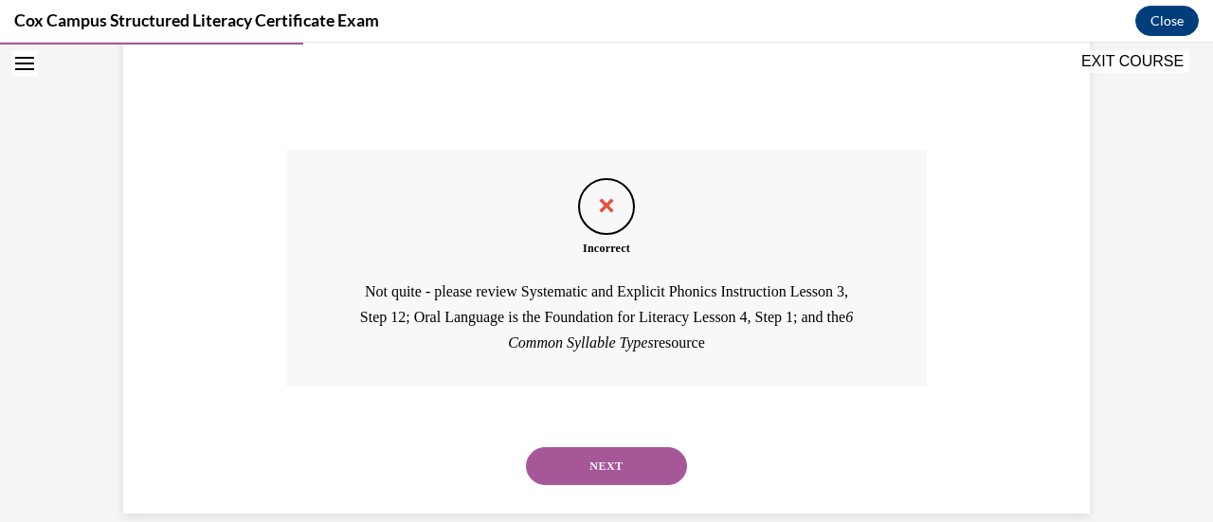
scroll to position [689, 0]
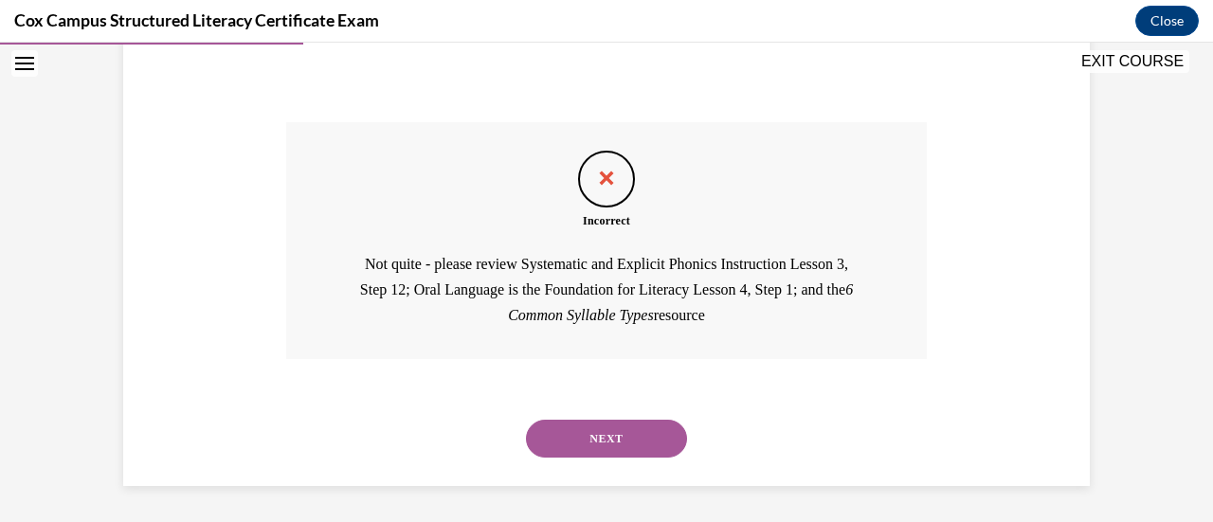
click at [609, 440] on button "NEXT" at bounding box center [606, 439] width 161 height 38
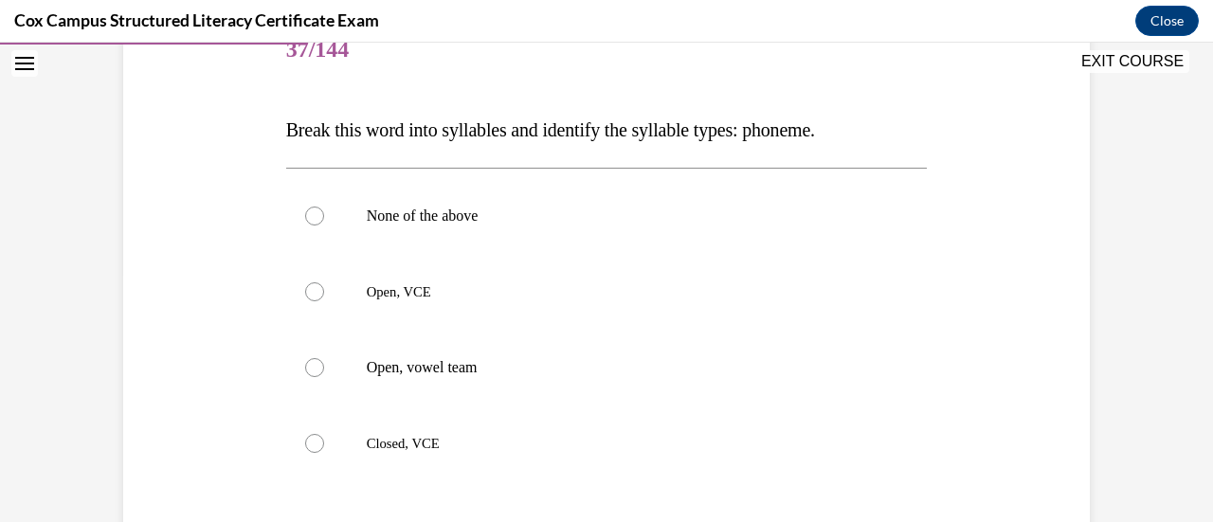
scroll to position [251, 0]
click at [315, 294] on div at bounding box center [314, 290] width 19 height 19
click at [315, 294] on input "Open, VCE" at bounding box center [314, 290] width 19 height 19
radio input "true"
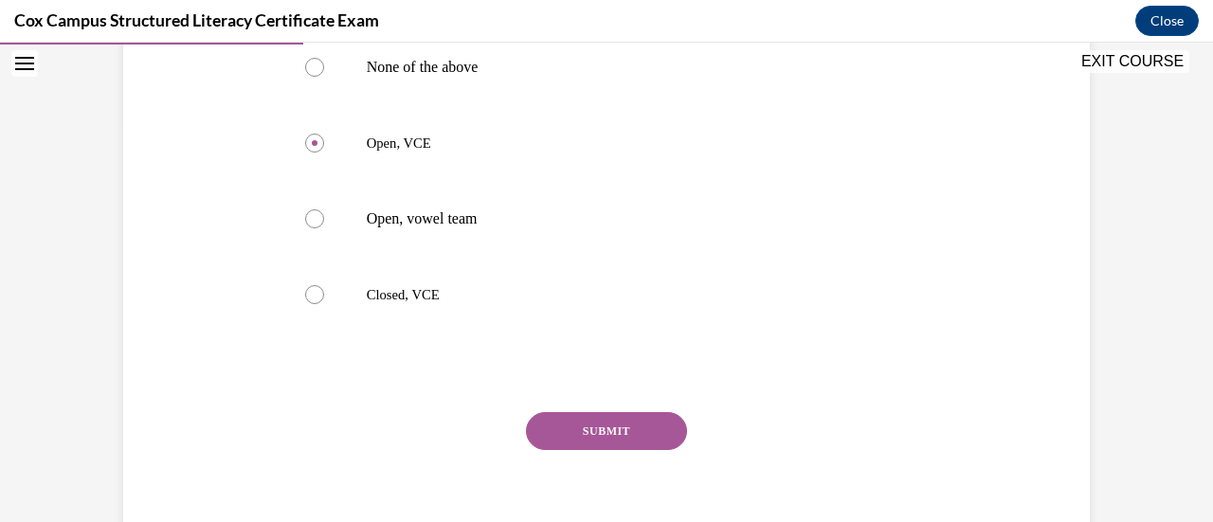
click at [633, 448] on button "SUBMIT" at bounding box center [606, 431] width 161 height 38
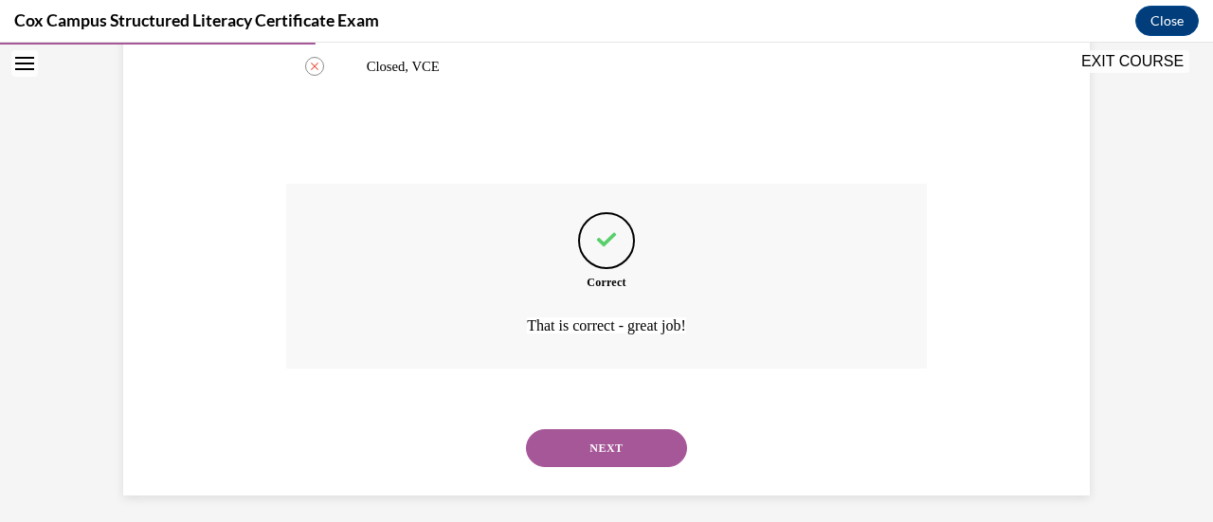
scroll to position [638, 0]
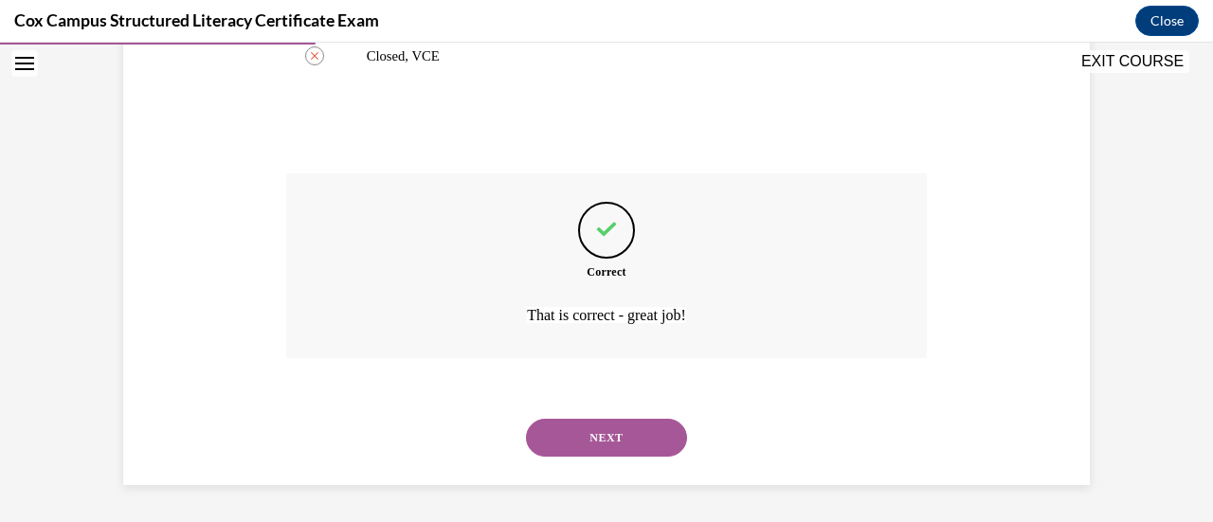
click at [624, 449] on button "NEXT" at bounding box center [606, 438] width 161 height 38
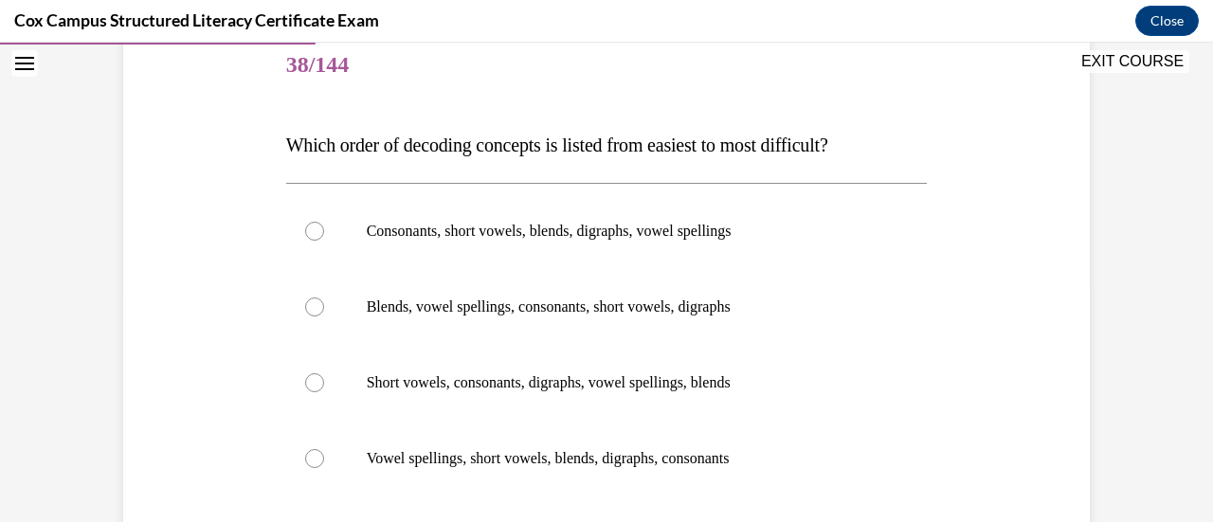
scroll to position [233, 0]
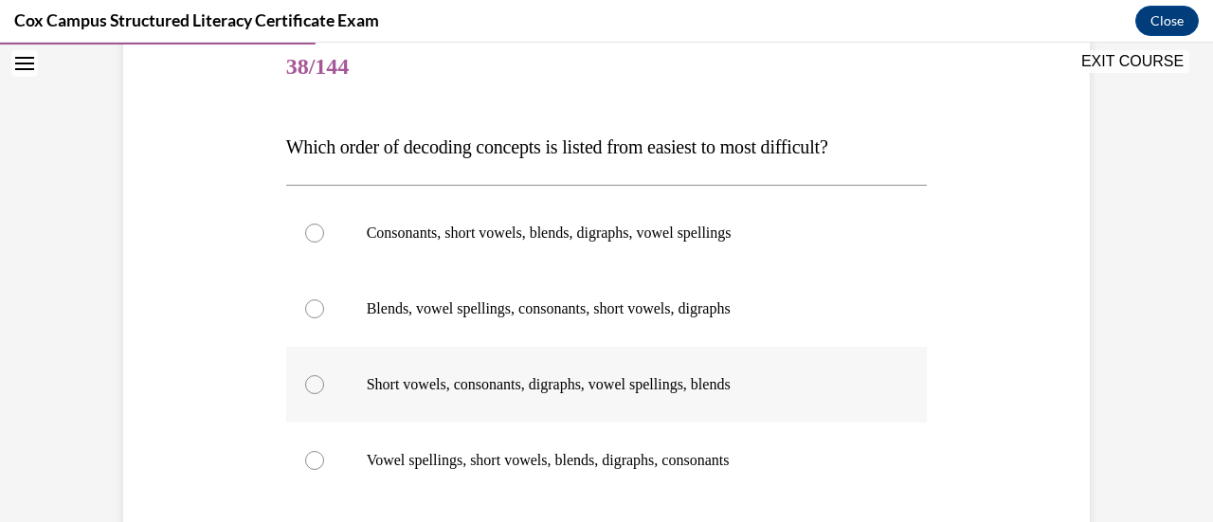
click at [305, 380] on div at bounding box center [314, 384] width 19 height 19
click at [305, 380] on input "Short vowels, consonants, digraphs, vowel spellings, blends" at bounding box center [314, 384] width 19 height 19
radio input "true"
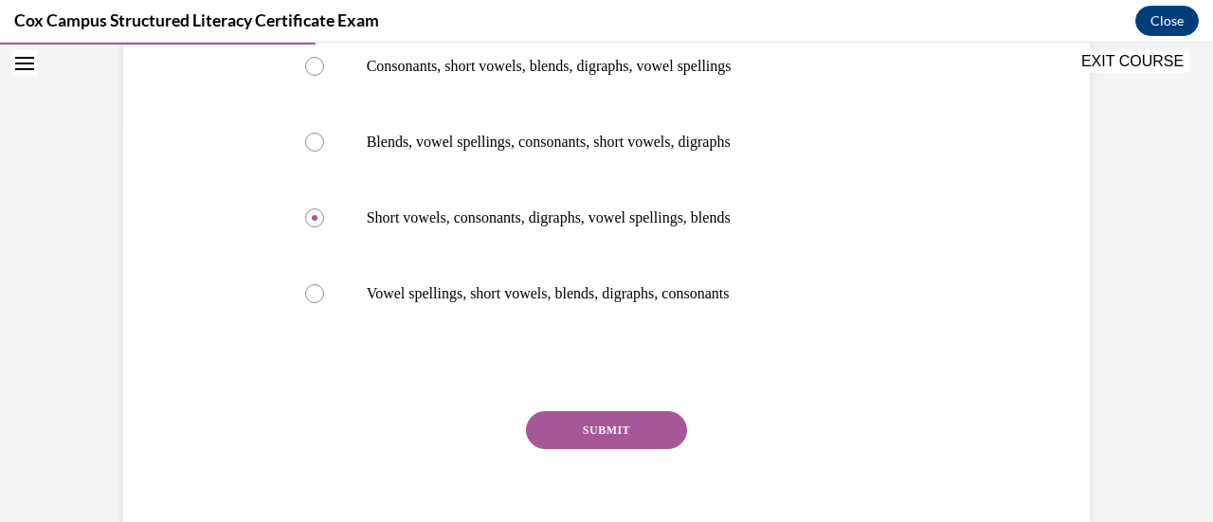
scroll to position [404, 0]
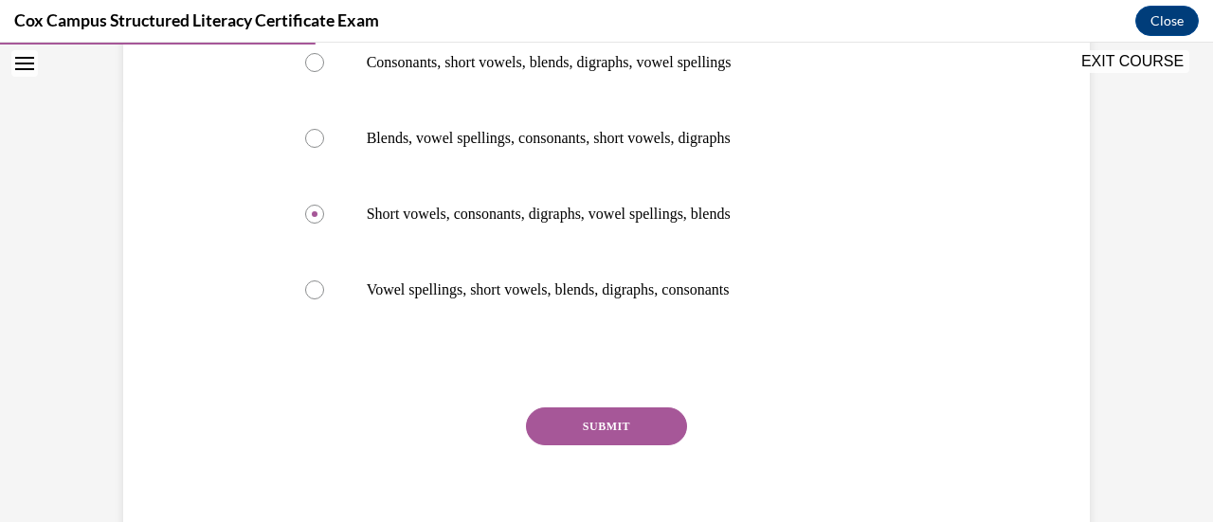
click at [578, 418] on button "SUBMIT" at bounding box center [606, 427] width 161 height 38
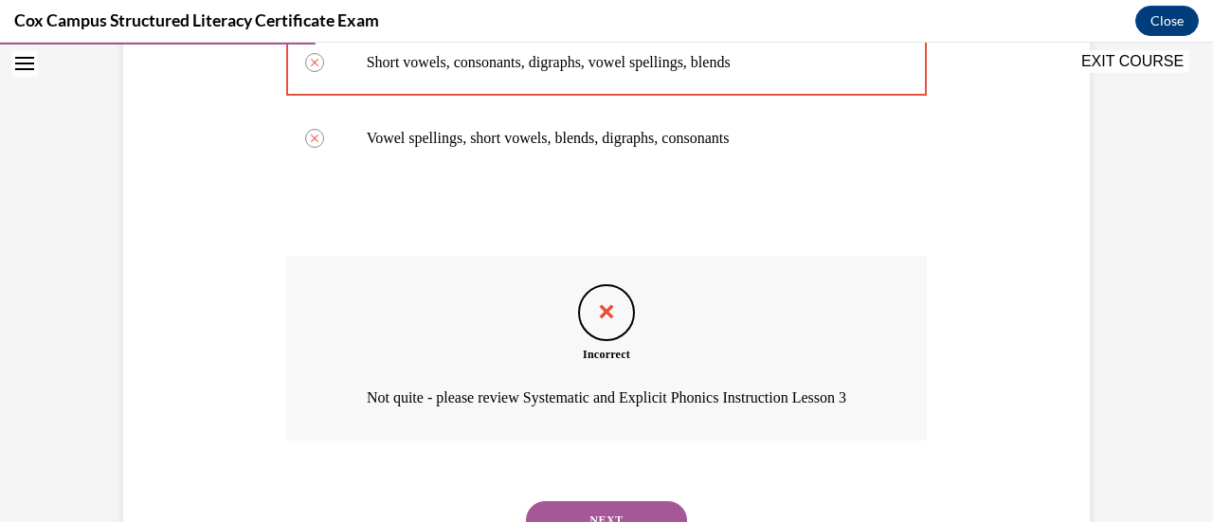
scroll to position [663, 0]
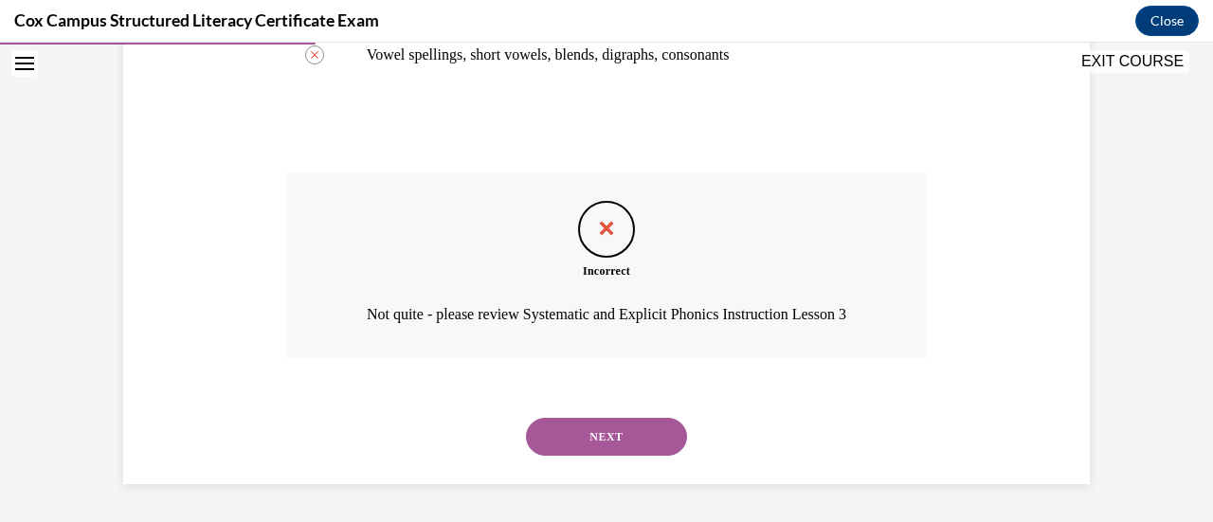
click at [627, 429] on button "NEXT" at bounding box center [606, 437] width 161 height 38
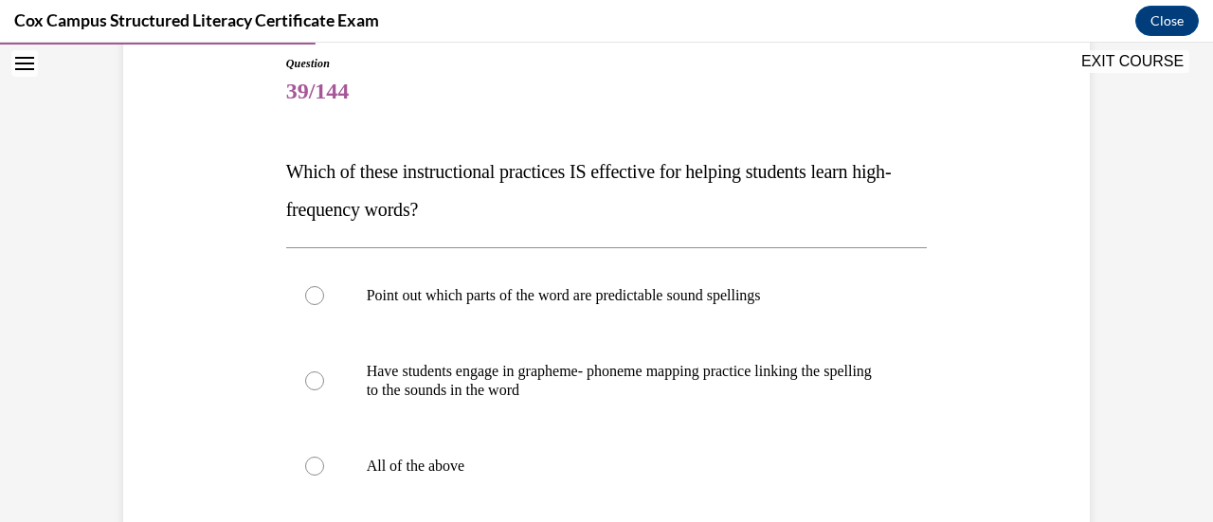
scroll to position [220, 0]
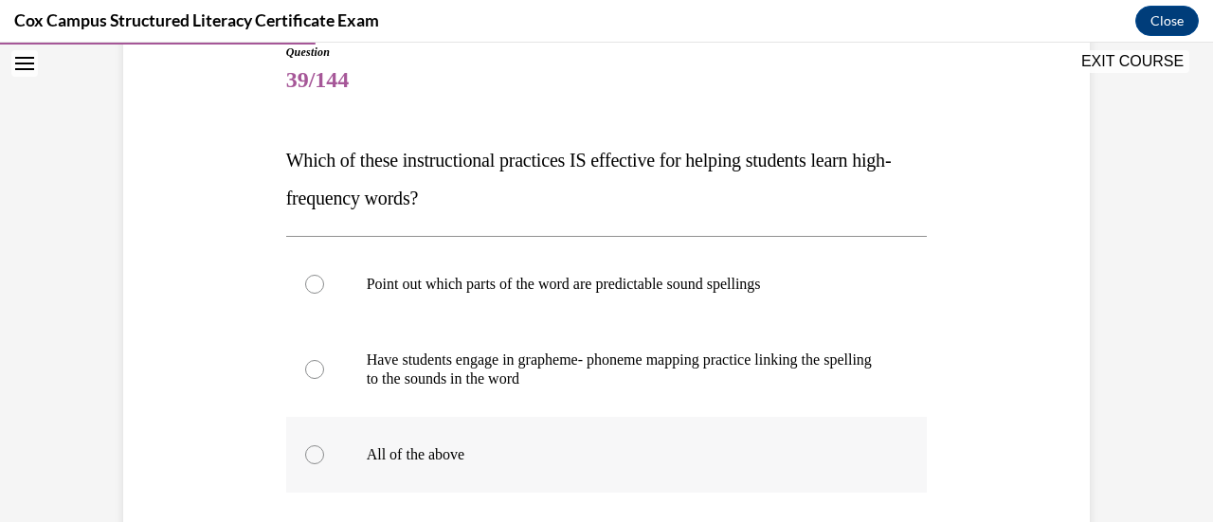
click at [305, 456] on div at bounding box center [314, 454] width 19 height 19
click at [305, 456] on input "All of the above" at bounding box center [314, 454] width 19 height 19
radio input "true"
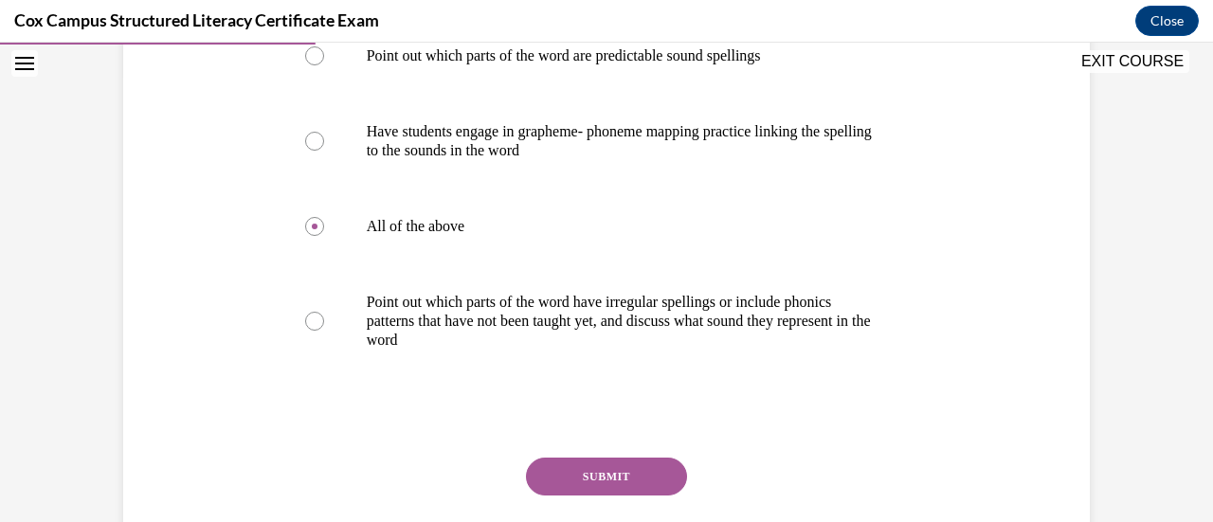
scroll to position [459, 0]
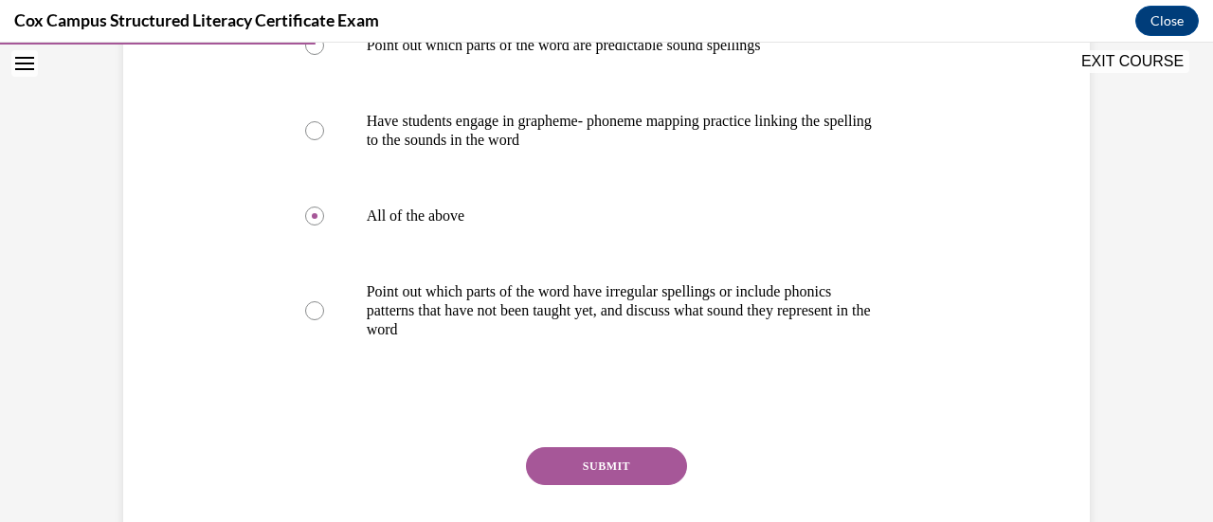
click at [614, 479] on button "SUBMIT" at bounding box center [606, 466] width 161 height 38
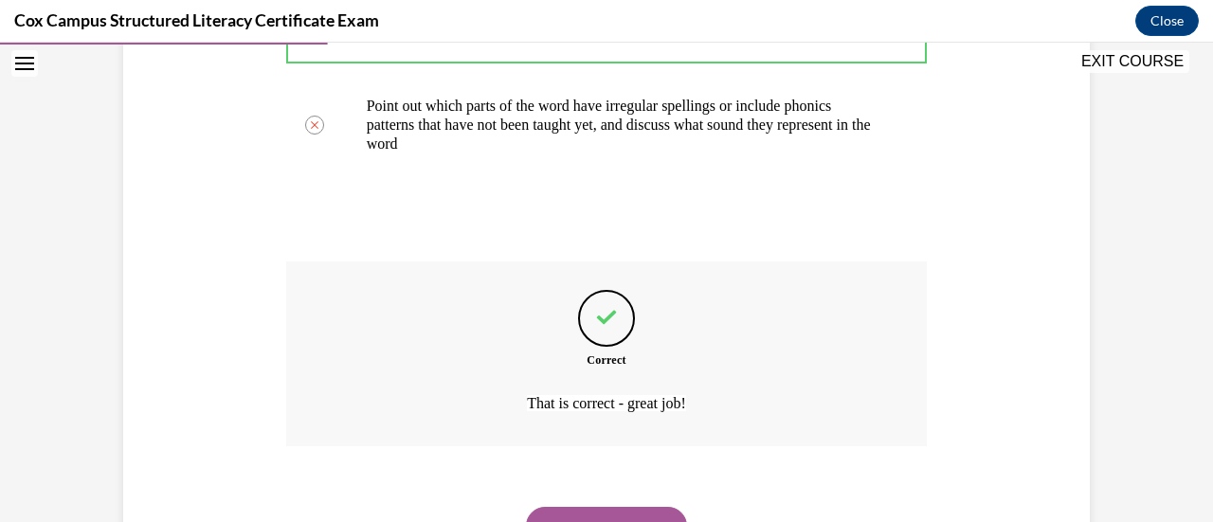
scroll to position [733, 0]
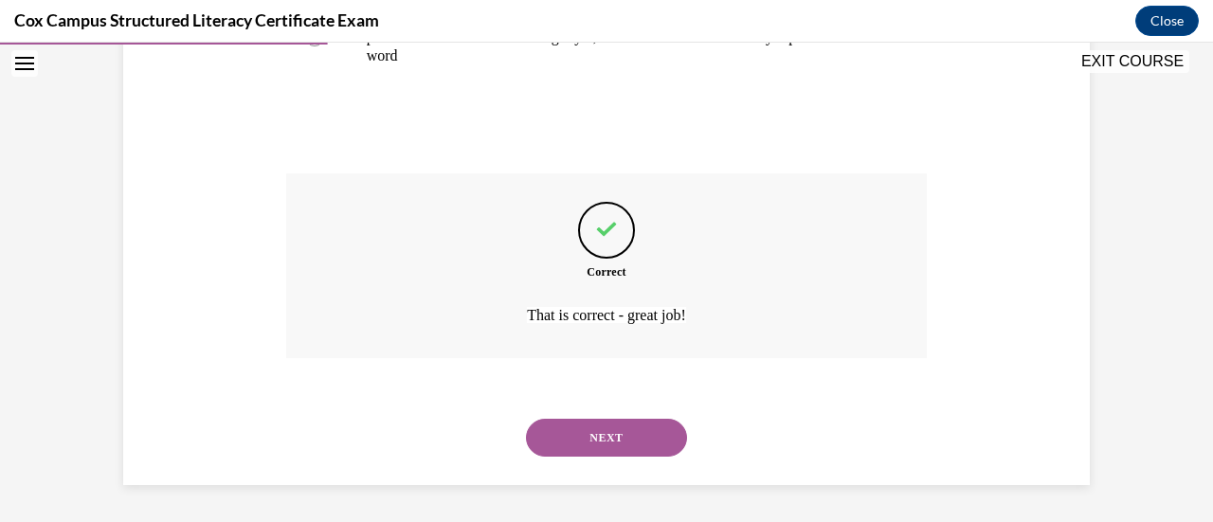
click at [607, 420] on button "NEXT" at bounding box center [606, 438] width 161 height 38
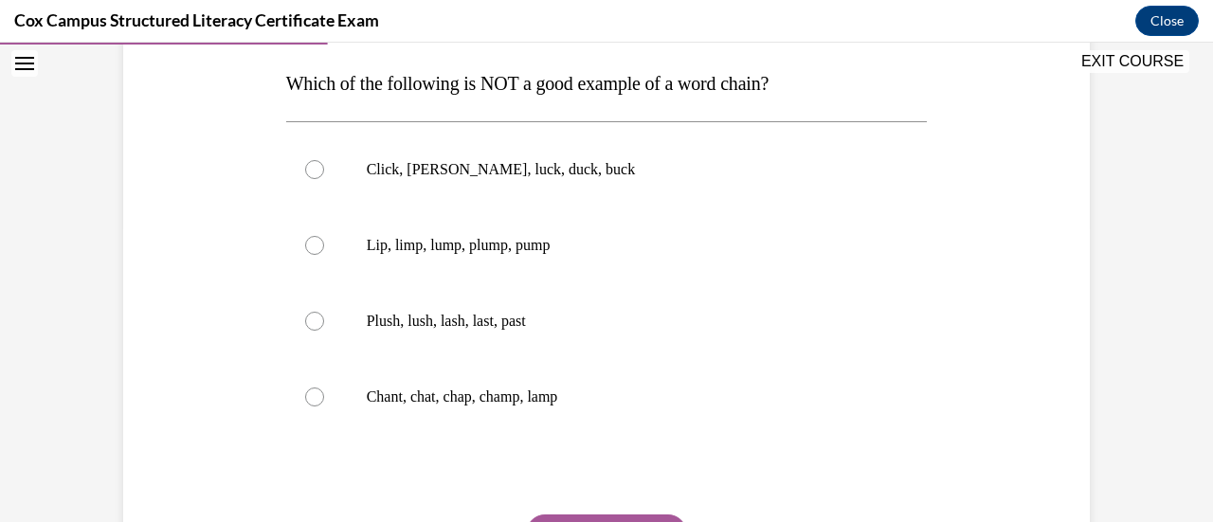
scroll to position [318, 0]
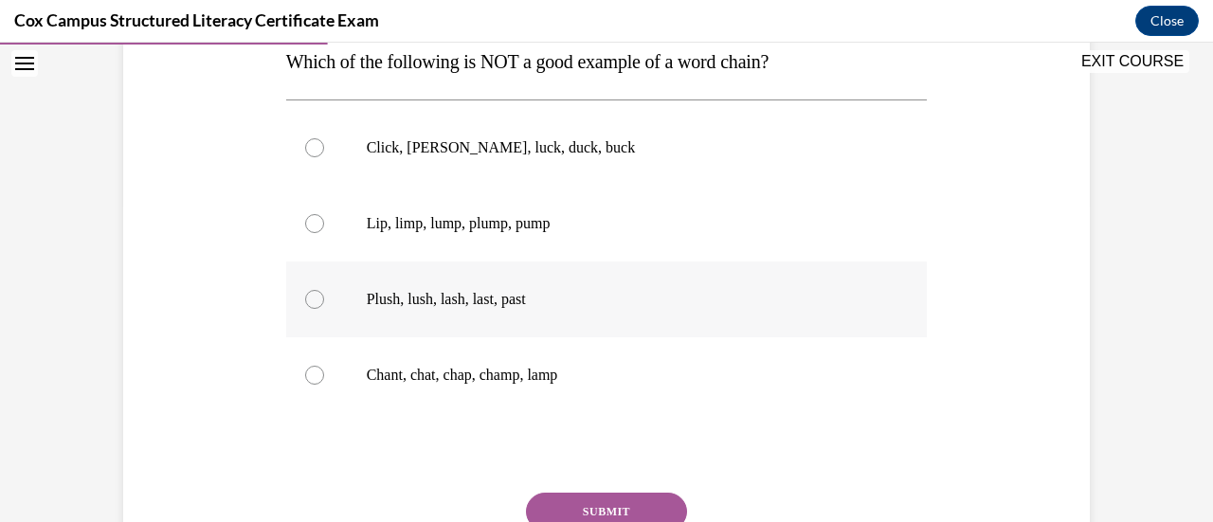
click at [313, 302] on div at bounding box center [314, 299] width 19 height 19
click at [313, 302] on input "Plush, lush, lash, last, past" at bounding box center [314, 299] width 19 height 19
radio input "true"
click at [562, 499] on button "SUBMIT" at bounding box center [606, 512] width 161 height 38
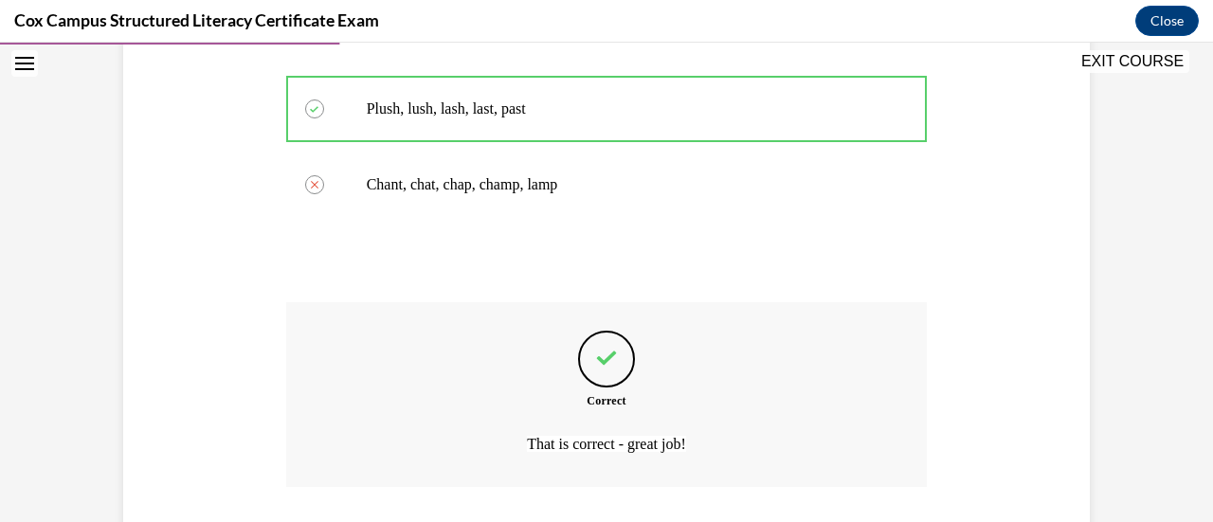
scroll to position [638, 0]
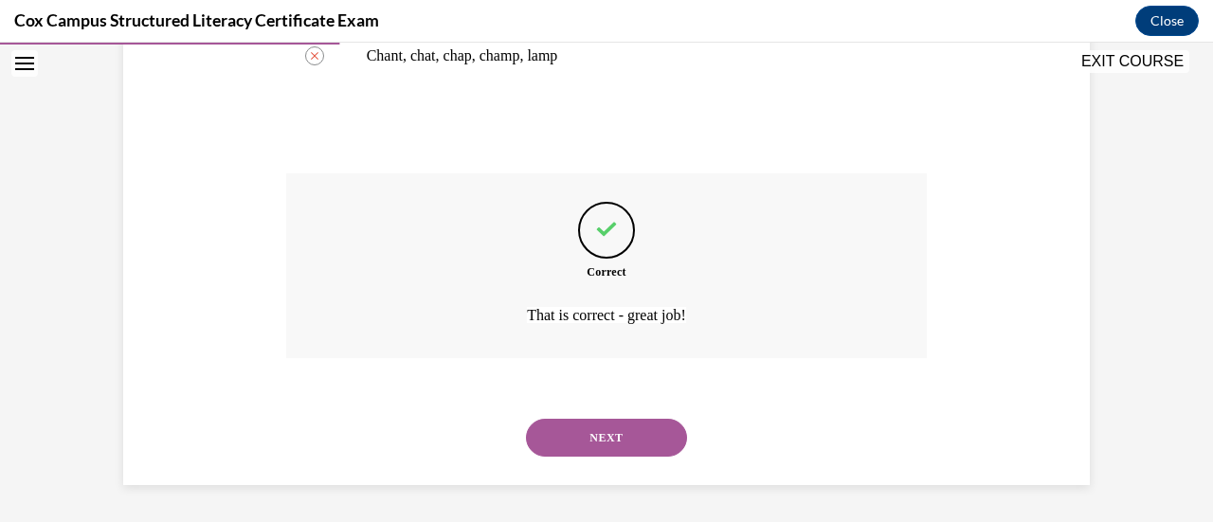
click at [605, 444] on button "NEXT" at bounding box center [606, 438] width 161 height 38
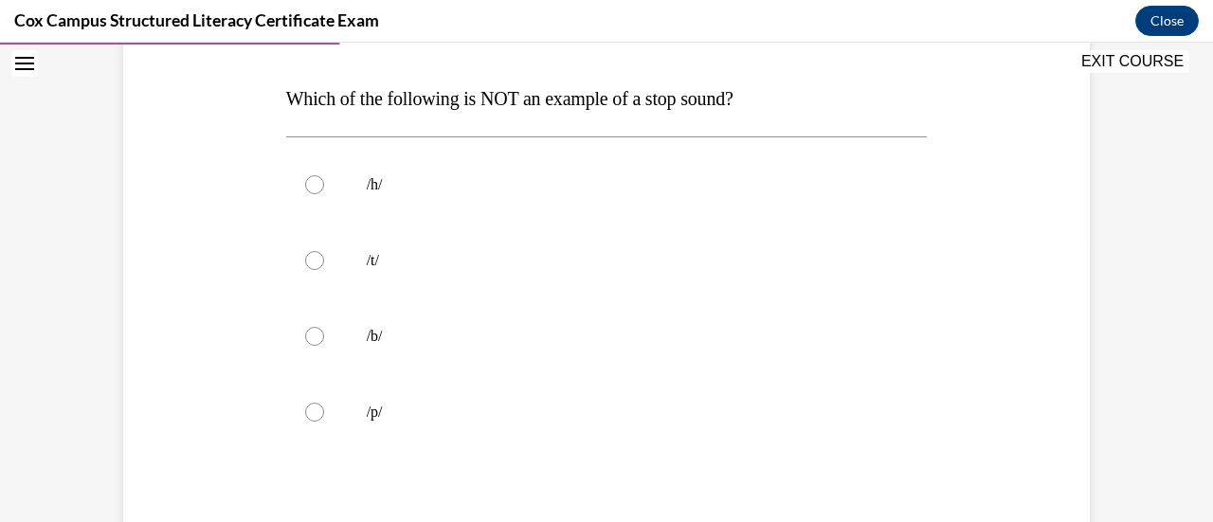
scroll to position [286, 0]
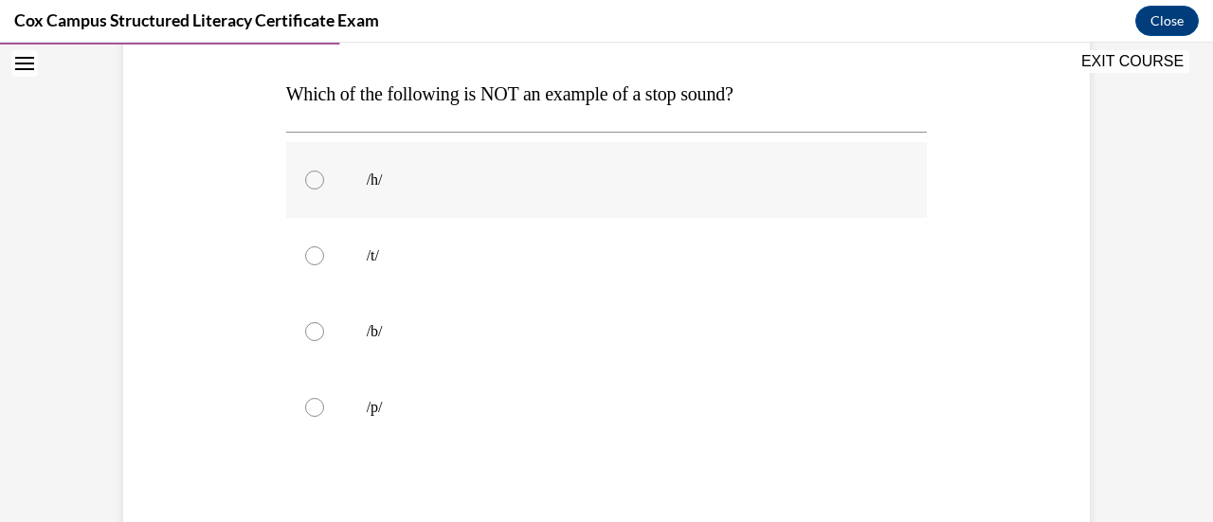
click at [309, 180] on div at bounding box center [314, 180] width 19 height 19
click at [309, 180] on input "/h/" at bounding box center [314, 180] width 19 height 19
radio input "true"
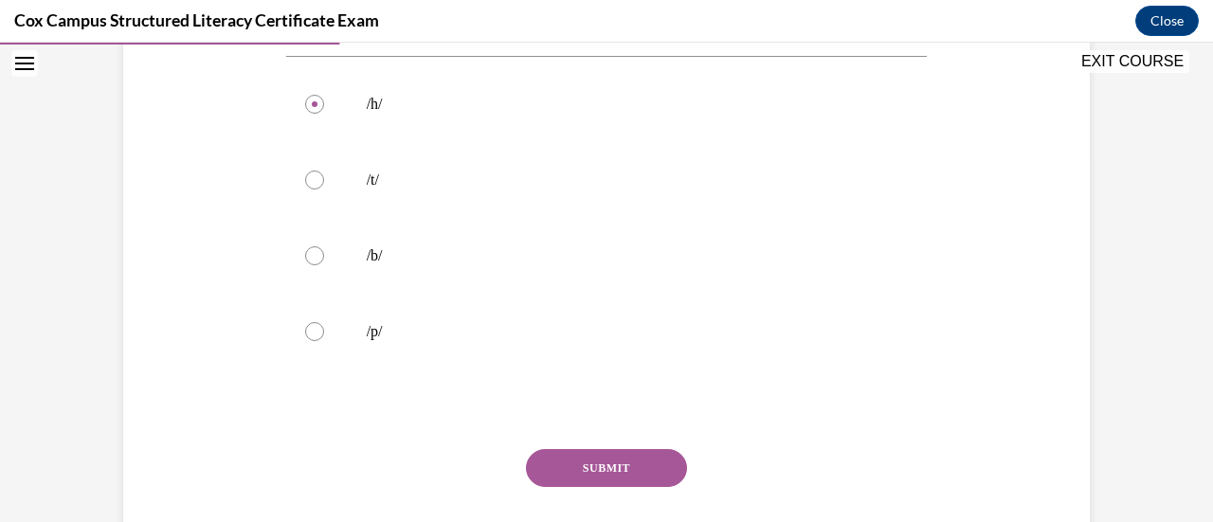
scroll to position [367, 0]
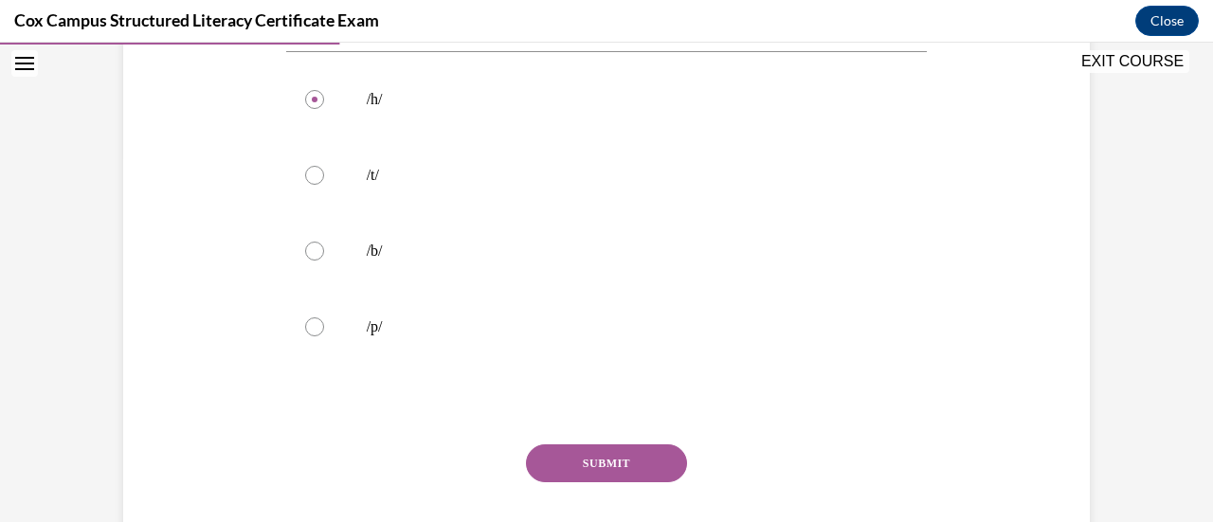
click at [611, 450] on button "SUBMIT" at bounding box center [606, 463] width 161 height 38
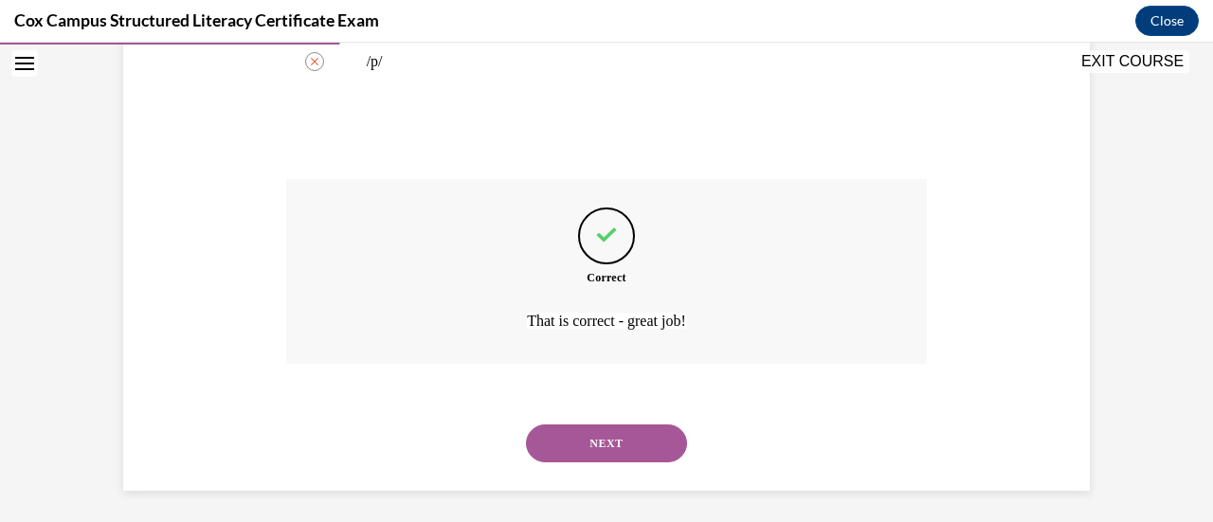
scroll to position [638, 0]
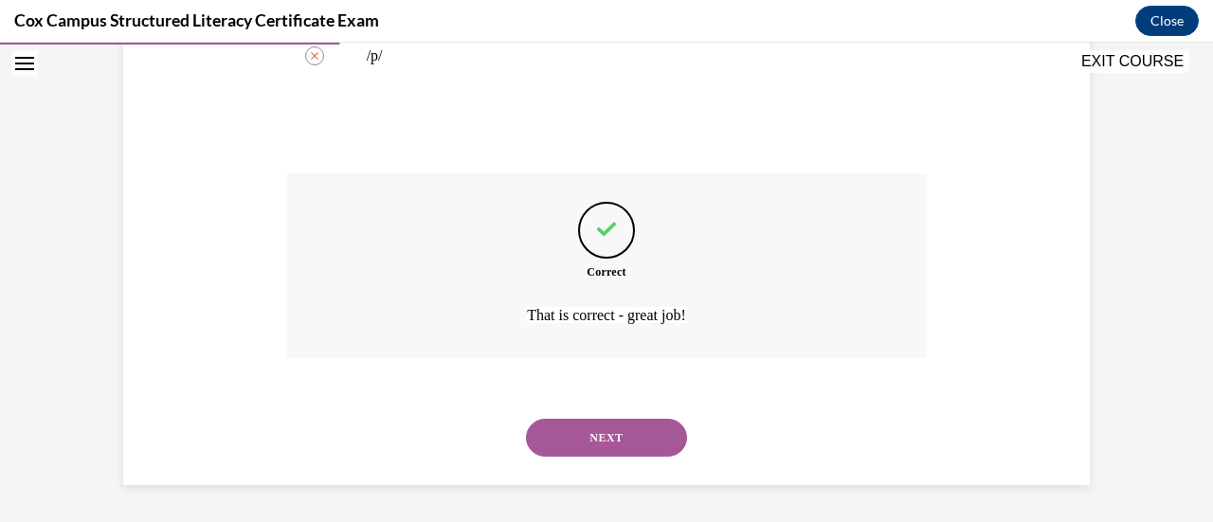
click at [629, 444] on button "NEXT" at bounding box center [606, 438] width 161 height 38
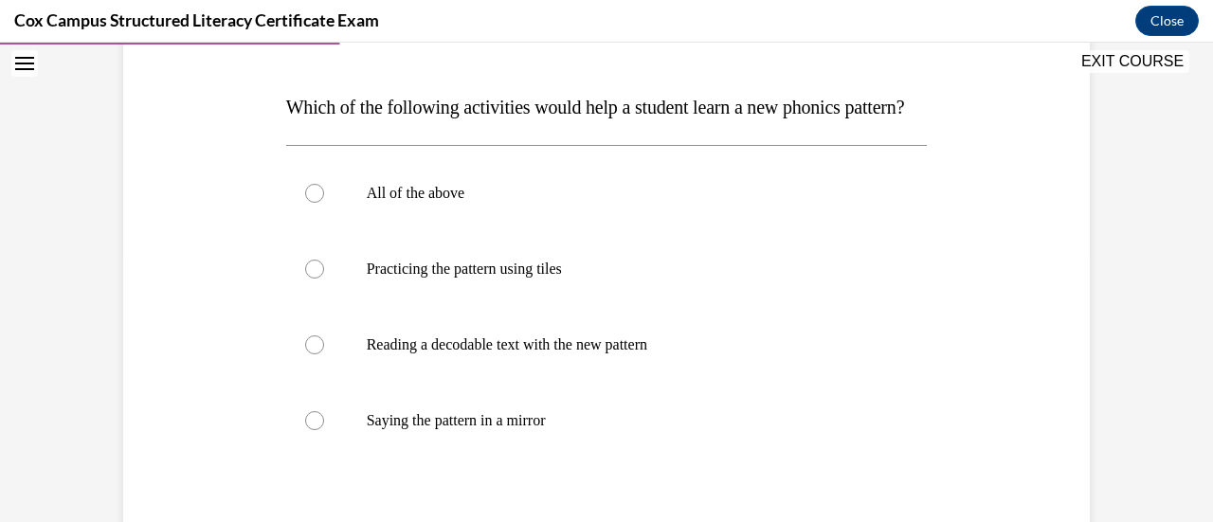
scroll to position [275, 0]
click at [305, 201] on div at bounding box center [314, 191] width 19 height 19
click at [305, 201] on input "All of the above" at bounding box center [314, 191] width 19 height 19
radio input "true"
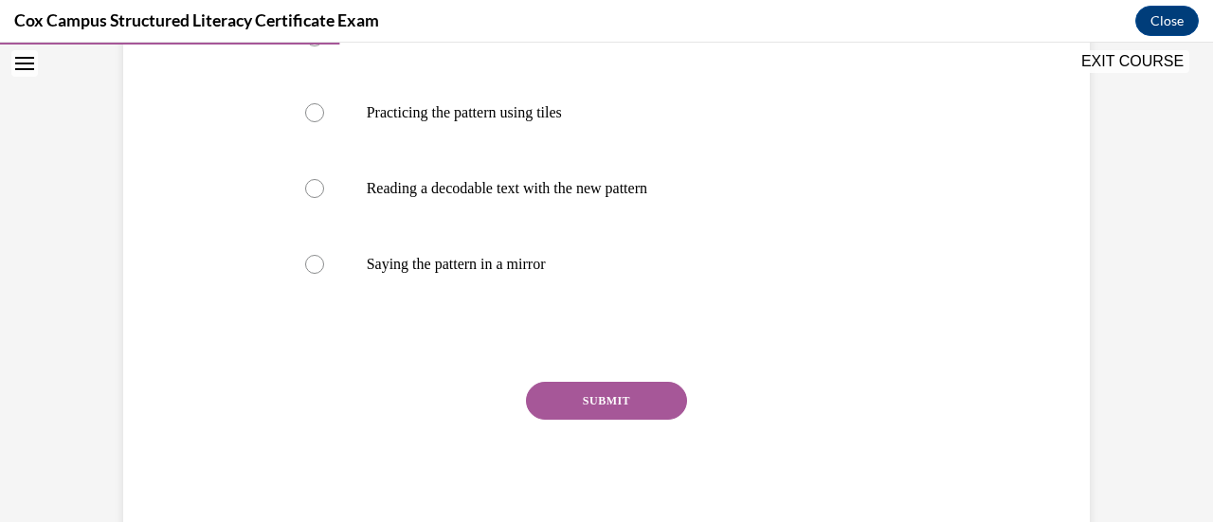
scroll to position [462, 0]
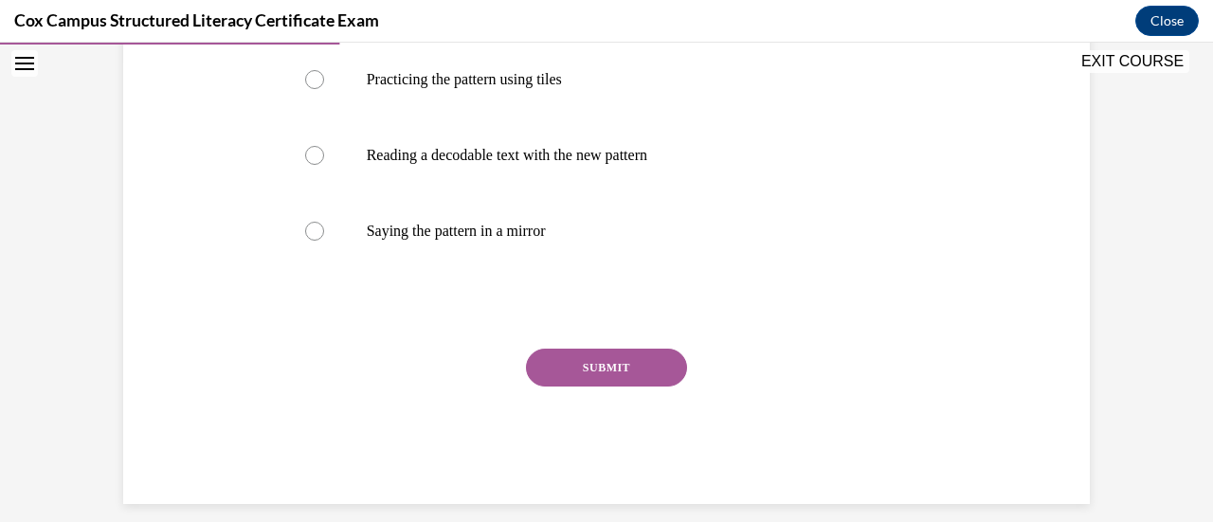
click at [625, 387] on button "SUBMIT" at bounding box center [606, 368] width 161 height 38
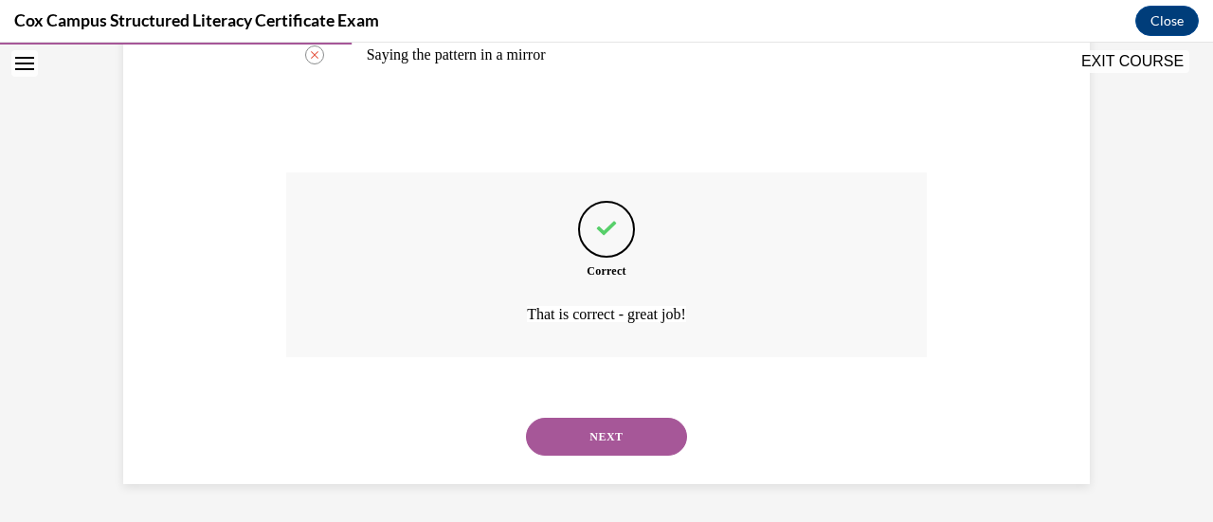
scroll to position [676, 0]
click at [601, 433] on button "NEXT" at bounding box center [606, 437] width 161 height 38
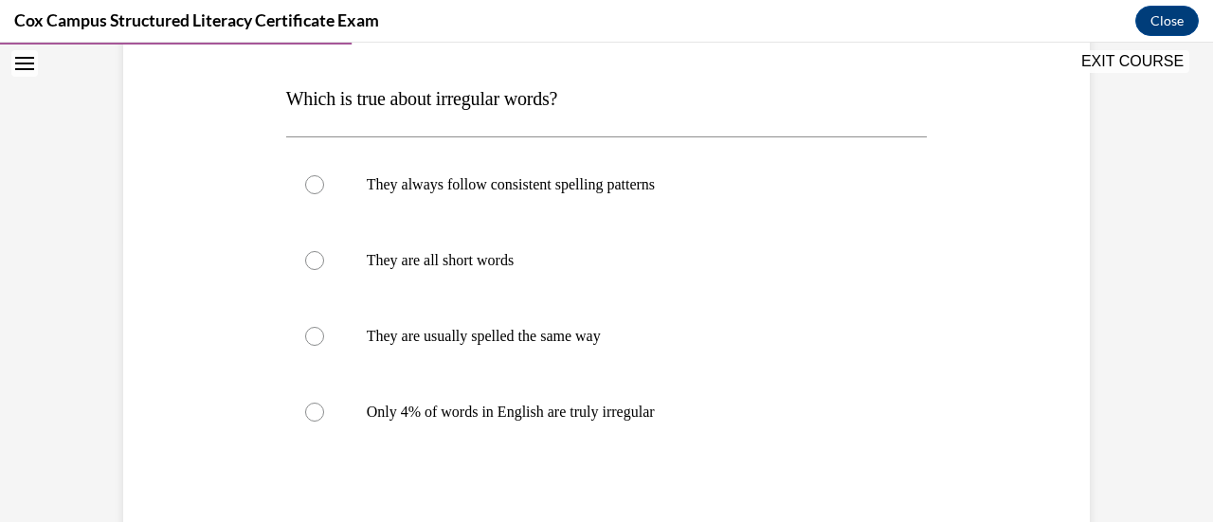
scroll to position [263, 0]
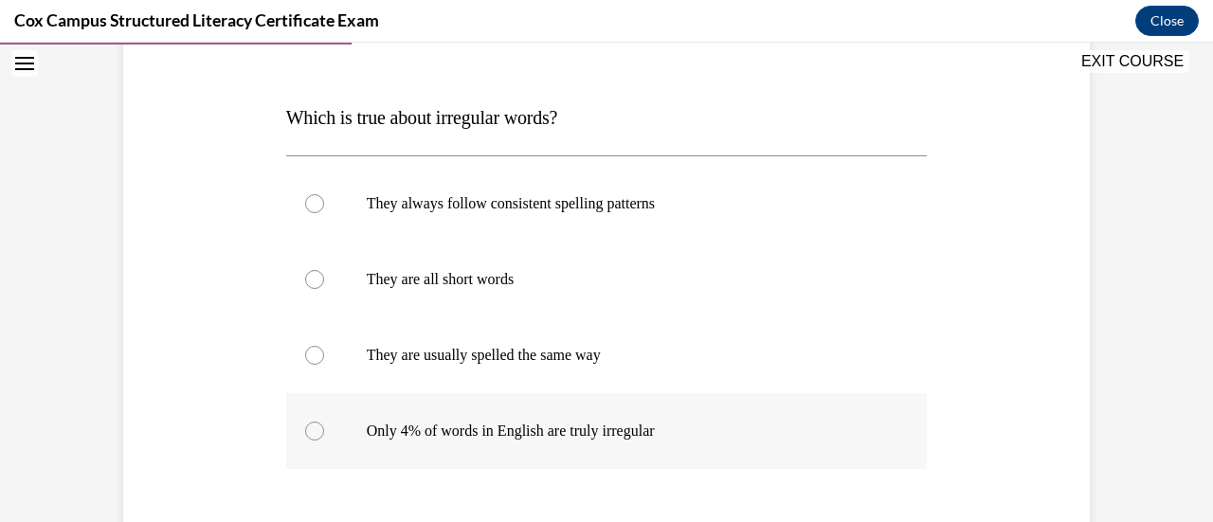
click at [305, 428] on div at bounding box center [314, 431] width 19 height 19
click at [305, 428] on input "Only 4% of words in English are truly irregular" at bounding box center [314, 431] width 19 height 19
radio input "true"
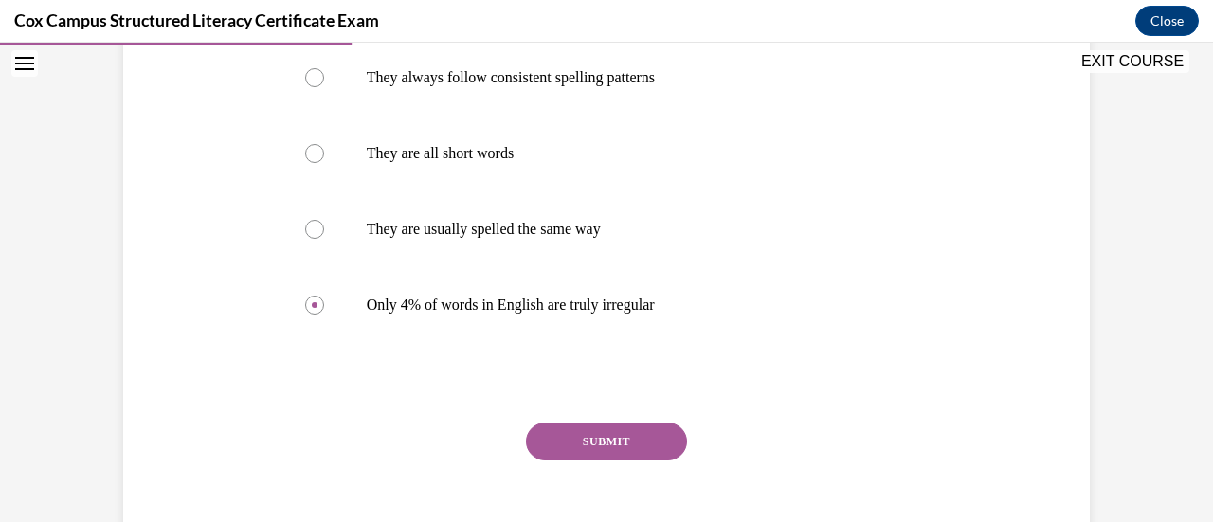
scroll to position [388, 0]
click at [589, 429] on button "SUBMIT" at bounding box center [606, 443] width 161 height 38
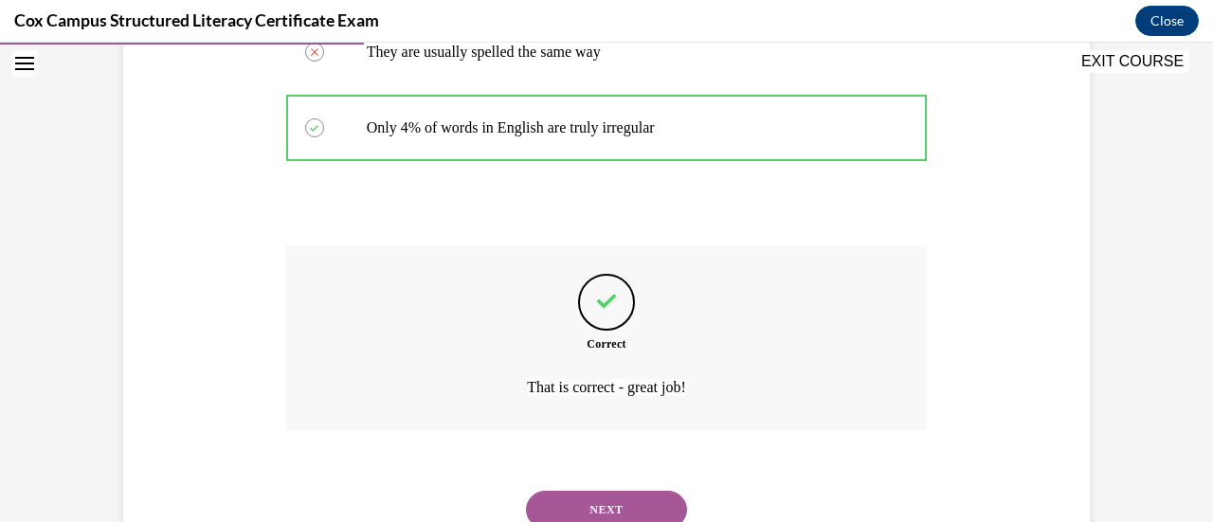
scroll to position [638, 0]
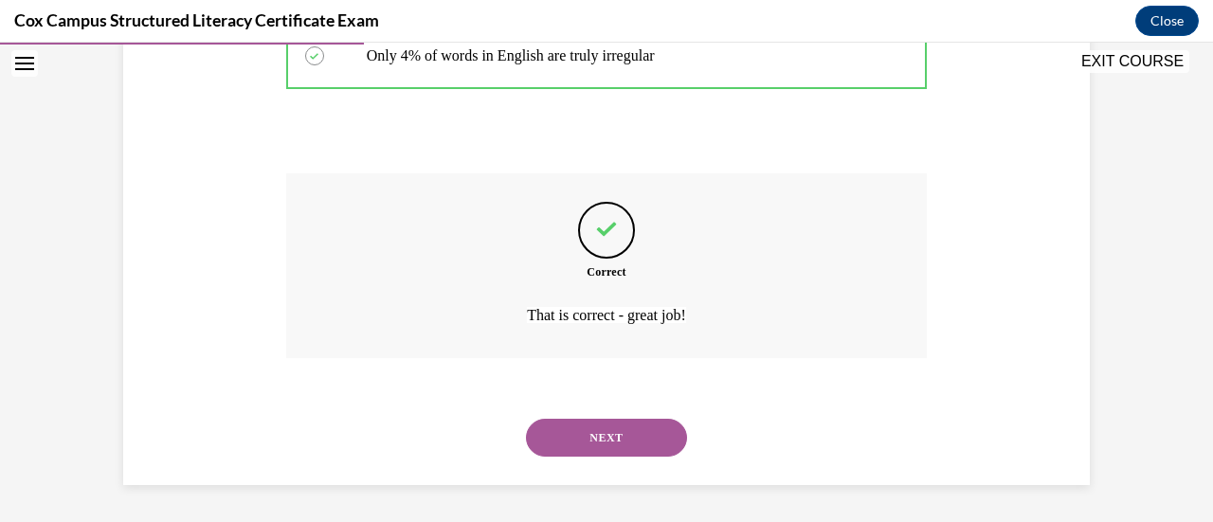
click at [636, 439] on button "NEXT" at bounding box center [606, 438] width 161 height 38
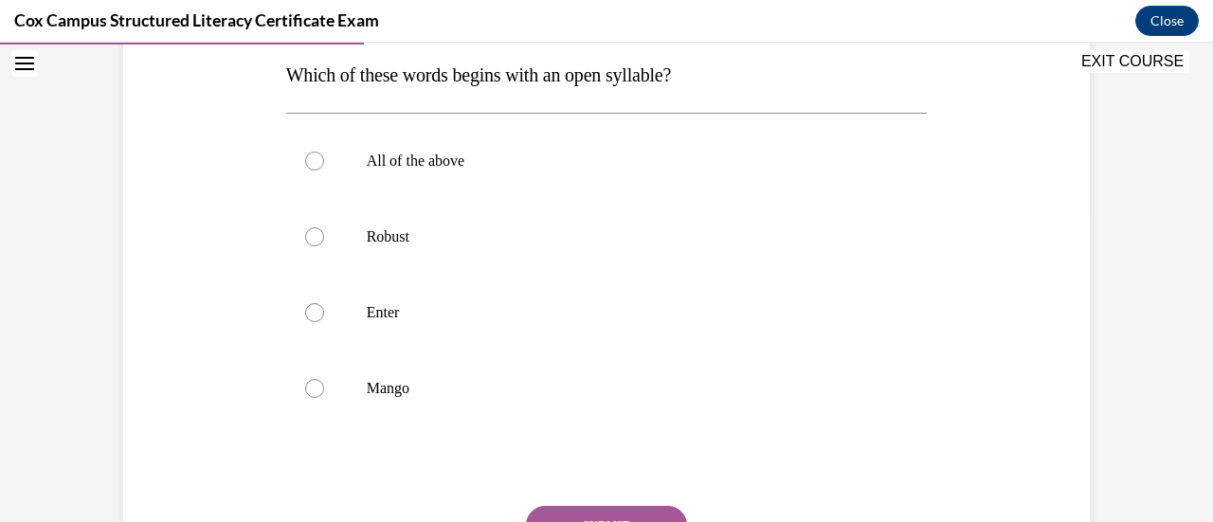
scroll to position [309, 0]
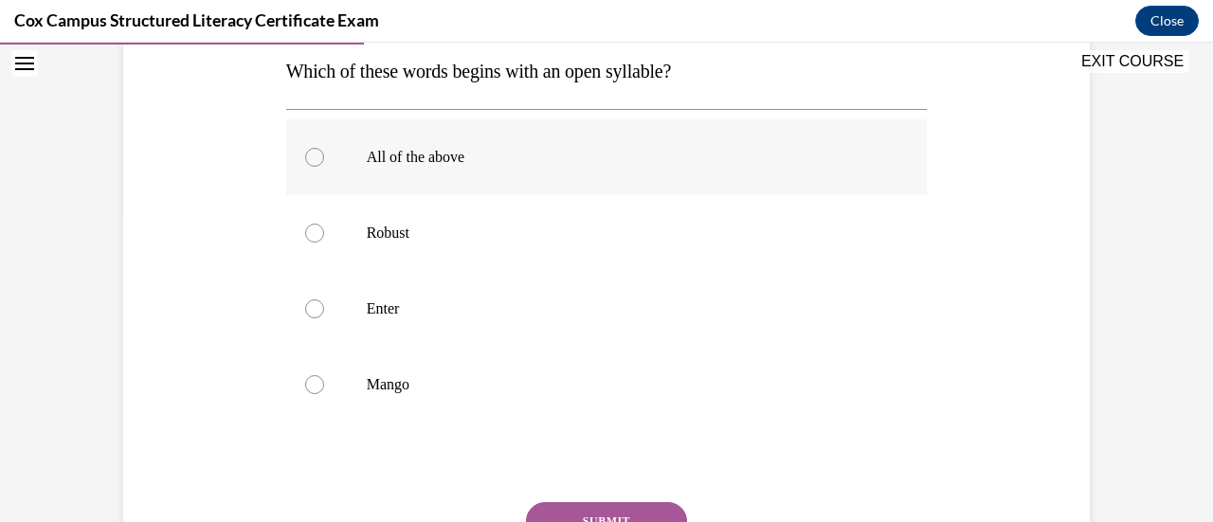
click at [309, 158] on div at bounding box center [314, 157] width 19 height 19
click at [309, 158] on input "All of the above" at bounding box center [314, 157] width 19 height 19
radio input "true"
click at [607, 517] on button "SUBMIT" at bounding box center [606, 521] width 161 height 38
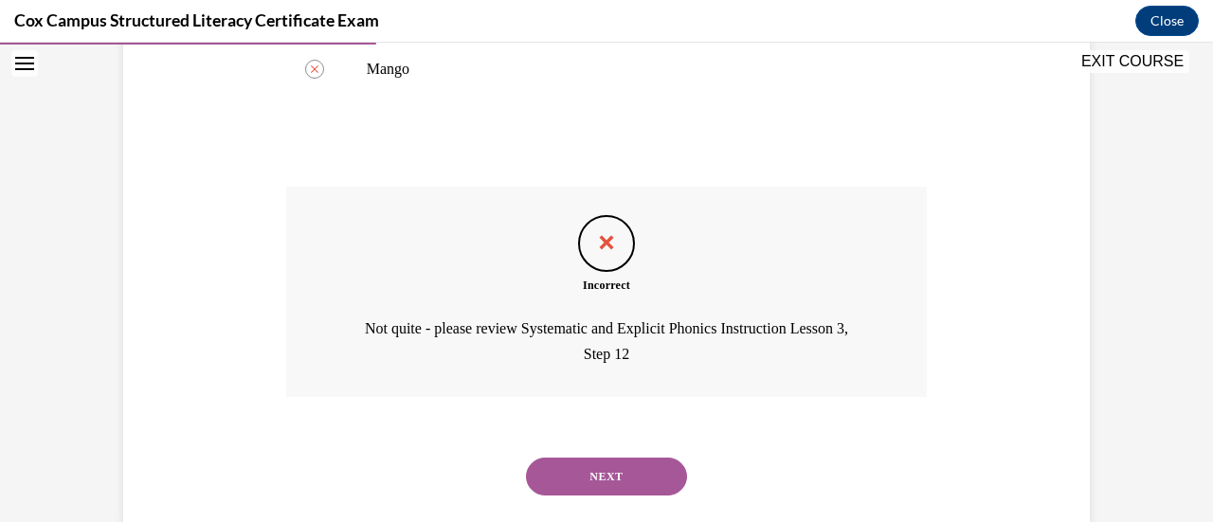
scroll to position [663, 0]
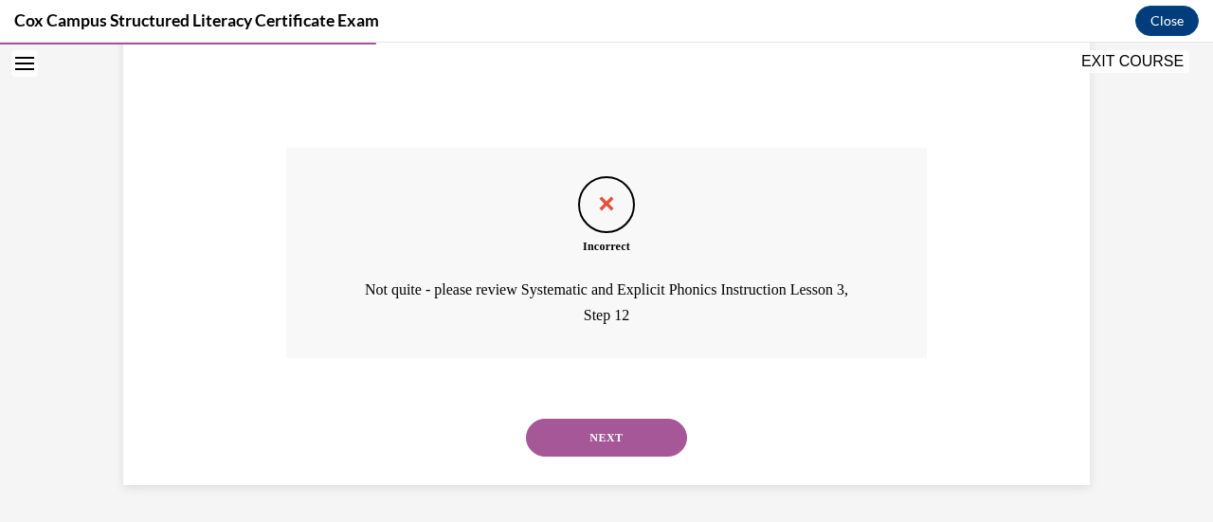
click at [612, 441] on button "NEXT" at bounding box center [606, 438] width 161 height 38
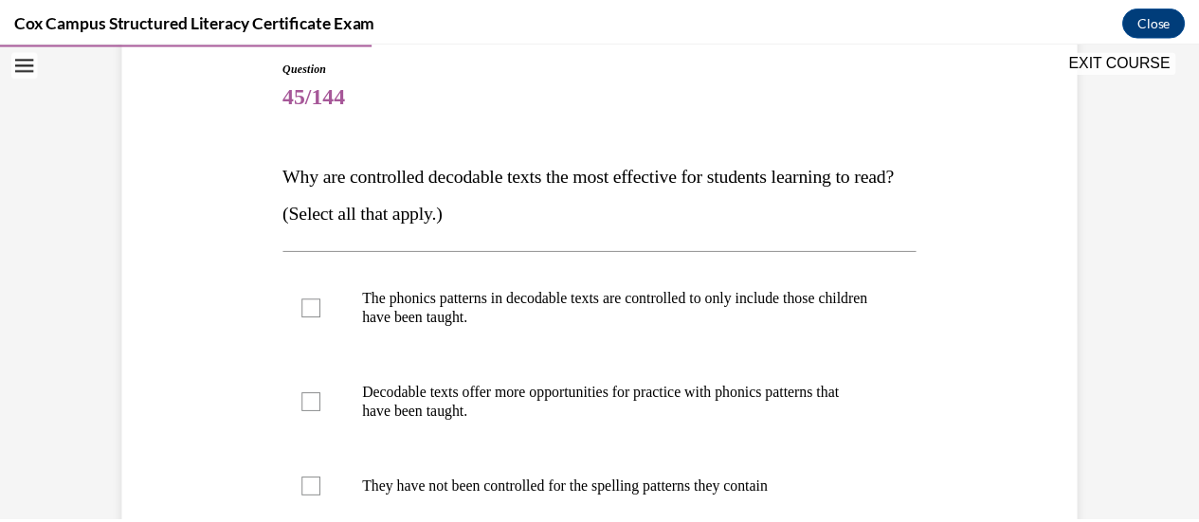
scroll to position [219, 0]
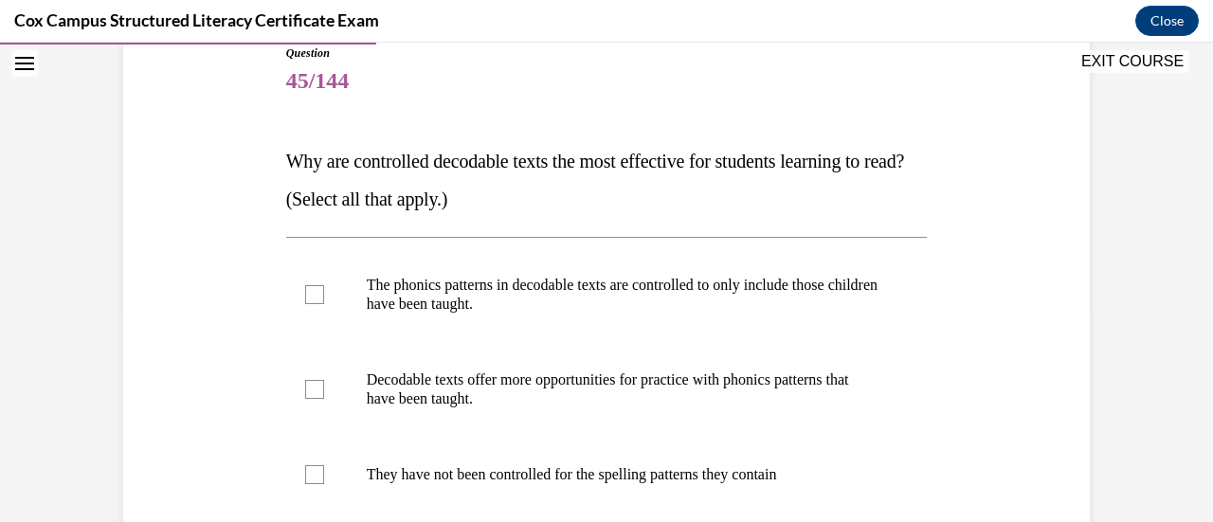
click at [1127, 66] on button "EXIT COURSE" at bounding box center [1133, 61] width 114 height 23
